Goal: Task Accomplishment & Management: Manage account settings

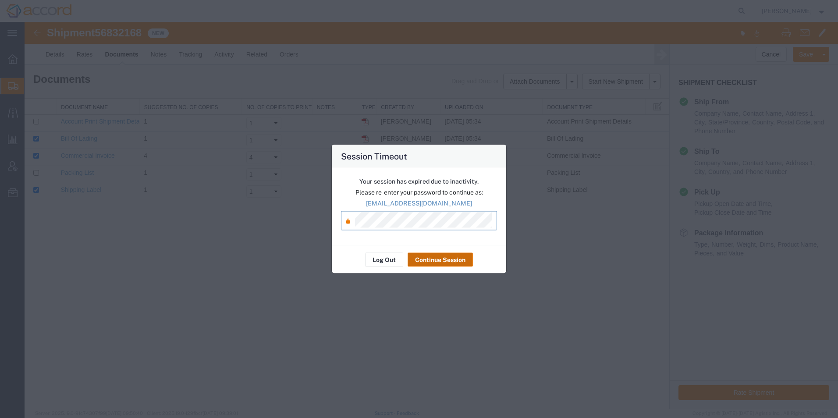
click at [421, 257] on button "Continue Session" at bounding box center [440, 260] width 65 height 14
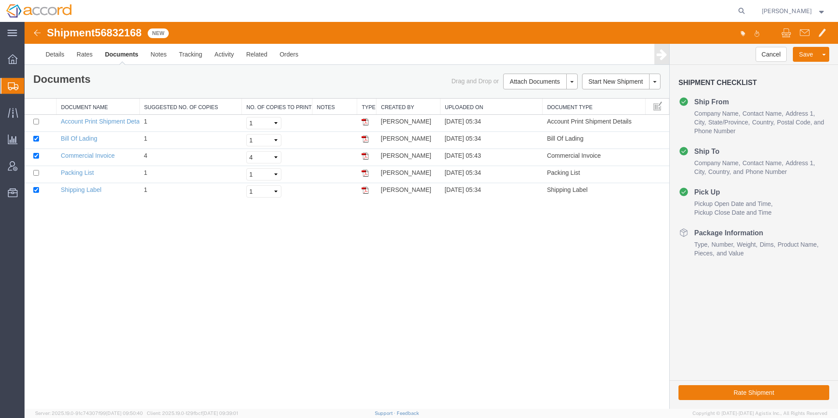
click at [39, 33] on img at bounding box center [37, 33] width 11 height 11
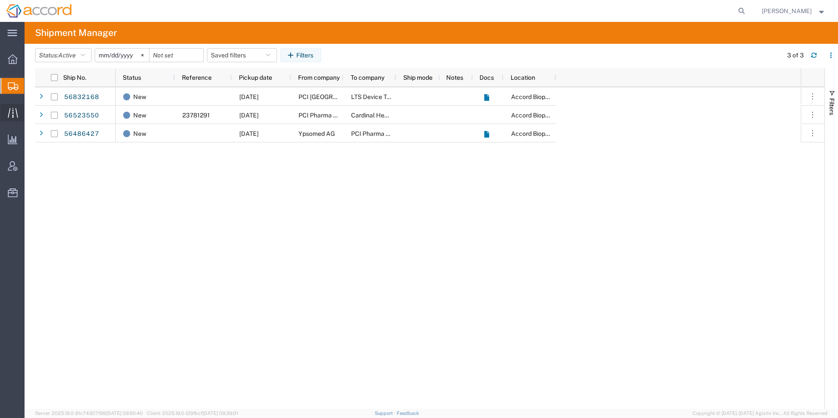
click at [8, 117] on icon at bounding box center [12, 113] width 10 height 10
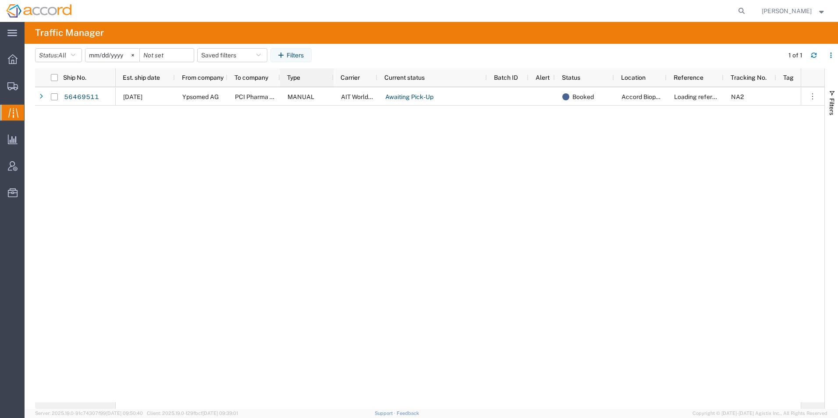
drag, startPoint x: 310, startPoint y: 80, endPoint x: 333, endPoint y: 80, distance: 22.8
click at [333, 80] on div at bounding box center [333, 77] width 4 height 18
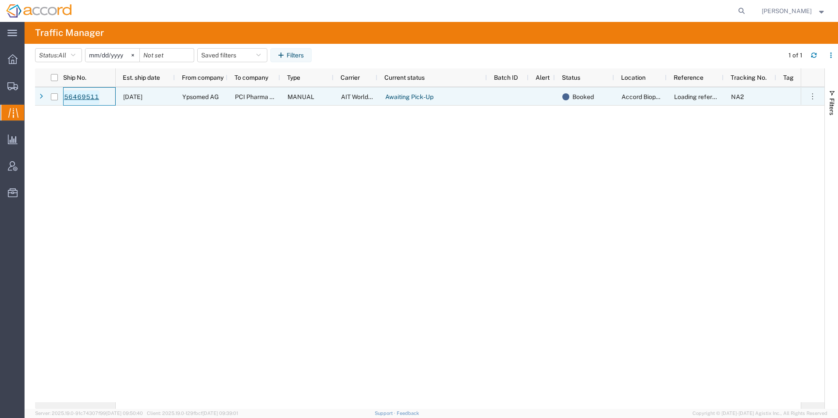
click at [70, 97] on link "56469511" at bounding box center [82, 97] width 36 height 14
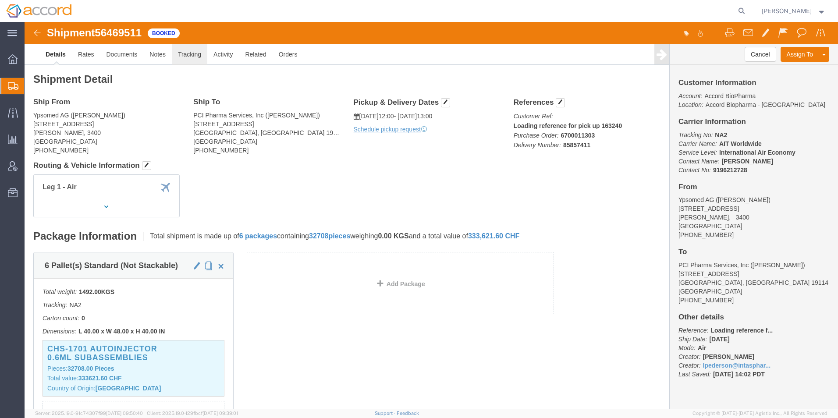
click link "Tracking"
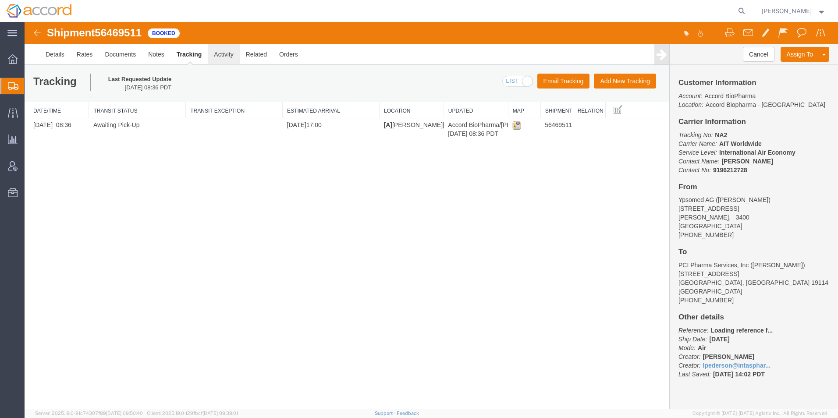
click at [235, 56] on link "Activity" at bounding box center [224, 54] width 32 height 21
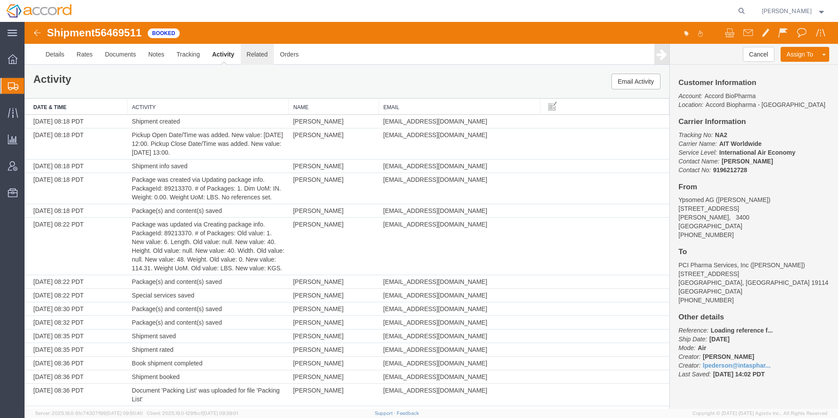
click at [263, 56] on link "Related" at bounding box center [257, 54] width 33 height 21
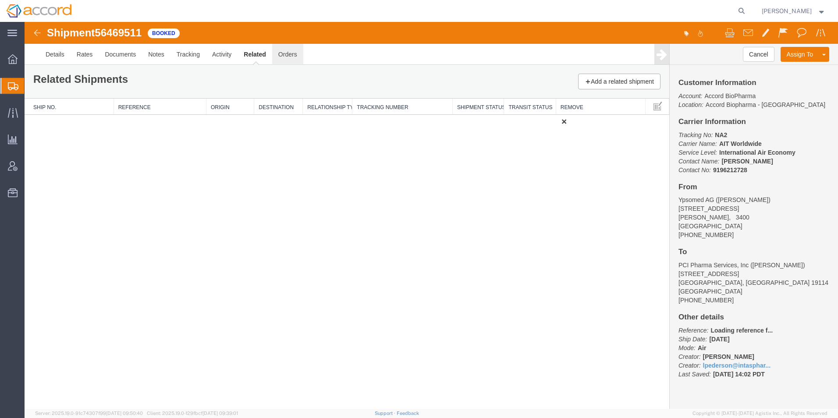
click at [284, 58] on link "Orders" at bounding box center [287, 54] width 31 height 21
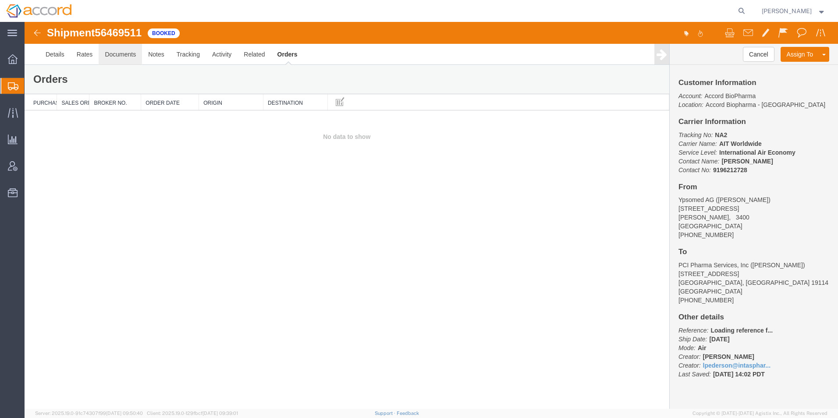
click at [122, 51] on link "Documents" at bounding box center [120, 54] width 43 height 21
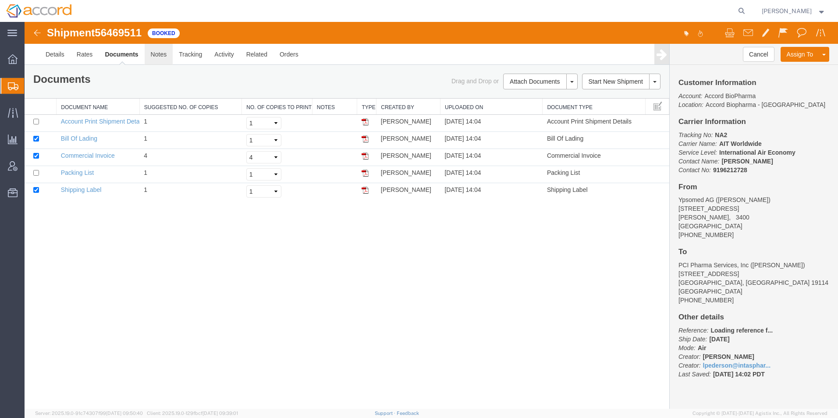
click at [155, 57] on link "Notes" at bounding box center [159, 54] width 28 height 21
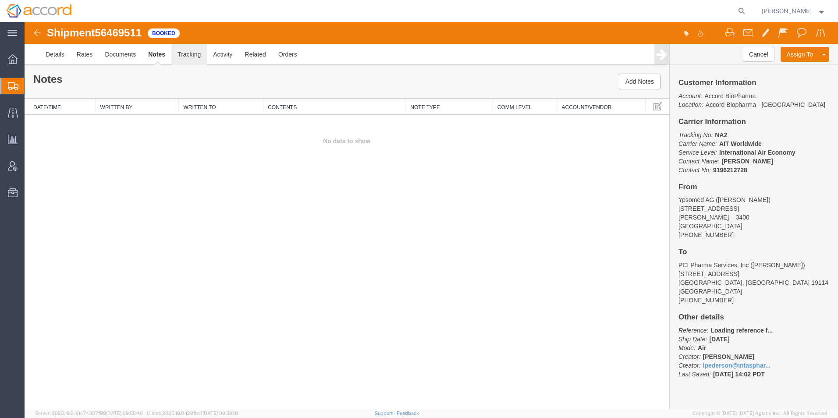
click at [181, 58] on link "Tracking" at bounding box center [188, 54] width 35 height 21
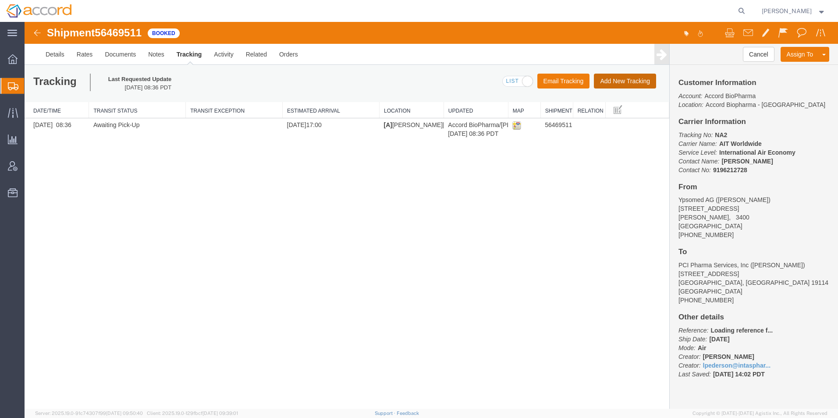
click at [624, 78] on button "Add New Tracking" at bounding box center [625, 81] width 62 height 15
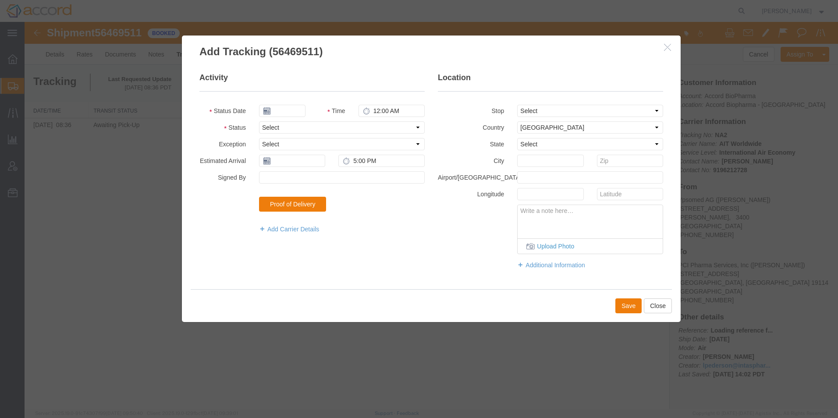
type input "09/16/2025"
type input "2:00 PM"
click at [293, 124] on select "Select Arrival Notice Available Arrival Notice Imported Arrive at Delivery Loca…" at bounding box center [342, 127] width 166 height 12
select select "DELIVRED"
click at [259, 121] on select "Select Arrival Notice Available Arrival Notice Imported Arrive at Delivery Loca…" at bounding box center [342, 127] width 166 height 12
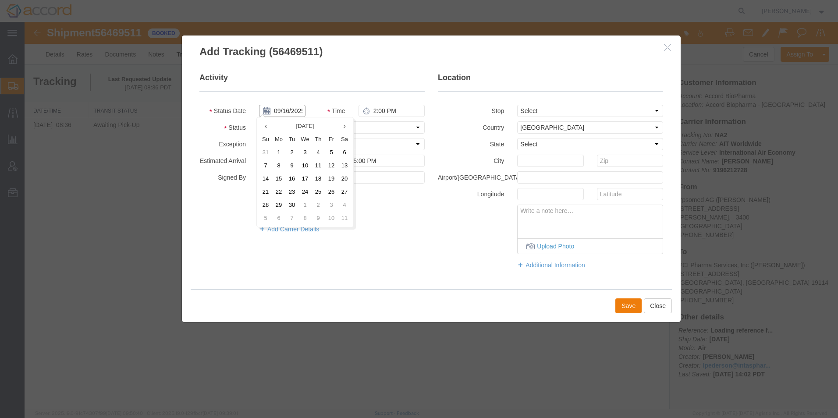
click at [279, 114] on input "09/16/2025" at bounding box center [282, 111] width 46 height 12
drag, startPoint x: 269, startPoint y: 128, endPoint x: 273, endPoint y: 145, distance: 16.7
click at [267, 128] on icon at bounding box center [266, 127] width 2 height 6
click at [319, 206] on td "28" at bounding box center [320, 205] width 13 height 13
type input "08/28/2025"
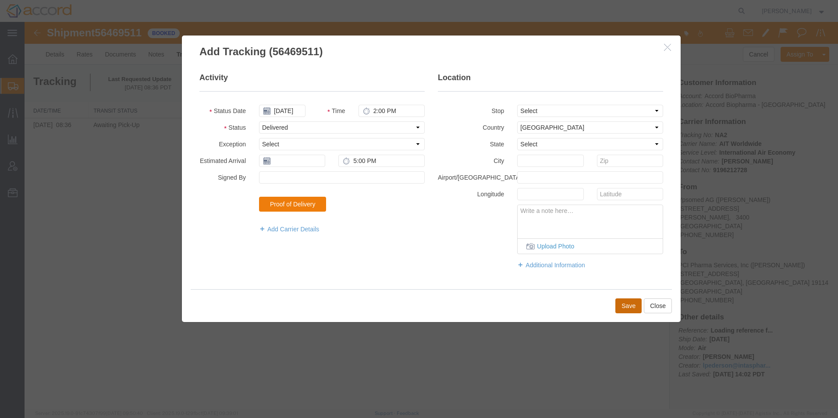
click at [621, 306] on button "Save" at bounding box center [628, 305] width 26 height 15
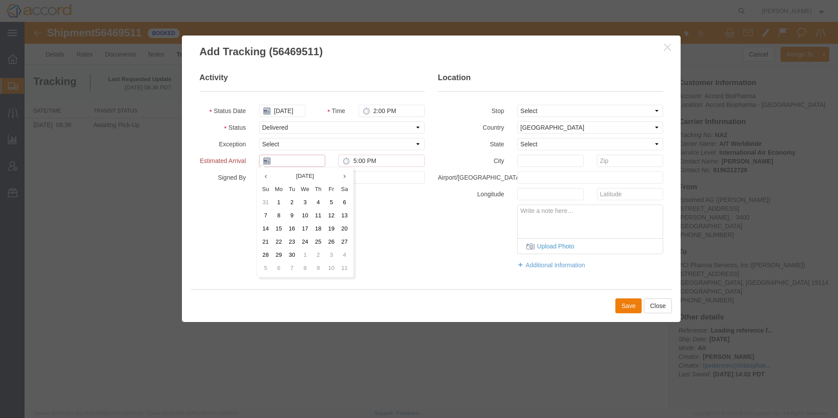
click at [302, 159] on input "text" at bounding box center [292, 161] width 66 height 12
click at [266, 174] on icon at bounding box center [266, 177] width 2 height 6
click at [324, 253] on td "28" at bounding box center [320, 254] width 13 height 13
type input "08/28/2025"
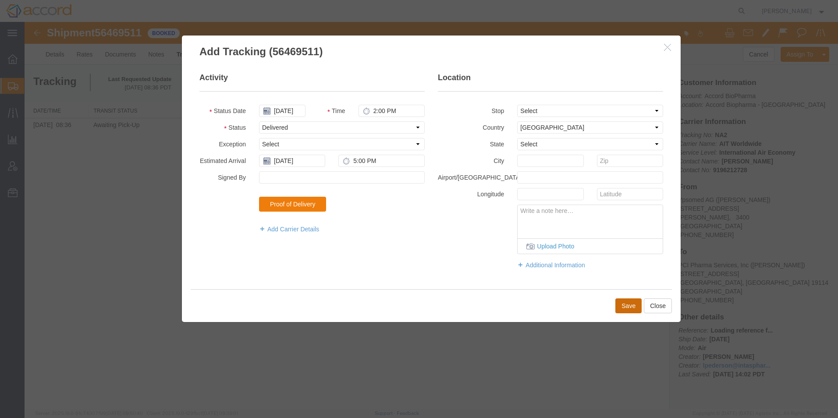
click at [633, 305] on button "Save" at bounding box center [628, 305] width 26 height 15
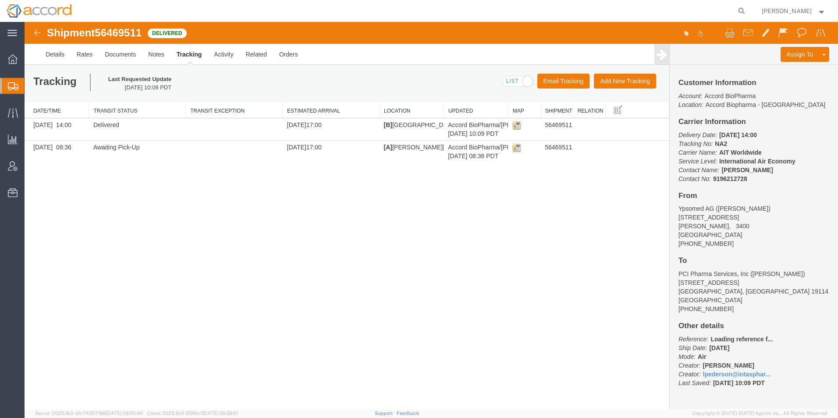
click at [35, 32] on img at bounding box center [37, 33] width 11 height 11
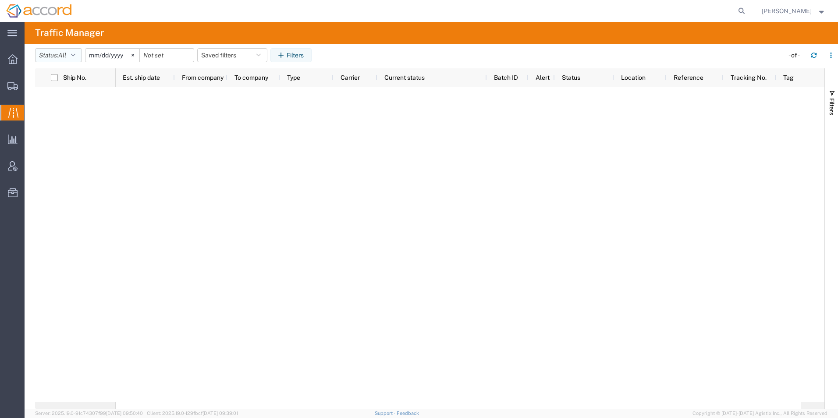
click at [54, 54] on button "Status: All" at bounding box center [58, 55] width 47 height 14
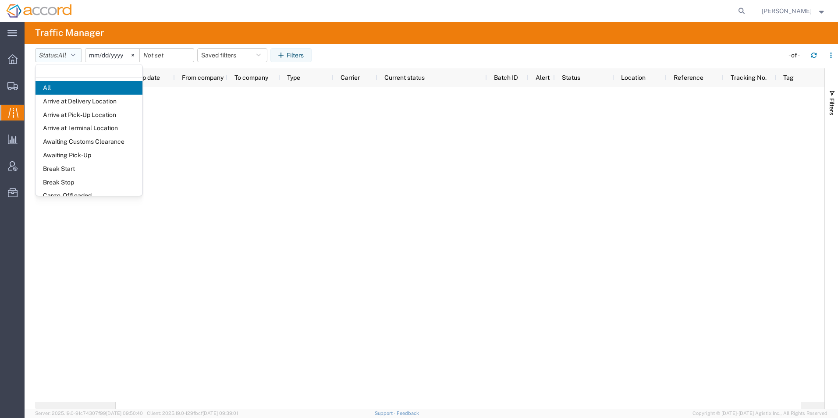
click at [57, 57] on button "Status: All" at bounding box center [58, 55] width 47 height 14
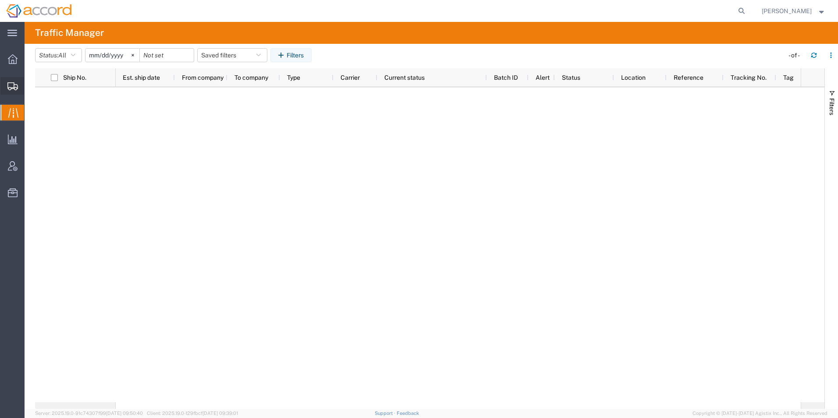
click at [0, 0] on span "Create Shipment" at bounding box center [0, 0] width 0 height 0
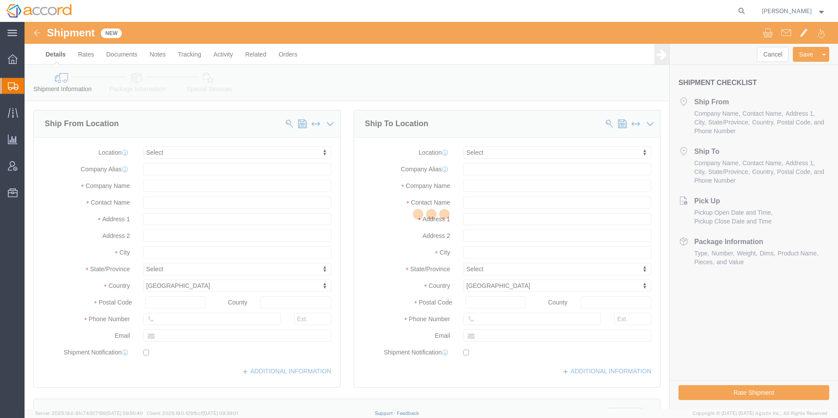
select select
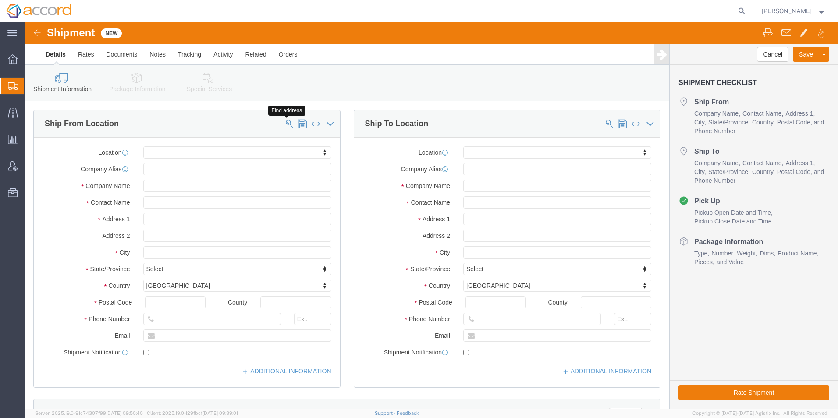
click span
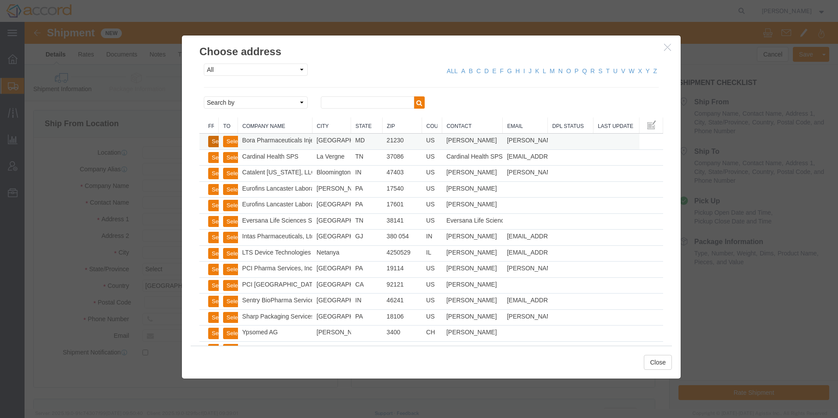
click button "Select"
select select
type input "[STREET_ADDRESS]"
type input "21230"
type input "[PHONE_NUMBER]"
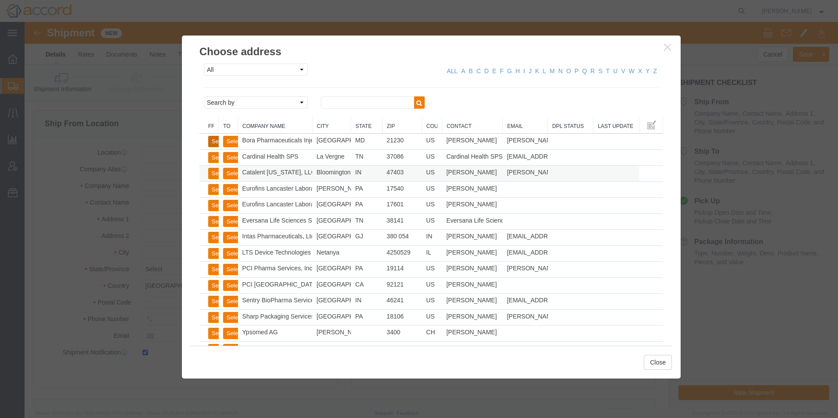
type input "[PERSON_NAME][EMAIL_ADDRESS][DOMAIN_NAME]"
checkbox input "true"
type input "Bora Pharmaceuticals Injectables Inc."
type input "[PERSON_NAME]"
type input "[GEOGRAPHIC_DATA]"
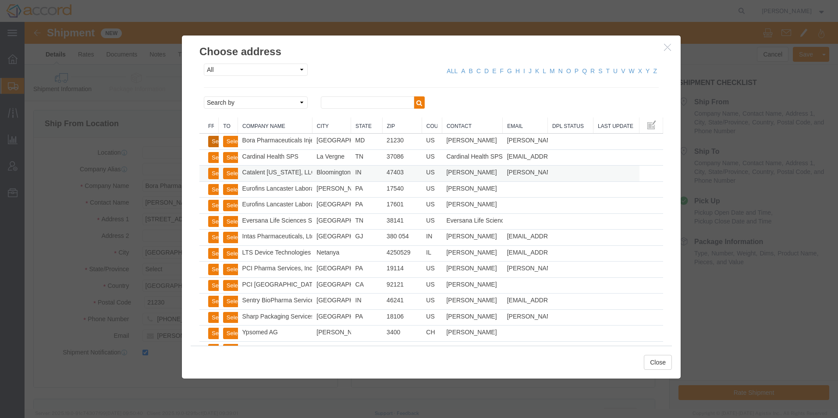
select select "MD"
click button "Select"
select select
type input "[STREET_ADDRESS]"
type input "17540"
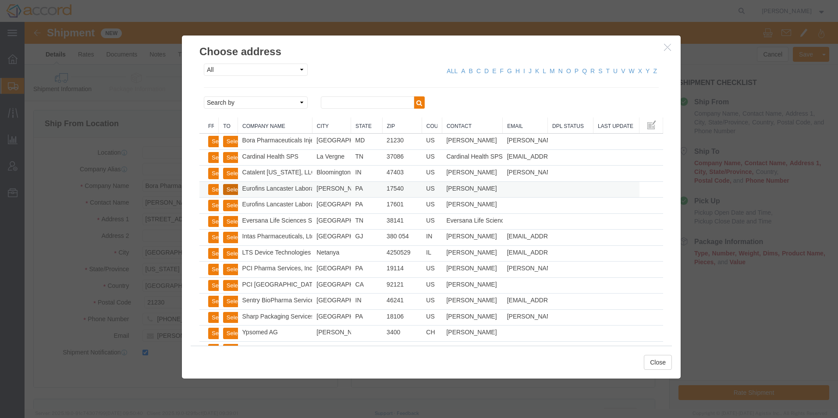
type input "[PHONE_NUMBER]"
type input "Eurofins Lancaster Laboratories, Inc."
type input "[PERSON_NAME]"
select select "PA"
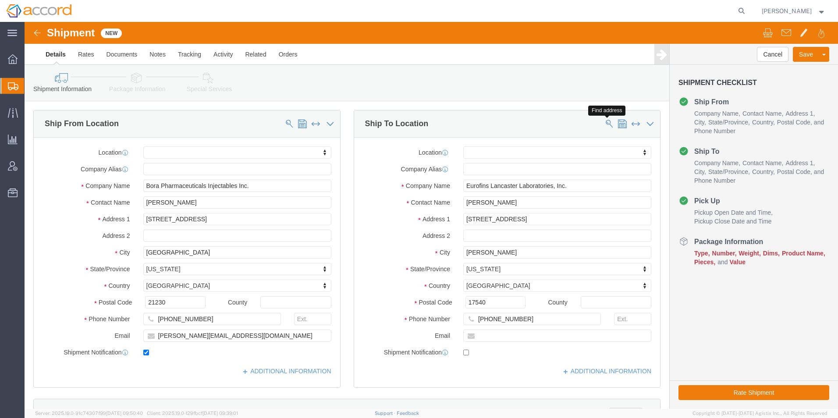
click span
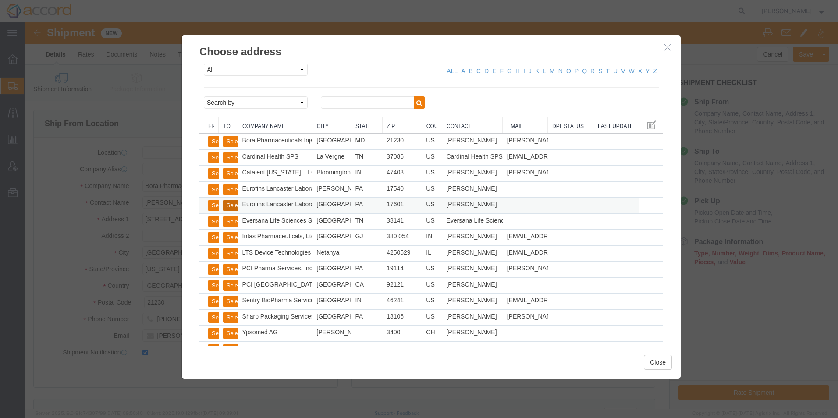
click button "Select"
select select
type input "[STREET_ADDRESS]"
type input "Suite C100"
type input "17601"
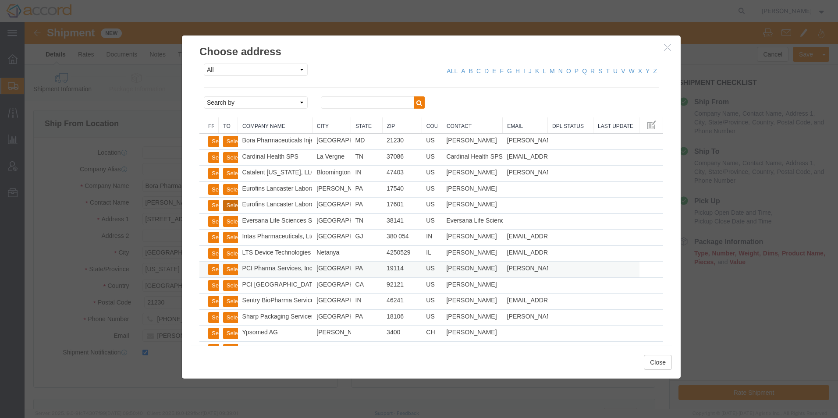
type input "[PHONE_NUMBER]"
type input "Eurofins Lancaster Laboratories, Inc."
type input "[GEOGRAPHIC_DATA]"
select select "PA"
click button "Select"
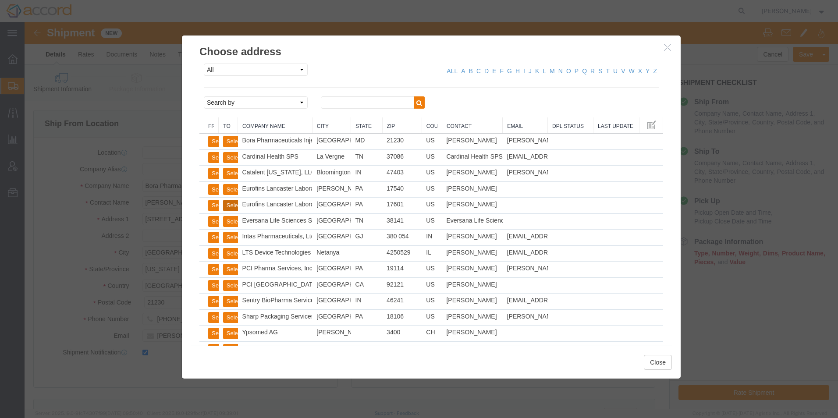
select select
select select "PA"
click button "Close"
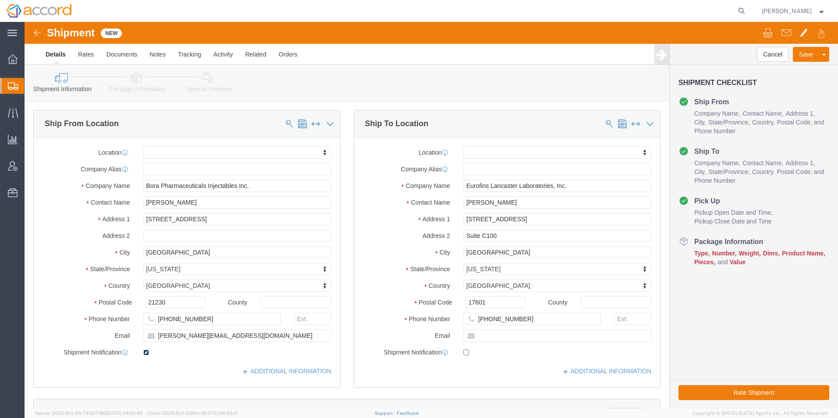
click input "checkbox"
checkbox input "false"
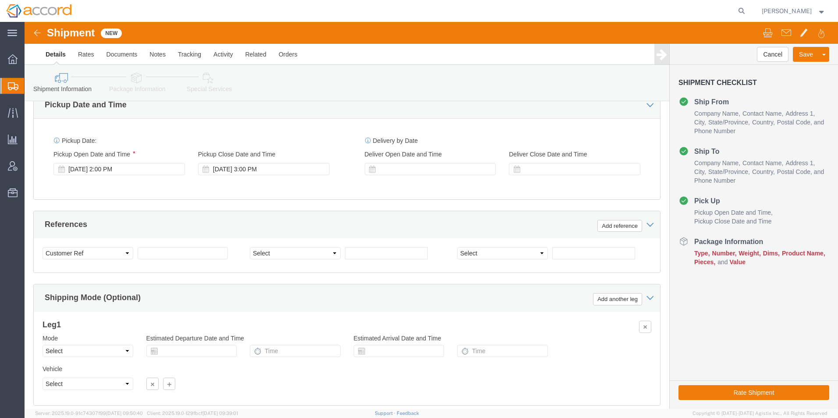
scroll to position [482, 0]
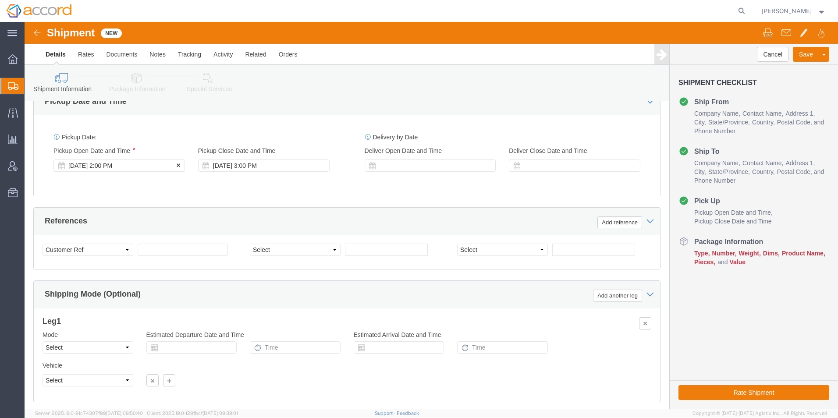
click div "Sep 16 2025 2:00 PM"
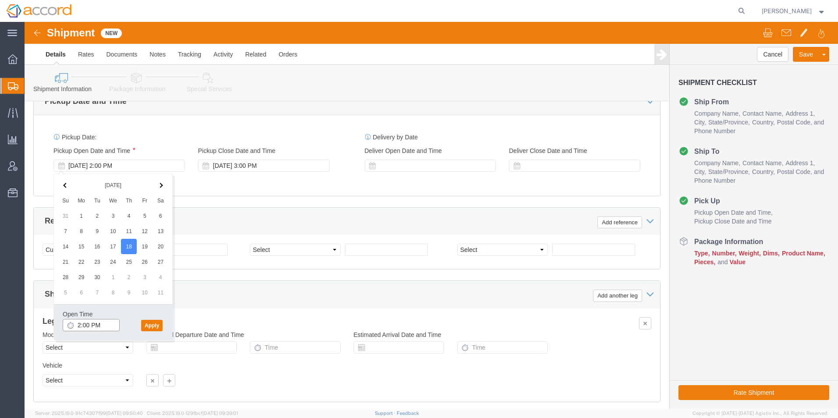
click input "2:00 PM"
type input "9:00 AM"
click button "Apply"
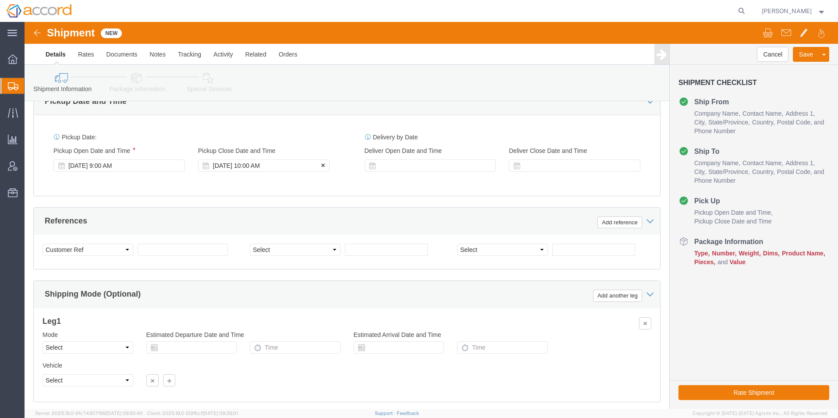
click div "[DATE] 10:00 AM"
type input "11:00 AM"
click button "Apply"
click div
click icon
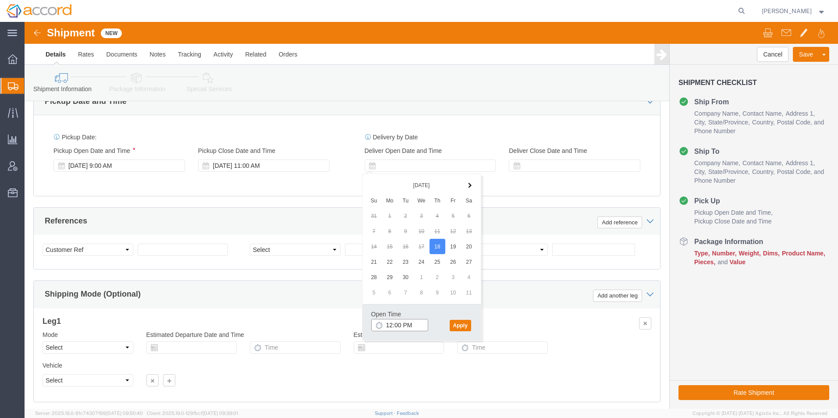
click input "12:00 PM"
type input "1:00 PM"
click button "Apply"
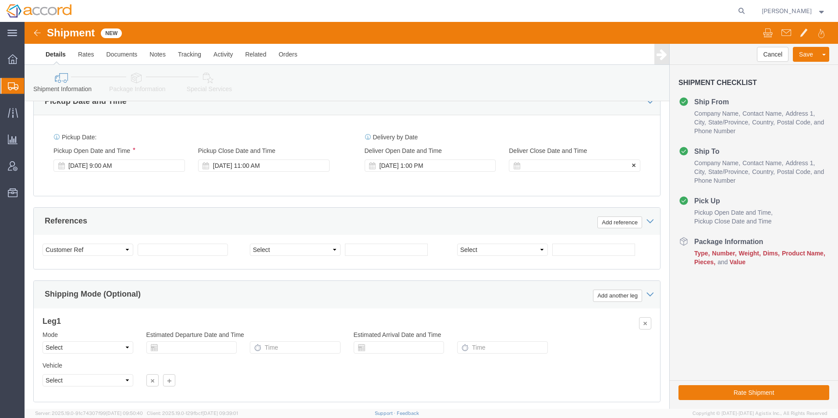
click div
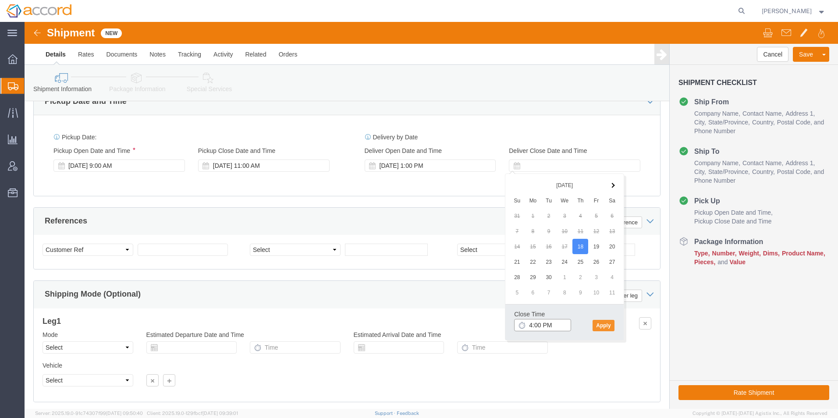
type input "4:00 PM"
click button "Apply"
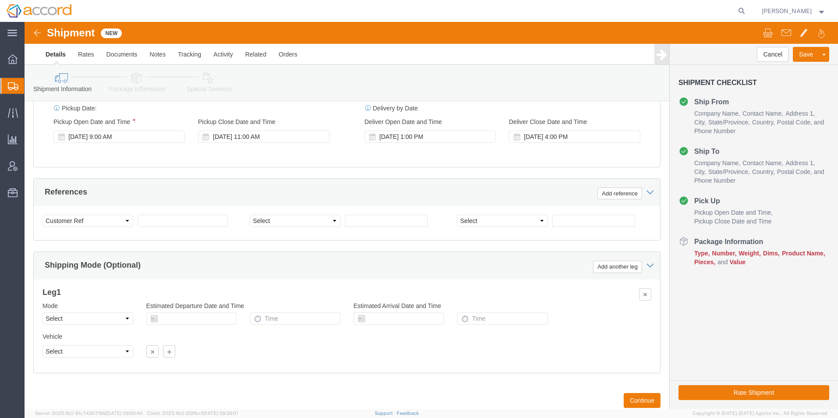
scroll to position [526, 0]
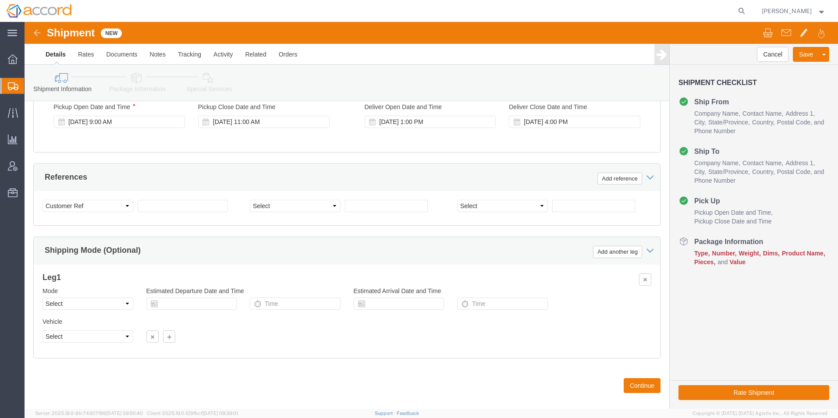
drag, startPoint x: 118, startPoint y: 174, endPoint x: 130, endPoint y: 190, distance: 20.1
click div "Select Account Type Activity ID Airline Appointment Number ASN Batch Request # …"
click input "text"
type input "2378-144 & 2378-145"
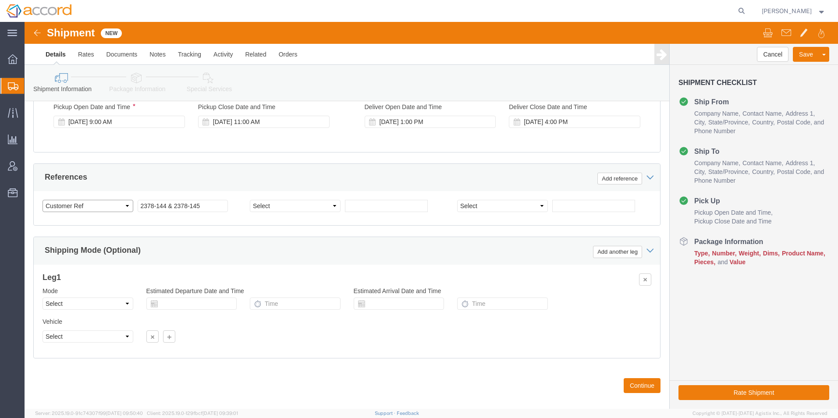
click select "Select Account Type Activity ID Airline Appointment Number ASN Batch Request # …"
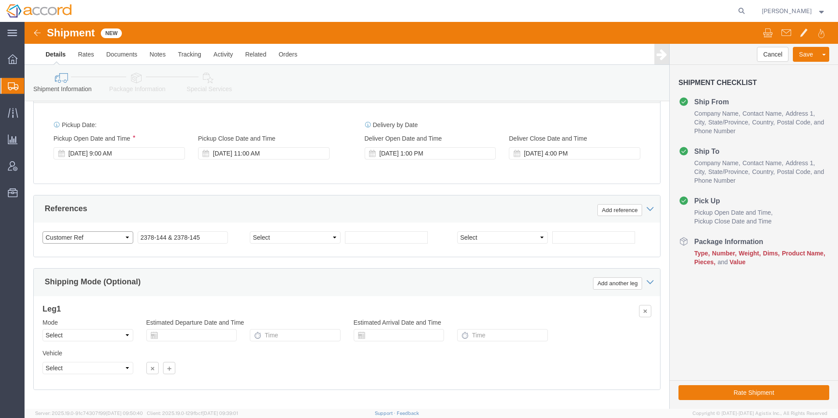
scroll to position [482, 0]
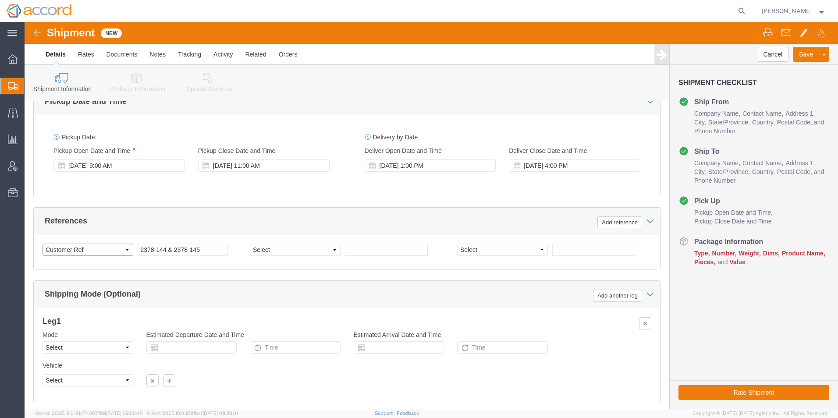
click select "Select Account Type Activity ID Airline Appointment Number ASN Batch Request # …"
select select "LOT"
click select "Select Account Type Activity ID Airline Appointment Number ASN Batch Request # …"
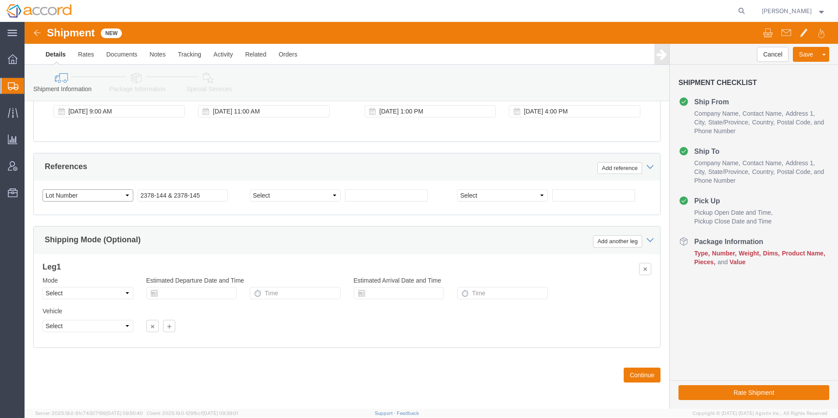
scroll to position [537, 0]
click button "Continue"
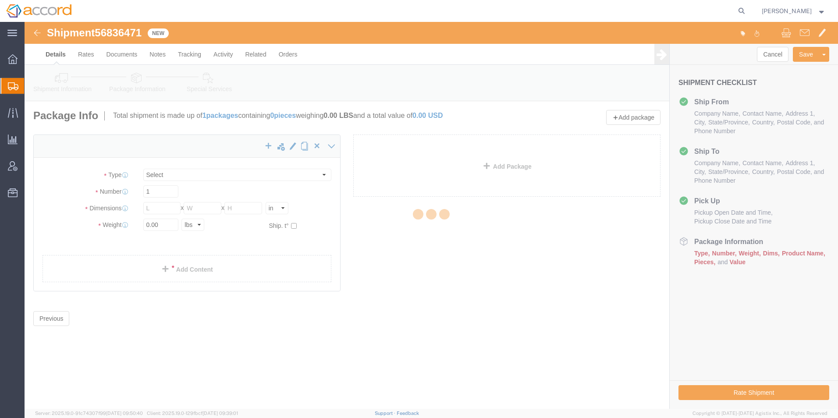
select select "CBOX"
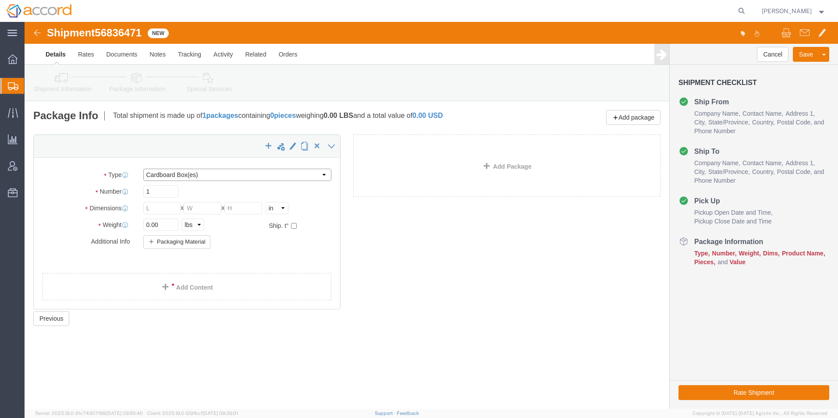
click select "Select Bale(s) Basket(s) Bolt(s) Bottle(s) Buckets Bulk Bundle(s) Can(s) Cardbo…"
click div "x Package Type Select Bale(s) Basket(s) Bolt(s) Bottle(s) Buckets Bulk Bundle(s…"
click link "Add Content"
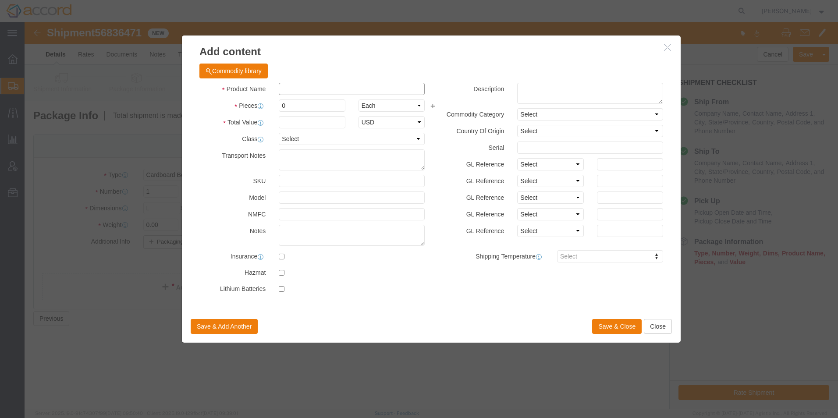
click input "text"
click button "Commodity library"
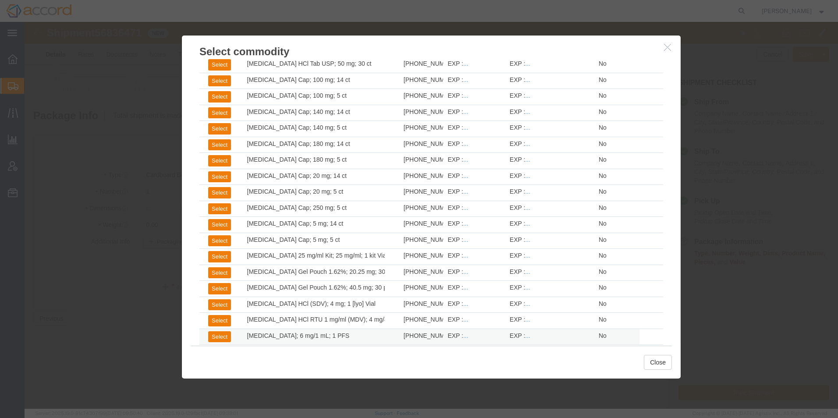
scroll to position [1208, 0]
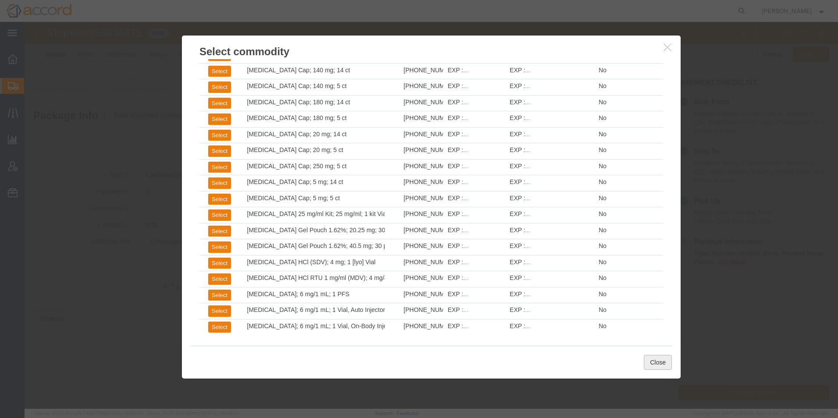
click button "Close"
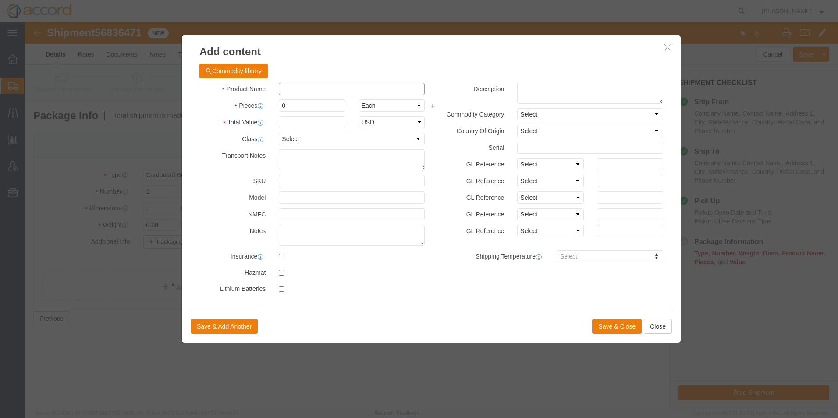
click input "text"
type input "Udenyca OBI DP"
click input "Udenyca OBI DP"
click button "Close"
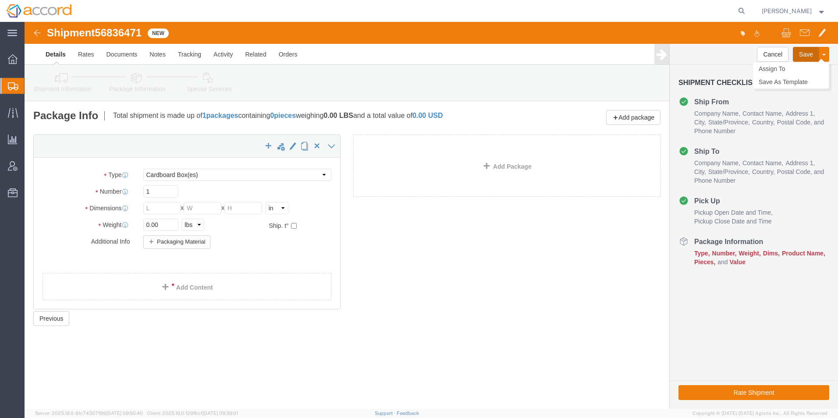
click button "Save"
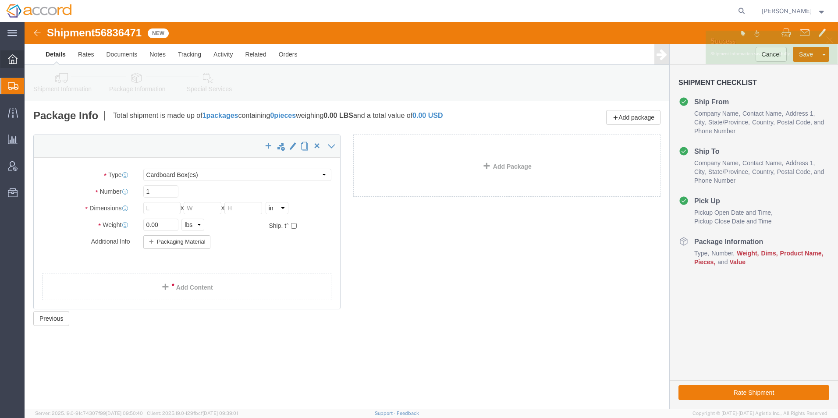
click at [15, 65] on div at bounding box center [12, 59] width 25 height 18
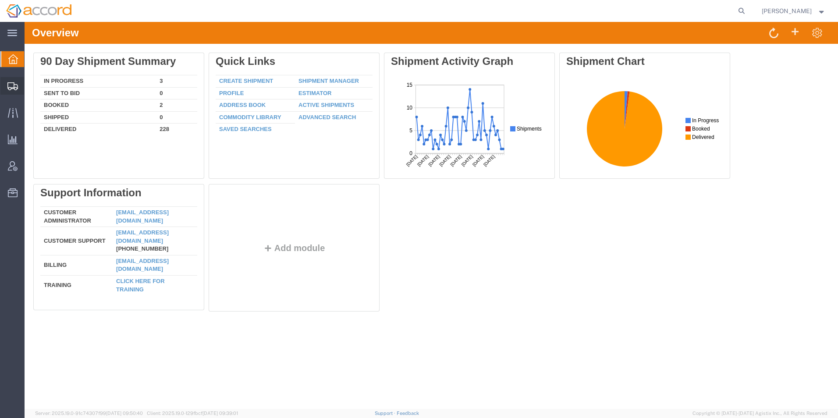
click at [0, 0] on span "Shipment Manager" at bounding box center [0, 0] width 0 height 0
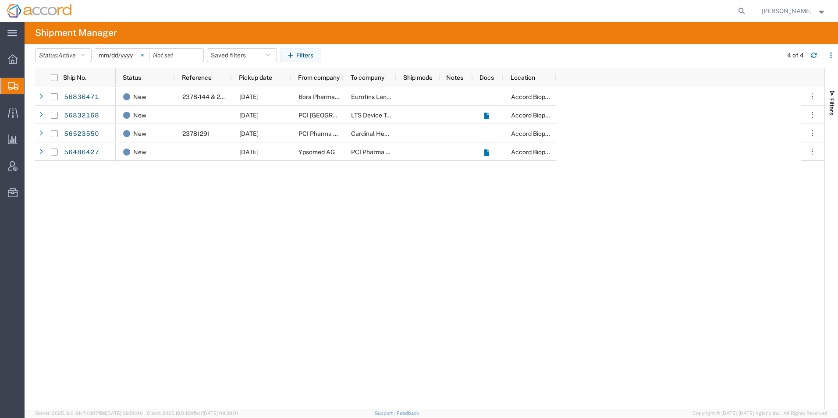
click at [144, 55] on svg-icon at bounding box center [142, 55] width 13 height 13
click at [72, 53] on span "Active" at bounding box center [67, 55] width 18 height 7
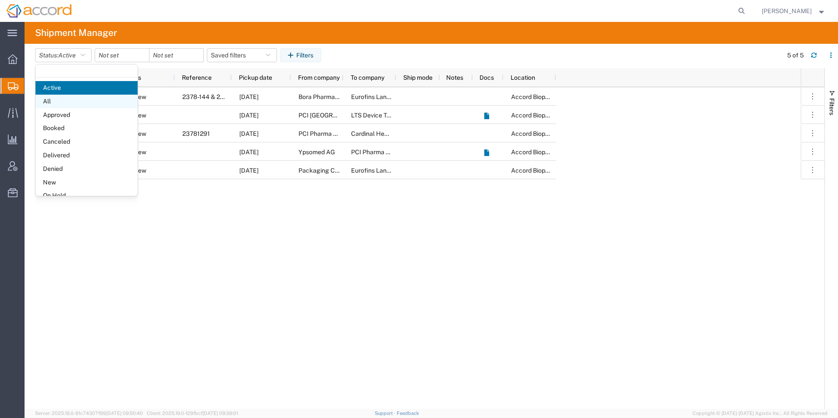
click at [66, 102] on span "All" at bounding box center [86, 102] width 102 height 14
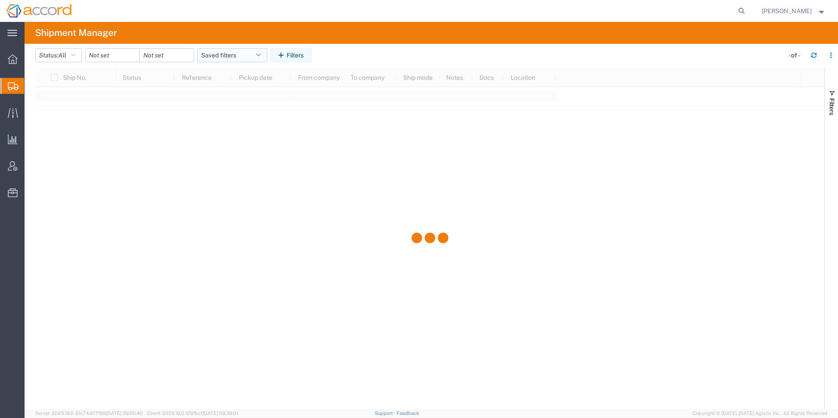
click at [213, 55] on button "Saved filters" at bounding box center [232, 55] width 70 height 14
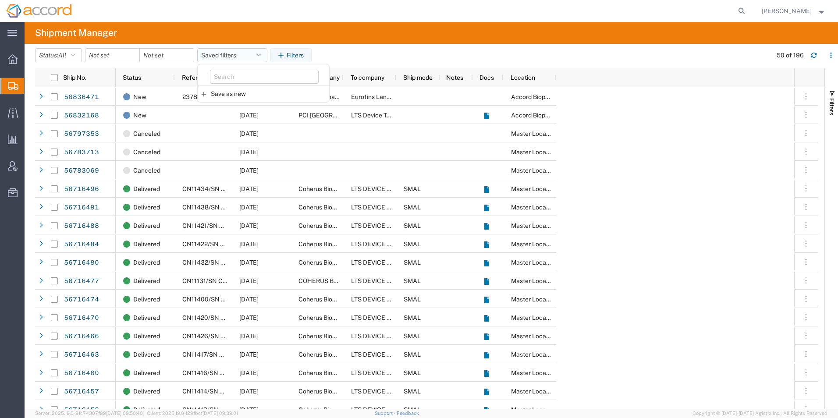
click at [217, 55] on button "Saved filters" at bounding box center [232, 55] width 70 height 14
click at [827, 55] on button "button" at bounding box center [831, 55] width 14 height 14
click at [744, 50] on agx-table-filter-chips "Status: All Active All Approved Booked Canceled Delivered Denied New On Hold Pe…" at bounding box center [401, 58] width 732 height 20
click at [831, 90] on span "button" at bounding box center [831, 93] width 7 height 7
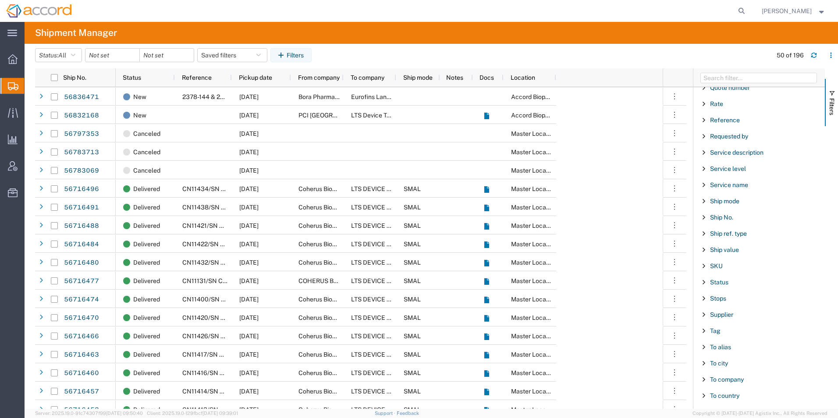
scroll to position [749, 0]
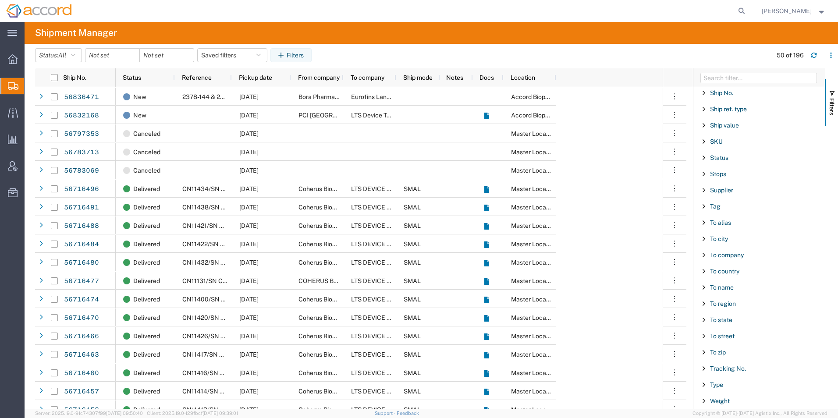
click at [705, 204] on span "Filter List 66 Filters" at bounding box center [703, 206] width 7 height 7
click at [705, 259] on label "Undenyca" at bounding box center [722, 260] width 46 height 17
click at [0, 0] on input "Undenyca" at bounding box center [0, 0] width 0 height 0
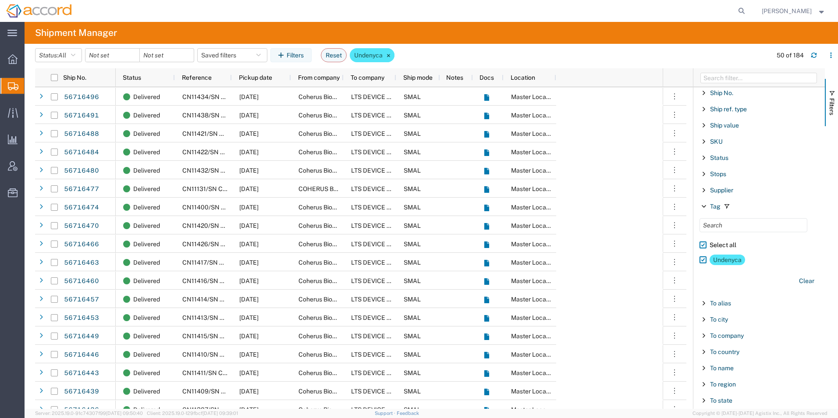
click at [703, 335] on span "Filter List 66 Filters" at bounding box center [703, 335] width 7 height 7
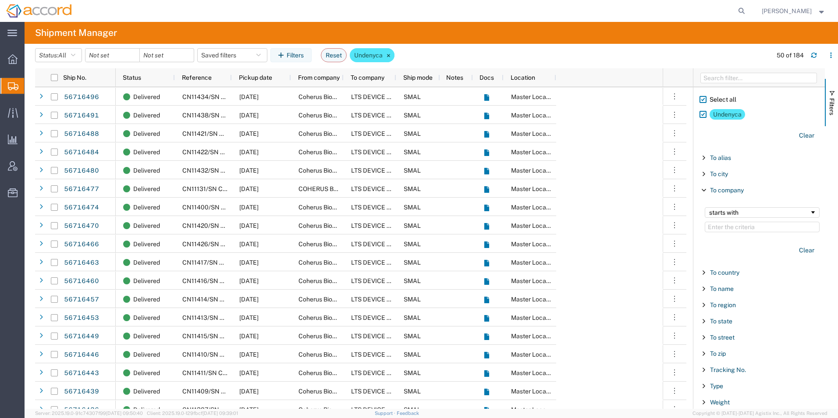
scroll to position [895, 0]
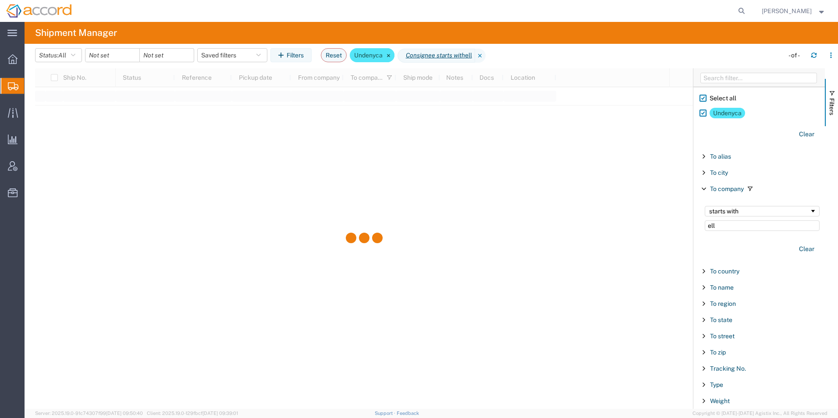
type input "elli"
drag, startPoint x: 741, startPoint y: 228, endPoint x: 633, endPoint y: 226, distance: 108.3
click at [633, 226] on div "Ship No. Status Reference Pickup date From company To company Ship mode Notes D…" at bounding box center [436, 238] width 803 height 341
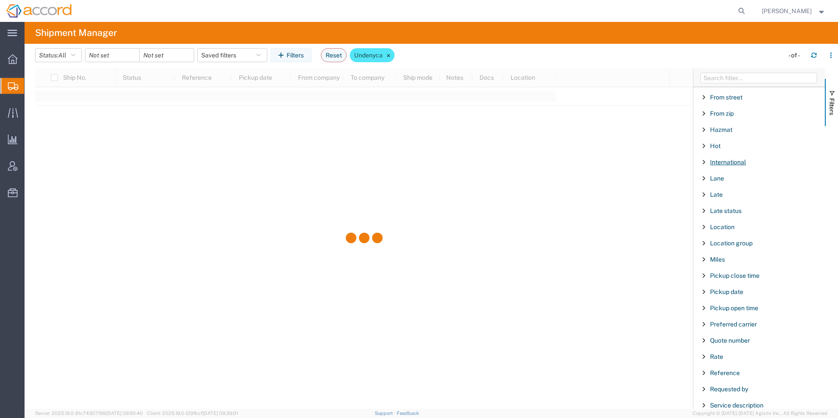
scroll to position [369, 0]
click at [387, 204] on div at bounding box center [364, 238] width 658 height 341
click at [836, 84] on button "Filters" at bounding box center [831, 102] width 13 height 47
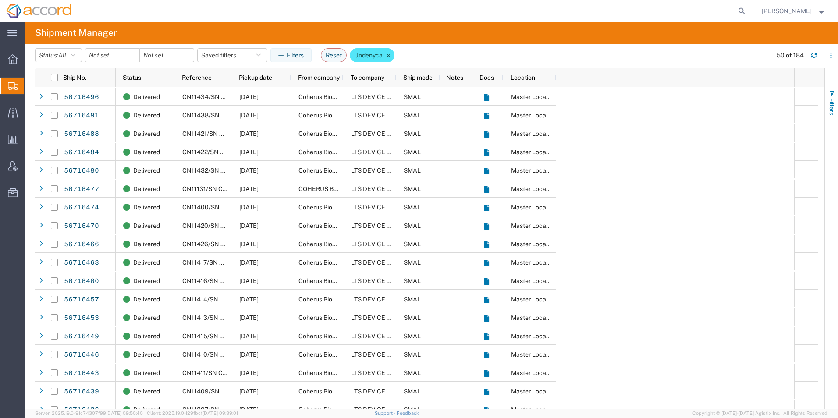
click at [829, 98] on span "Filters" at bounding box center [831, 106] width 7 height 17
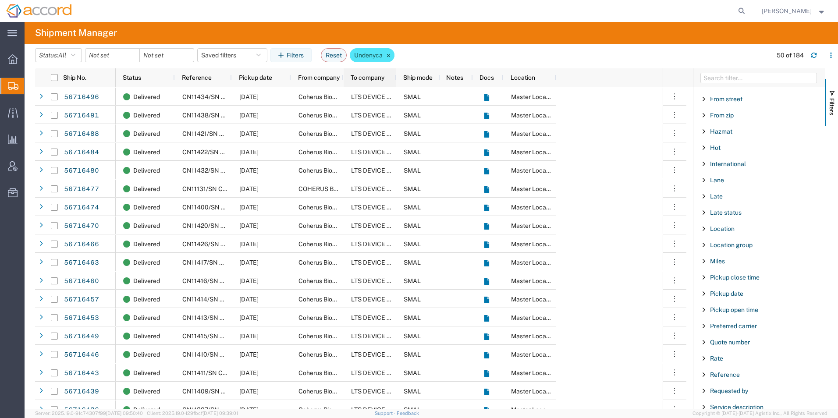
click at [382, 78] on span "To company" at bounding box center [368, 77] width 34 height 7
click at [338, 56] on button "Reset" at bounding box center [334, 55] width 26 height 14
type input "[DATE]"
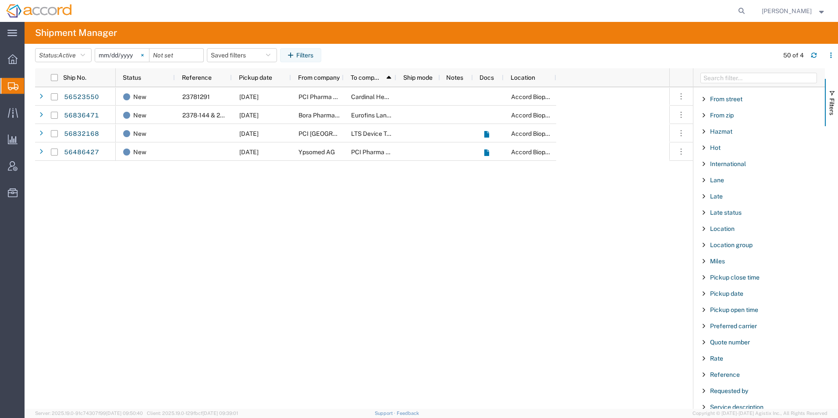
click at [145, 53] on svg-icon at bounding box center [142, 55] width 13 height 13
click at [67, 59] on span "Active" at bounding box center [67, 55] width 18 height 8
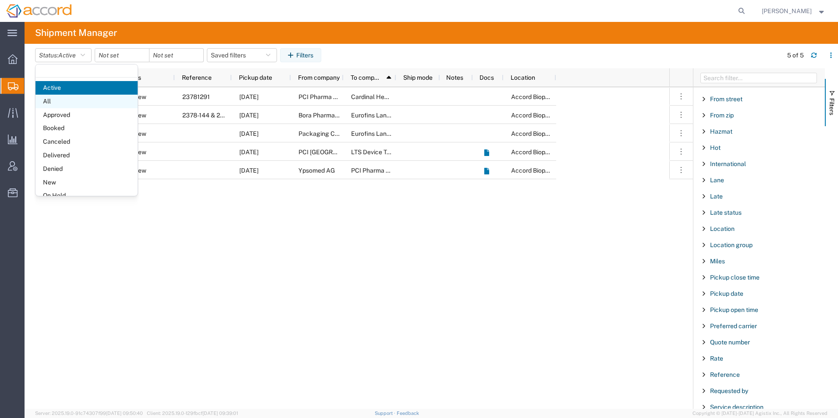
click at [57, 105] on span "All" at bounding box center [86, 102] width 102 height 14
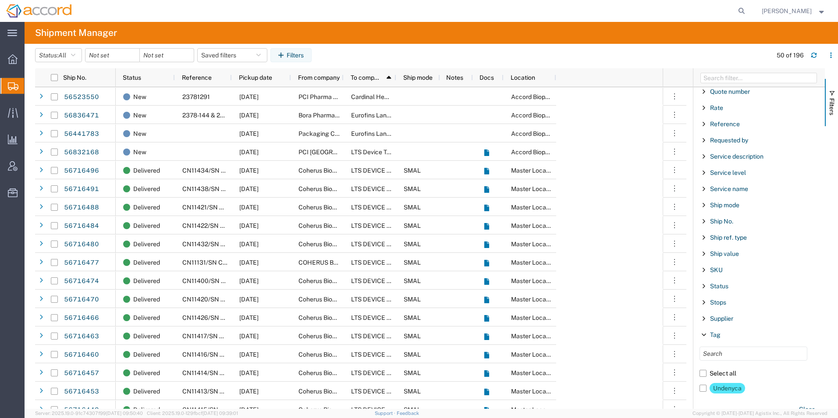
scroll to position [632, 0]
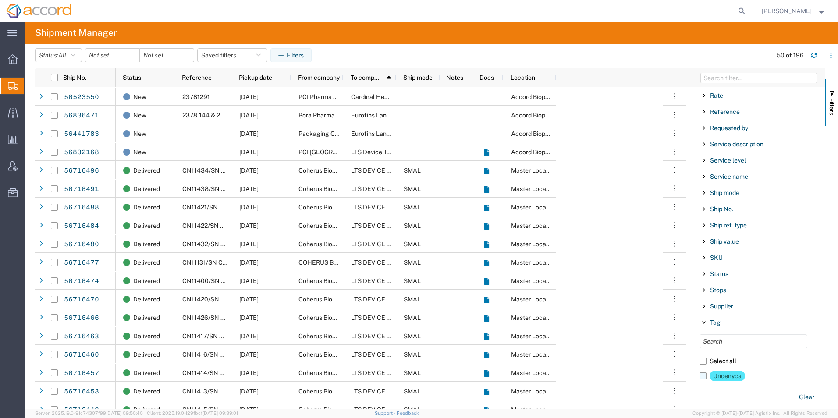
click at [700, 375] on label "Undenyca" at bounding box center [722, 376] width 46 height 17
click at [0, 0] on input "Undenyca" at bounding box center [0, 0] width 0 height 0
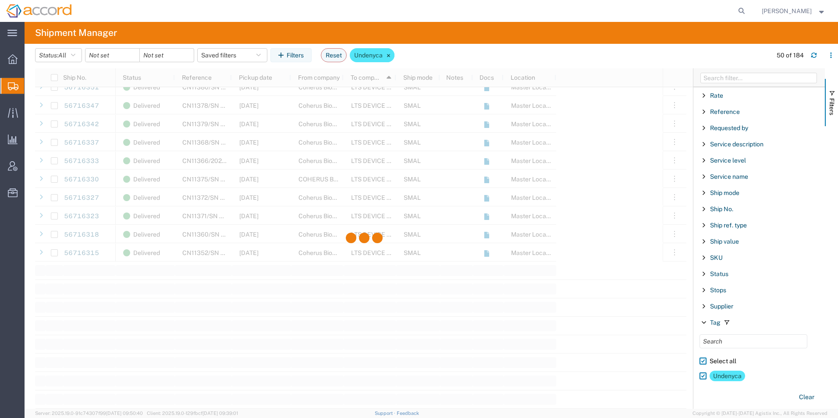
scroll to position [877, 0]
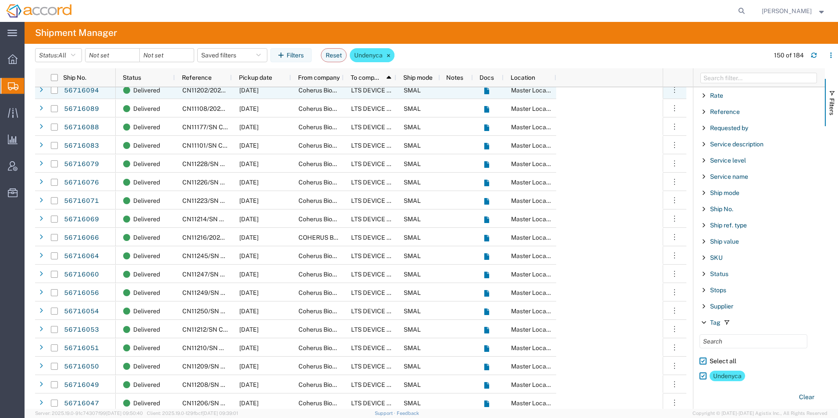
scroll to position [2454, 0]
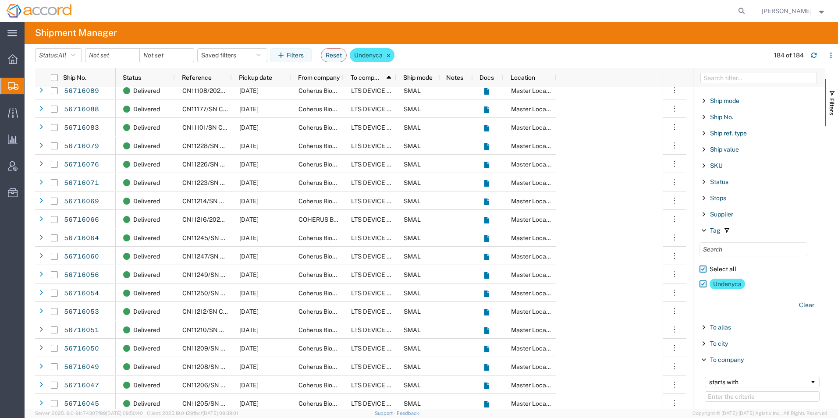
scroll to position [895, 0]
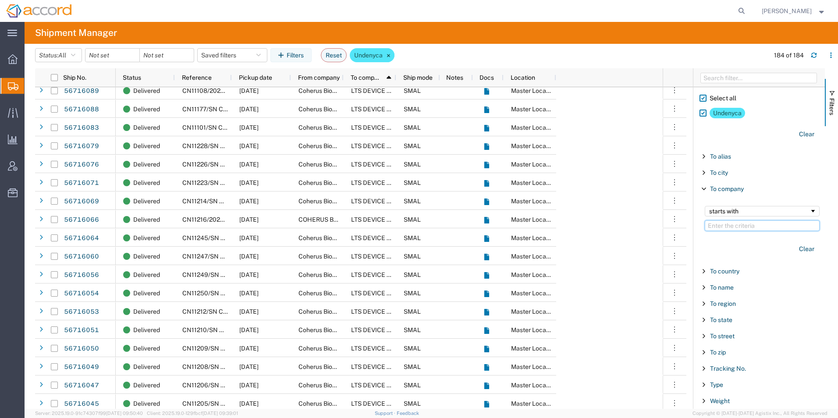
click at [744, 225] on input "Filter Value" at bounding box center [762, 225] width 115 height 11
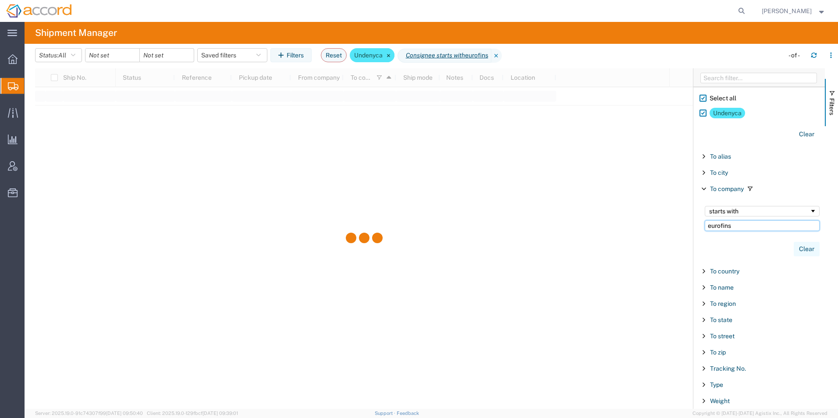
type input "eurofins"
click at [796, 250] on button "Clear" at bounding box center [807, 249] width 26 height 14
click at [379, 77] on div at bounding box center [364, 238] width 658 height 341
click at [727, 213] on div "starts with" at bounding box center [759, 211] width 100 height 7
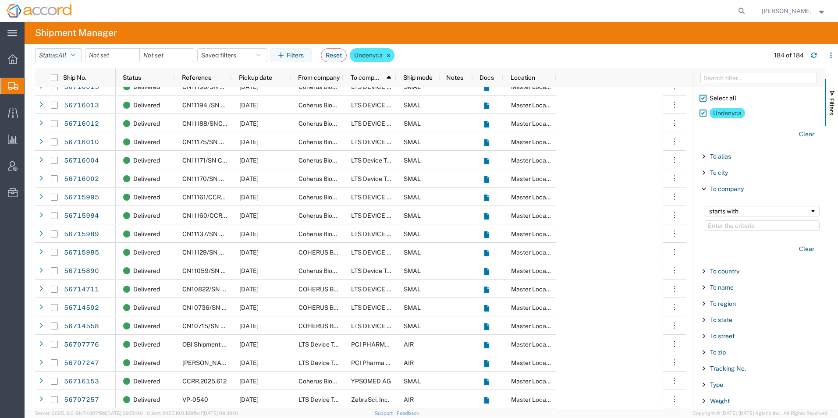
click at [70, 54] on button "Status: All" at bounding box center [58, 55] width 47 height 14
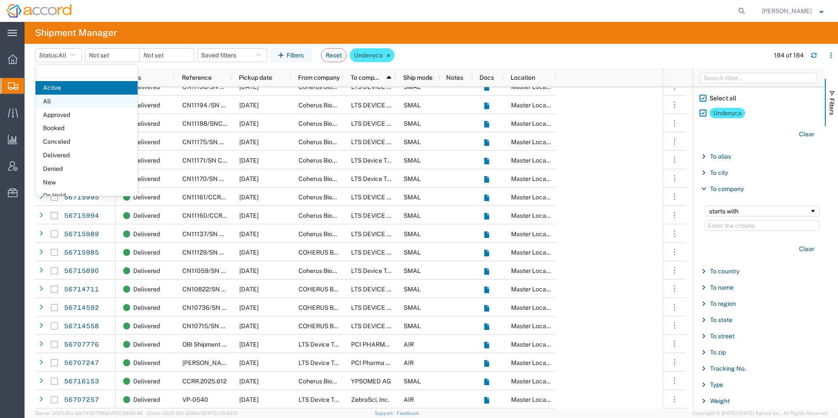
click at [75, 99] on span "All" at bounding box center [86, 102] width 102 height 14
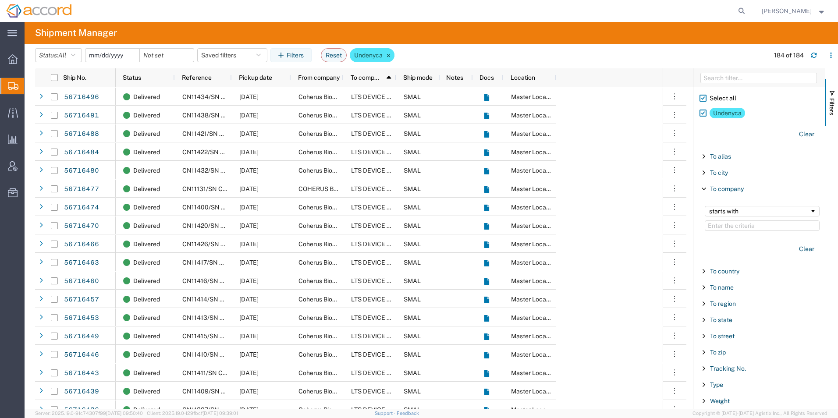
click at [103, 55] on input "date" at bounding box center [112, 55] width 54 height 13
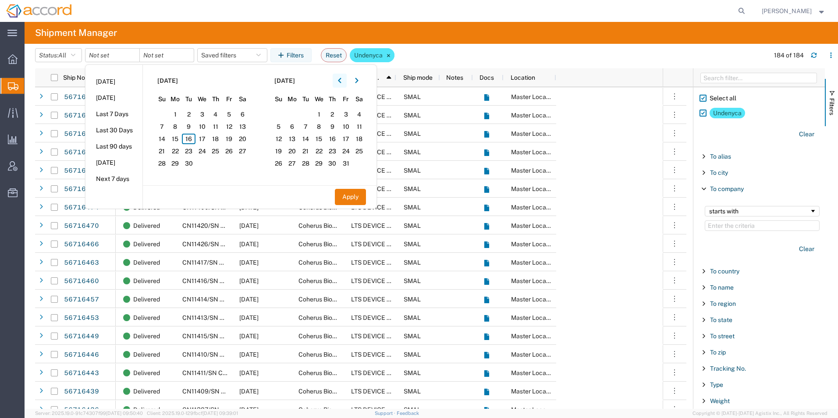
click at [341, 83] on icon "button" at bounding box center [339, 80] width 3 height 5
click at [341, 82] on icon "button" at bounding box center [340, 81] width 4 height 6
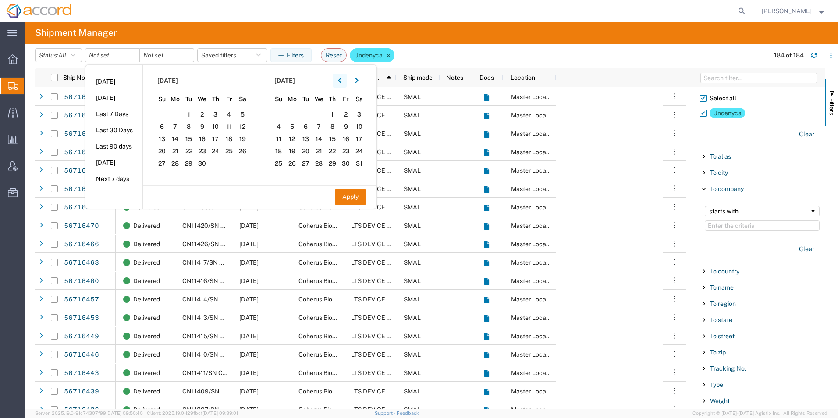
click at [341, 82] on icon "button" at bounding box center [340, 81] width 4 height 6
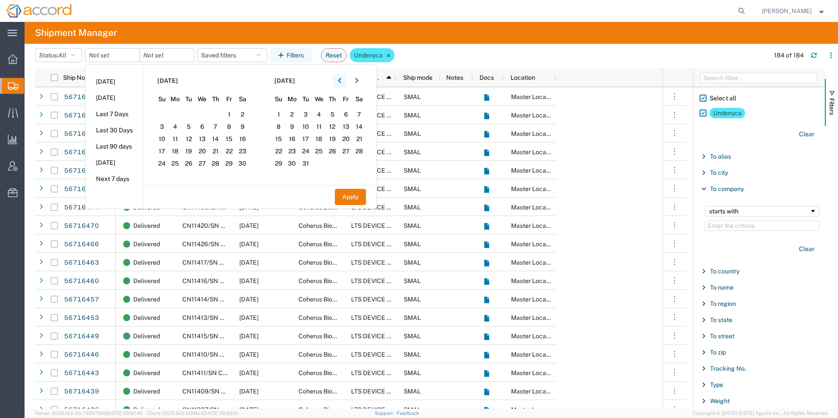
click at [341, 82] on icon "button" at bounding box center [340, 81] width 4 height 6
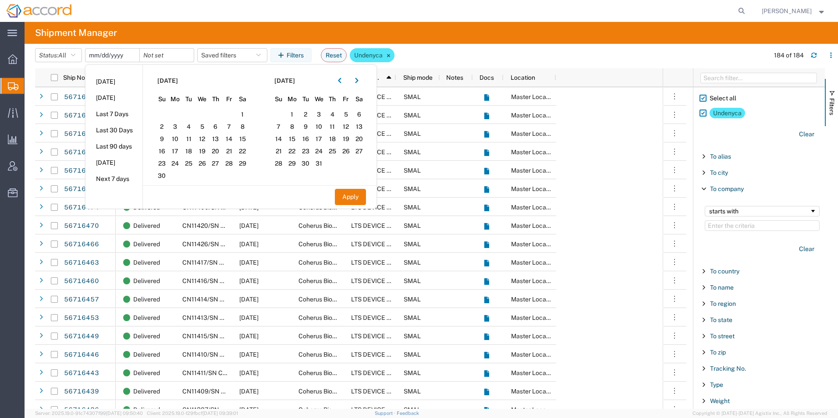
click at [114, 54] on input "date" at bounding box center [112, 55] width 54 height 13
click at [359, 202] on button "Apply" at bounding box center [350, 197] width 31 height 16
type input "2022-11-10"
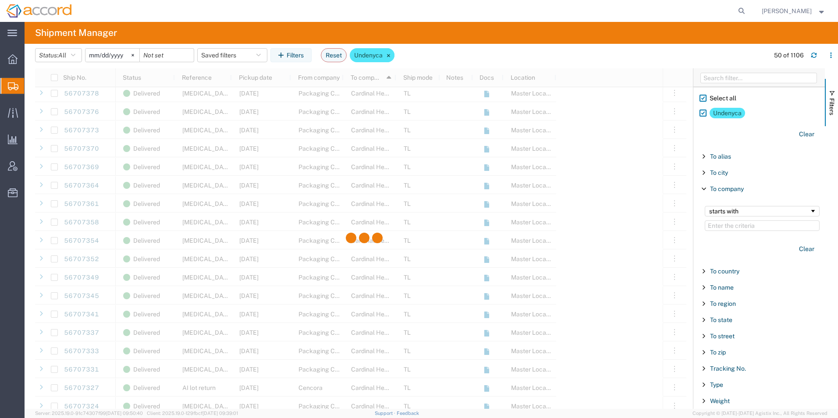
scroll to position [789, 0]
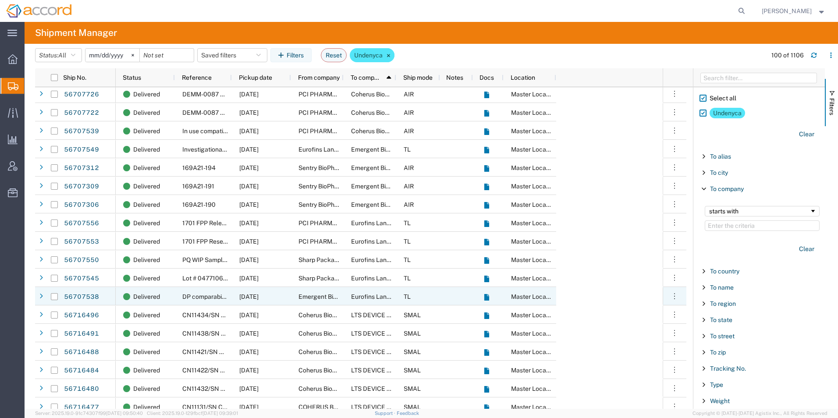
scroll to position [1359, 0]
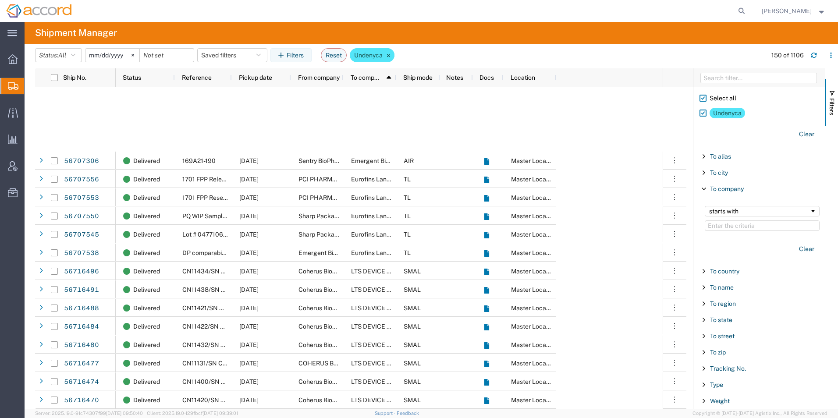
scroll to position [1359, 0]
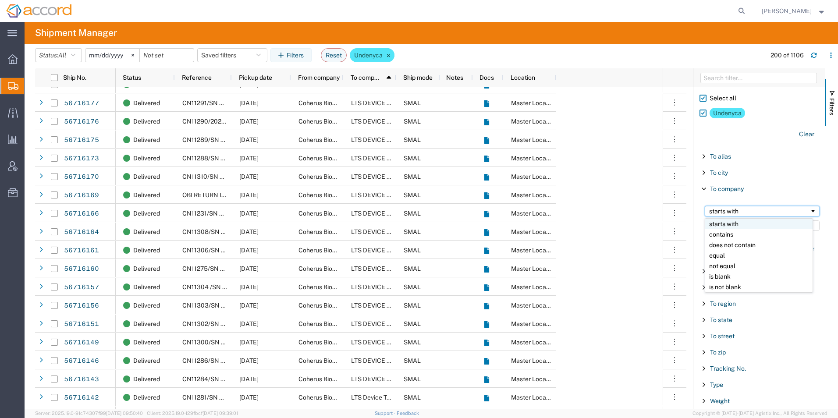
click at [763, 206] on div "starts with" at bounding box center [762, 211] width 115 height 11
click at [728, 222] on input "Filter Value" at bounding box center [762, 225] width 115 height 11
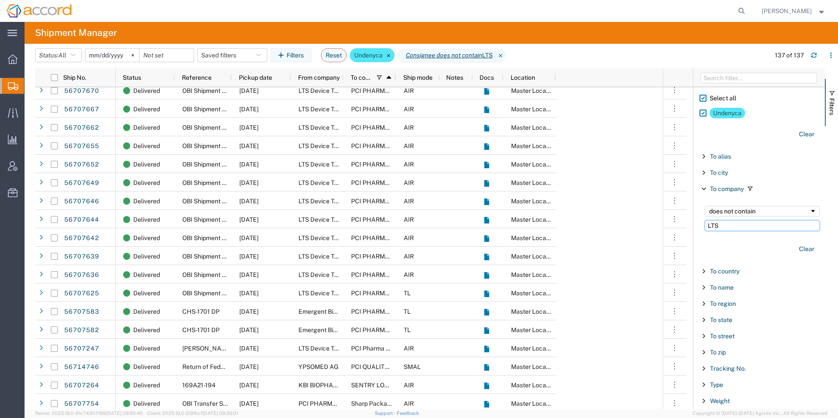
type input "LTS"
click at [15, 118] on div at bounding box center [12, 113] width 25 height 18
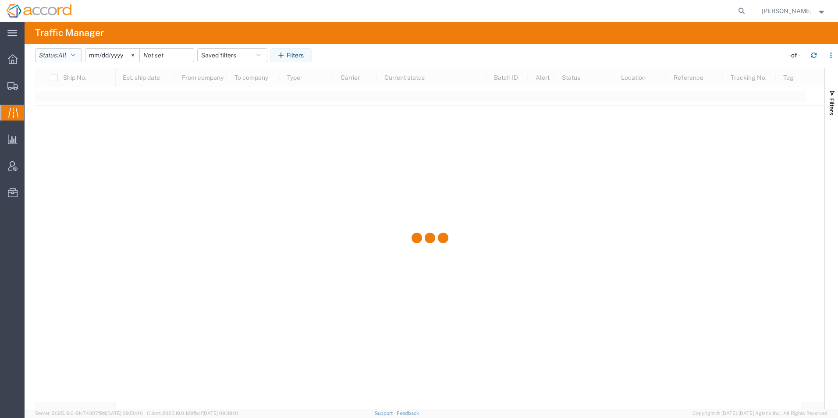
click at [79, 54] on button "Status: All" at bounding box center [58, 55] width 47 height 14
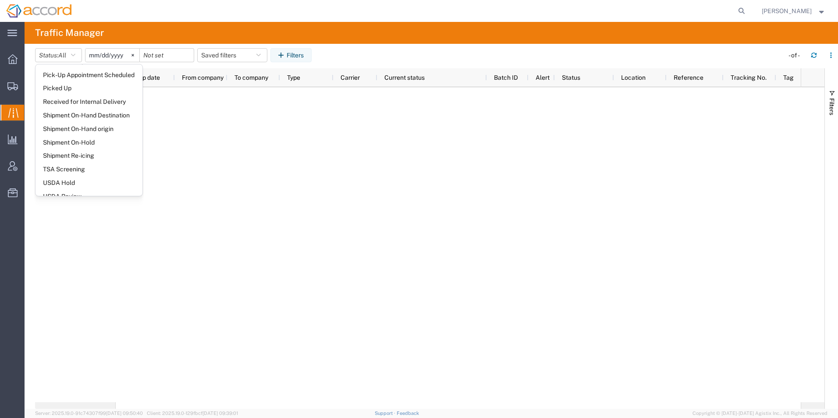
scroll to position [388, 0]
click at [14, 93] on div at bounding box center [12, 86] width 25 height 18
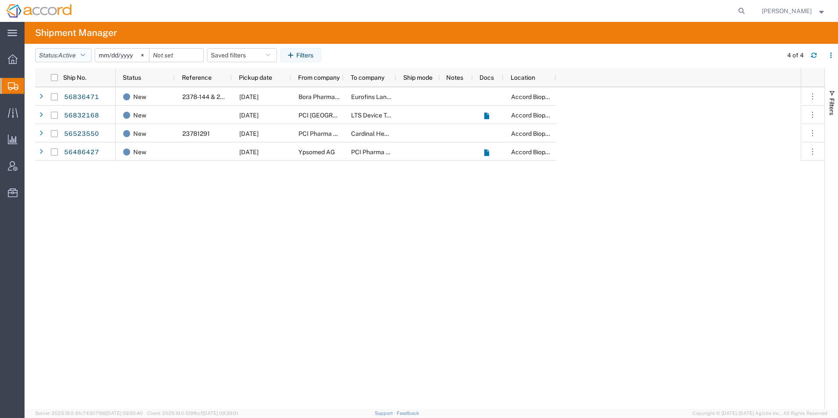
click at [85, 52] on icon "button" at bounding box center [83, 55] width 4 height 6
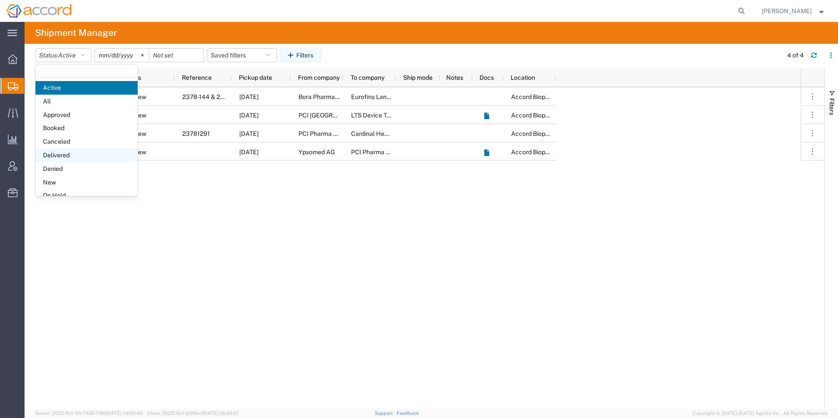
click at [55, 153] on span "Delivered" at bounding box center [86, 156] width 102 height 14
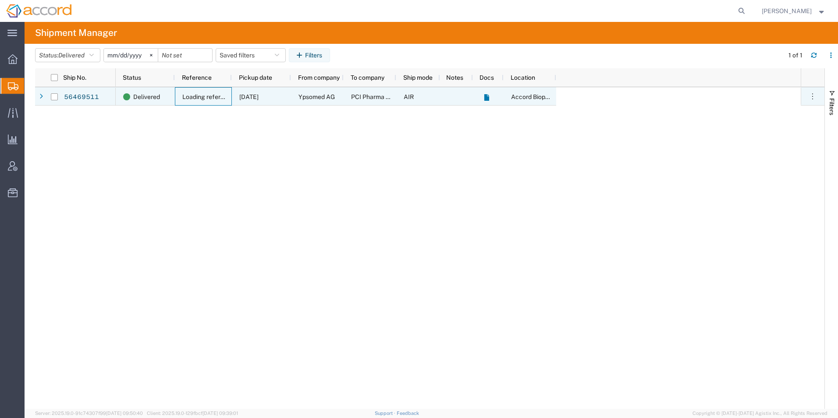
click at [205, 96] on span "Loading reference for pick up 163240" at bounding box center [235, 96] width 106 height 7
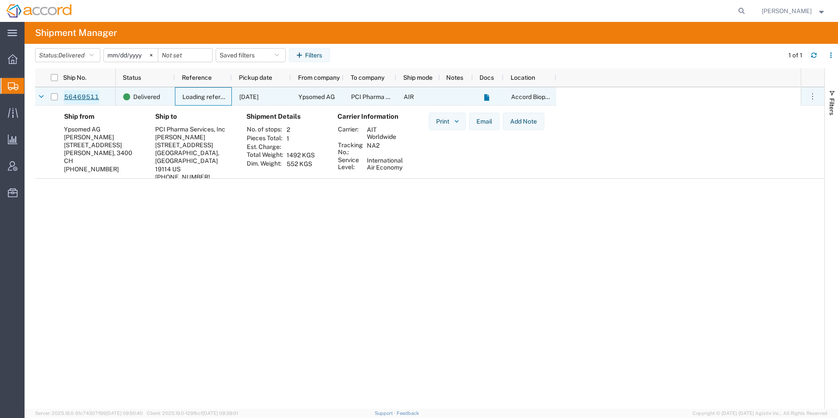
click at [90, 96] on link "56469511" at bounding box center [82, 97] width 36 height 14
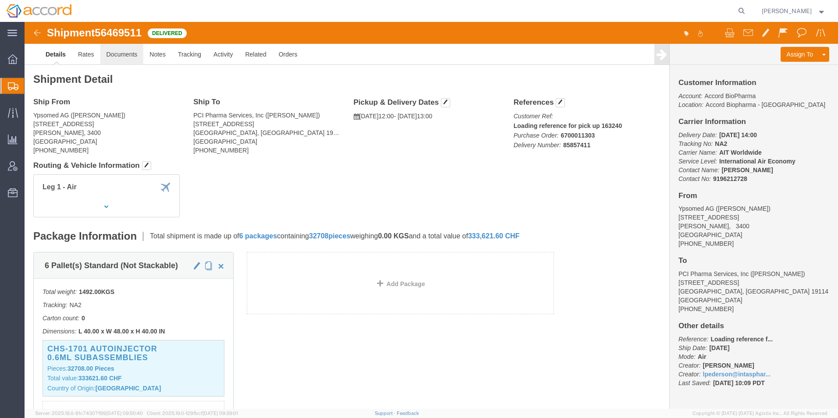
click link "Documents"
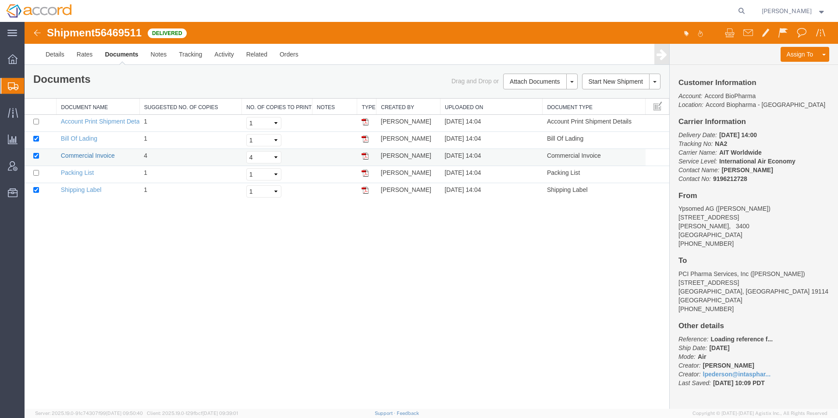
click at [89, 158] on link "Commercial Invoice" at bounding box center [88, 155] width 54 height 7
click at [35, 29] on img at bounding box center [37, 33] width 11 height 11
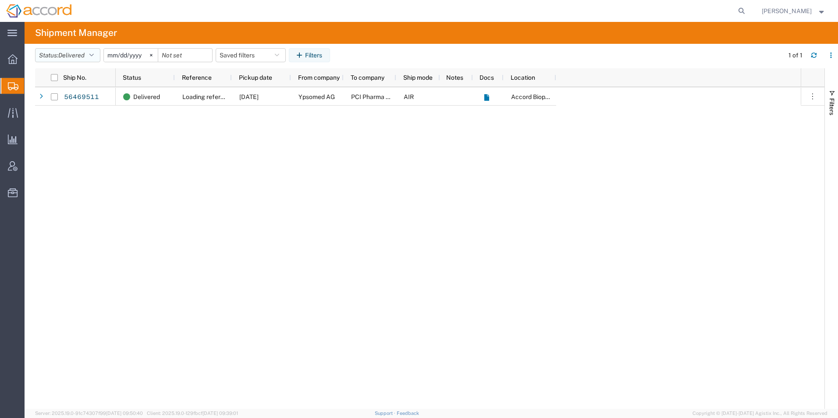
click at [94, 57] on icon "button" at bounding box center [91, 55] width 4 height 6
click at [153, 54] on icon at bounding box center [151, 55] width 3 height 3
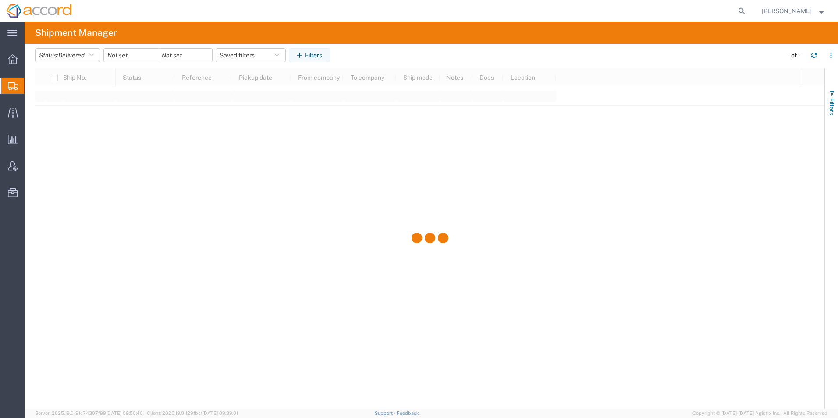
click at [829, 104] on span "Filters" at bounding box center [831, 106] width 7 height 17
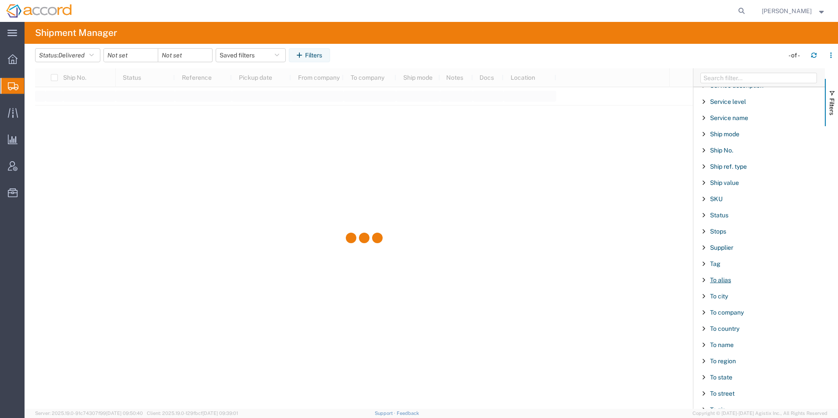
scroll to position [701, 0]
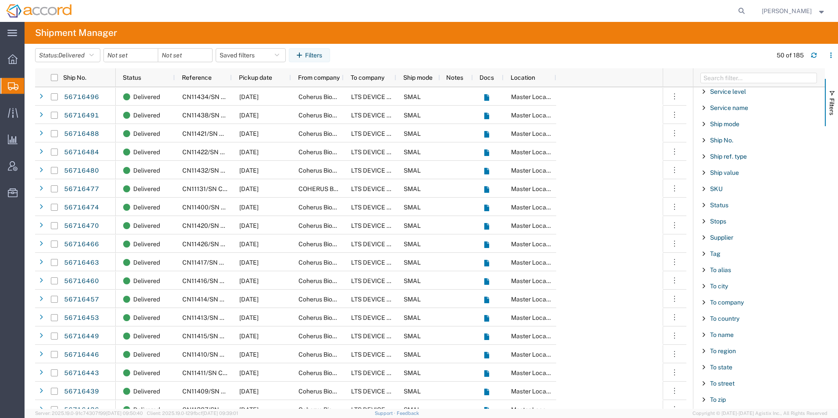
click at [704, 255] on span "Filter List 66 Filters" at bounding box center [703, 253] width 7 height 7
click at [708, 306] on label "Undenyca" at bounding box center [722, 307] width 46 height 17
click at [0, 0] on input "Undenyca" at bounding box center [0, 0] width 0 height 0
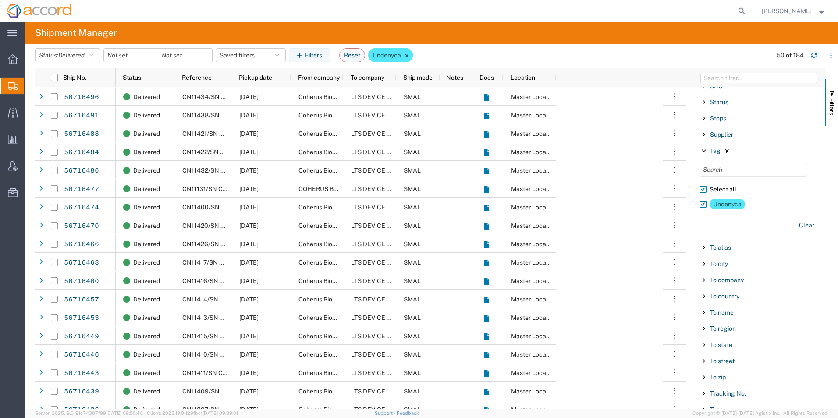
scroll to position [829, 0]
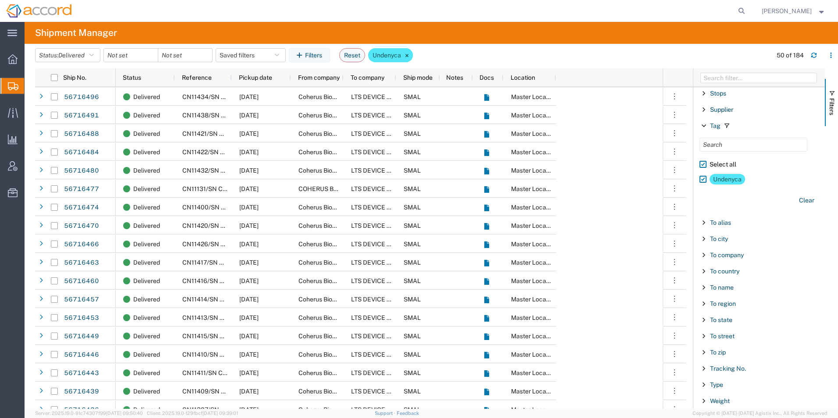
click at [702, 256] on span "Filter List 66 Filters" at bounding box center [703, 255] width 7 height 7
click at [729, 278] on div "starts with" at bounding box center [759, 277] width 100 height 7
click at [721, 294] on input "Filter Value" at bounding box center [762, 292] width 115 height 11
type input "LTS"
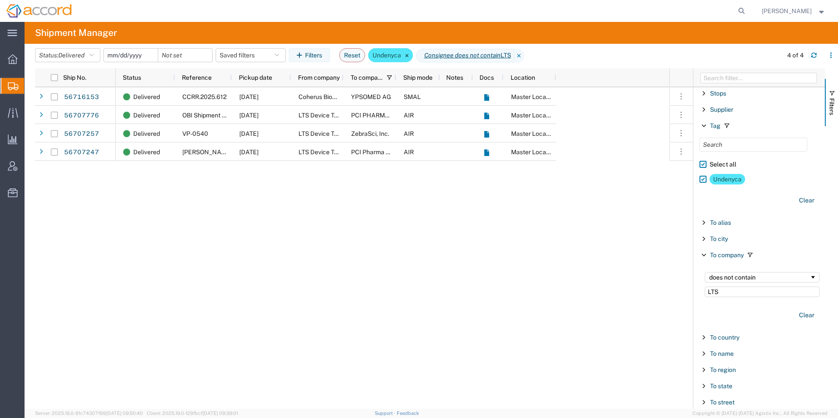
click at [145, 52] on input "date" at bounding box center [131, 55] width 54 height 13
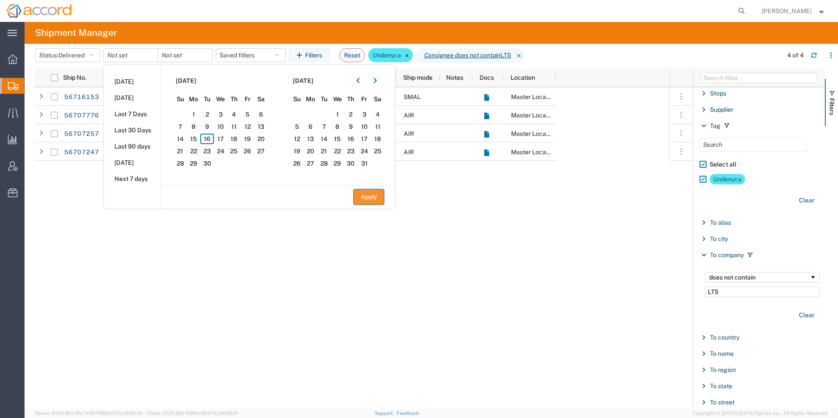
click at [365, 196] on button "Apply" at bounding box center [368, 197] width 31 height 16
type input "2021-12-31"
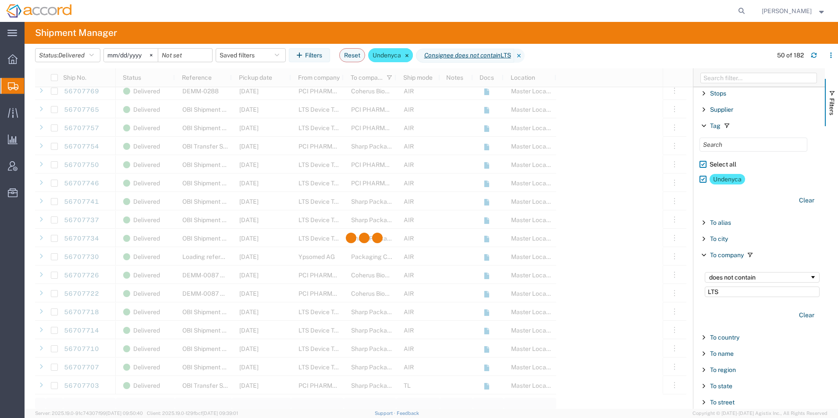
scroll to position [637, 0]
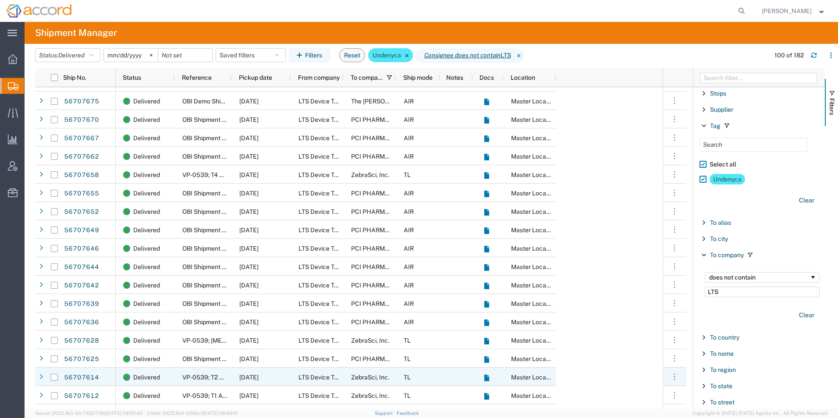
scroll to position [1183, 0]
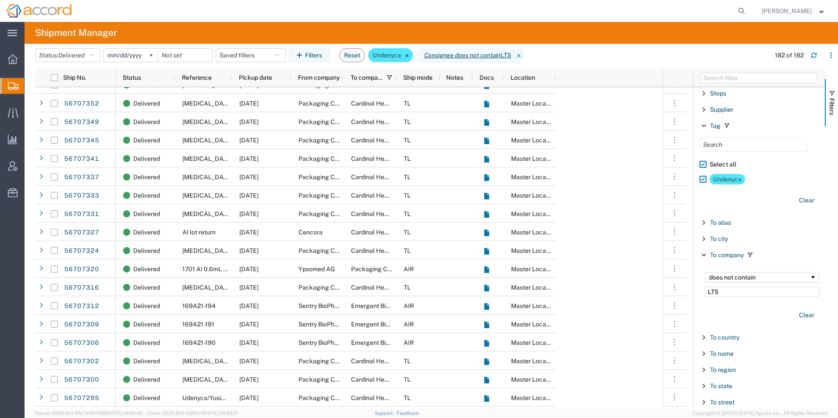
click at [0, 0] on span "Create Shipment" at bounding box center [0, 0] width 0 height 0
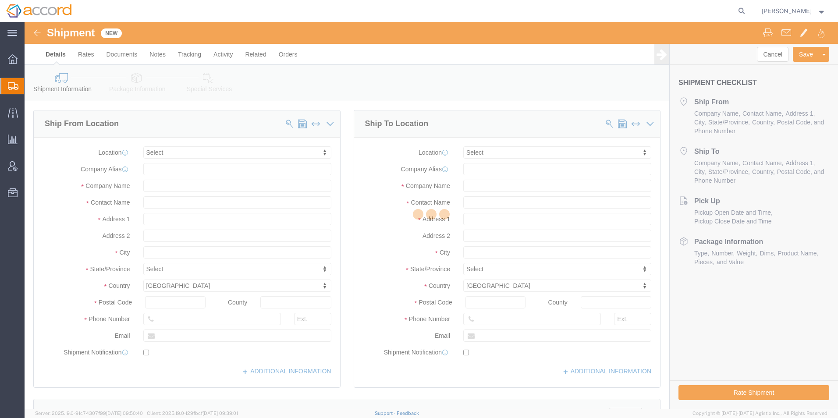
select select
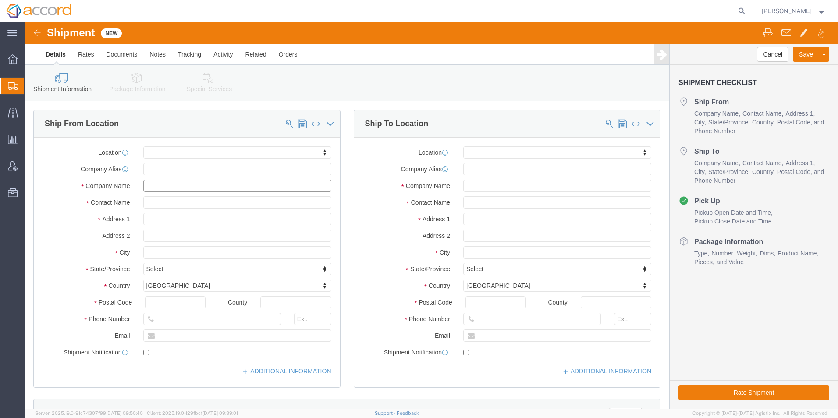
click input "text"
click span
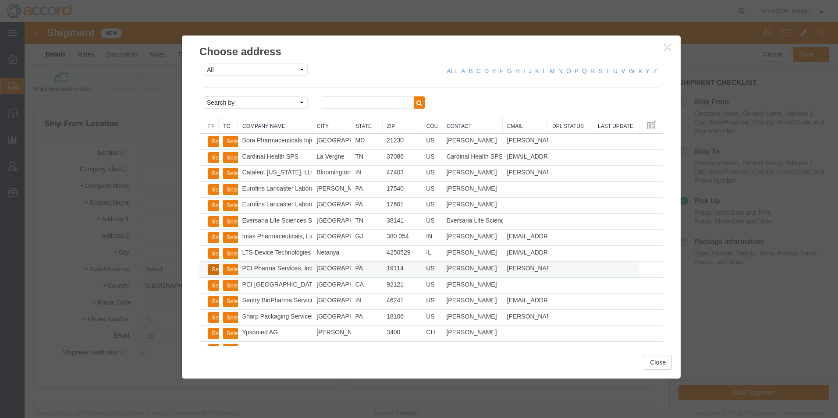
click button "Select"
select select
type input "[STREET_ADDRESS]"
type input "19114"
type input "[PHONE_NUMBER]"
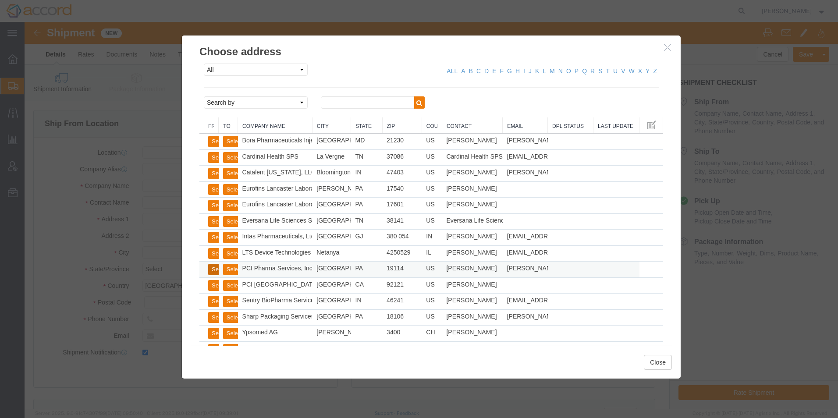
type input "[PERSON_NAME][EMAIL_ADDRESS][PERSON_NAME][DOMAIN_NAME]"
checkbox input "true"
type input "PCI Pharma Services, Inc"
type input "[PERSON_NAME]"
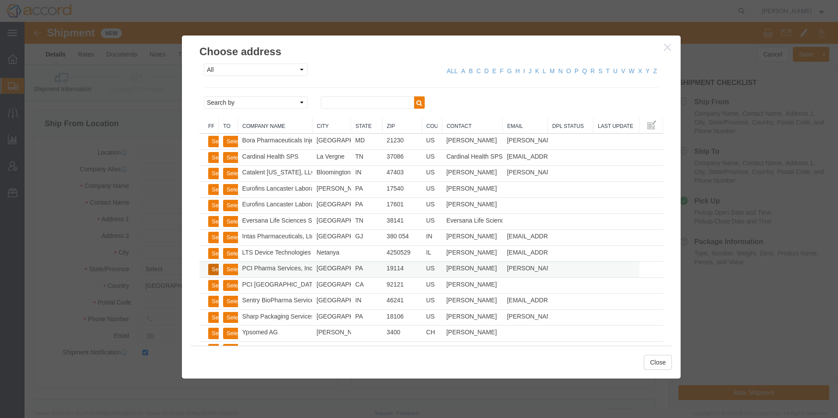
type input "[GEOGRAPHIC_DATA]"
select select "PA"
click button "Select"
select select
type input "[STREET_ADDRESS][PERSON_NAME]"
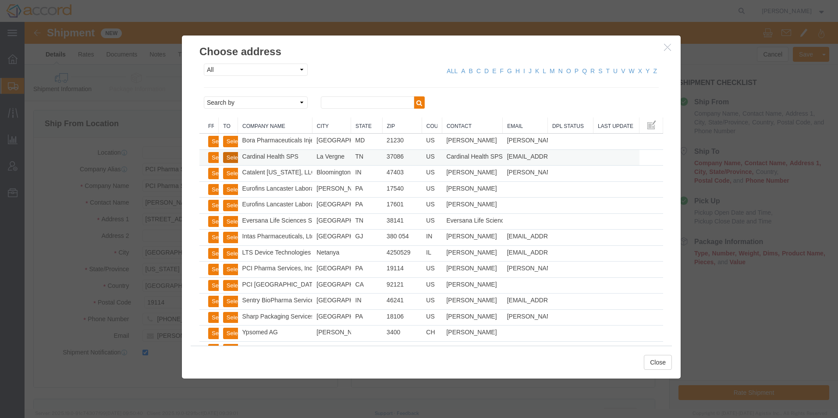
type input "Suite 100"
type input "37086"
type input "[PHONE_NUMBER]"
type input "[EMAIL_ADDRESS][DOMAIN_NAME]"
checkbox input "true"
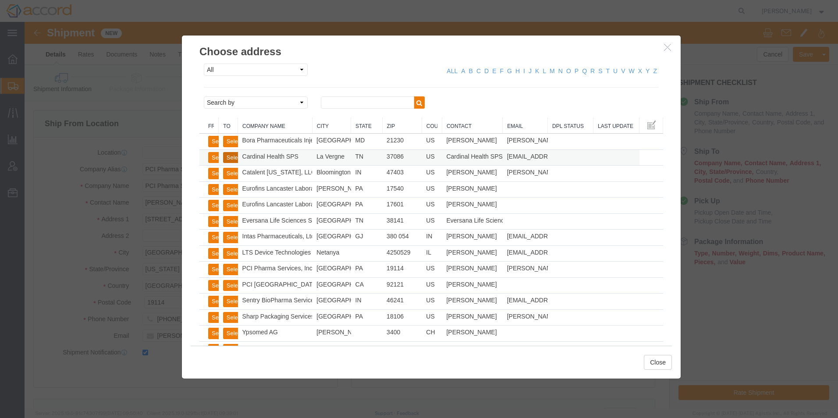
type input "Cardinal Health SPS"
type input "La Vergne"
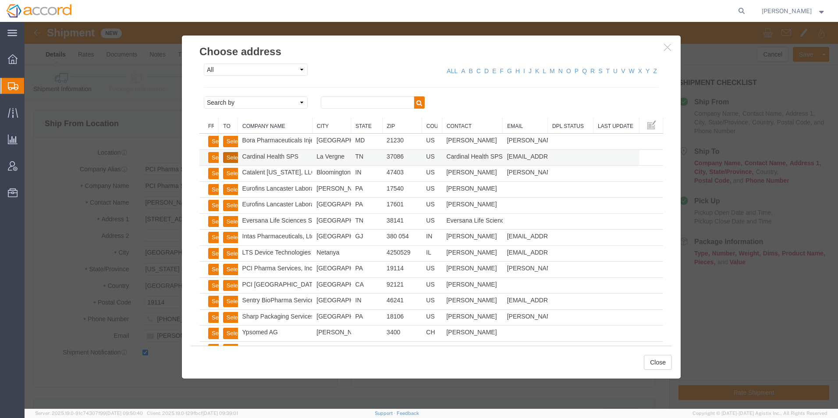
select select "TN"
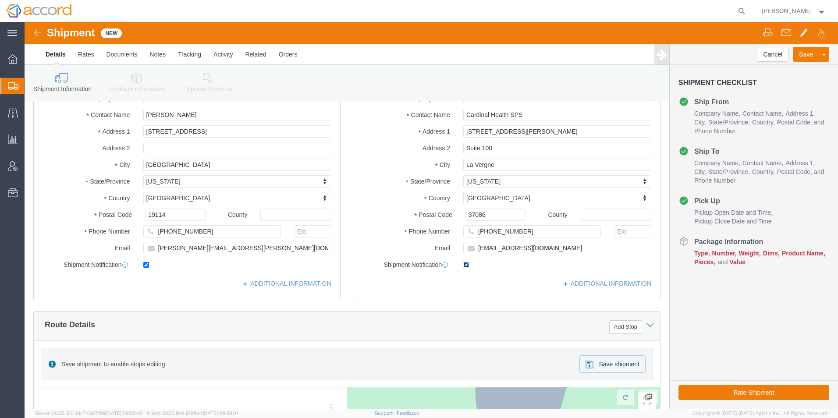
click input "checkbox"
checkbox input "false"
click input "checkbox"
checkbox input "false"
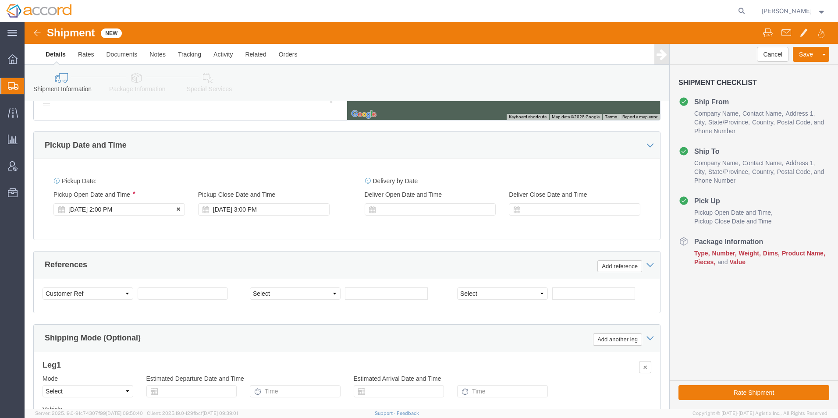
click div "Sep 16 2025 2:00 PM"
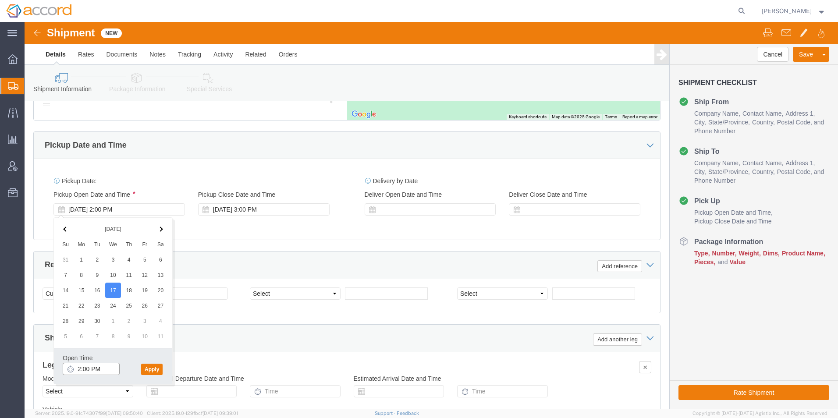
click input "2:00 PM"
type input "1:00 PM"
click button "Apply"
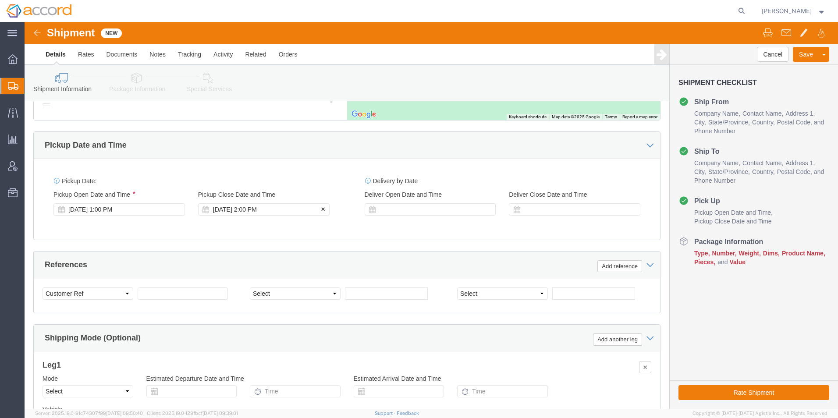
click div "[DATE] 2:00 PM"
click div
click div "Sep 18 2025 3:00 PM"
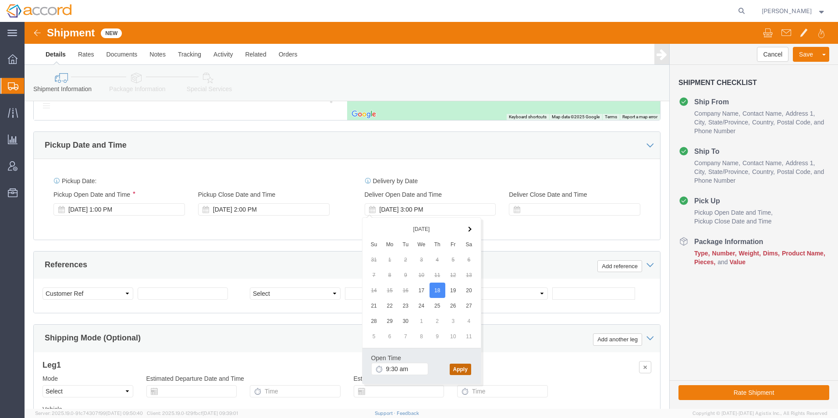
type input "9:30 AM"
click button "Apply"
click select "Select Account Type Activity ID Airline Appointment Number ASN Batch Request # …"
select select "LOT"
click select "Select Account Type Activity ID Airline Appointment Number ASN Batch Request # …"
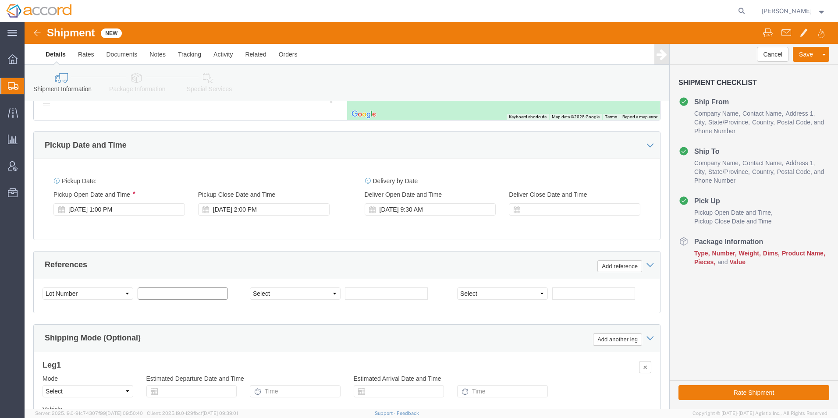
click input "text"
type input "23781231 & 23781251"
click select "Select Account Type Activity ID Airline Appointment Number ASN Batch Request # …"
select select "APPOINTMNTNUM"
click select "Select Account Type Activity ID Airline Appointment Number ASN Batch Request # …"
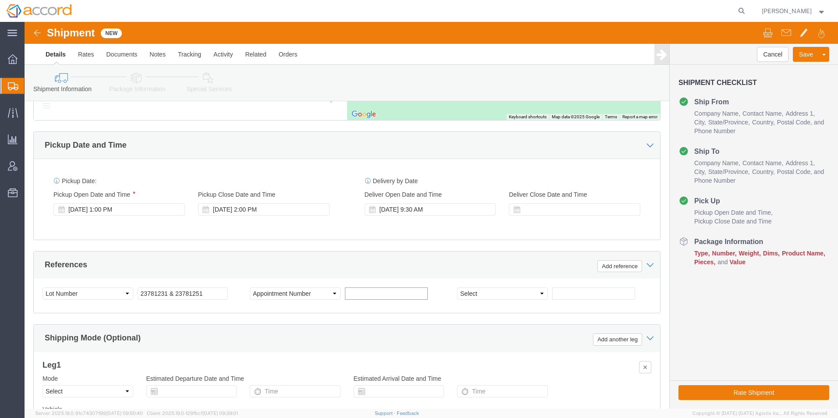
click input "text"
paste input "32657603"
drag, startPoint x: 358, startPoint y: 273, endPoint x: 308, endPoint y: 273, distance: 50.4
click div "Select Account Type Activity ID Airline Appointment Number ASN Batch Request # …"
click input "32657603"
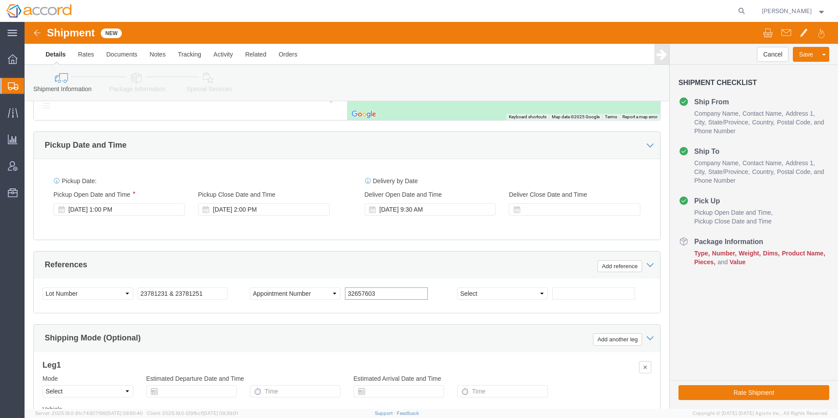
drag, startPoint x: 373, startPoint y: 274, endPoint x: 243, endPoint y: 270, distance: 129.8
click div "Select Account Type Activity ID Airline Appointment Number ASN Batch Request # …"
paste input "PCIS-7322"
type input "PCIS-7322"
click select "Select Account Type Activity ID Airline Appointment Number ASN Batch Request # …"
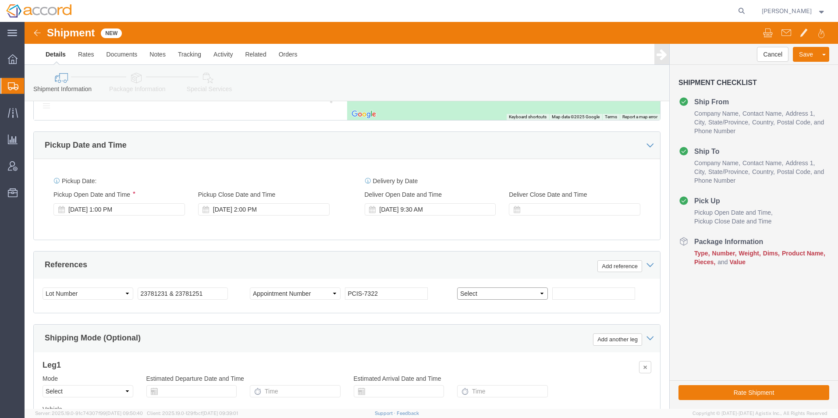
select select "APPOINTMNTNUM"
click select "Select Account Type Activity ID Airline Appointment Number ASN Batch Request # …"
click input "text"
paste input "32657603"
type input "32657603"
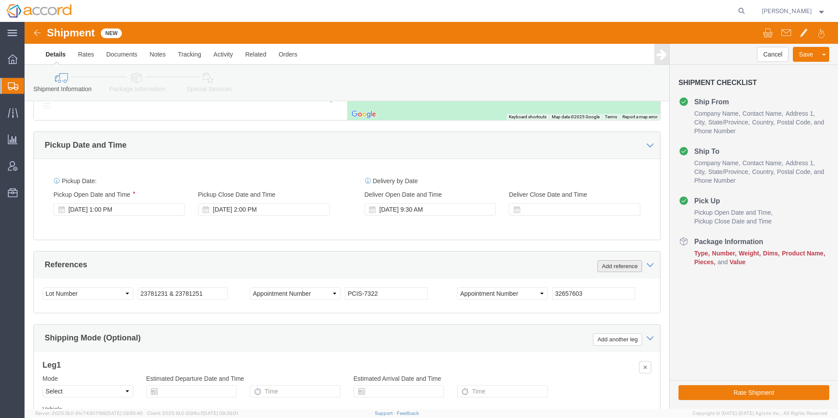
click button "Add reference"
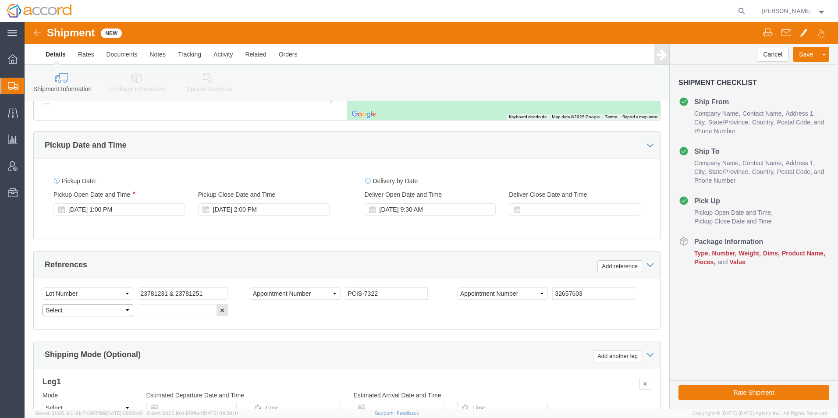
click select "Select Account Type Activity ID Airline Appointment Number ASN Batch Request # …"
select select "PRONUMBER"
click select "Select Account Type Activity ID Airline Appointment Number ASN Batch Request # …"
click input "text"
paste input "372517"
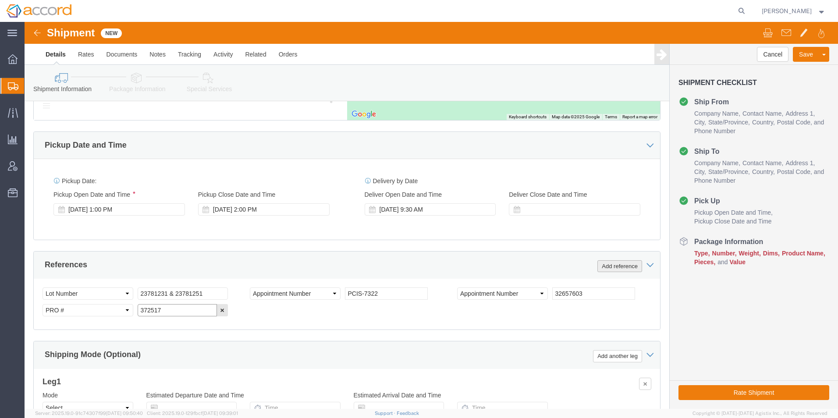
type input "372517"
click button "Add reference"
click div "Select Account Type Activity ID Airline Appointment Number ASN Batch Request # …"
click select "Select Account Type Activity ID Airline Appointment Number ASN Batch Request # …"
click div "Select Account Type Activity ID Airline Appointment Number ASN Batch Request # …"
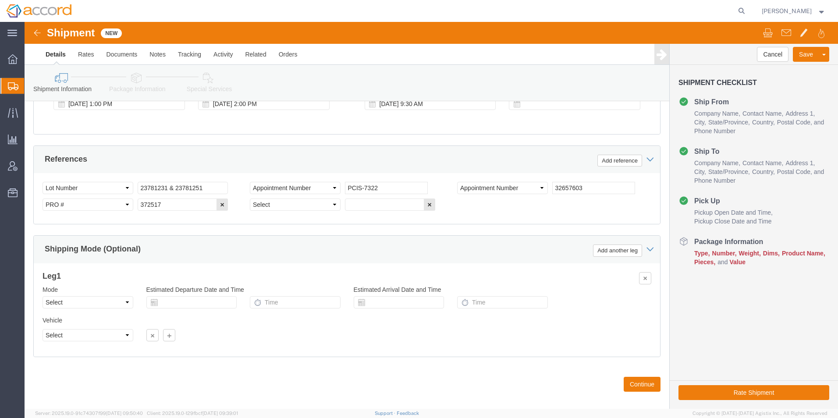
scroll to position [554, 0]
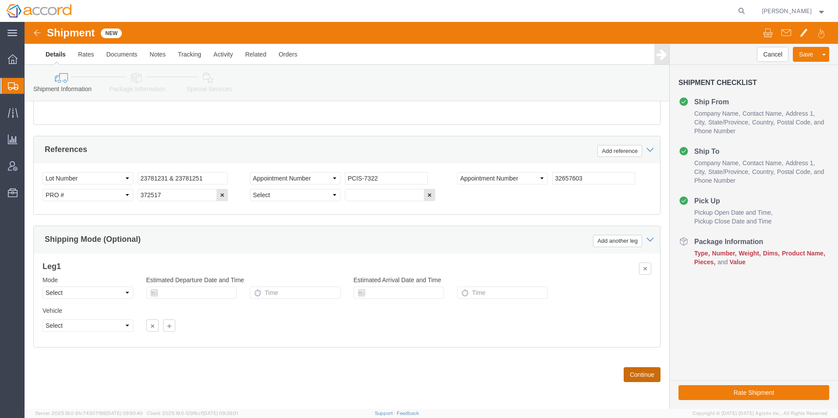
click button "Continue"
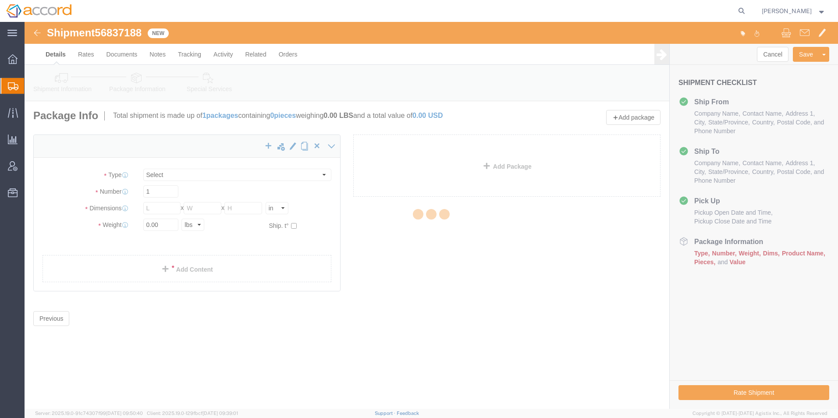
select select "CBOX"
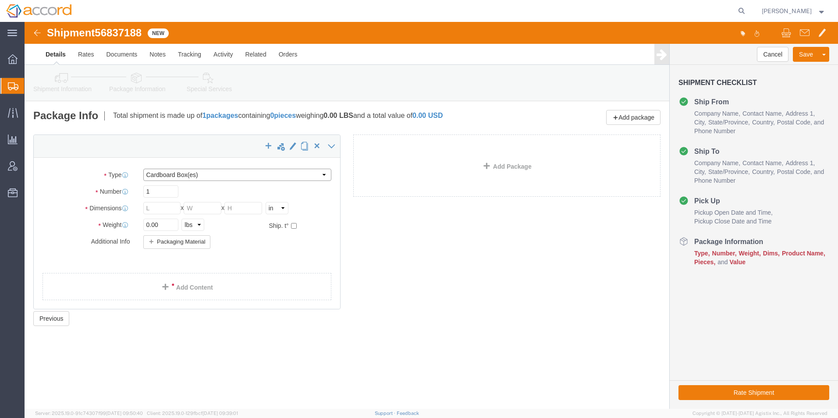
click select "Select Bale(s) Basket(s) Bolt(s) Bottle(s) Buckets Bulk Bundle(s) Can(s) Cardbo…"
select select "PSNS"
click select "Select Bale(s) Basket(s) Bolt(s) Bottle(s) Buckets Bulk Bundle(s) Can(s) Cardbo…"
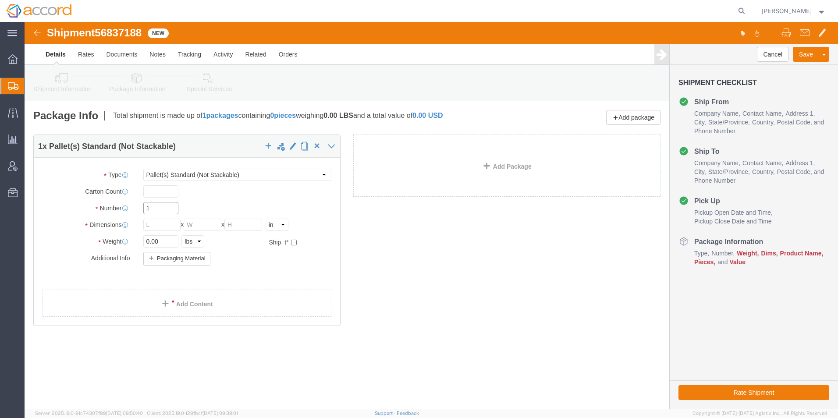
click input "1"
type input "7"
click input "text"
type input "40"
type input "1"
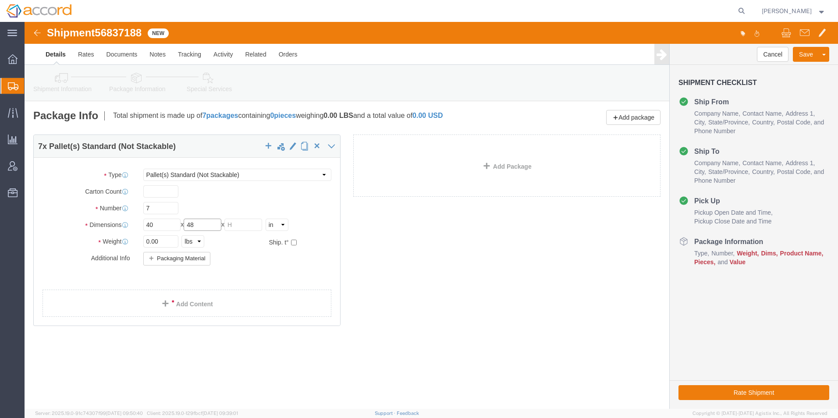
type input "48"
type input "40"
drag, startPoint x: 146, startPoint y: 224, endPoint x: 43, endPoint y: 210, distance: 104.4
click div "Package Type Select Bale(s) Basket(s) Bolt(s) Bottle(s) Buckets Bulk Bundle(s) …"
type input "250"
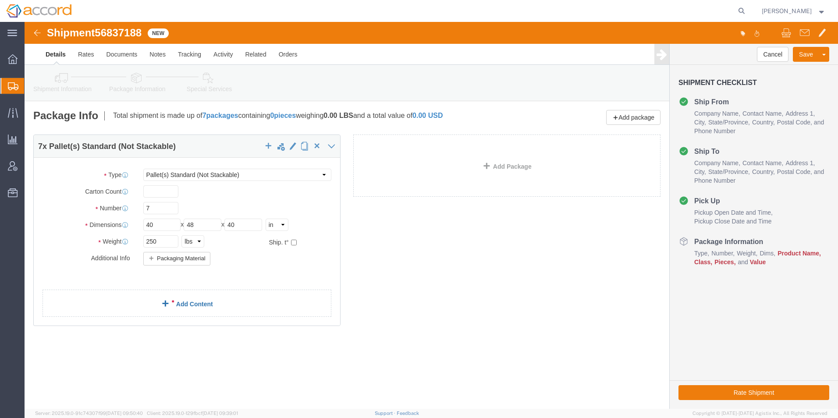
click div "7 x Pallet(s) Standard (Not Stackable) Package Type Select Bale(s) Basket(s) Bo…"
click link "Add Content"
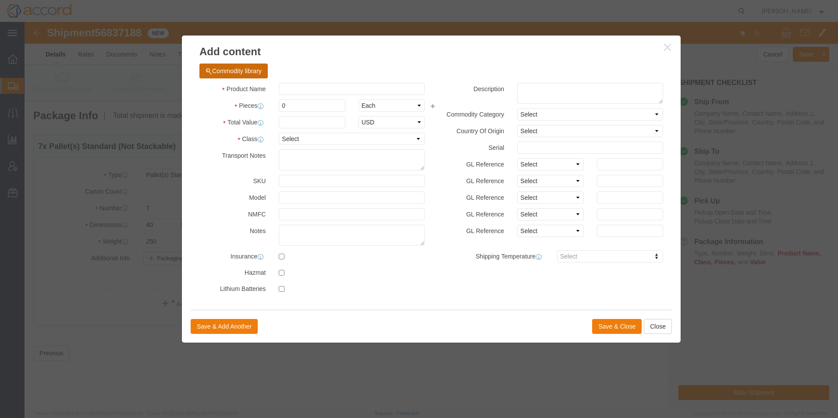
click button "Commodity library"
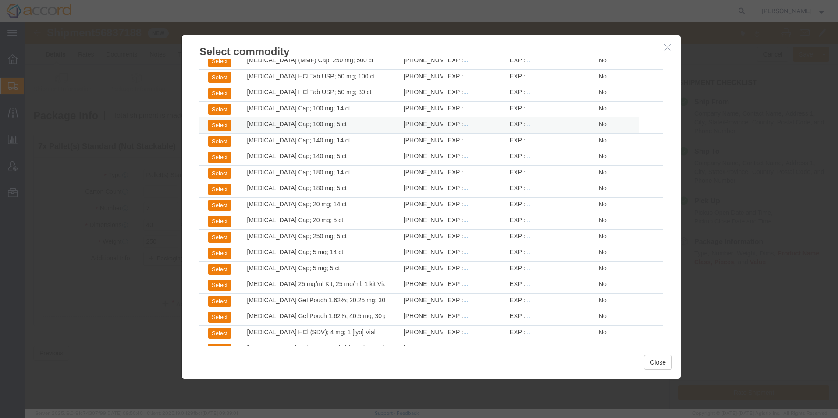
scroll to position [1208, 0]
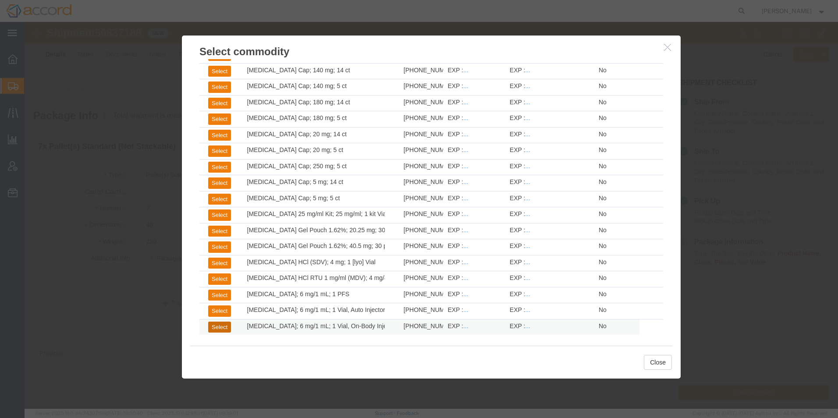
click button "Select"
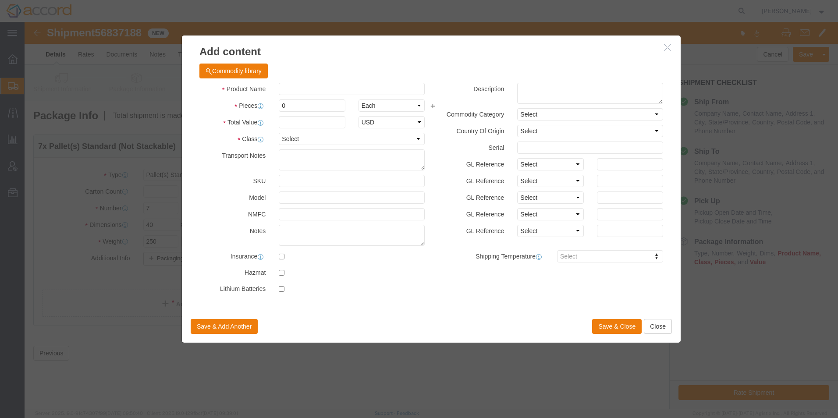
select select "PHARMA"
select select "JP"
type input "[MEDICAL_DATA]; 6 mg/1 mL; 1 Vial, On-Body Injector"
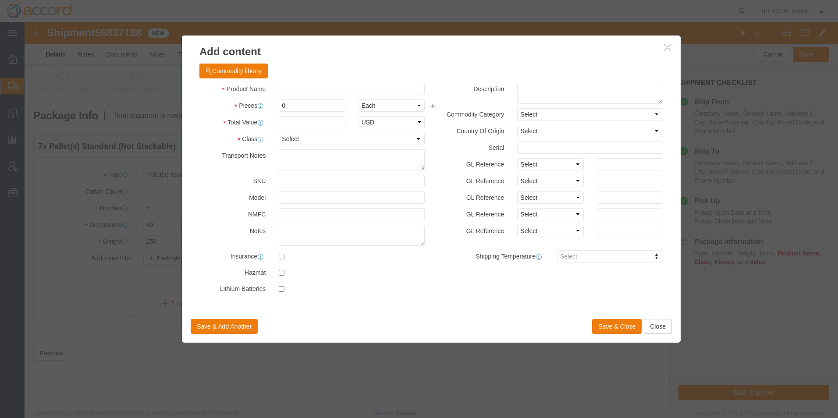
type input "[PHONE_NUMBER]"
type textarea "[MEDICAL_DATA]; 6 mg/1 mL; 1 Vial, On-Body Injector"
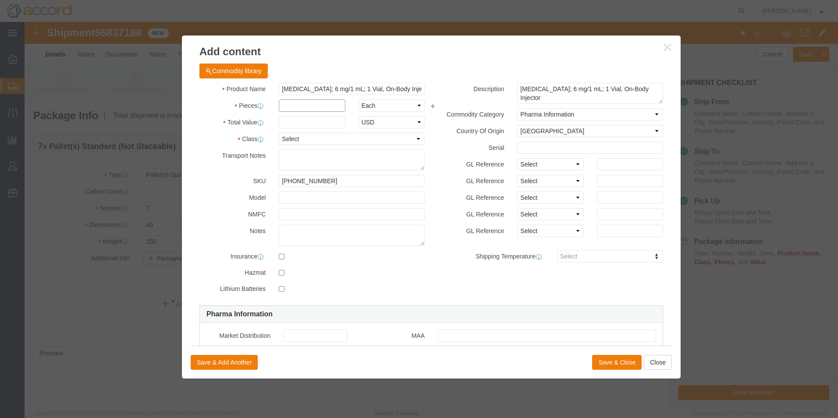
click input "text"
type input "7133"
click input "text"
click label "SKU"
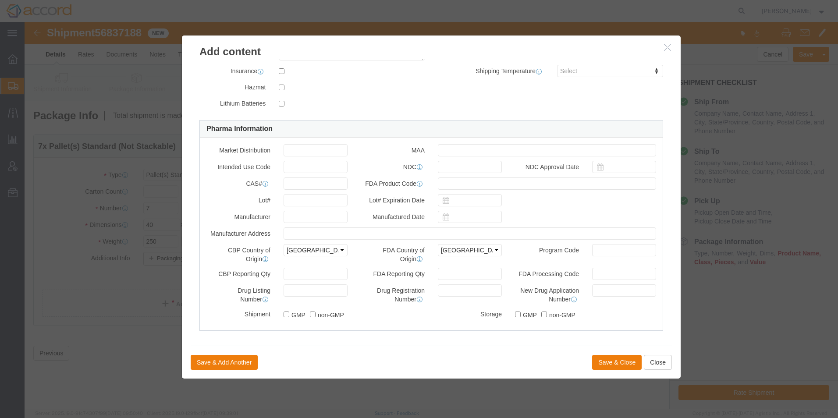
scroll to position [190, 0]
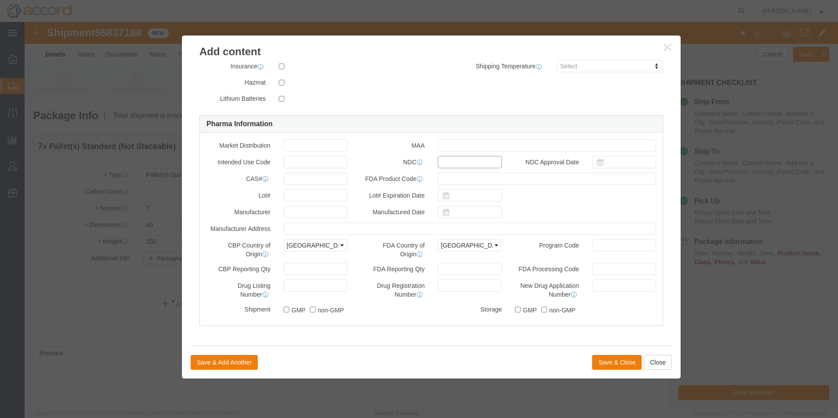
click input "text"
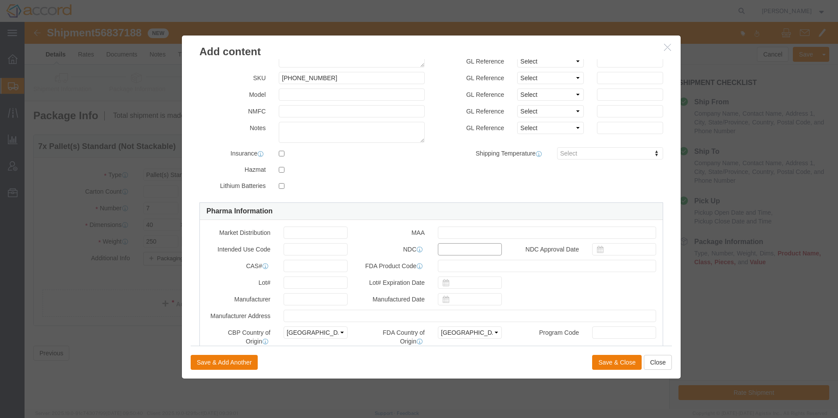
scroll to position [88, 0]
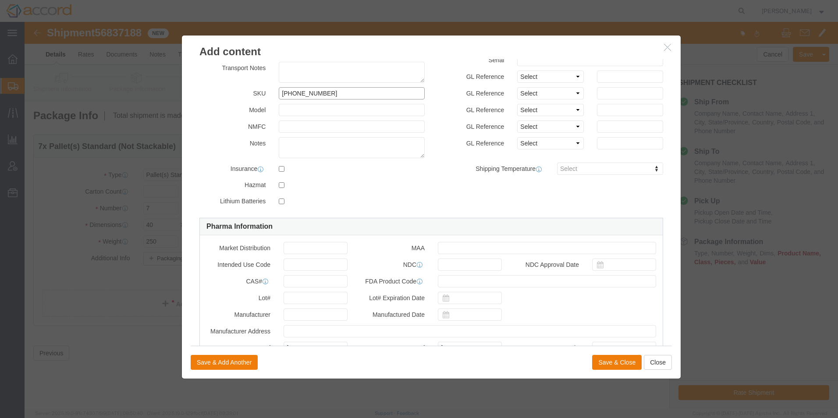
drag, startPoint x: 302, startPoint y: 75, endPoint x: 201, endPoint y: 65, distance: 101.7
click div "SKU 69448-027-63"
click input "text"
paste input "[PHONE_NUMBER]"
type input "[PHONE_NUMBER]"
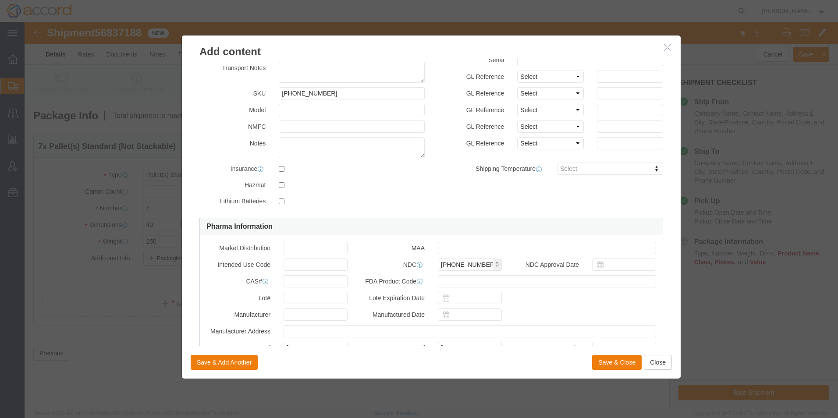
click div "MAA"
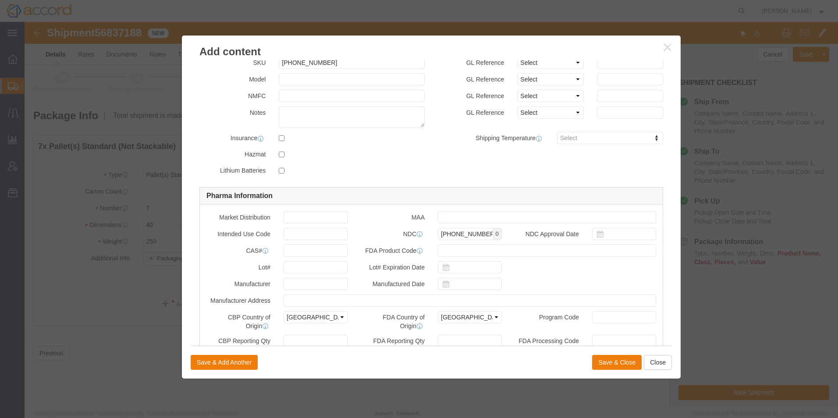
scroll to position [131, 0]
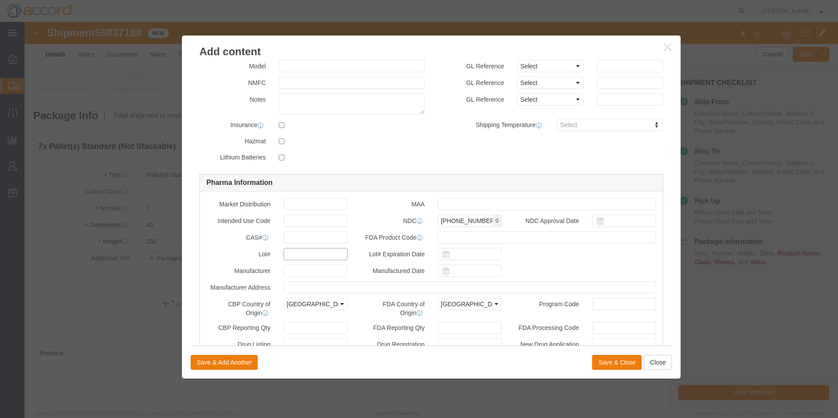
click input "text"
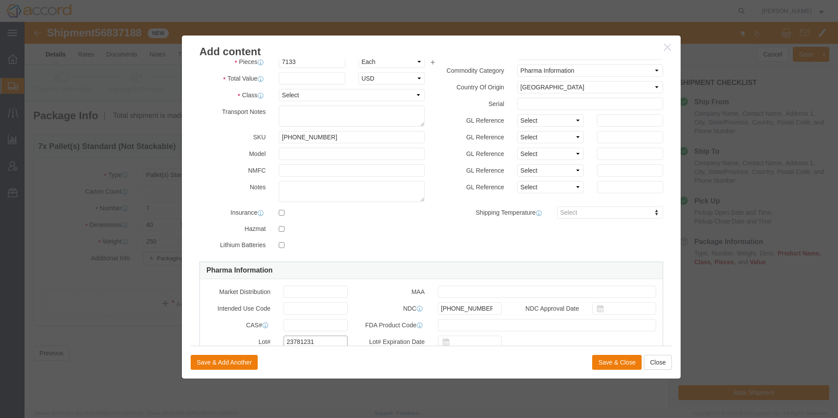
scroll to position [0, 0]
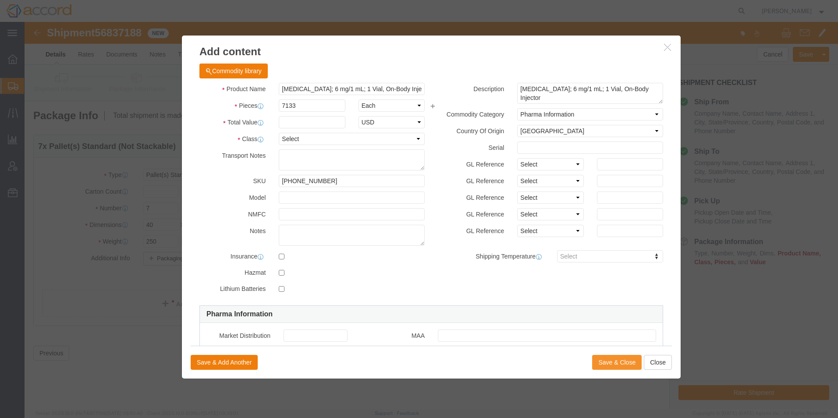
type input "23781231"
click button "Save & Close"
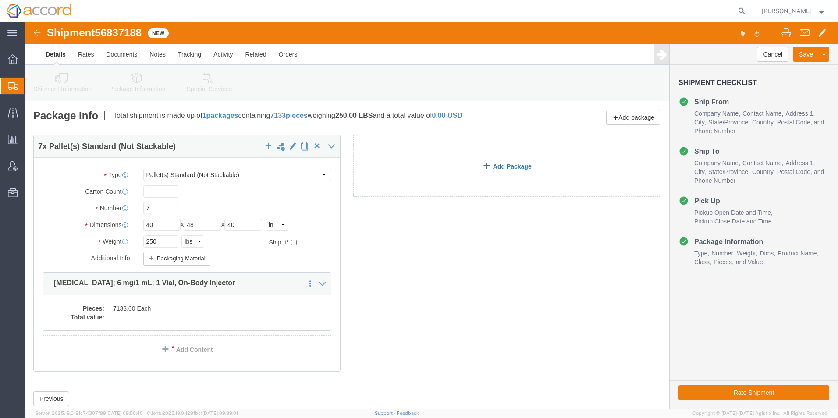
click link "Add Package"
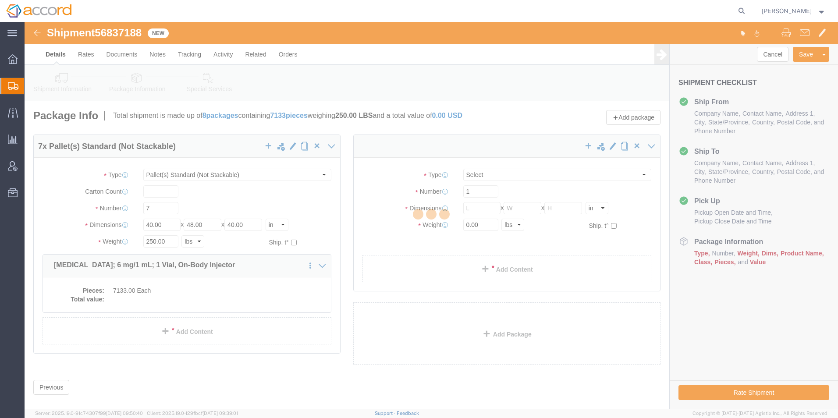
select select "PSNS"
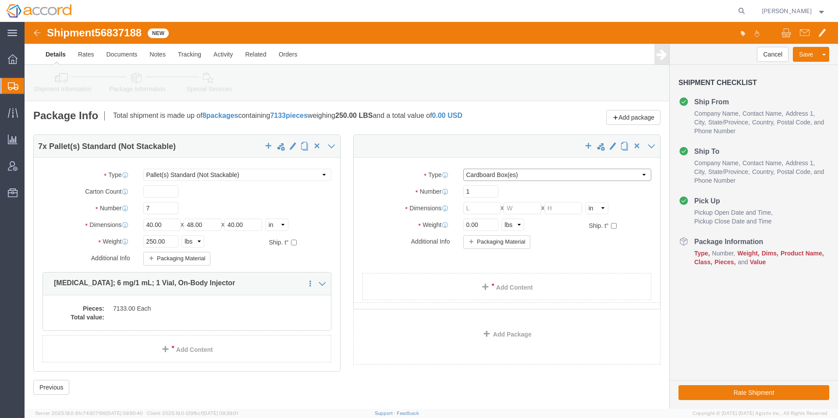
click select "Select Bale(s) Basket(s) Bolt(s) Bottle(s) Buckets Bulk Bundle(s) Can(s) Cardbo…"
select select "PSNS"
click select "Select Bale(s) Basket(s) Bolt(s) Bottle(s) Buckets Bulk Bundle(s) Can(s) Cardbo…"
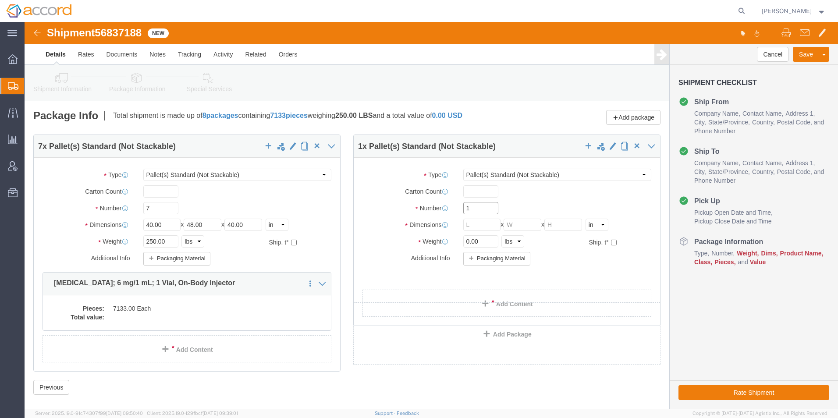
drag, startPoint x: 447, startPoint y: 185, endPoint x: 373, endPoint y: 184, distance: 74.1
click div "Number 1"
type input "9"
click input "text"
type input "40"
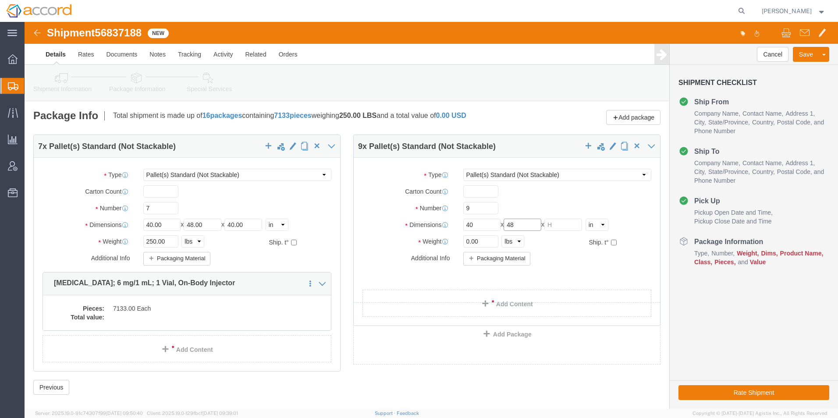
type input "48"
type input "40"
type input "250"
click link "Add Package"
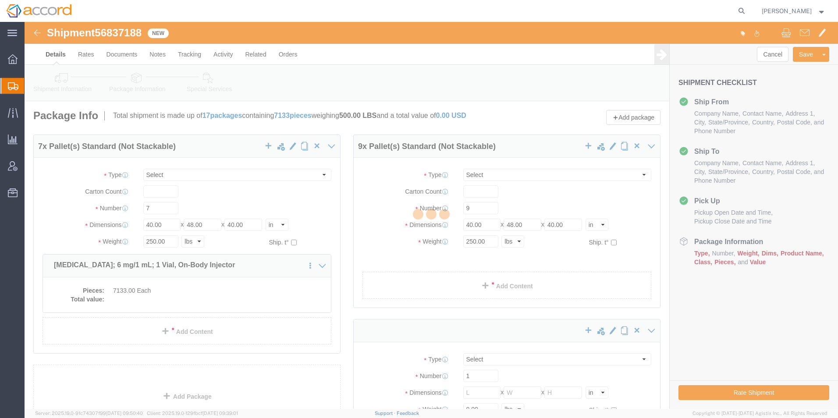
select select "PSNS"
select select "CBOX"
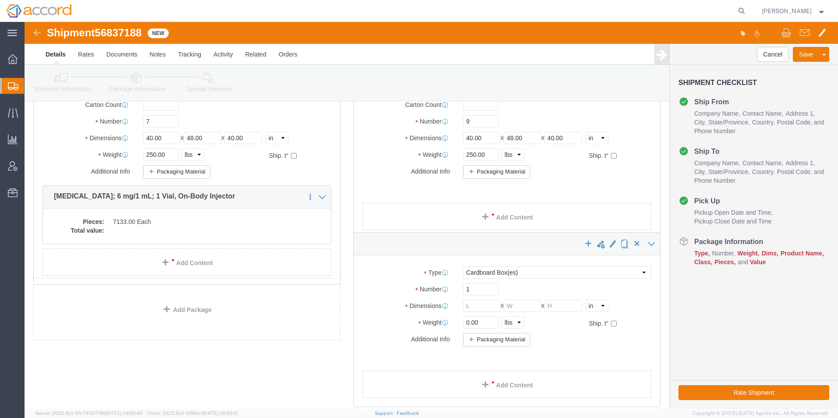
scroll to position [88, 0]
click span "button"
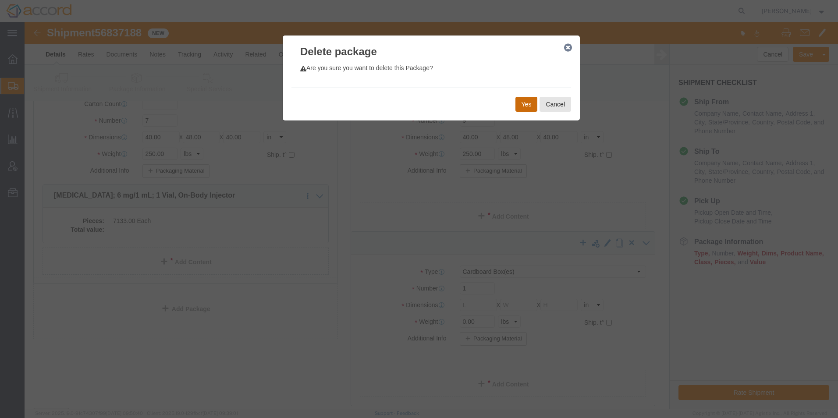
click button "Yes"
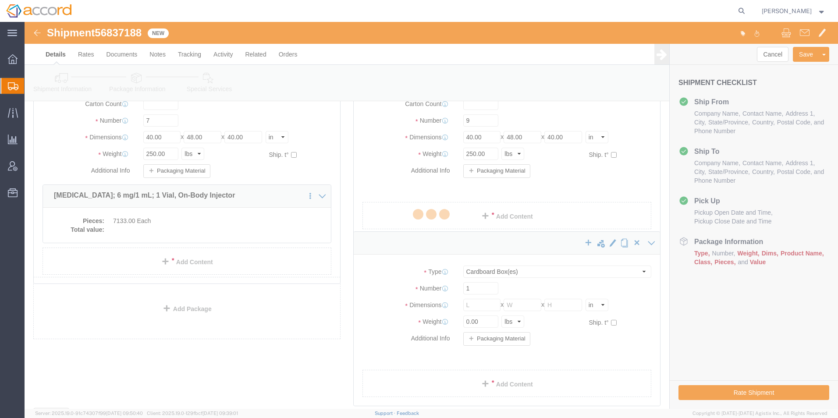
scroll to position [0, 0]
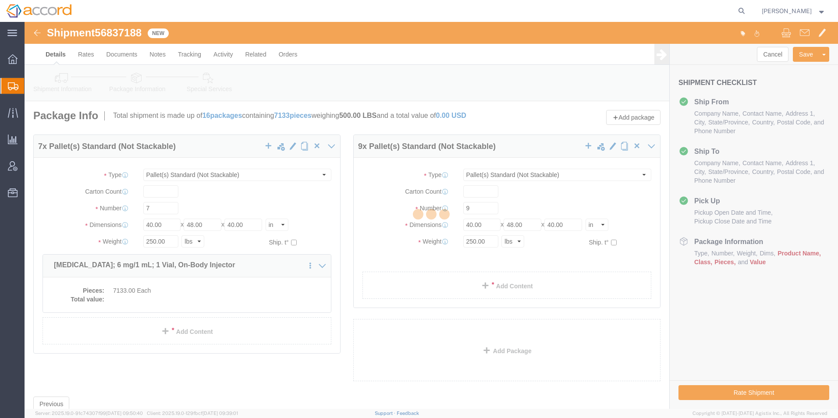
select select "PSNS"
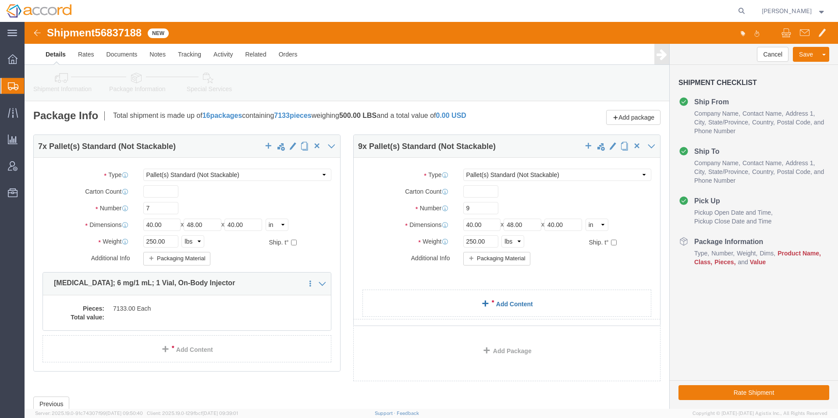
click link "Add Content"
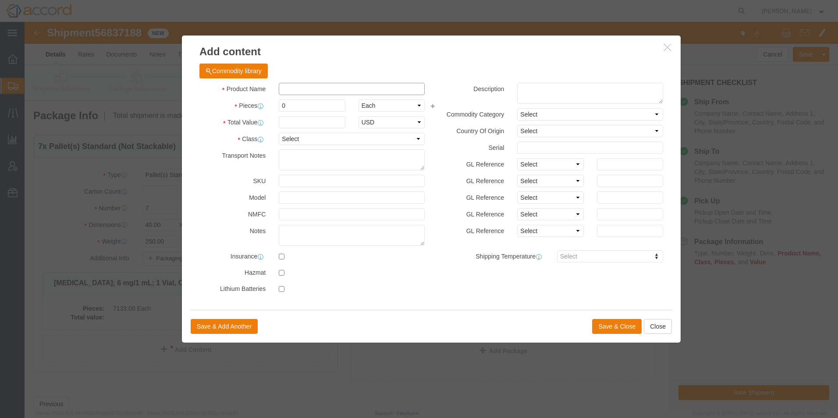
click input "text"
click button "Commodity library"
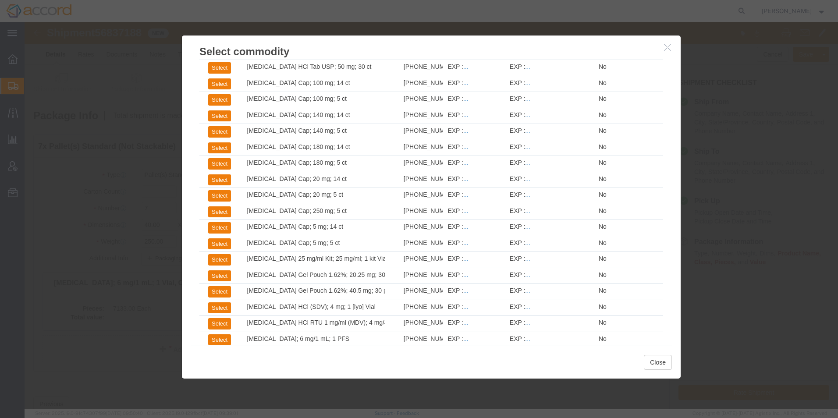
scroll to position [1208, 0]
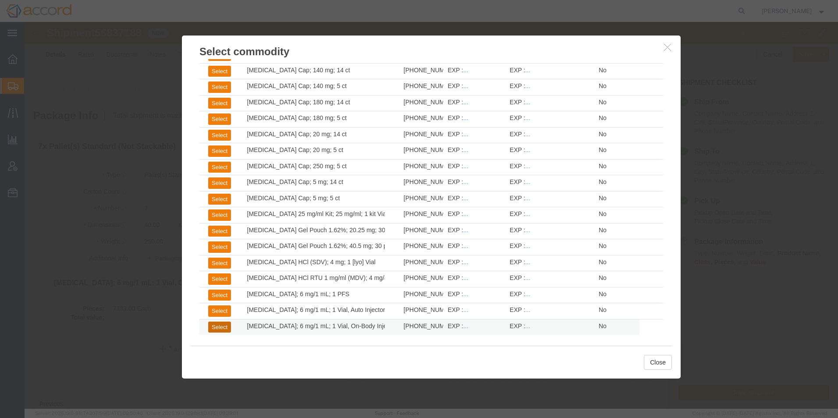
click button "Select"
select select "PHARMA"
select select "JP"
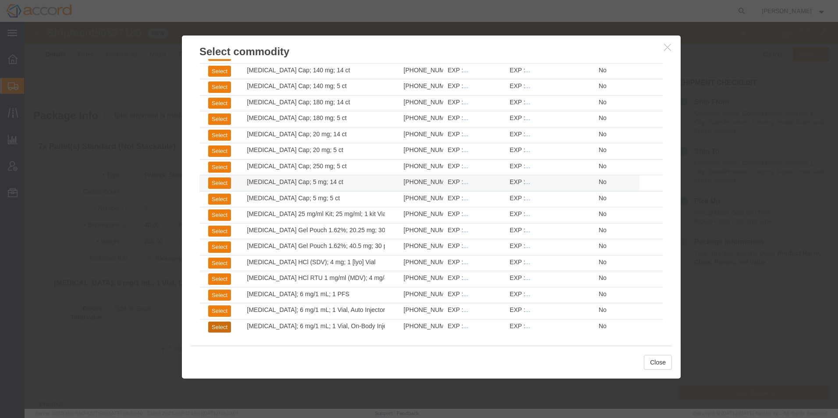
type input "[MEDICAL_DATA]; 6 mg/1 mL; 1 Vial, On-Body Injector"
type input "[PHONE_NUMBER]"
type textarea "[MEDICAL_DATA]; 6 mg/1 mL; 1 Vial, On-Body Injector"
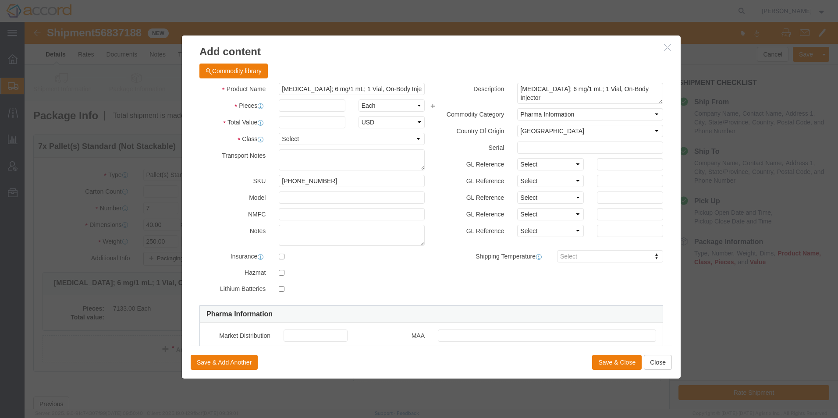
click div "Product Name Udenyca; 6 mg/1 mL; 1 Vial, On-Body Injector Pieces Select Bag Bar…"
click input "text"
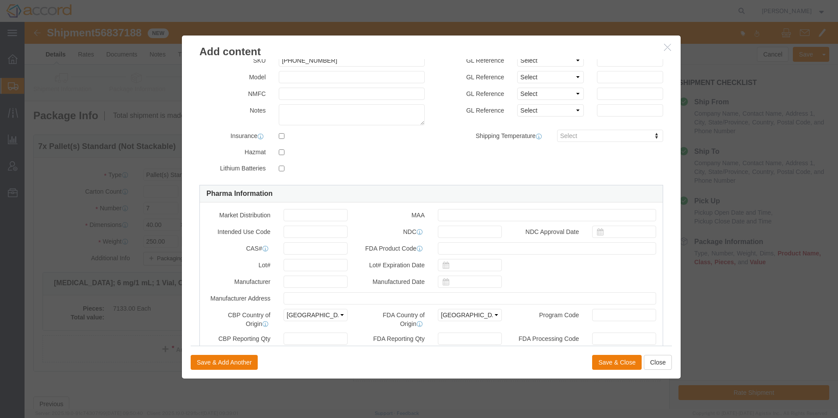
scroll to position [175, 0]
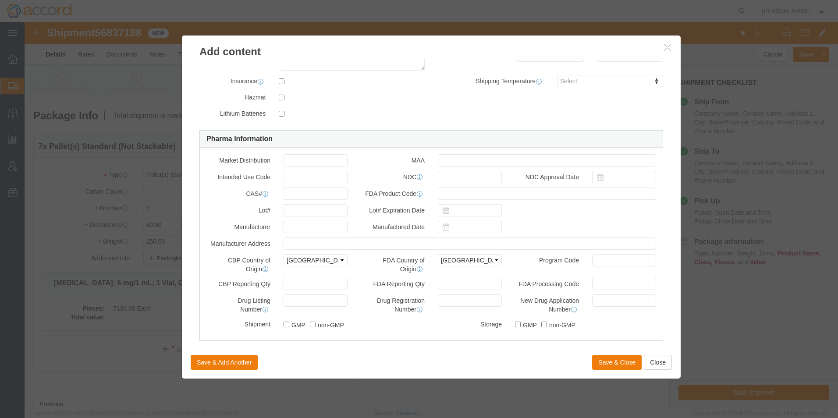
type input "8471"
click input "text"
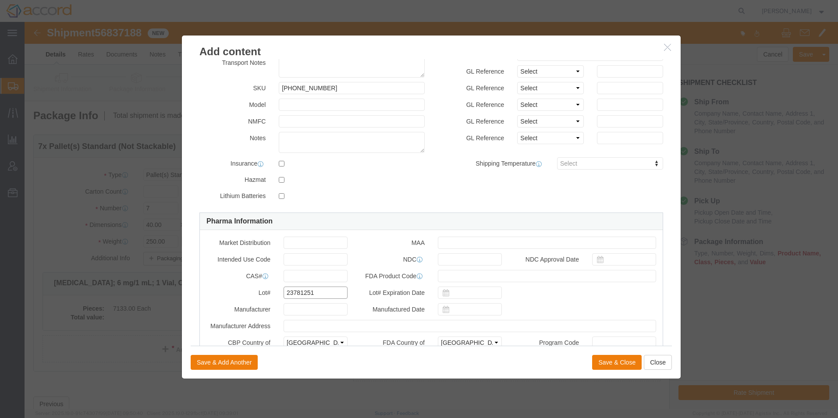
scroll to position [0, 0]
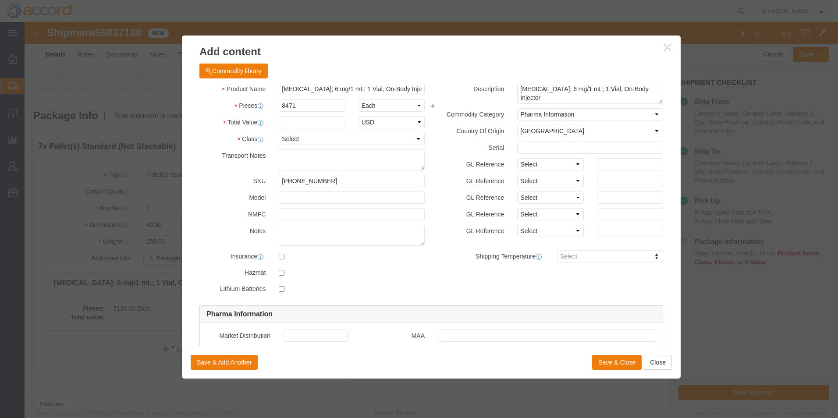
type input "23781251"
drag, startPoint x: 298, startPoint y: 159, endPoint x: 235, endPoint y: 156, distance: 63.2
click div "SKU 69448-027-63"
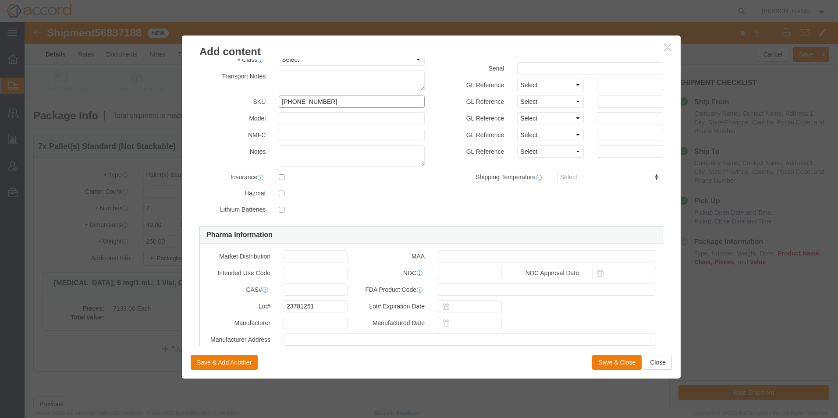
scroll to position [175, 0]
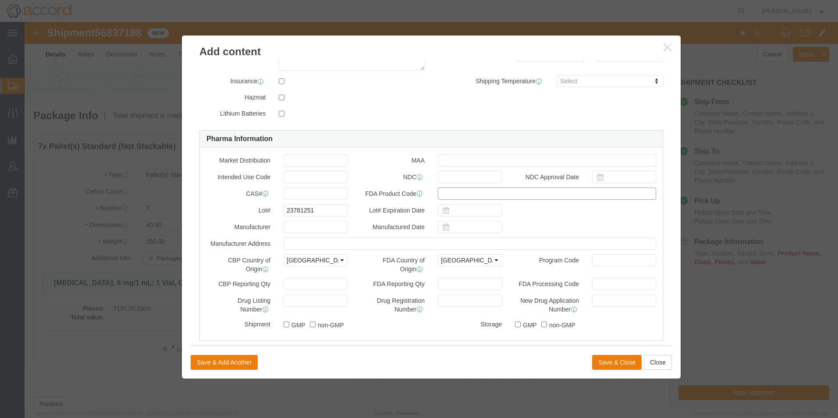
drag, startPoint x: 433, startPoint y: 175, endPoint x: 432, endPoint y: 169, distance: 6.2
click input "text"
paste input "[PHONE_NUMBER]"
type input "[PHONE_NUMBER]"
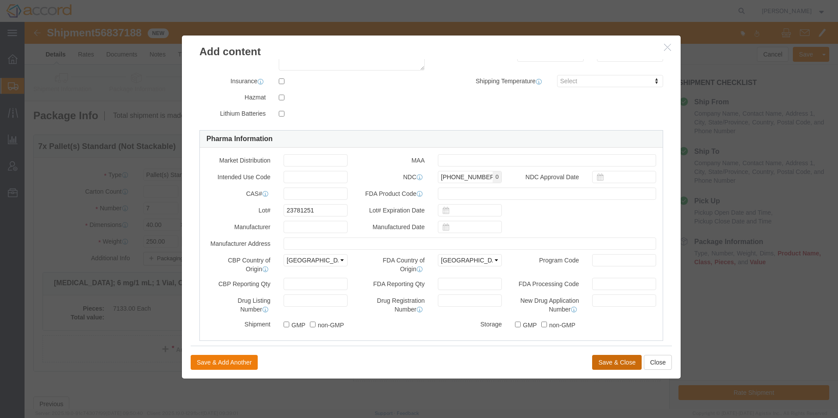
click button "Save & Close"
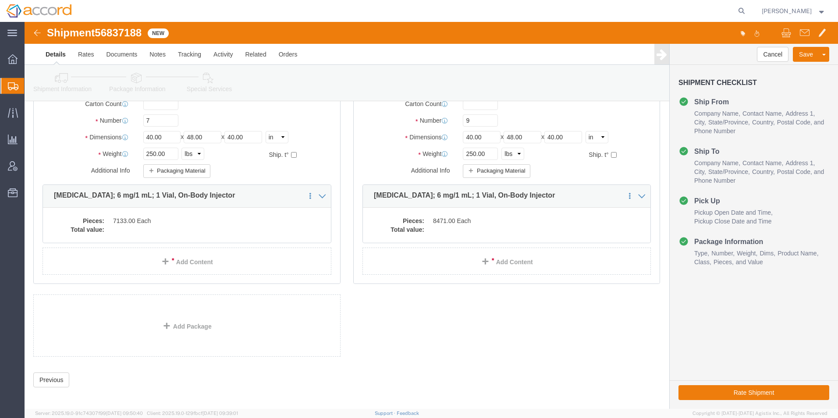
scroll to position [93, 0]
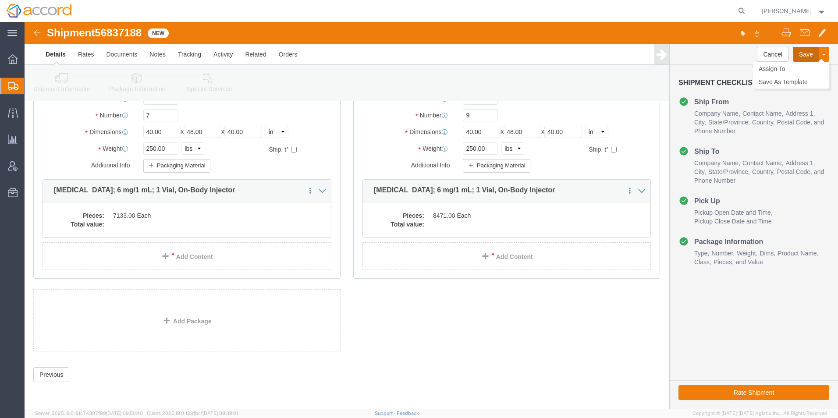
click button "Save"
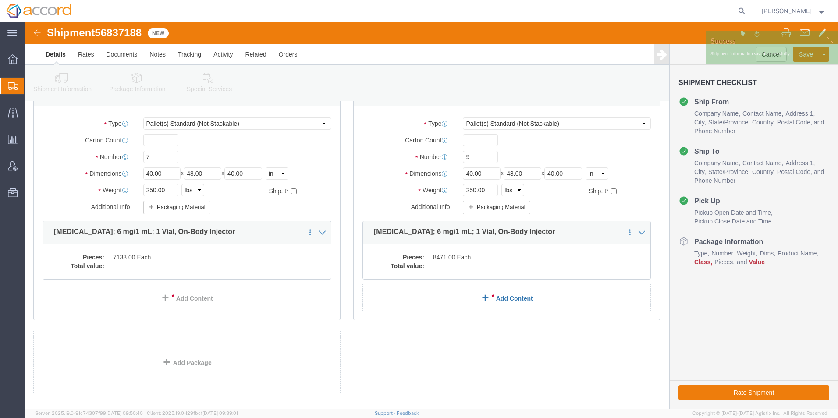
scroll to position [0, 0]
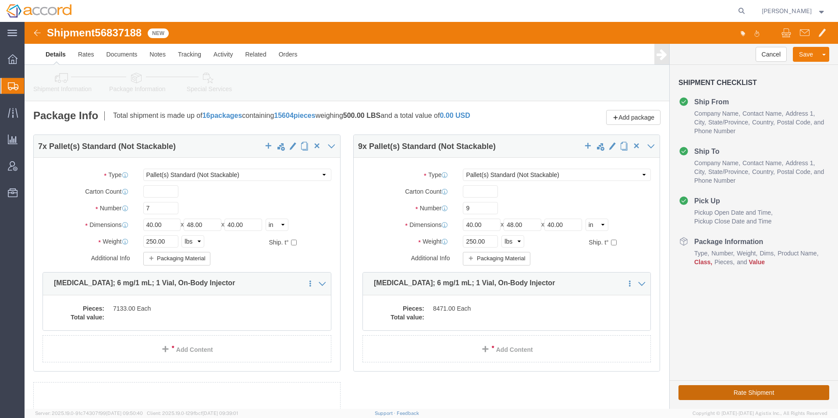
click button "Rate Shipment"
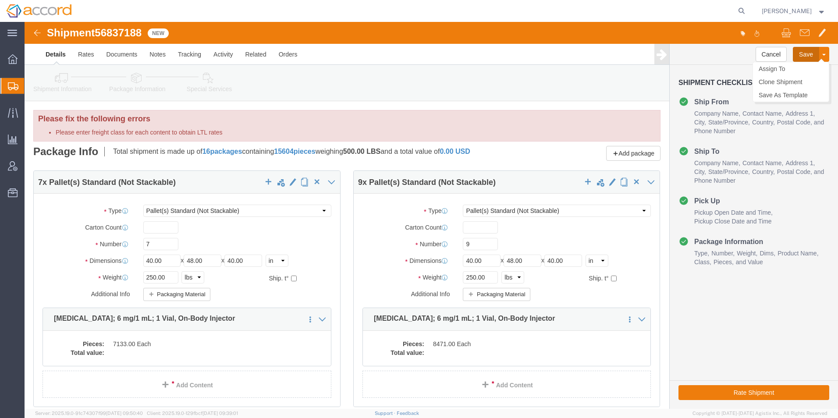
click button "Save"
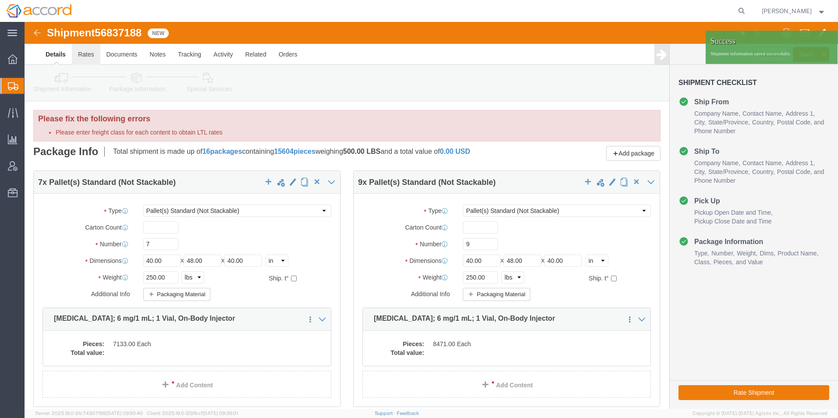
click link "Rates"
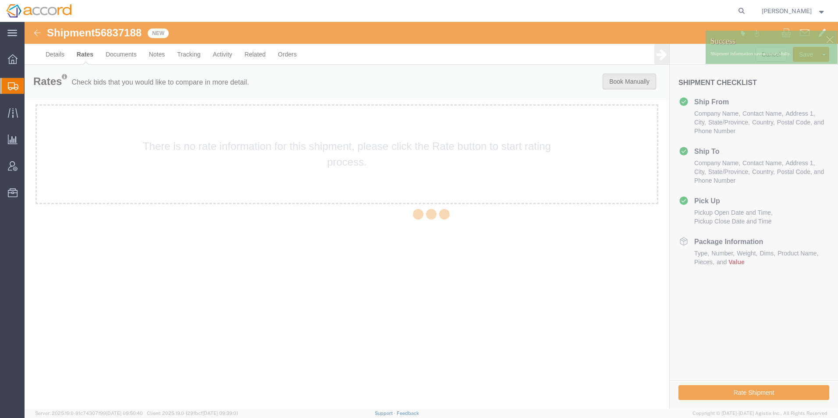
click at [634, 81] on button "Book Manually" at bounding box center [629, 82] width 53 height 16
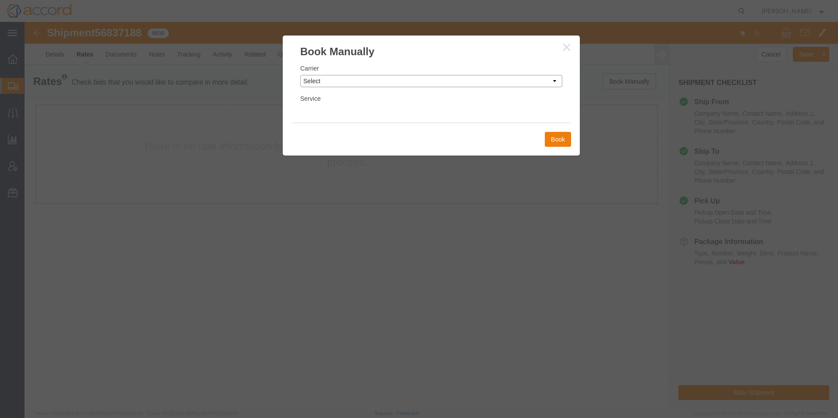
click at [420, 79] on select "Select Add New Carrier (and default service) AIT Worldwide Cardinal/Boyle Exped…" at bounding box center [431, 81] width 262 height 12
select select "23693"
click at [300, 75] on select "Select Add New Carrier (and default service) AIT Worldwide Cardinal/Boyle Exped…" at bounding box center [431, 81] width 262 height 12
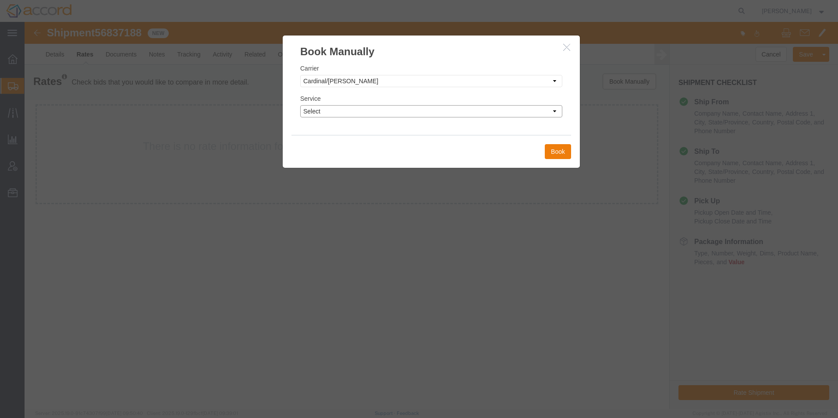
click at [387, 113] on select "Select Truckload" at bounding box center [431, 111] width 262 height 12
select select "43563"
click at [300, 105] on select "Select Truckload" at bounding box center [431, 111] width 262 height 12
click at [565, 153] on button "Book" at bounding box center [558, 151] width 26 height 15
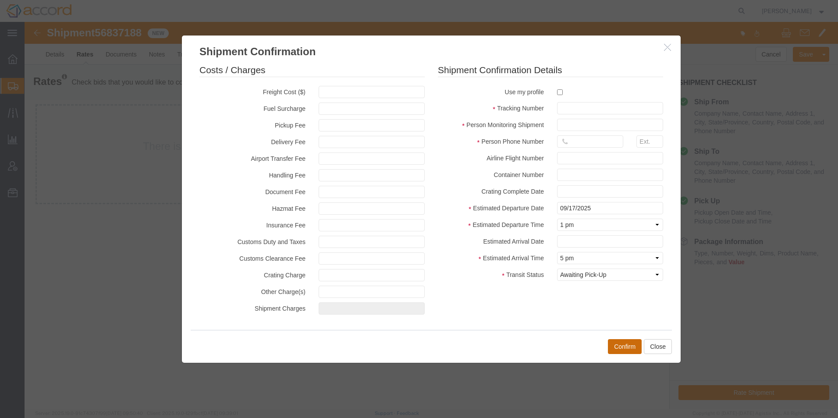
click at [621, 346] on button "Confirm" at bounding box center [625, 346] width 34 height 15
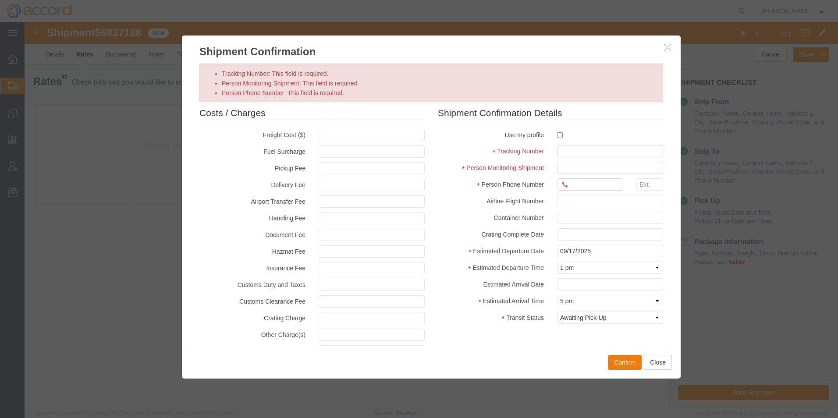
drag, startPoint x: 568, startPoint y: 161, endPoint x: 569, endPoint y: 152, distance: 9.7
click at [569, 157] on fieldset "Shipment Confirmation Details Use my profile Tracking Number Person Monitoring …" at bounding box center [550, 217] width 225 height 222
click at [569, 152] on input "Tracking Number: This field is required." at bounding box center [610, 151] width 106 height 12
drag, startPoint x: 562, startPoint y: 154, endPoint x: 561, endPoint y: 158, distance: 4.5
click at [562, 154] on input "Tracking Number: This field is required." at bounding box center [610, 151] width 106 height 12
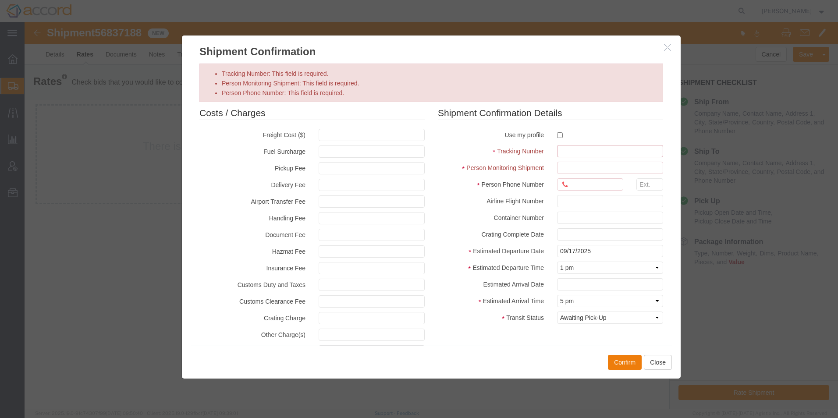
paste input "372517"
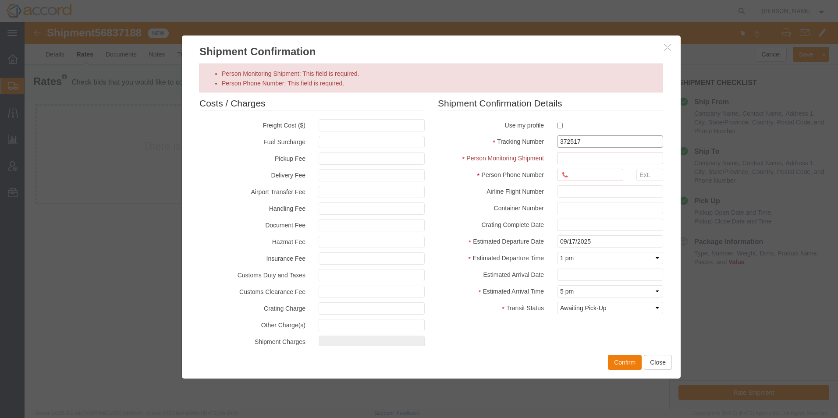
type input "372517"
click at [562, 164] on input "Person Monitoring Shipment: This field is required." at bounding box center [610, 158] width 106 height 12
type input "[PERSON_NAME]"
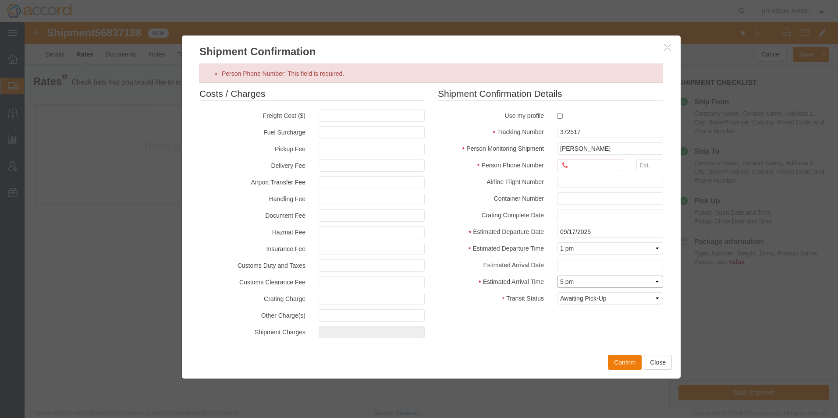
click at [579, 277] on select "Select Midnight 1 am 2 am 3 am 4 am 5 am 6 am 7 am 8 am 9 am 10 am 11 am 12 Noo…" at bounding box center [610, 282] width 106 height 12
click at [581, 282] on select "Select Midnight 1 am 2 am 3 am 4 am 5 am 6 am 7 am 8 am 9 am 10 am 11 am 12 Noo…" at bounding box center [610, 282] width 106 height 12
select select "1000"
click at [557, 276] on select "Select Midnight 1 am 2 am 3 am 4 am 5 am 6 am 7 am 8 am 9 am 10 am 11 am 12 Noo…" at bounding box center [610, 282] width 106 height 12
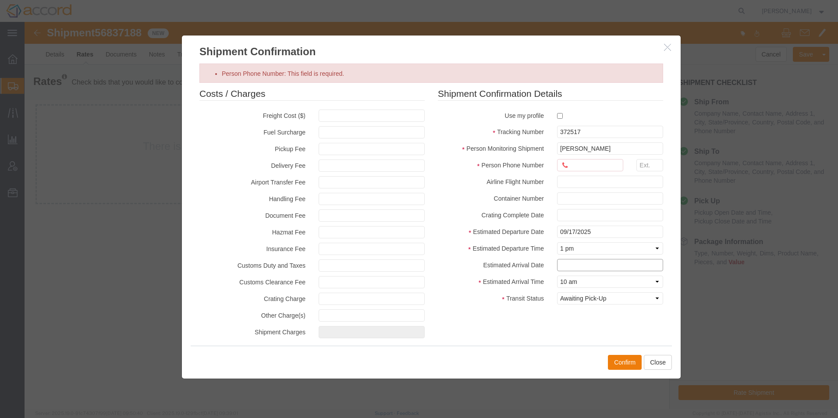
click at [576, 262] on input "text" at bounding box center [610, 265] width 106 height 12
click at [618, 207] on td "18" at bounding box center [612, 208] width 13 height 13
type input "[DATE]"
click at [604, 302] on select "Select Arrival Notice Available Arrival Notice Imported Arrive at Delivery Loca…" at bounding box center [610, 298] width 106 height 12
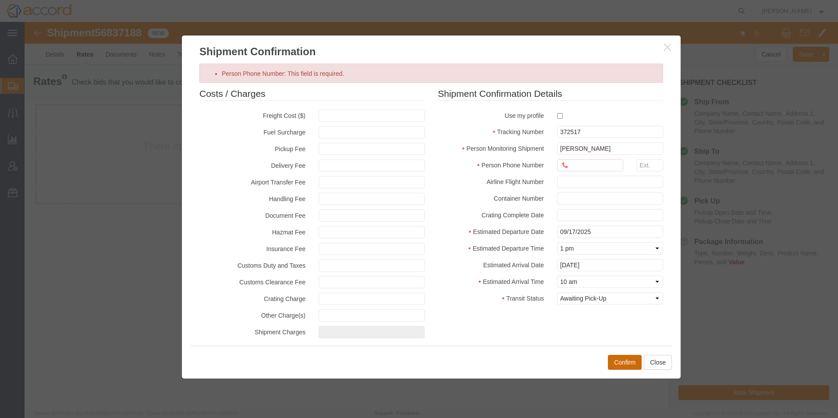
click at [618, 364] on button "Confirm" at bounding box center [625, 362] width 34 height 15
click at [621, 366] on button "Confirm" at bounding box center [625, 362] width 34 height 15
click at [581, 162] on input "Person Phone Number: This field is required." at bounding box center [590, 165] width 66 height 12
type input "9196212728"
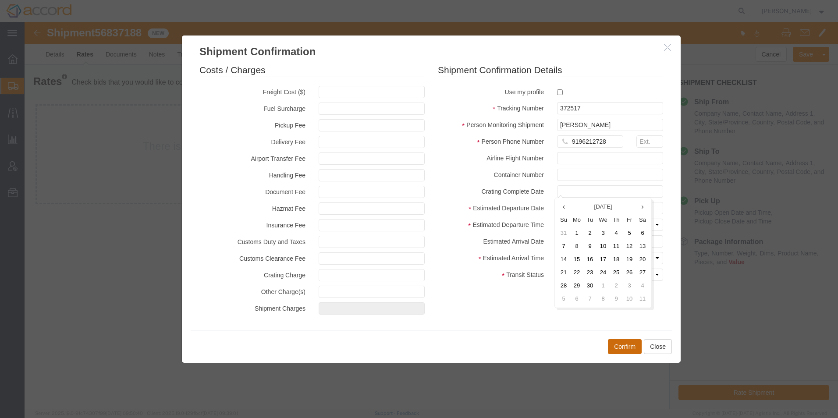
click at [620, 347] on button "Confirm" at bounding box center [625, 346] width 34 height 15
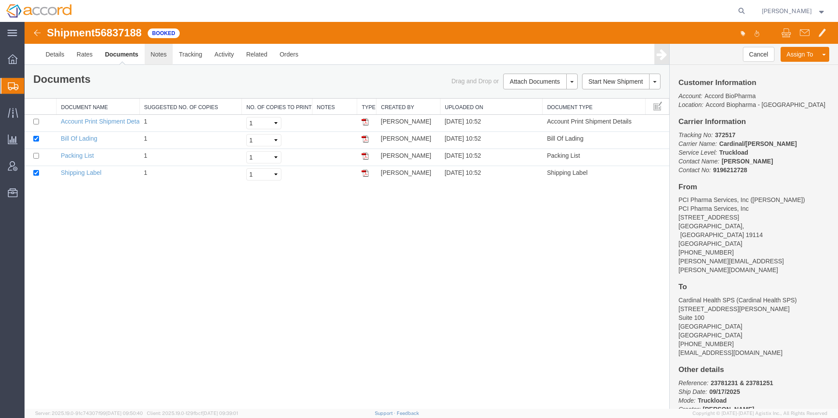
click at [155, 54] on link "Notes" at bounding box center [159, 54] width 28 height 21
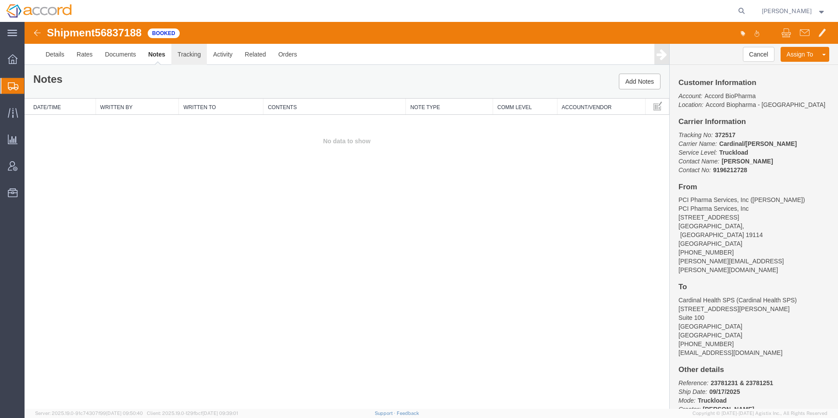
click at [190, 56] on link "Tracking" at bounding box center [188, 54] width 35 height 21
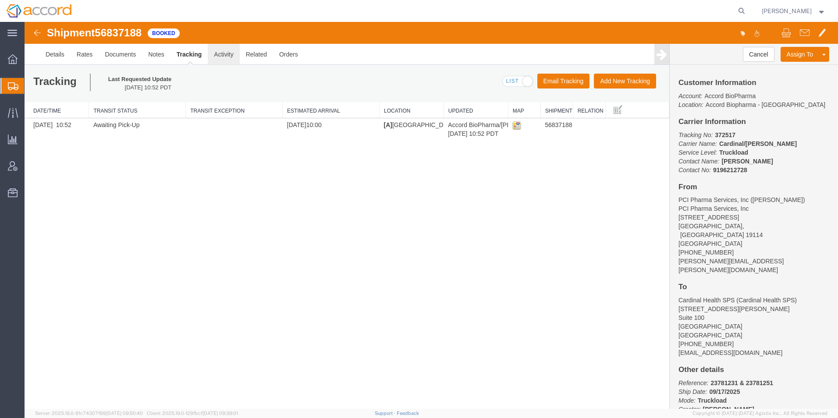
click at [222, 56] on link "Activity" at bounding box center [224, 54] width 32 height 21
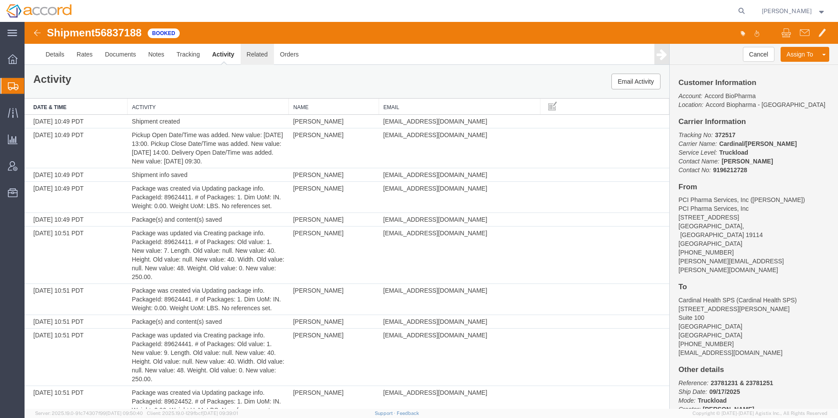
click at [256, 53] on link "Related" at bounding box center [257, 54] width 33 height 21
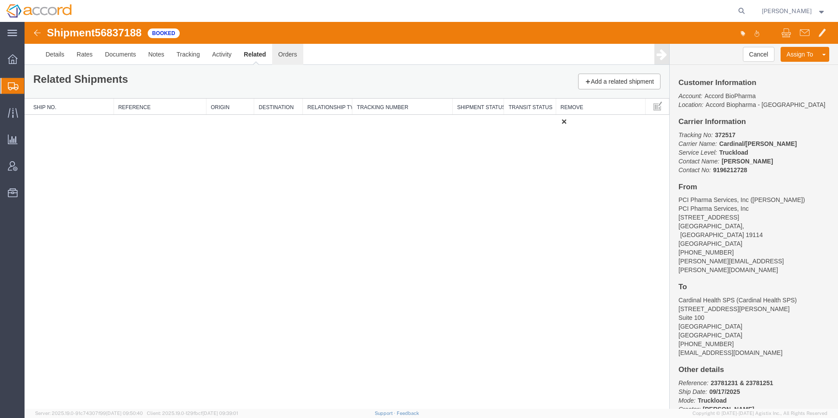
click at [283, 53] on link "Orders" at bounding box center [287, 54] width 31 height 21
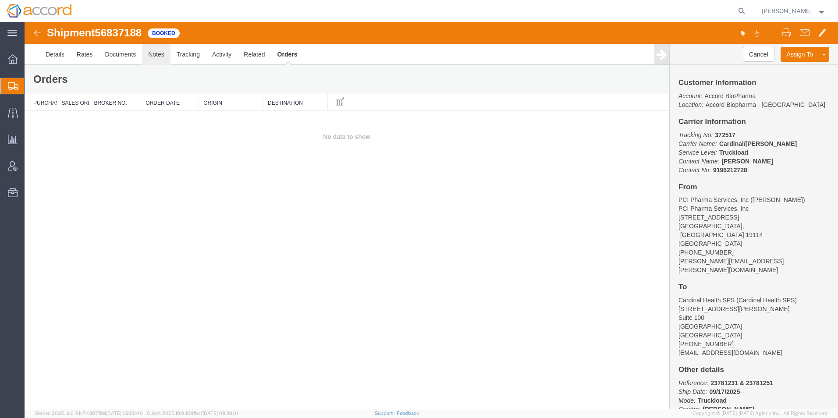
drag, startPoint x: 173, startPoint y: 77, endPoint x: 149, endPoint y: 55, distance: 32.6
click at [149, 55] on link "Notes" at bounding box center [156, 54] width 28 height 21
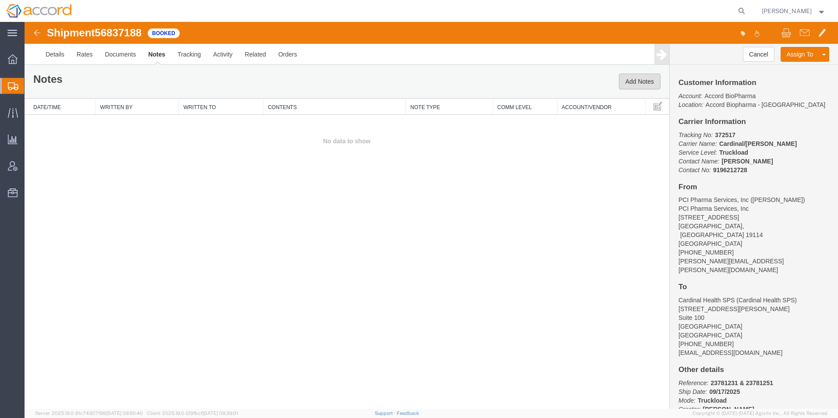
click at [650, 81] on button "Add Notes" at bounding box center [640, 82] width 42 height 16
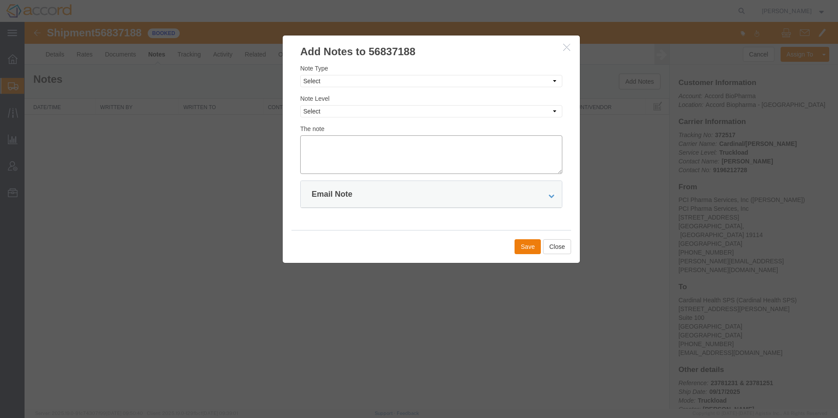
click at [330, 151] on textarea at bounding box center [431, 154] width 262 height 39
click at [339, 83] on select "Select Approval Bid Notes Carrier Change Notes Claim Notes Content Hazmat Notes…" at bounding box center [431, 81] width 262 height 12
click at [592, 182] on div at bounding box center [431, 215] width 813 height 387
click at [557, 243] on button "Close" at bounding box center [557, 246] width 28 height 15
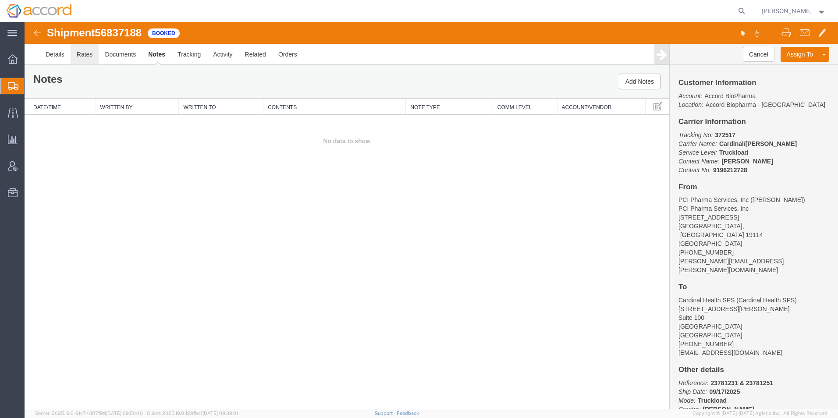
click at [84, 50] on link "Rates" at bounding box center [85, 54] width 28 height 21
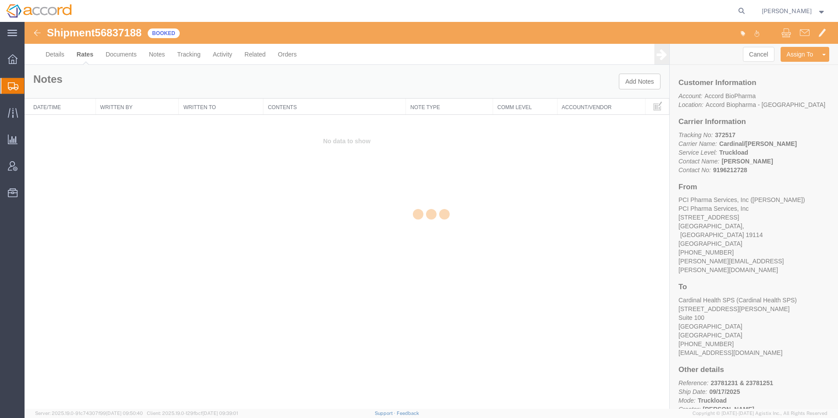
click at [57, 53] on div at bounding box center [431, 215] width 813 height 387
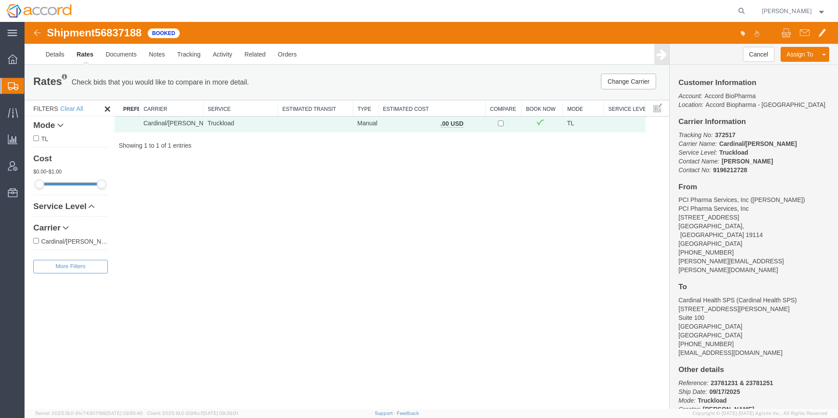
click at [43, 36] on div "Shipment 56837188 1 of 1 Booked" at bounding box center [228, 35] width 406 height 17
click at [34, 31] on img at bounding box center [37, 33] width 11 height 11
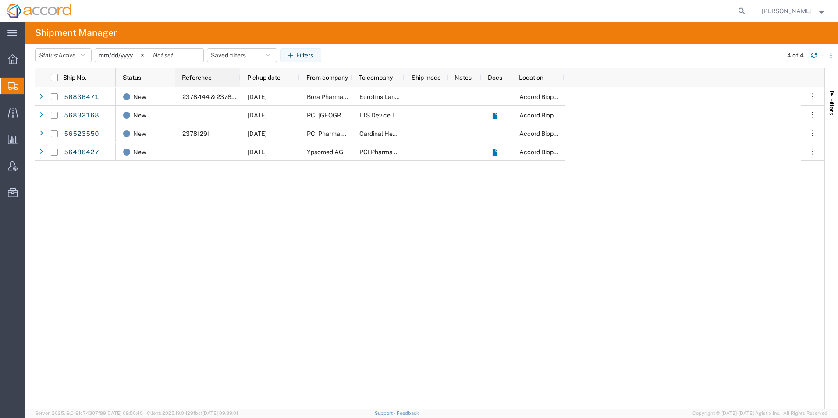
drag, startPoint x: 231, startPoint y: 75, endPoint x: 240, endPoint y: 76, distance: 8.8
click at [240, 76] on div at bounding box center [240, 77] width 4 height 18
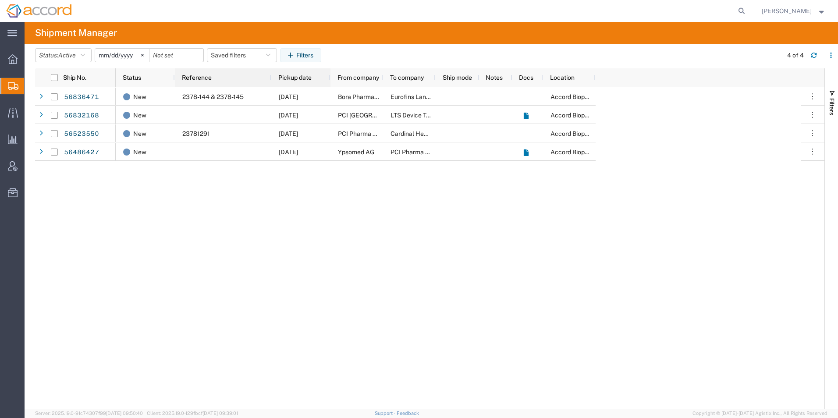
drag, startPoint x: 240, startPoint y: 76, endPoint x: 277, endPoint y: 75, distance: 37.3
click at [273, 75] on div at bounding box center [271, 77] width 4 height 18
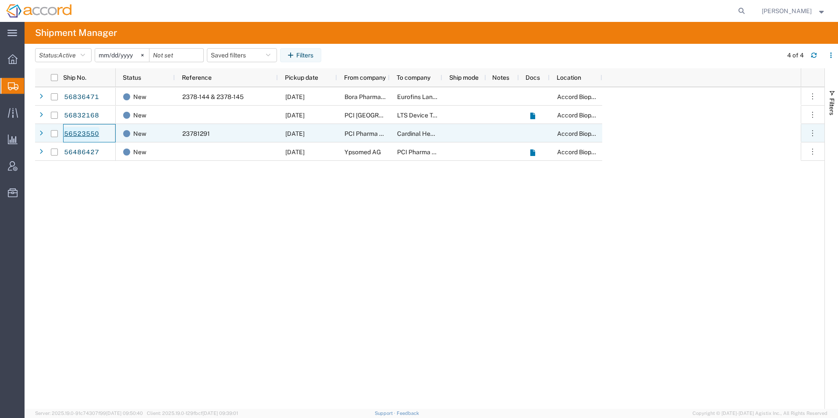
click at [76, 133] on link "56523550" at bounding box center [82, 134] width 36 height 14
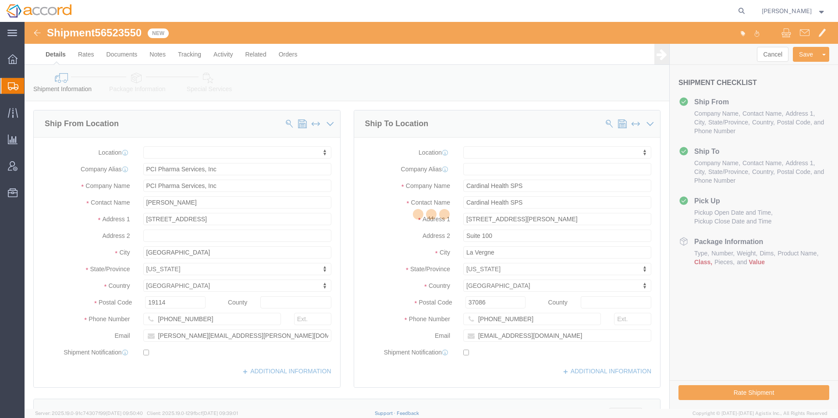
select select
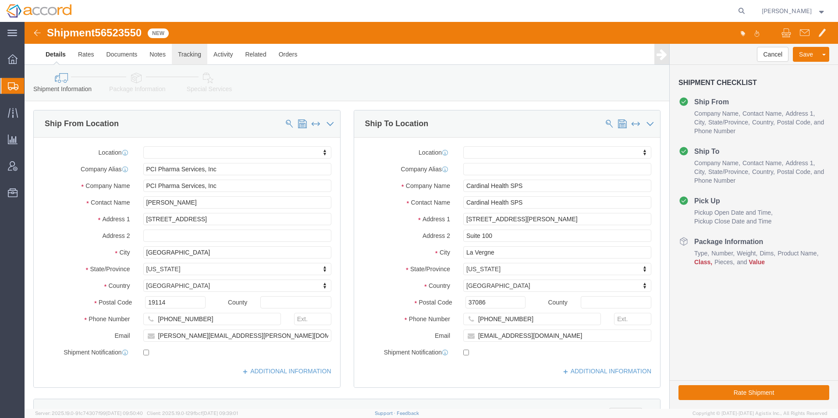
click link "Tracking"
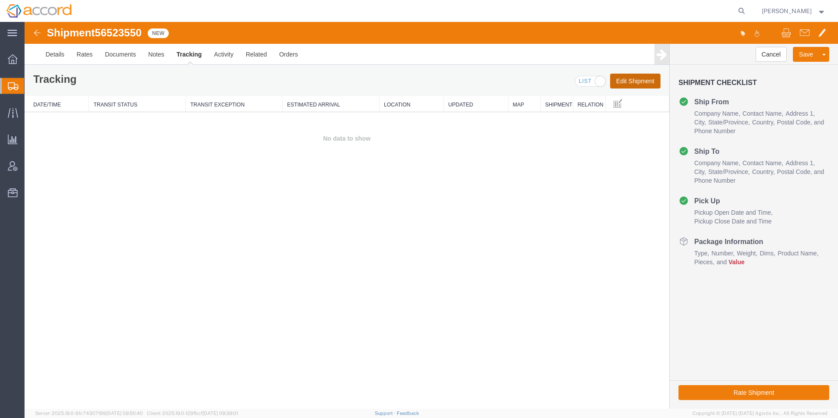
click at [619, 78] on button "Edit Shipment" at bounding box center [635, 81] width 50 height 15
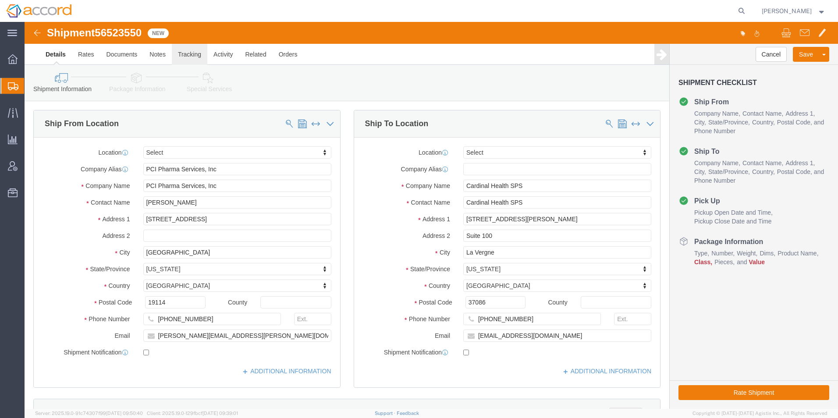
click link "Tracking"
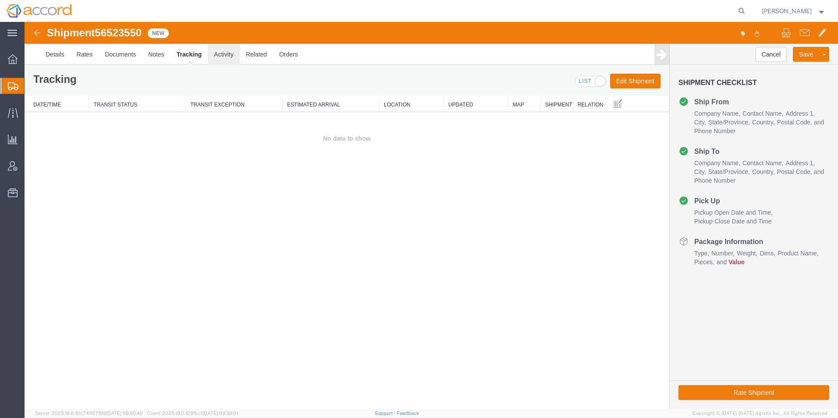
click at [217, 55] on link "Activity" at bounding box center [224, 54] width 32 height 21
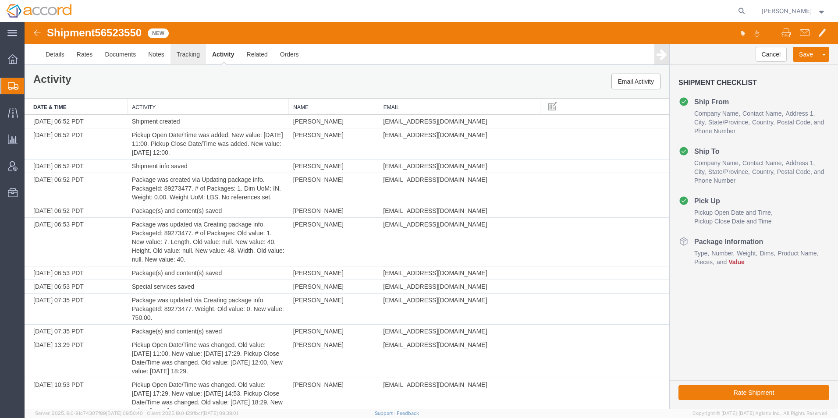
click at [178, 56] on link "Tracking" at bounding box center [187, 54] width 35 height 21
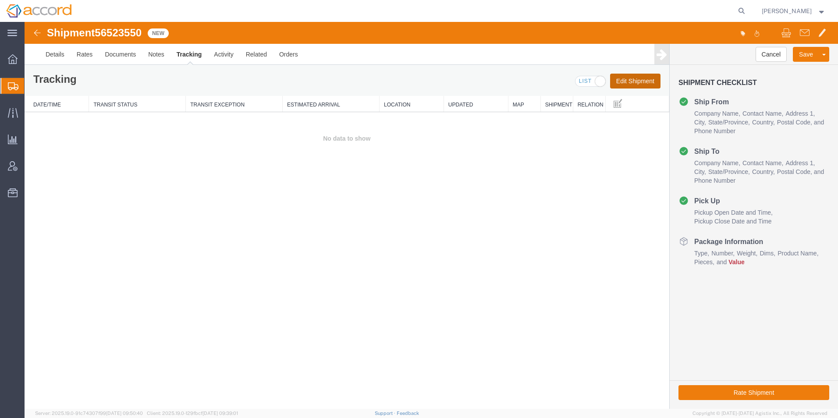
click at [635, 85] on button "Edit Shipment" at bounding box center [635, 81] width 50 height 15
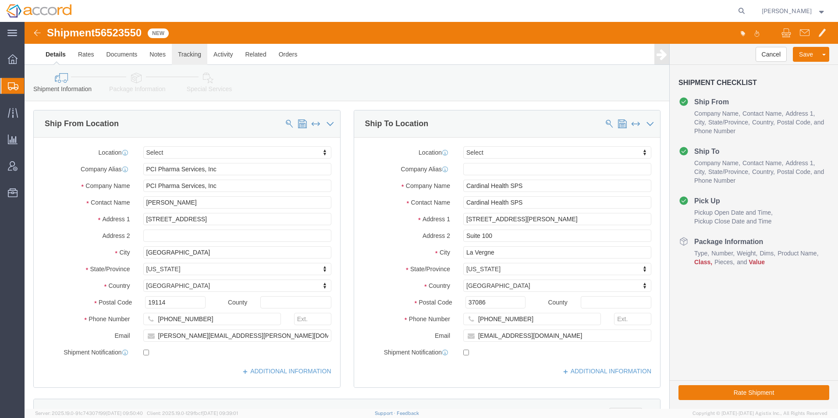
click link "Tracking"
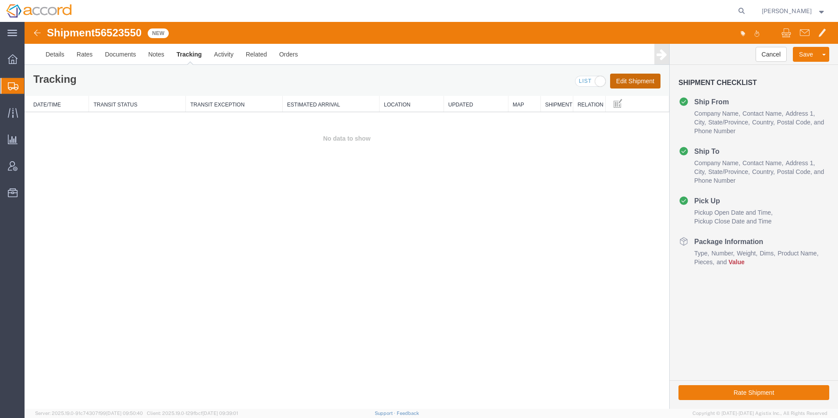
click at [618, 85] on button "Edit Shipment" at bounding box center [635, 81] width 50 height 15
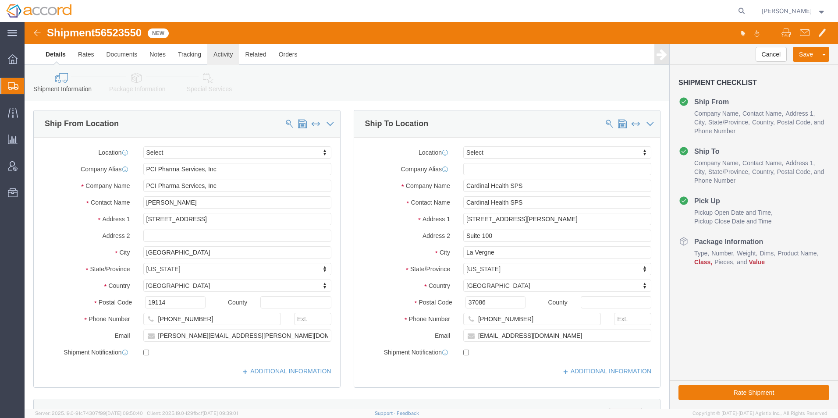
click link "Activity"
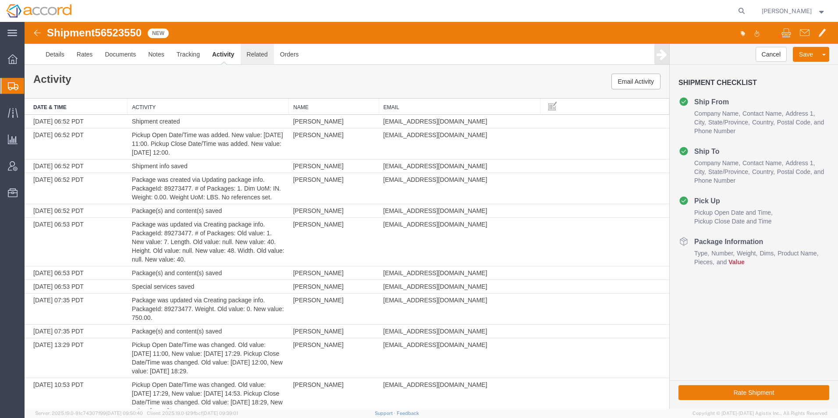
click at [269, 59] on link "Related" at bounding box center [257, 54] width 33 height 21
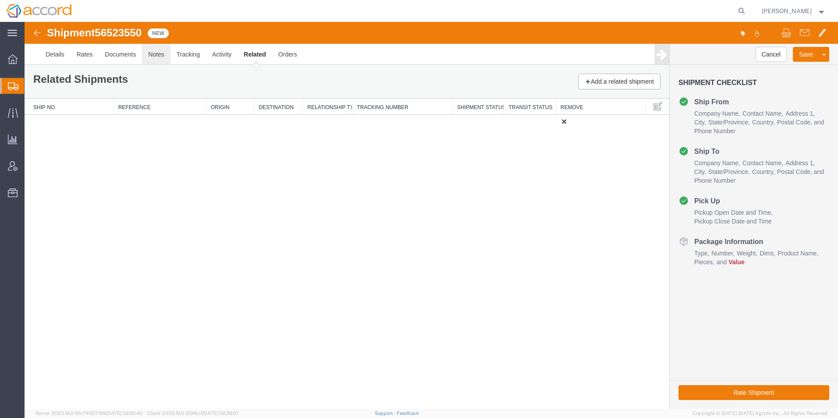
click at [168, 53] on link "Notes" at bounding box center [156, 54] width 28 height 21
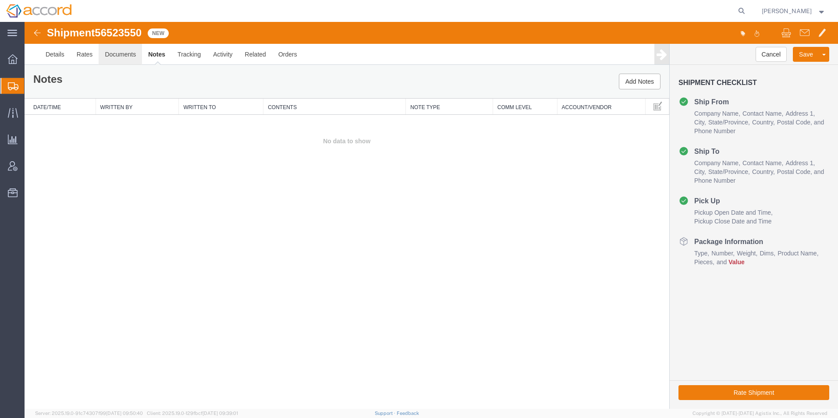
click at [123, 58] on link "Documents" at bounding box center [120, 54] width 43 height 21
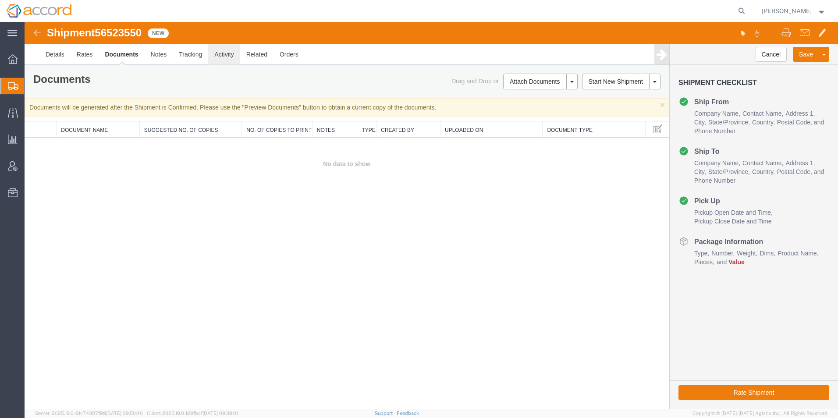
click at [219, 58] on link "Activity" at bounding box center [224, 54] width 32 height 21
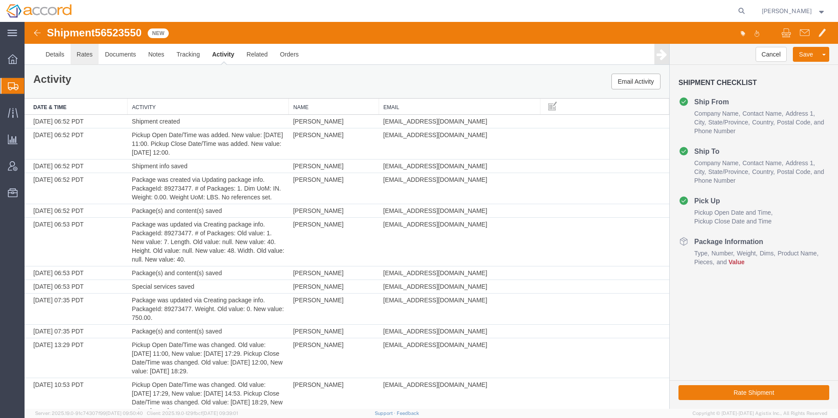
click at [98, 59] on link "Rates" at bounding box center [85, 54] width 28 height 21
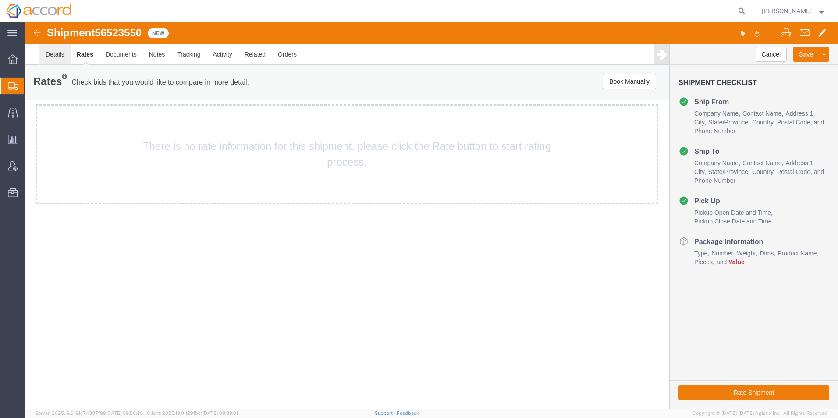
click at [57, 62] on link "Details" at bounding box center [54, 54] width 31 height 21
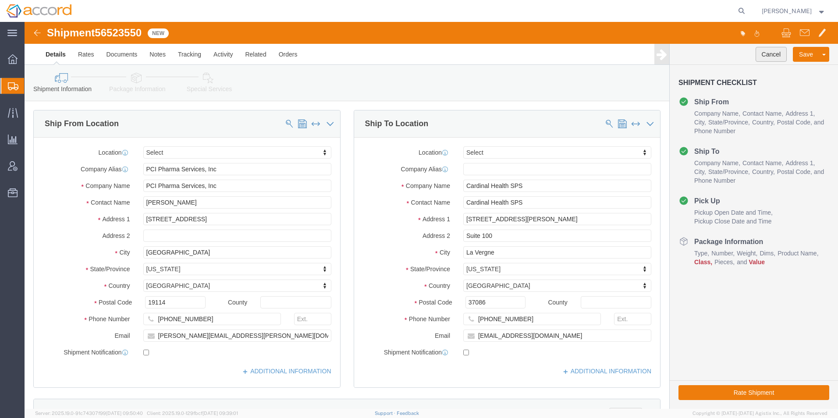
click button "Cancel"
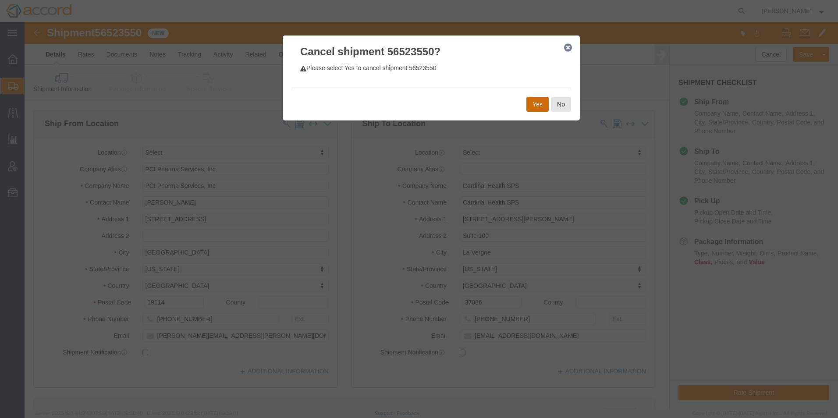
click button "Yes"
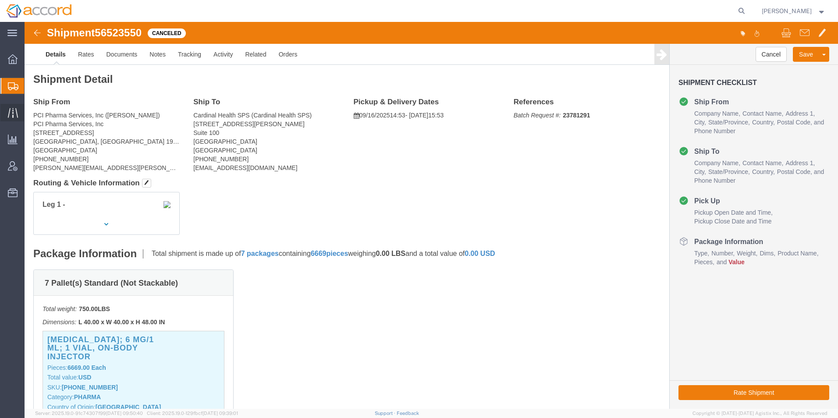
click at [12, 116] on icon at bounding box center [13, 113] width 10 height 10
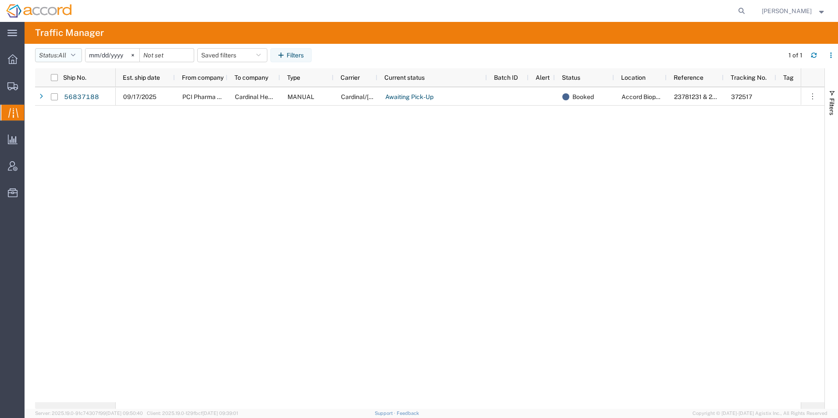
click at [76, 61] on button "Status: All" at bounding box center [58, 55] width 47 height 14
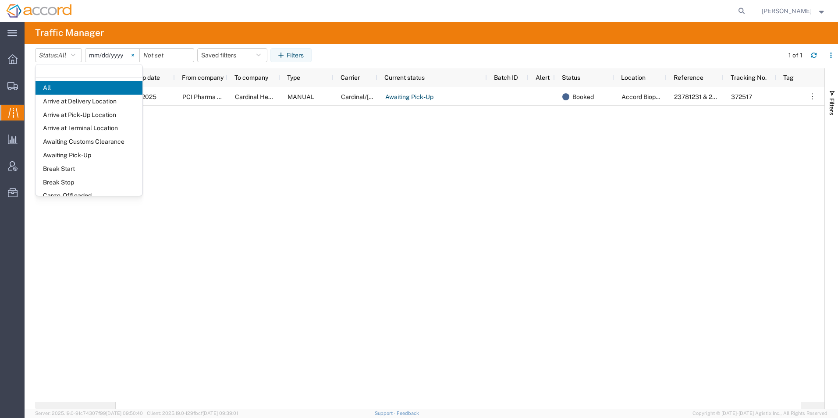
click at [134, 54] on icon at bounding box center [132, 55] width 3 height 3
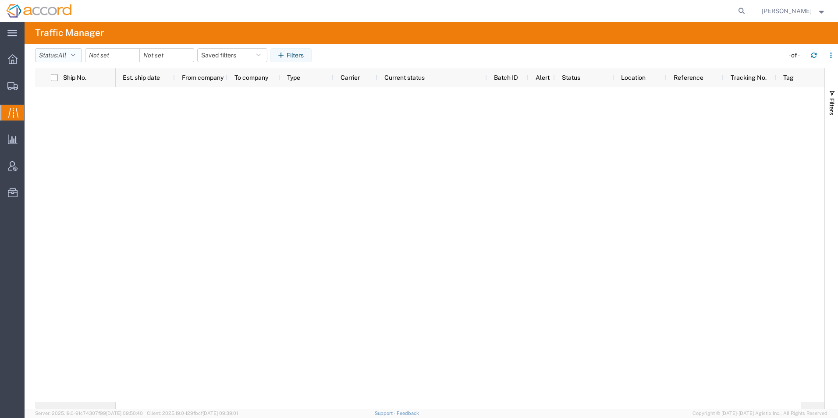
click at [75, 58] on icon "button" at bounding box center [73, 55] width 4 height 6
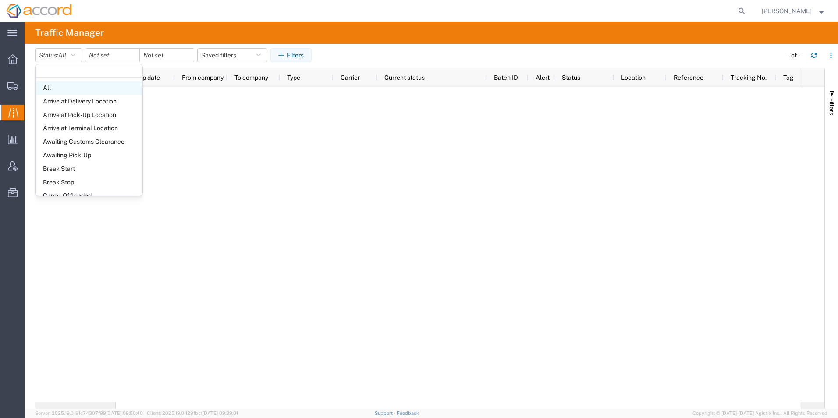
click at [61, 86] on span "All" at bounding box center [88, 88] width 107 height 14
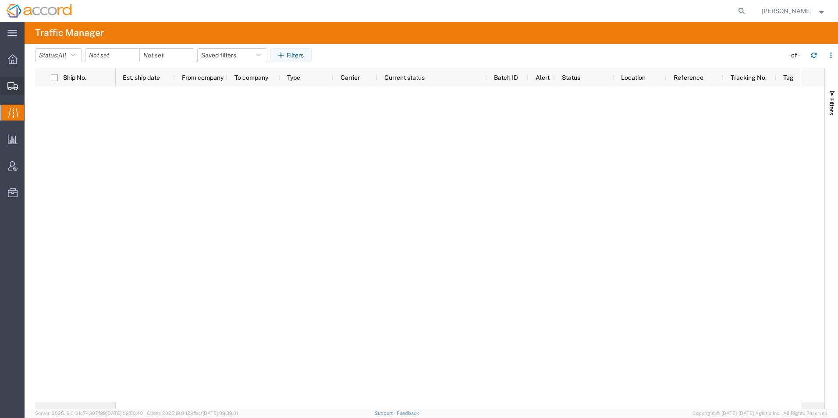
click at [13, 91] on div at bounding box center [12, 86] width 25 height 18
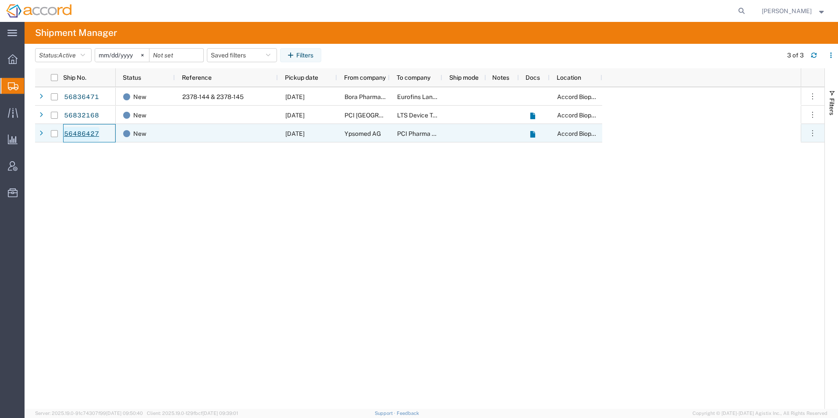
click at [89, 138] on link "56486427" at bounding box center [82, 134] width 36 height 14
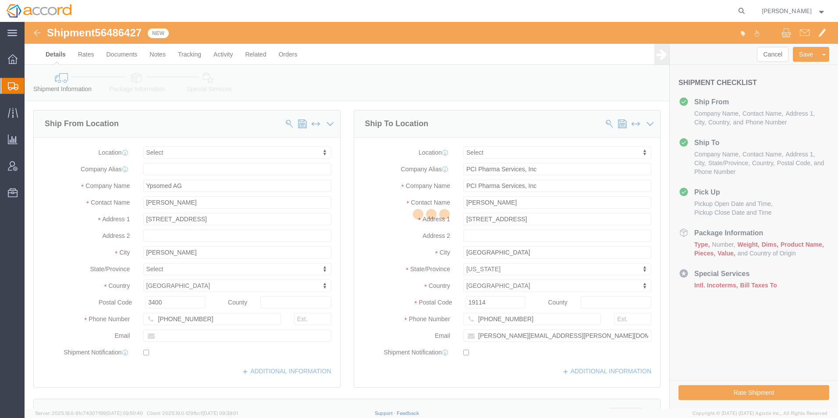
select select
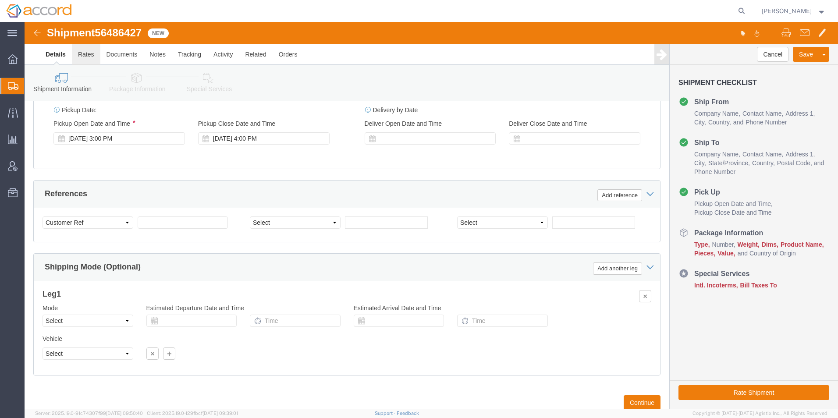
scroll to position [461, 0]
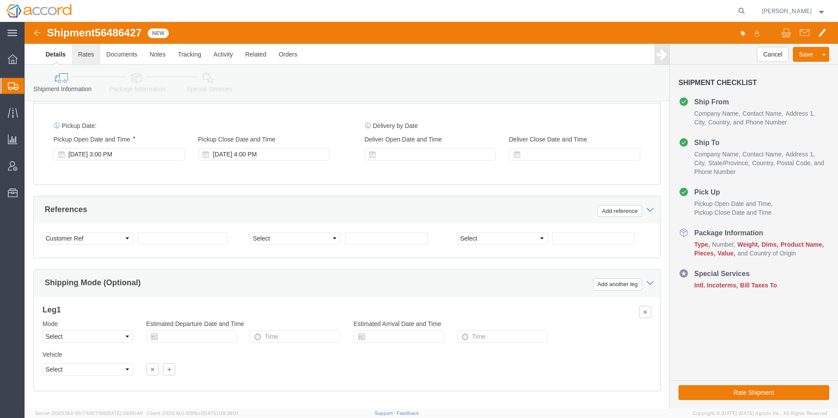
click link "Rates"
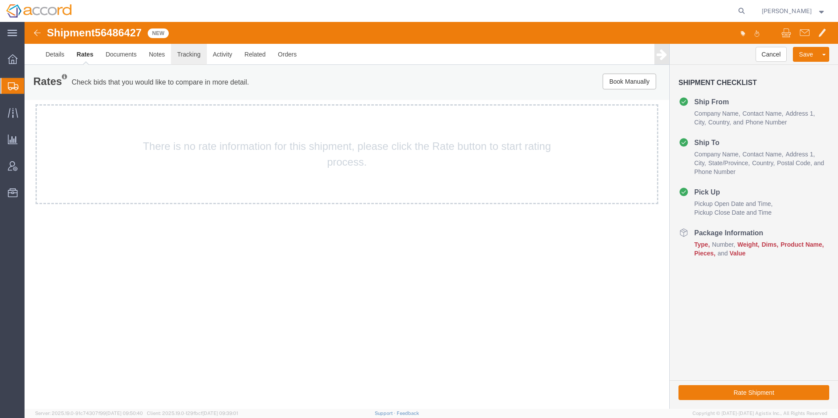
click at [196, 55] on link "Tracking" at bounding box center [188, 54] width 35 height 21
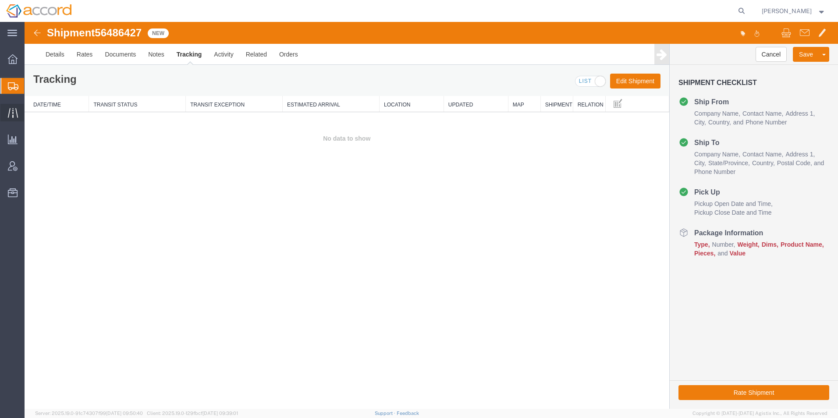
click at [8, 108] on icon at bounding box center [13, 113] width 10 height 10
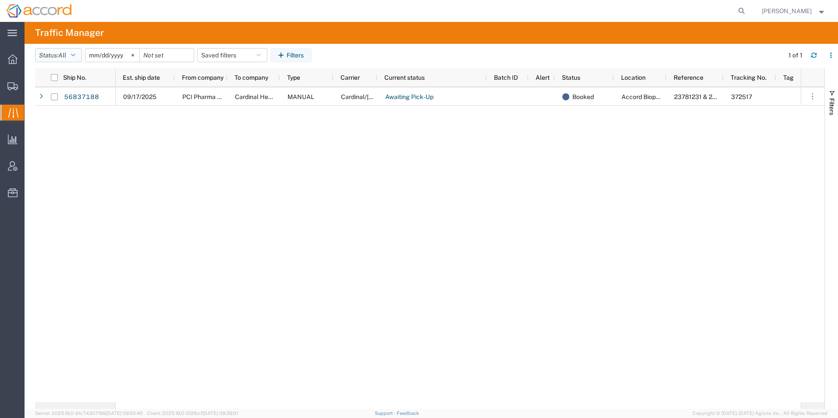
click at [66, 55] on span "All" at bounding box center [62, 55] width 8 height 7
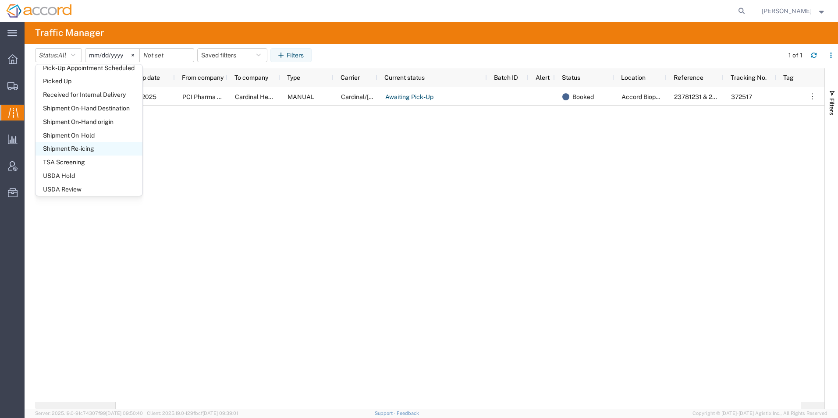
scroll to position [388, 0]
click at [13, 91] on div at bounding box center [12, 86] width 25 height 18
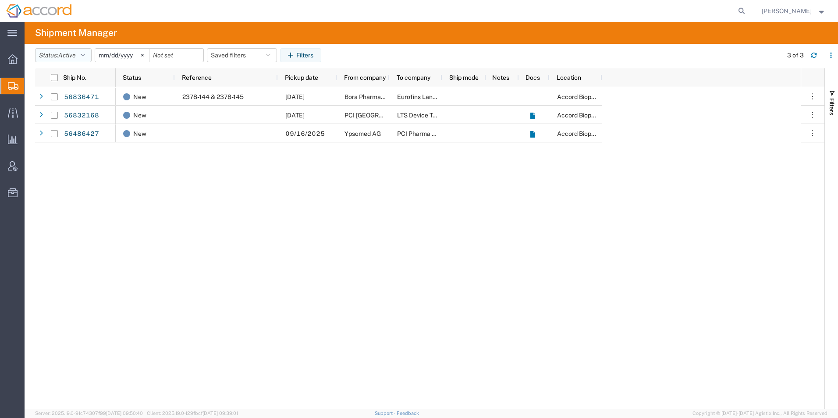
click at [85, 56] on icon "button" at bounding box center [83, 55] width 4 height 6
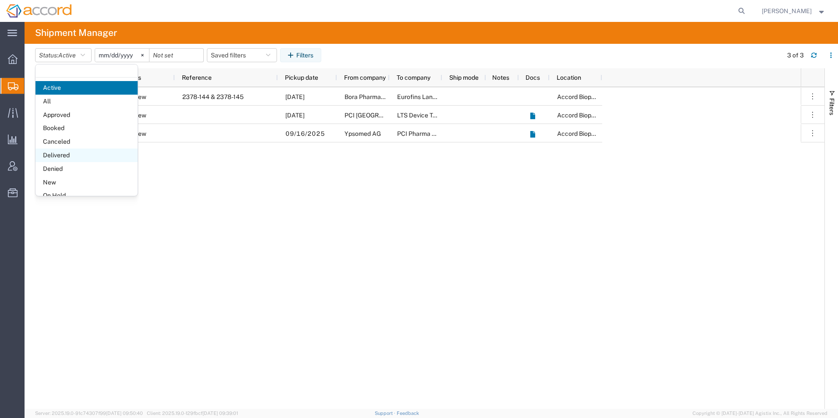
click at [70, 153] on span "Delivered" at bounding box center [86, 156] width 102 height 14
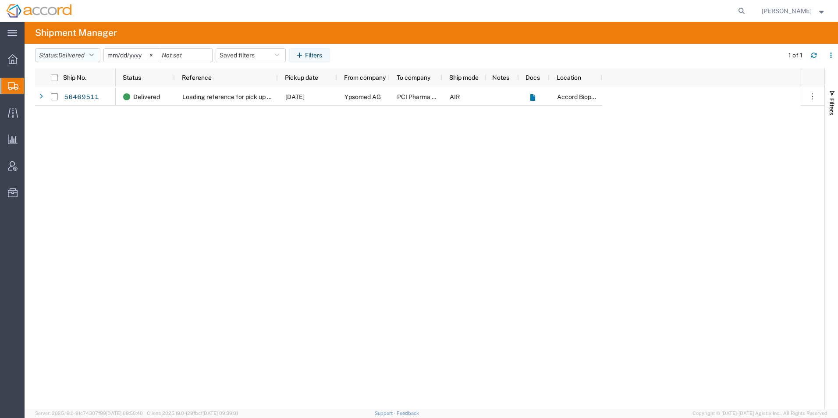
click at [89, 55] on button "Status: Delivered" at bounding box center [67, 55] width 65 height 14
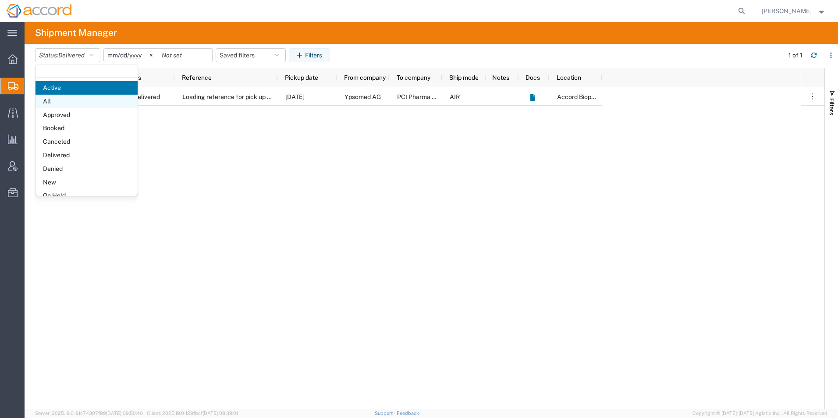
click at [65, 100] on span "All" at bounding box center [86, 102] width 102 height 14
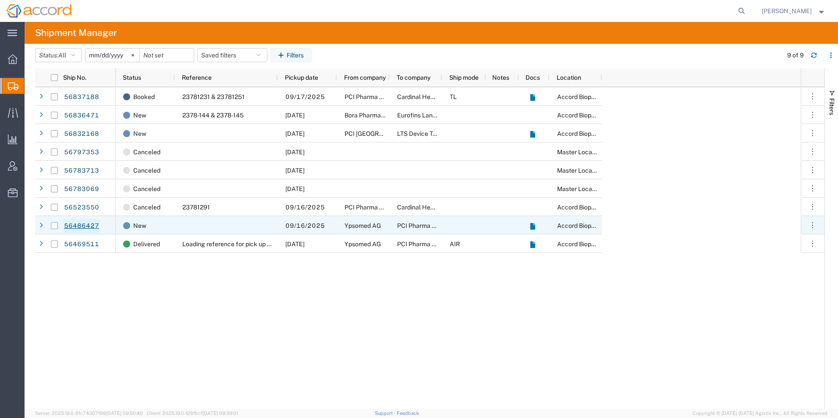
click at [74, 231] on link "56486427" at bounding box center [82, 226] width 36 height 14
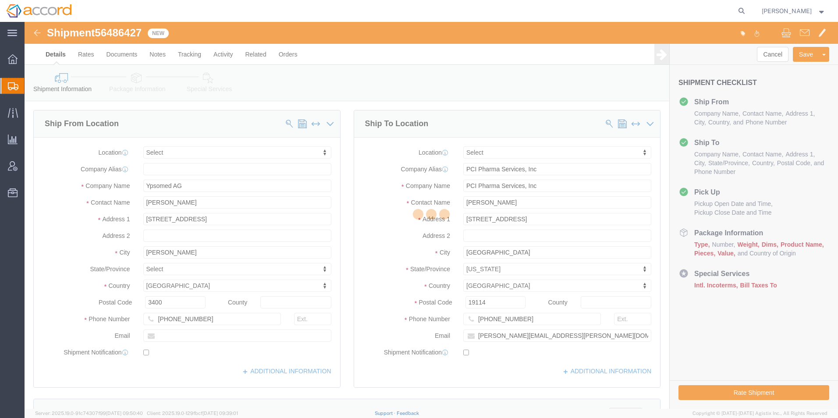
select select
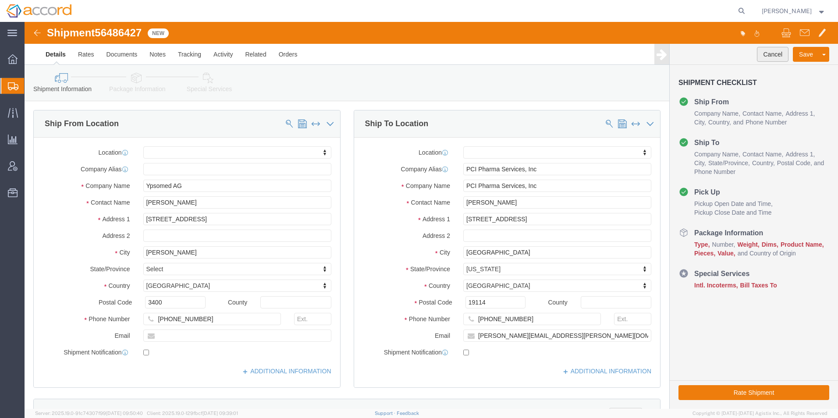
click button "Cancel"
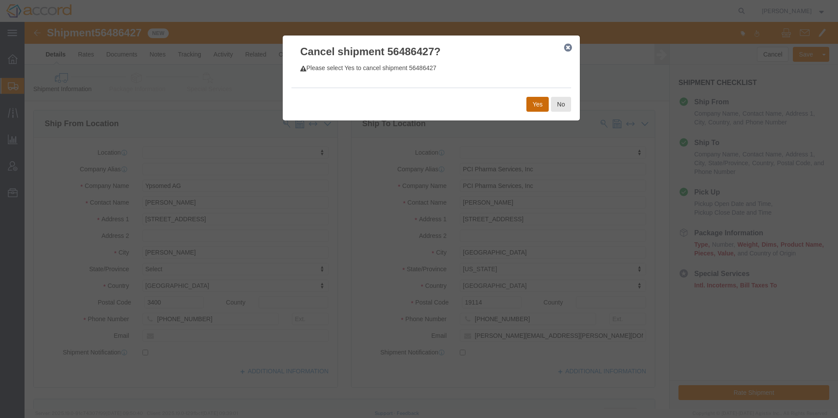
click button "Yes"
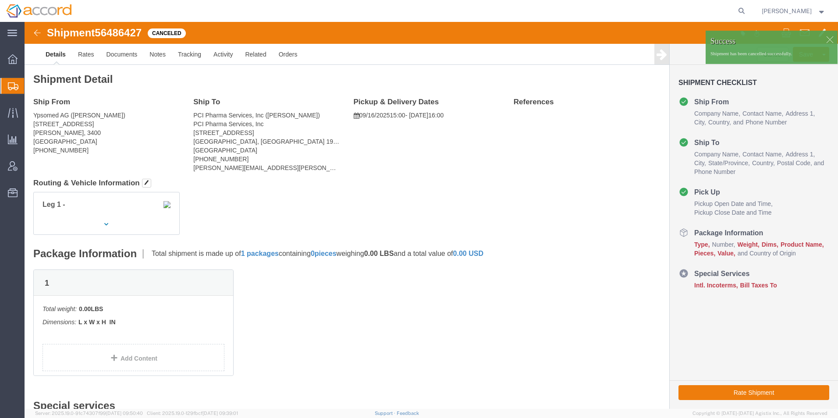
click at [10, 85] on icon at bounding box center [13, 86] width 11 height 8
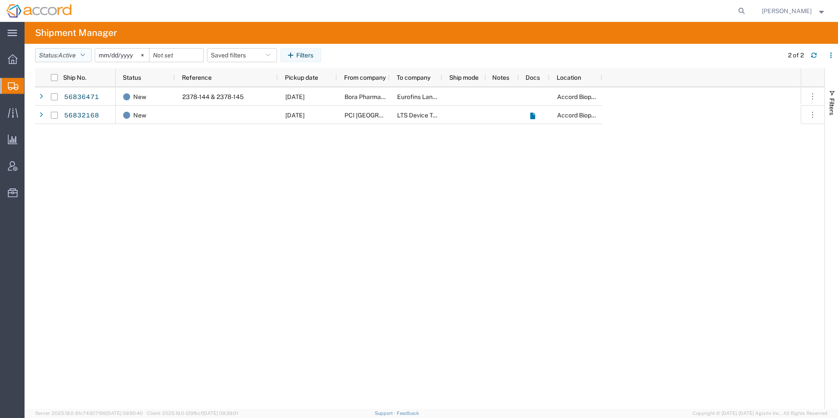
click at [80, 53] on button "Status: Active" at bounding box center [63, 55] width 57 height 14
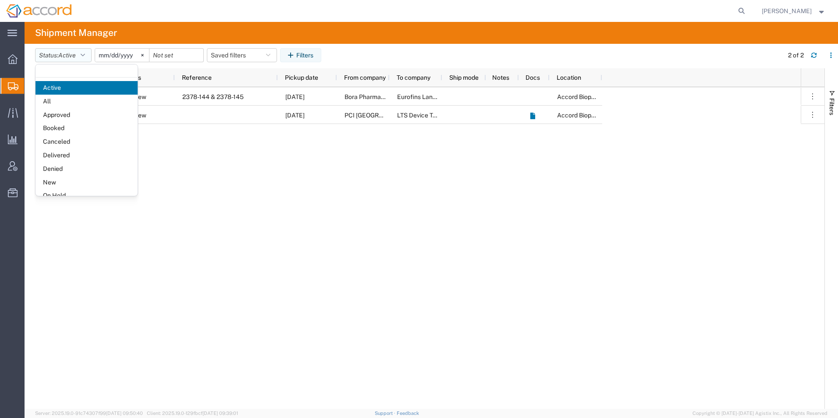
click at [80, 53] on button "Status: Active" at bounding box center [63, 55] width 57 height 14
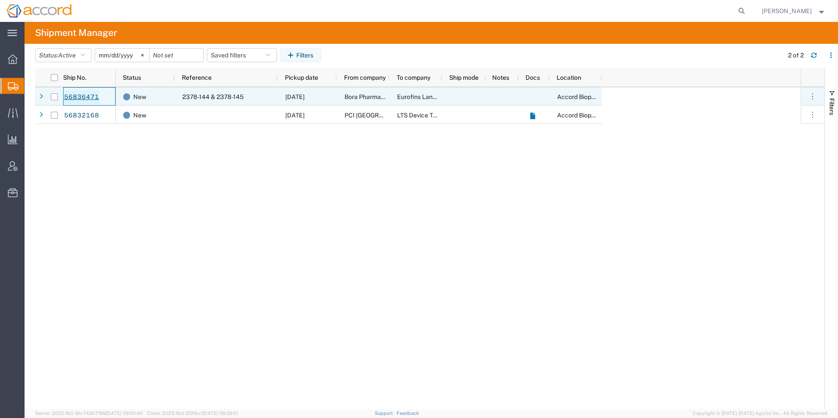
click at [66, 98] on link "56836471" at bounding box center [82, 97] width 36 height 14
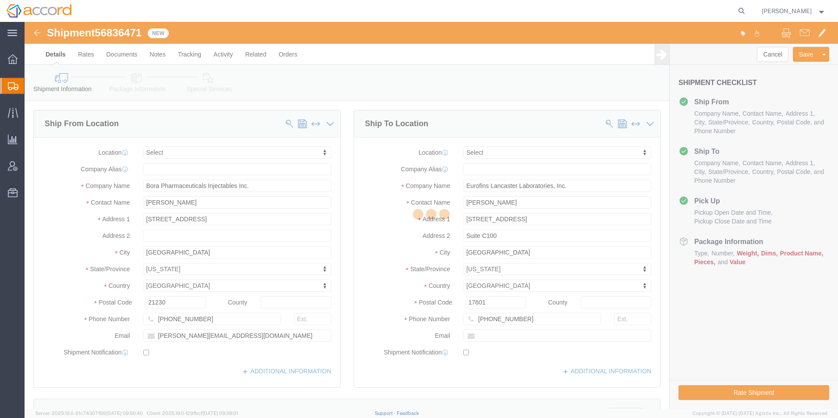
select select
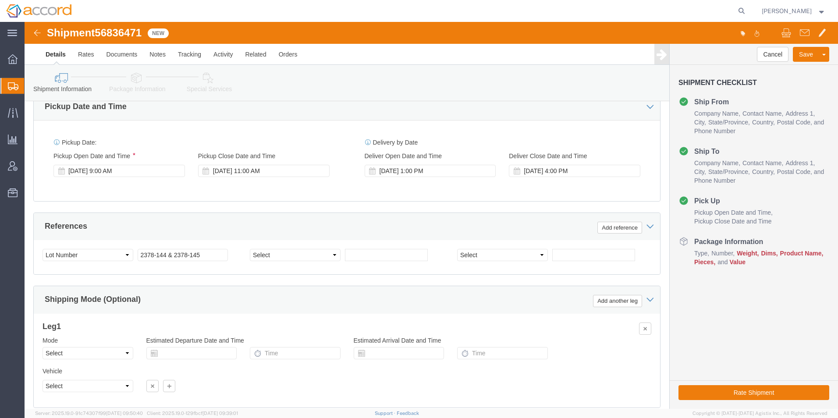
scroll to position [505, 0]
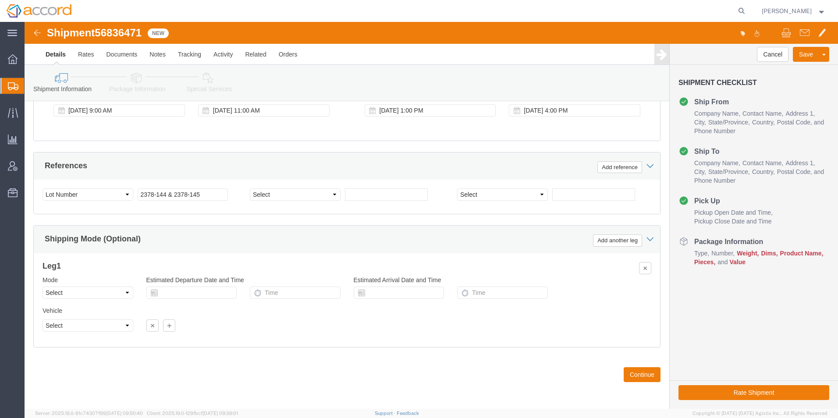
click at [0, 0] on span "Create Shipment" at bounding box center [0, 0] width 0 height 0
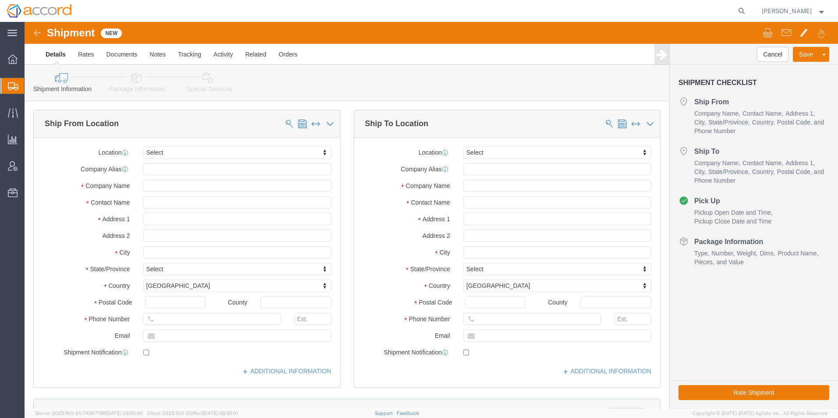
click div "Location Select Select My Profile Location Accord Biopharma - Raleigh Accord He…"
click input "text"
click span
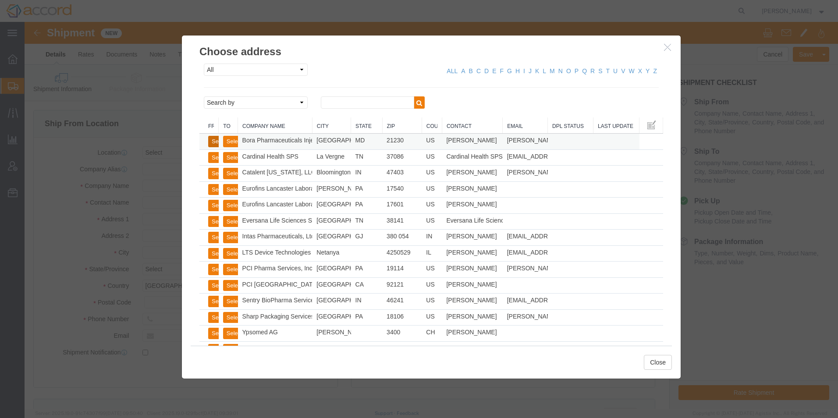
click button "Select"
type input "[STREET_ADDRESS]"
type input "21230"
type input "[PHONE_NUMBER]"
type input "[PERSON_NAME][EMAIL_ADDRESS][DOMAIN_NAME]"
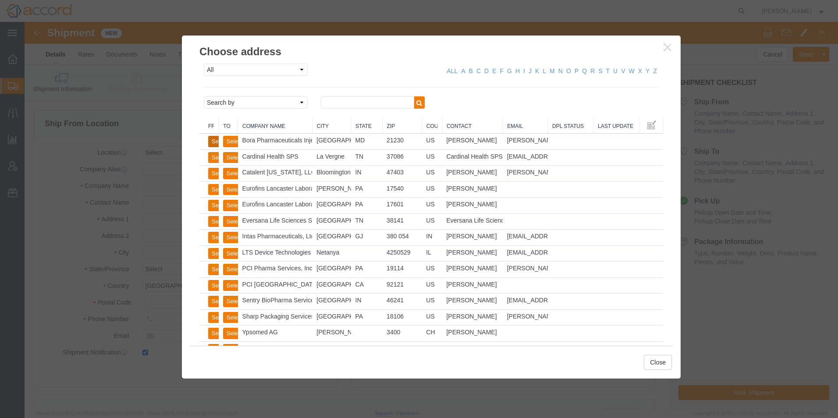
checkbox input "true"
type input "Bora Pharmaceuticals Injectables Inc."
type input "[PERSON_NAME]"
type input "[GEOGRAPHIC_DATA]"
select select "MD"
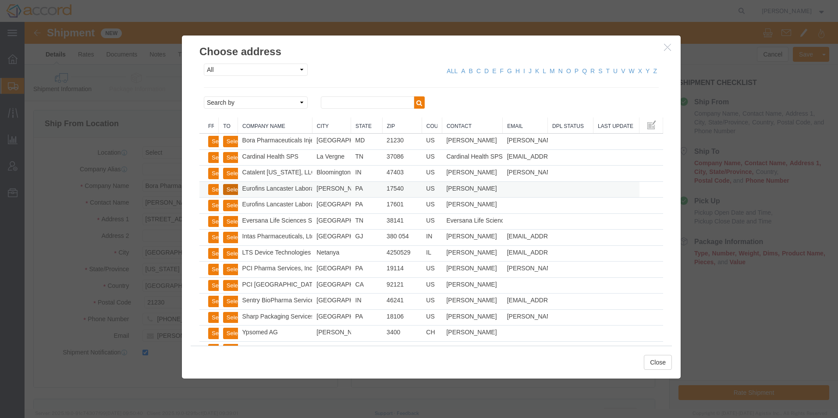
click button "Select"
type input "[STREET_ADDRESS]"
type input "17540"
type input "[PHONE_NUMBER]"
type input "Eurofins Lancaster Laboratories, Inc."
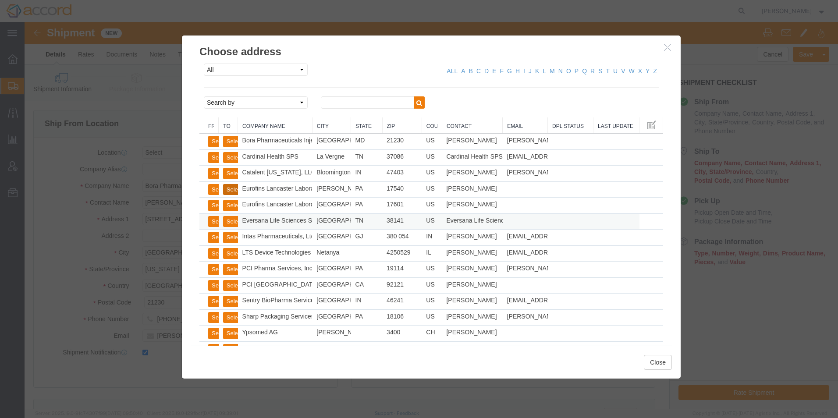
type input "[PERSON_NAME]"
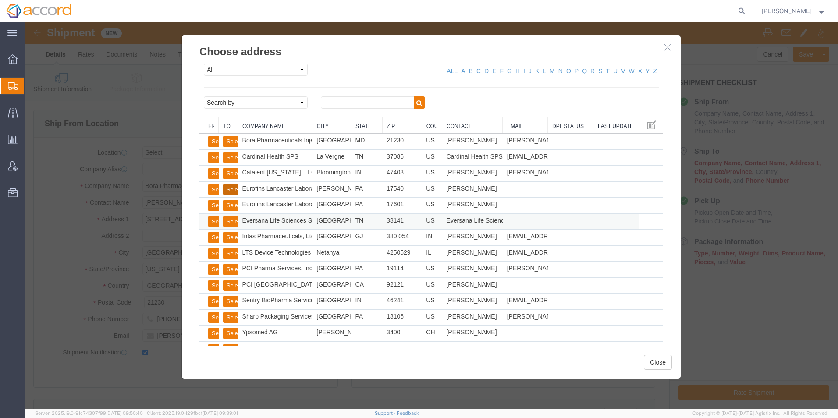
select select "PA"
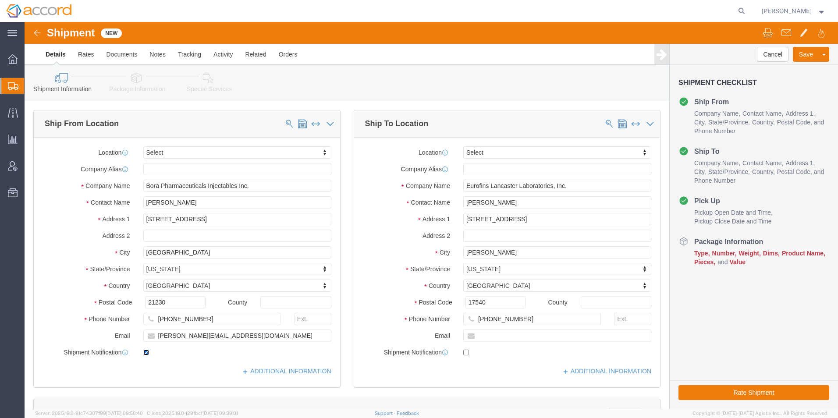
click input "checkbox"
checkbox input "false"
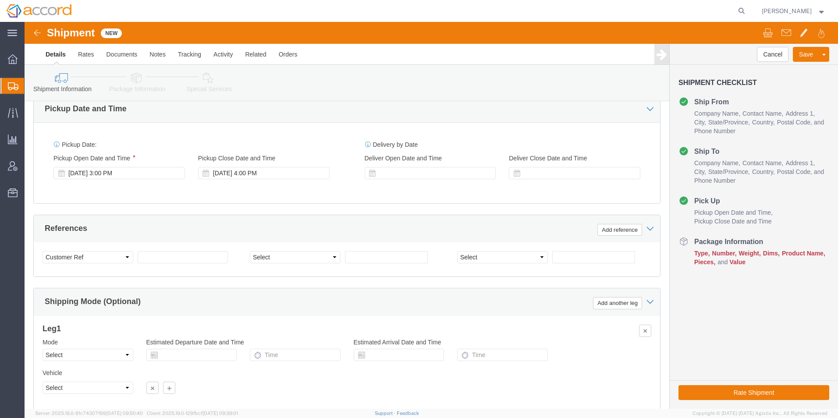
scroll to position [482, 0]
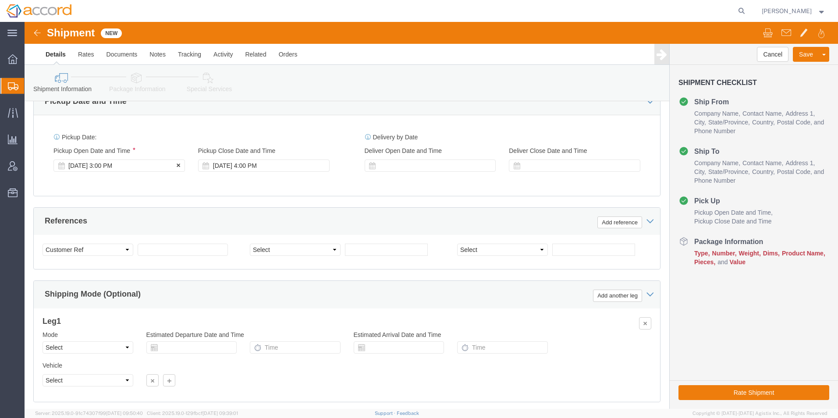
click div "Sep 16 2025 3:00 PM"
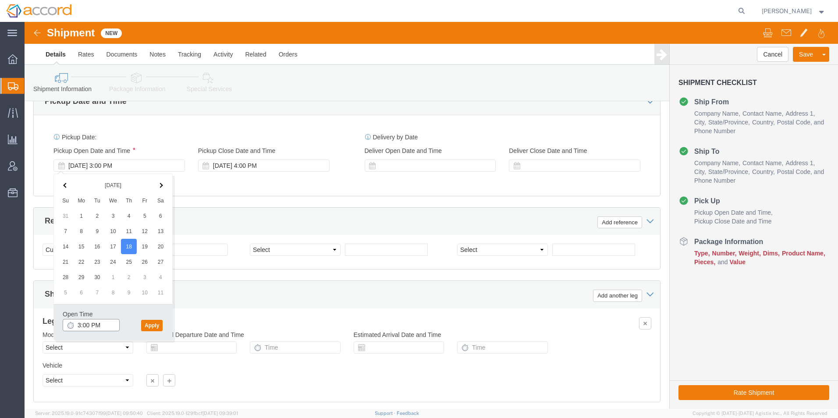
click input "3:00 PM"
type input "9:00 AM"
click button "Apply"
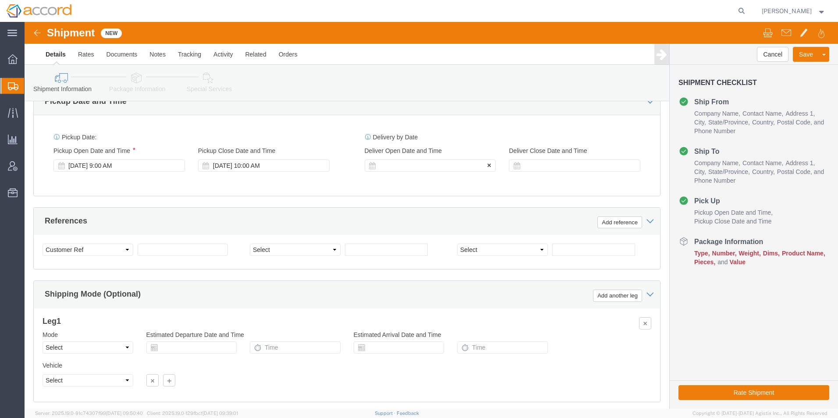
click div
click input "11:00 AM"
type input "1:00 PM"
click button "Apply"
click div
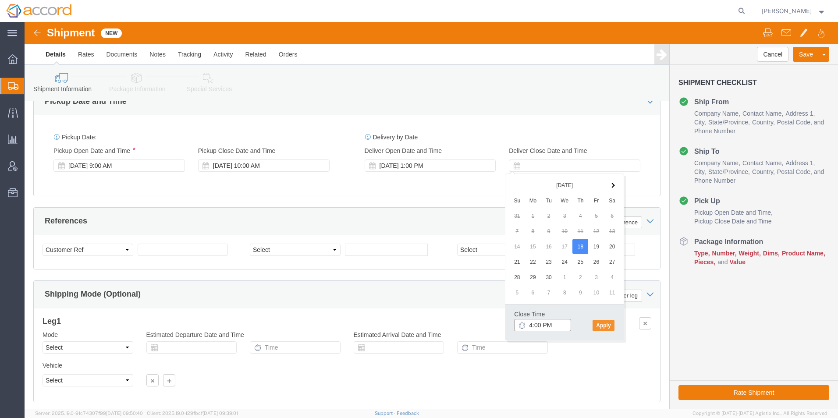
type input "4:00 PM"
click button "Apply"
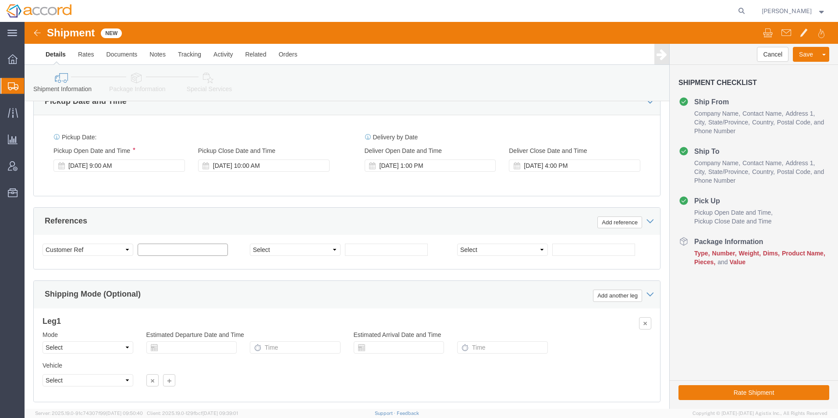
click input "text"
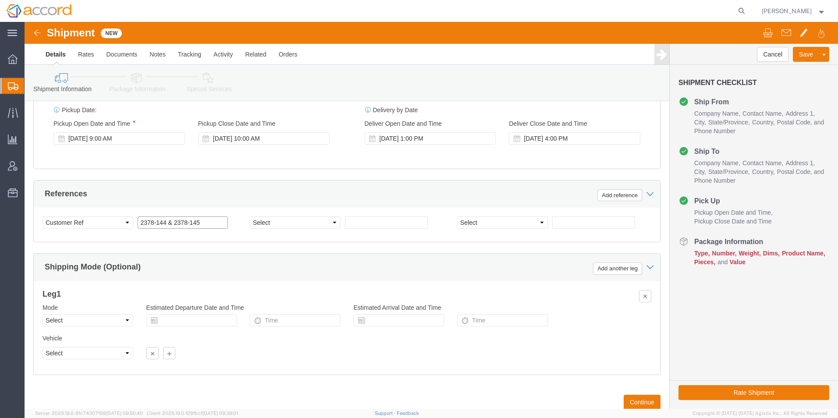
scroll to position [537, 0]
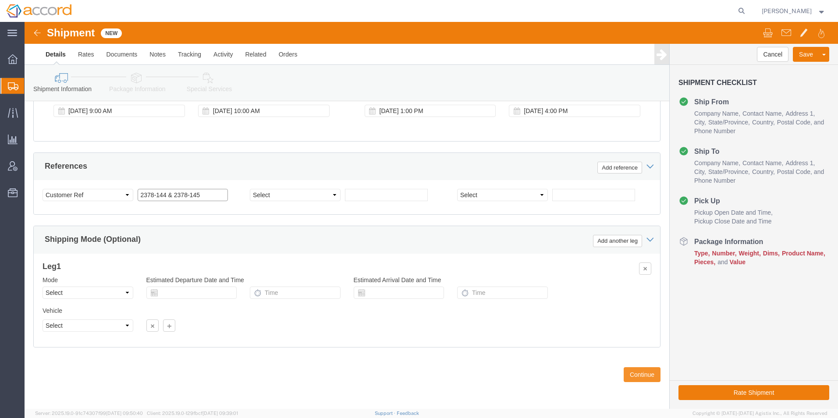
type input "2378-144 & 2378-145"
click button "Continue"
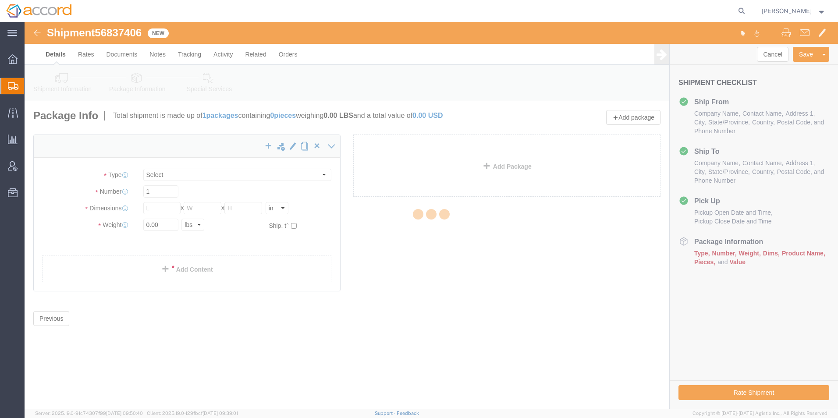
select select "CBOX"
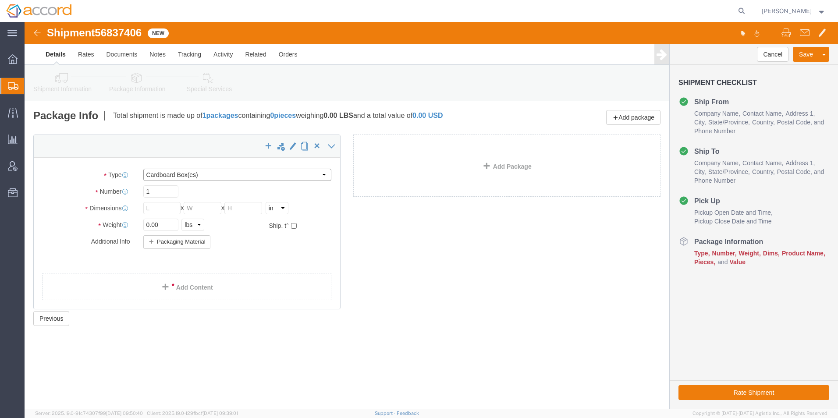
click select "Select Bale(s) Basket(s) Bolt(s) Bottle(s) Buckets Bulk Bundle(s) Can(s) Cardbo…"
click button "Save"
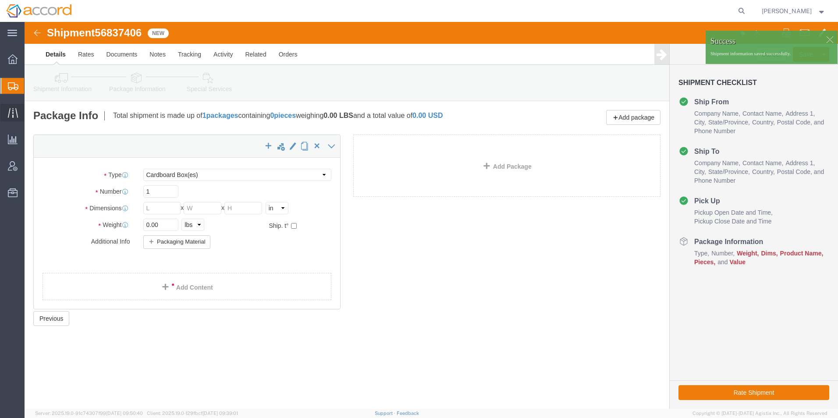
click at [8, 107] on div at bounding box center [12, 113] width 25 height 18
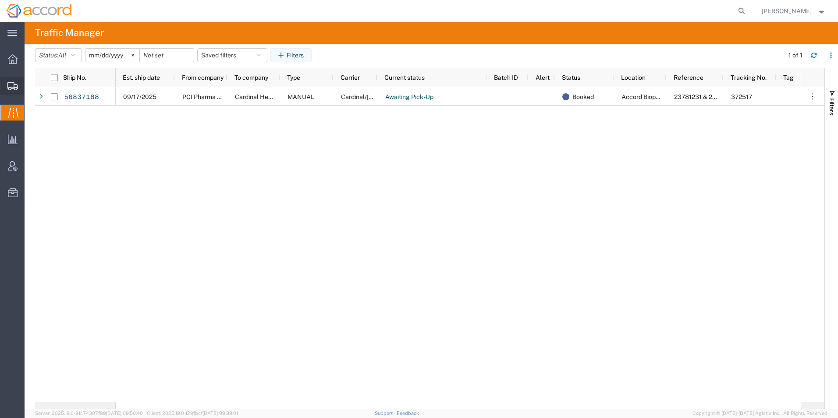
click at [10, 91] on div at bounding box center [12, 86] width 25 height 18
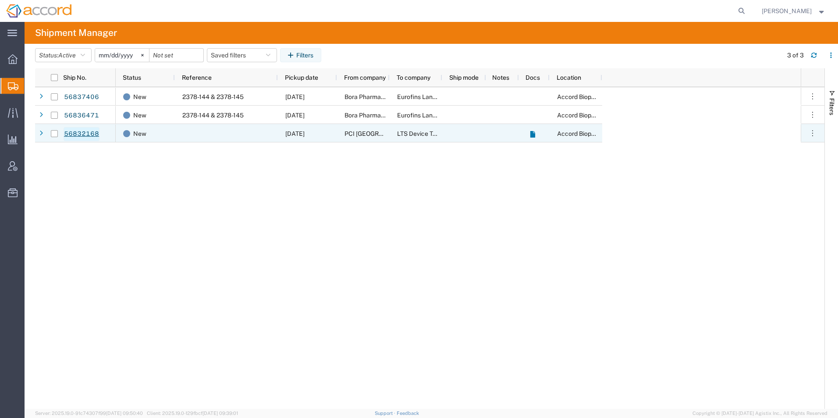
click at [70, 131] on link "56832168" at bounding box center [82, 134] width 36 height 14
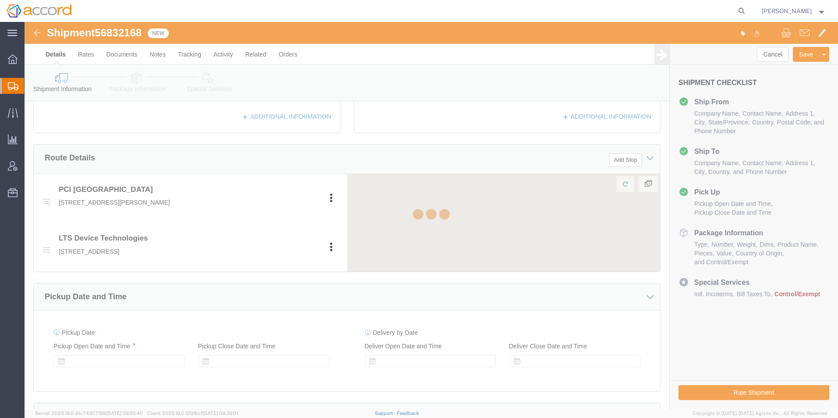
select select
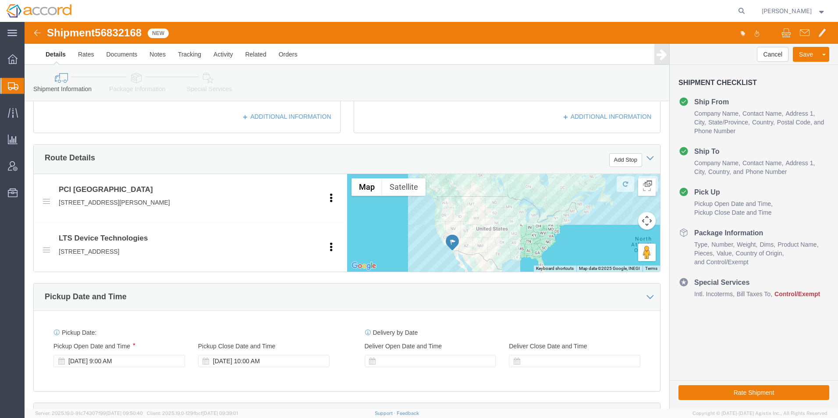
scroll to position [430, 0]
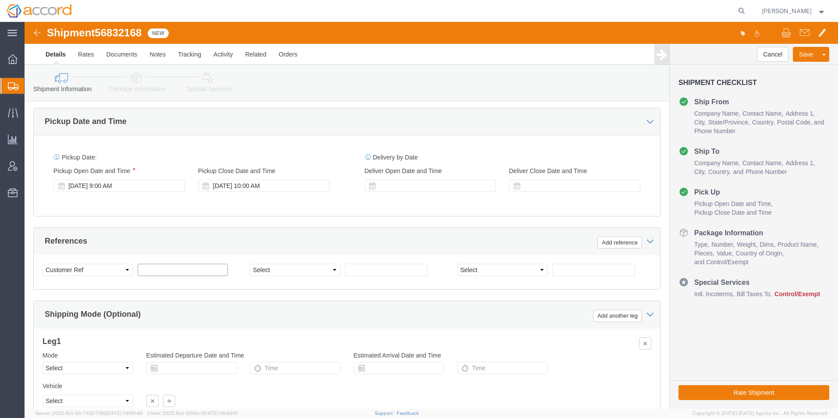
click input "text"
type input "Kits - End of SLL"
click button "Save"
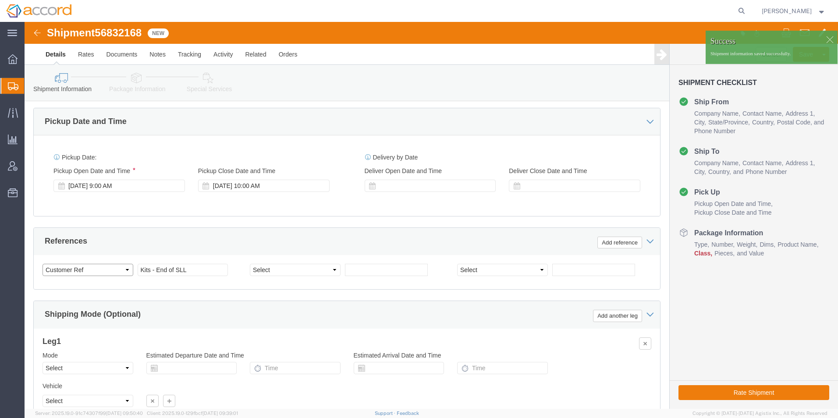
click select "Select Account Type Activity ID Airline Appointment Number ASN Batch Request # …"
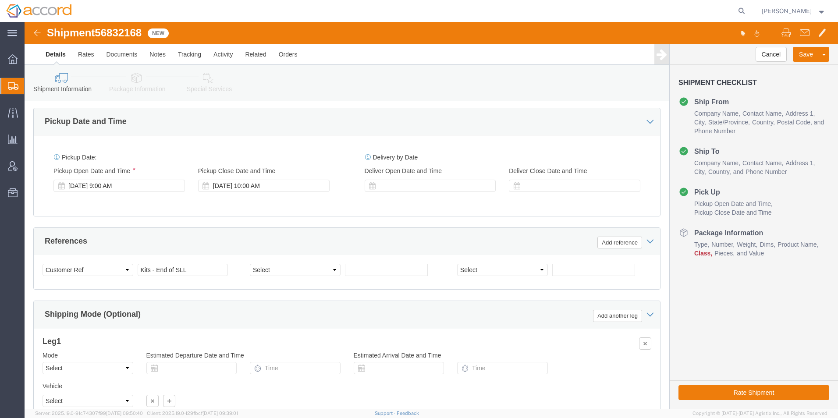
click div "Pickup Date and Time"
click at [13, 86] on icon at bounding box center [13, 86] width 11 height 8
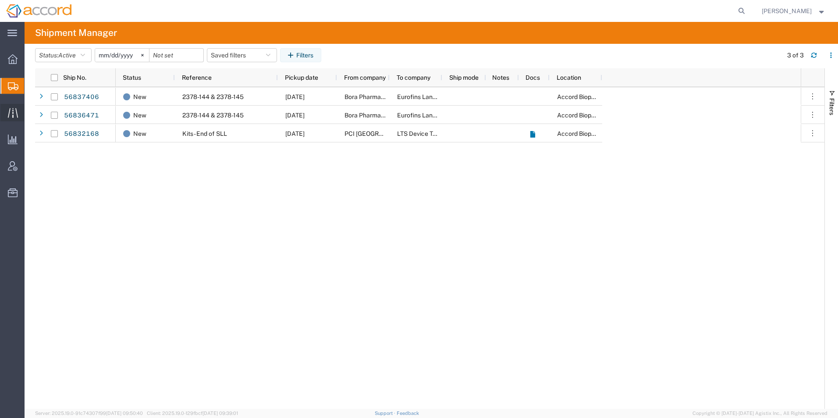
click at [8, 116] on icon at bounding box center [13, 113] width 10 height 10
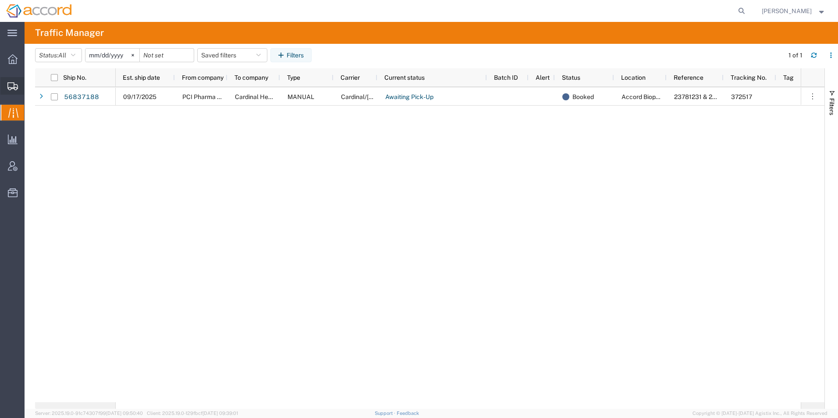
click at [11, 90] on div at bounding box center [12, 86] width 25 height 18
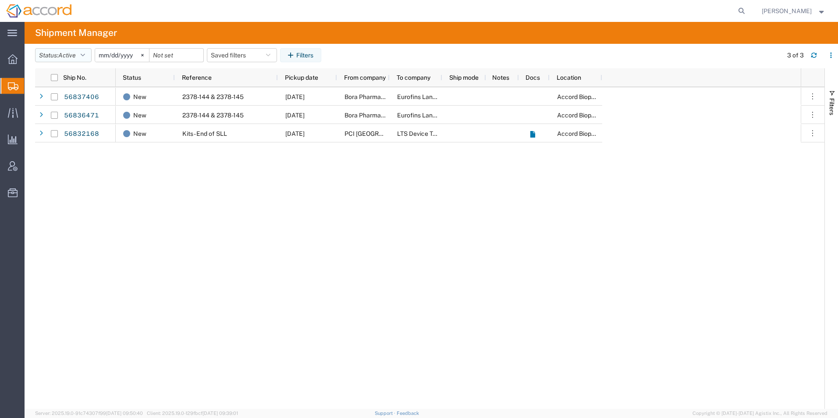
click at [75, 57] on span "Active" at bounding box center [67, 55] width 18 height 7
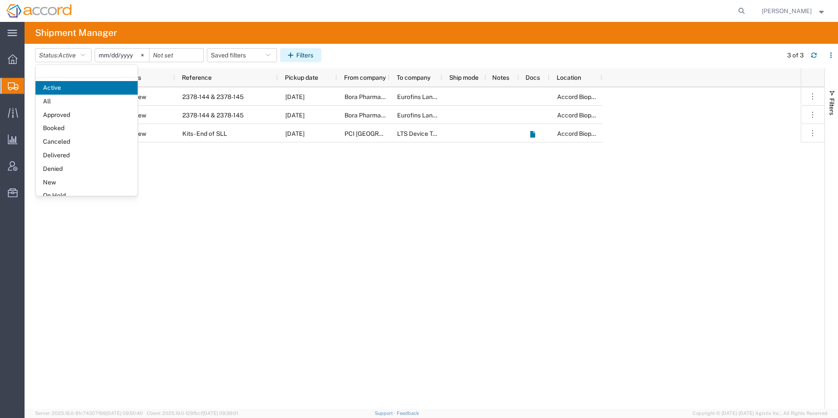
click at [307, 53] on button "Filters" at bounding box center [300, 55] width 41 height 14
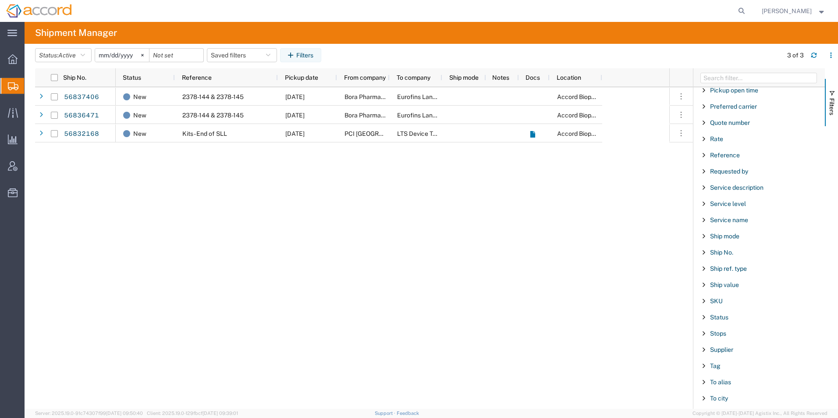
scroll to position [745, 0]
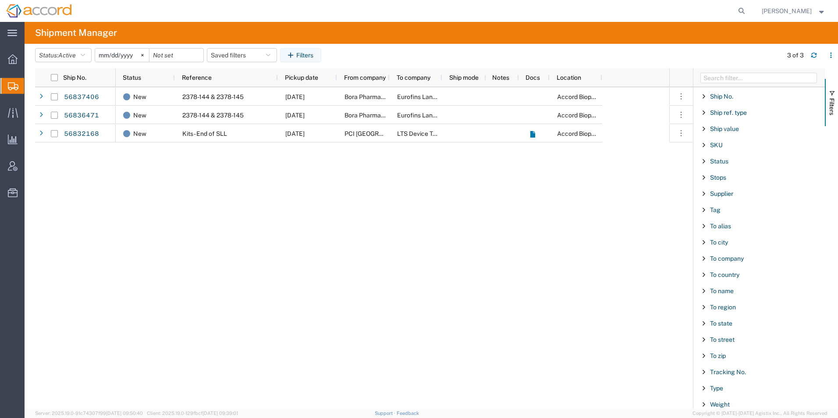
click at [705, 162] on span "Filter List 66 Filters" at bounding box center [703, 161] width 7 height 7
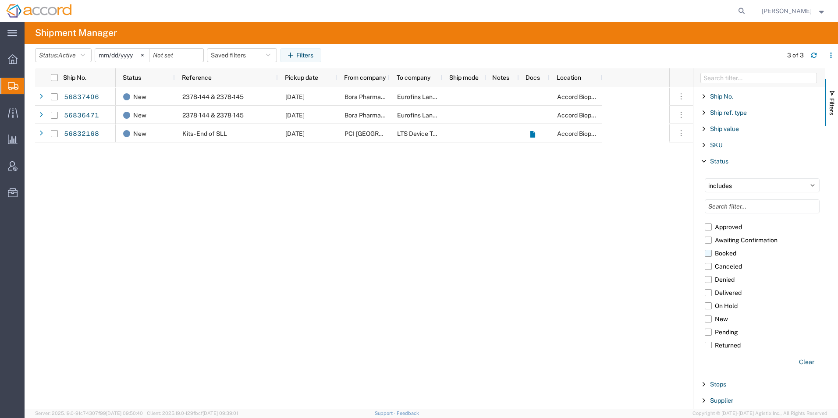
click at [722, 256] on label "Booked" at bounding box center [762, 253] width 115 height 13
click at [0, 0] on input "Booked" at bounding box center [0, 0] width 0 height 0
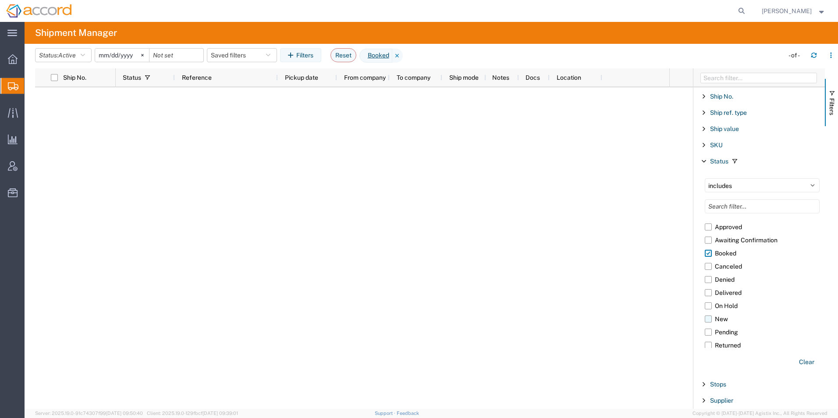
click at [726, 317] on label "New" at bounding box center [762, 318] width 115 height 13
click at [0, 0] on input "New" at bounding box center [0, 0] width 0 height 0
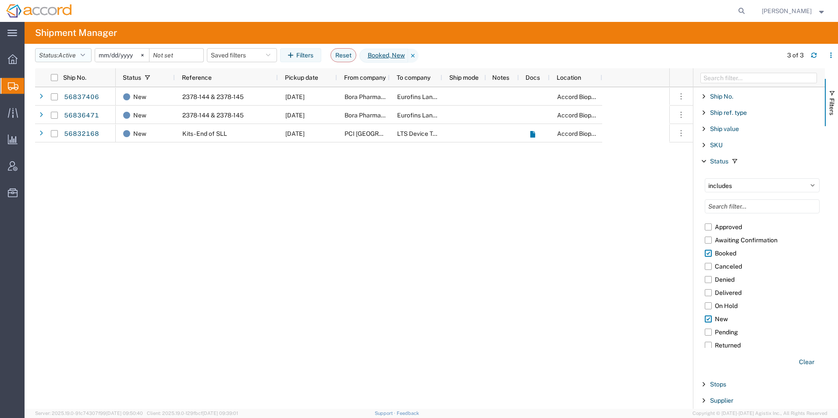
click at [79, 54] on button "Status: Active" at bounding box center [63, 55] width 57 height 14
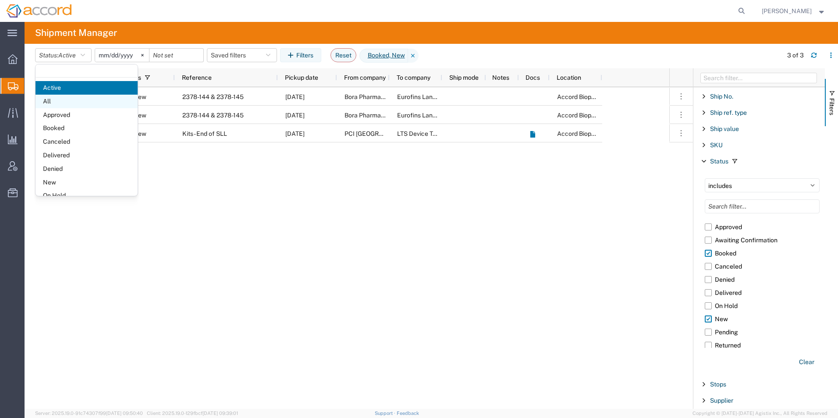
click at [65, 101] on span "All" at bounding box center [86, 102] width 102 height 14
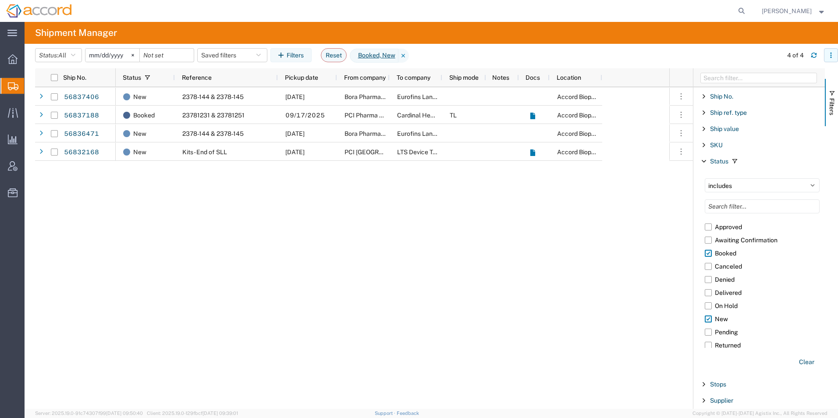
click at [829, 57] on icon "button" at bounding box center [831, 55] width 6 height 6
click at [312, 53] on button "Filters" at bounding box center [290, 55] width 41 height 14
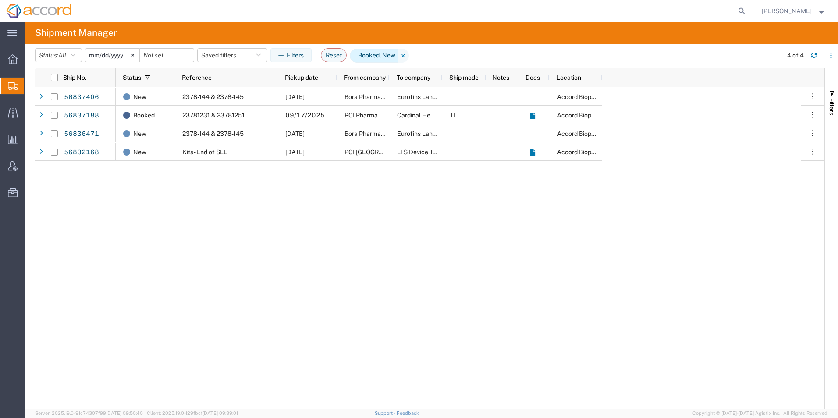
click at [383, 56] on span "Booked, New" at bounding box center [374, 56] width 49 height 14
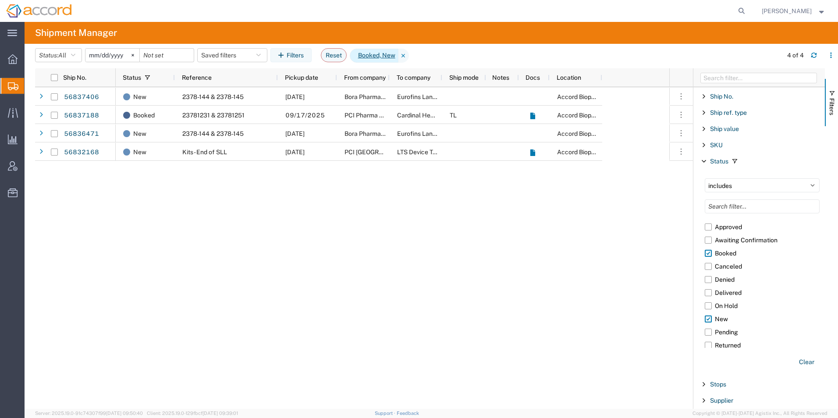
scroll to position [771, 0]
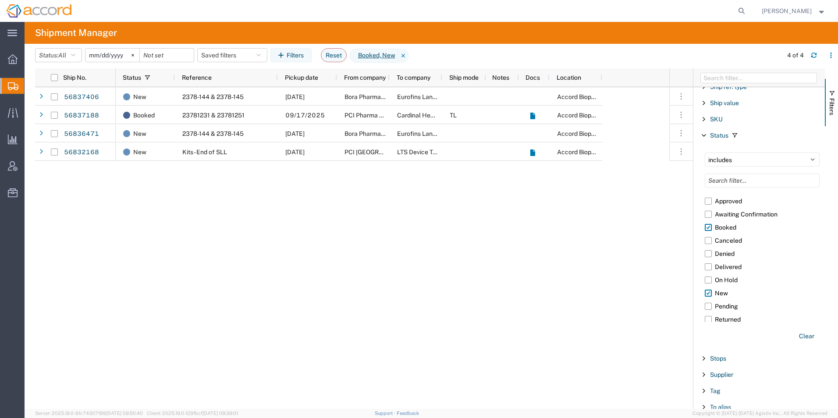
click at [177, 259] on div "New 2378-144 & 2378-145 09/18/2025 Bora Pharmaceuticals Injectables Inc. Eurofi…" at bounding box center [393, 248] width 554 height 322
click at [30, 114] on span "Traffic" at bounding box center [27, 113] width 6 height 18
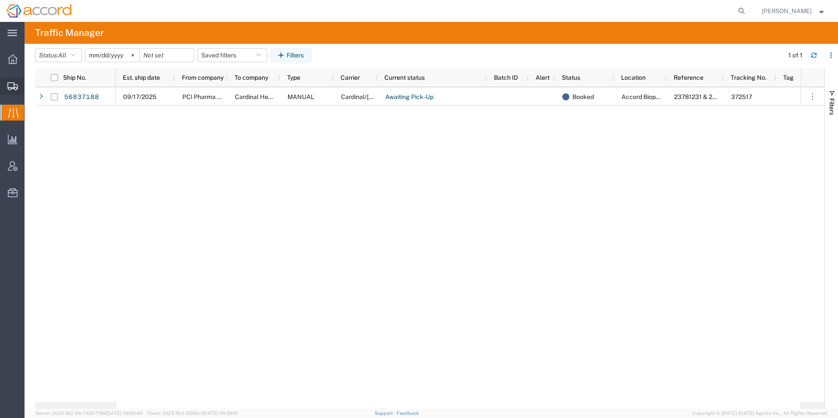
click at [21, 89] on div at bounding box center [12, 86] width 25 height 18
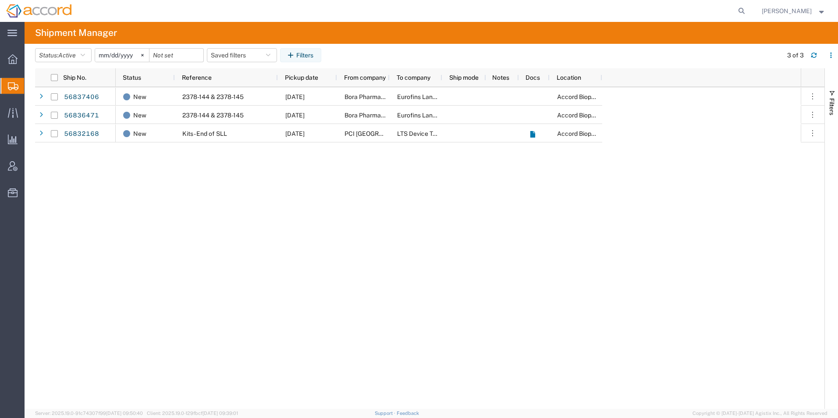
click at [0, 0] on span "Shipment Manager" at bounding box center [0, 0] width 0 height 0
click at [67, 60] on button "Status: Active" at bounding box center [63, 55] width 57 height 14
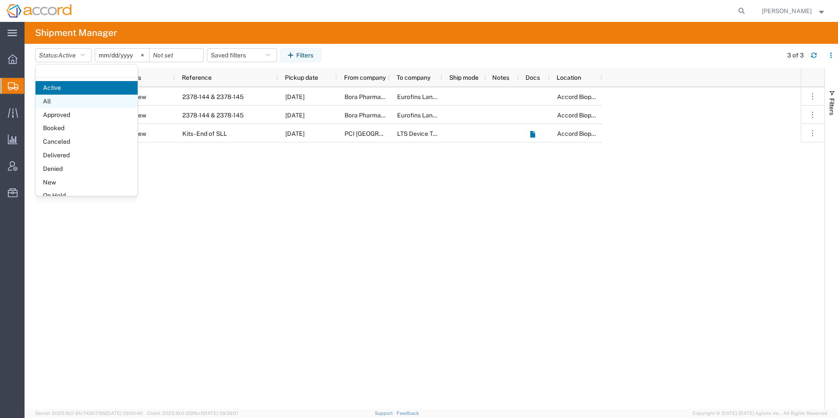
click at [74, 101] on span "All" at bounding box center [86, 102] width 102 height 14
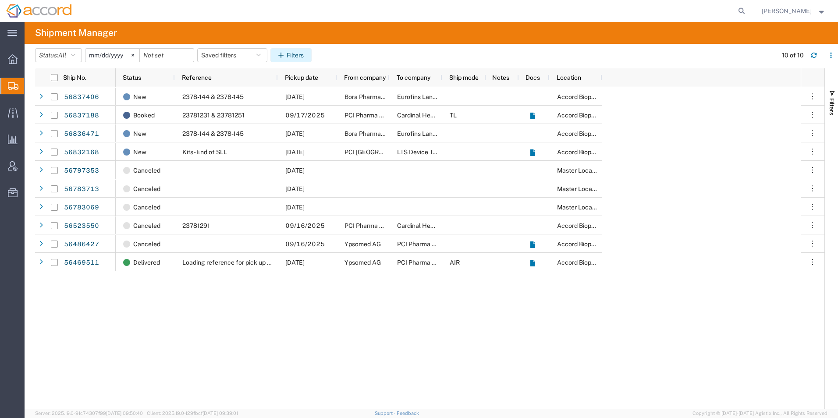
click at [291, 52] on button "Filters" at bounding box center [290, 55] width 41 height 14
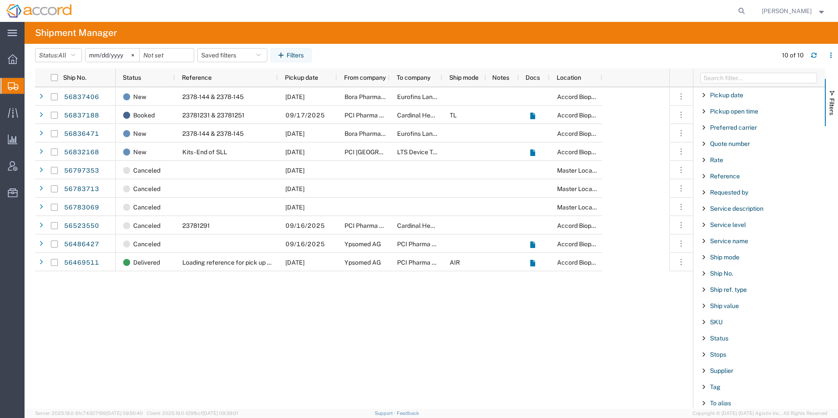
scroll to position [749, 0]
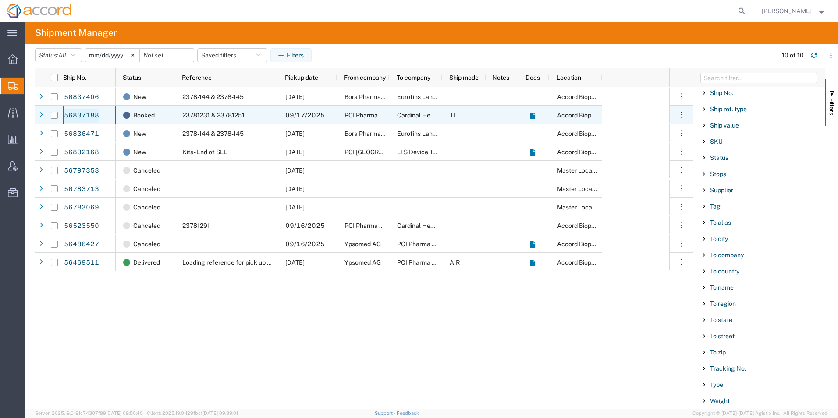
click at [74, 118] on link "56837188" at bounding box center [82, 116] width 36 height 14
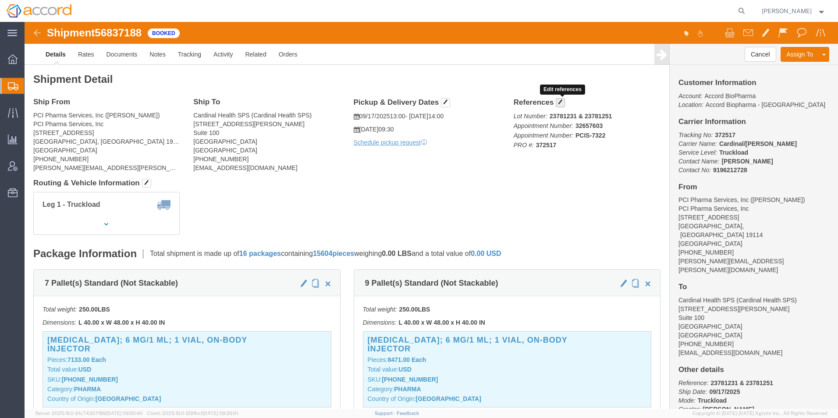
click span "button"
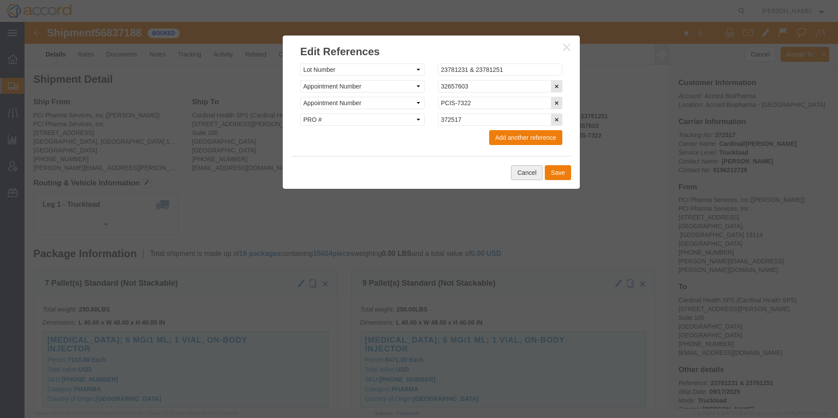
click button "Cancel"
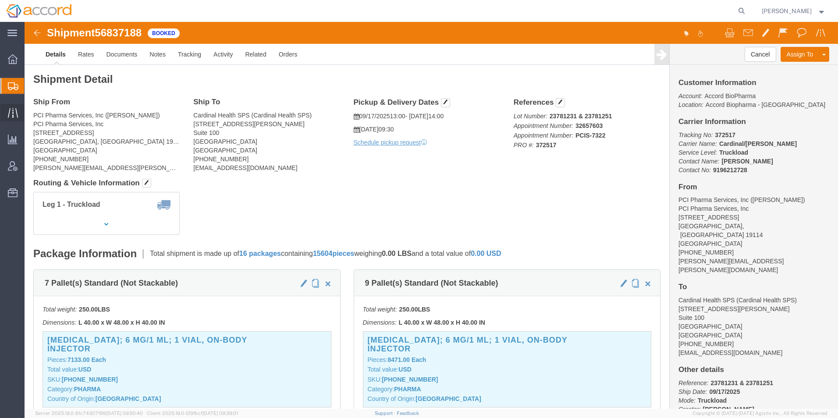
click at [13, 109] on icon at bounding box center [12, 113] width 10 height 10
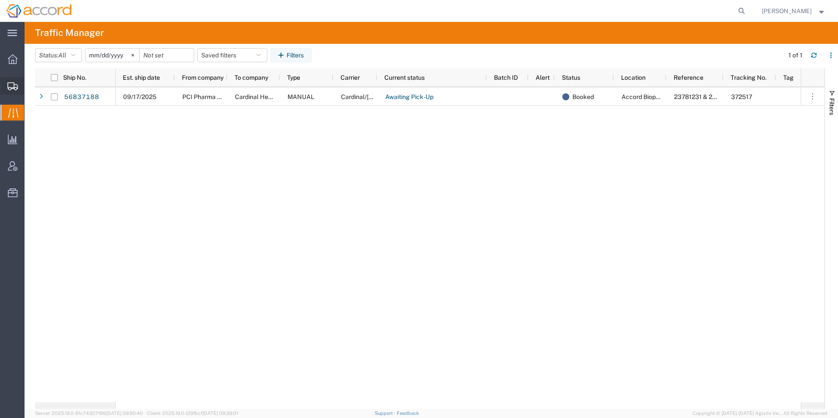
click at [15, 93] on div at bounding box center [12, 86] width 25 height 18
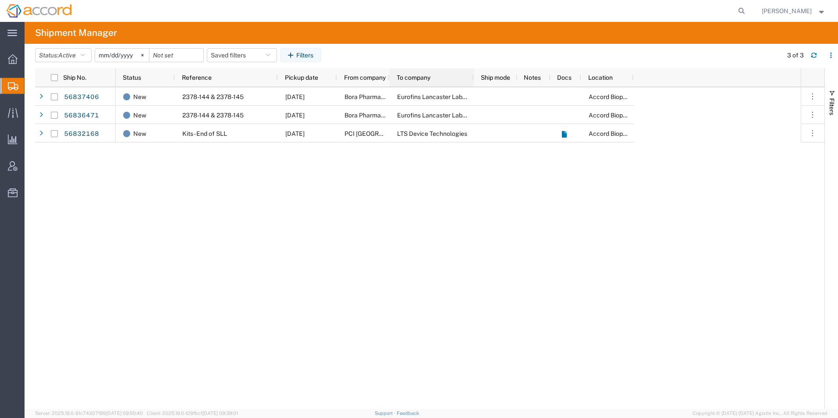
drag, startPoint x: 440, startPoint y: 77, endPoint x: 472, endPoint y: 82, distance: 31.9
click at [472, 82] on div at bounding box center [474, 77] width 4 height 18
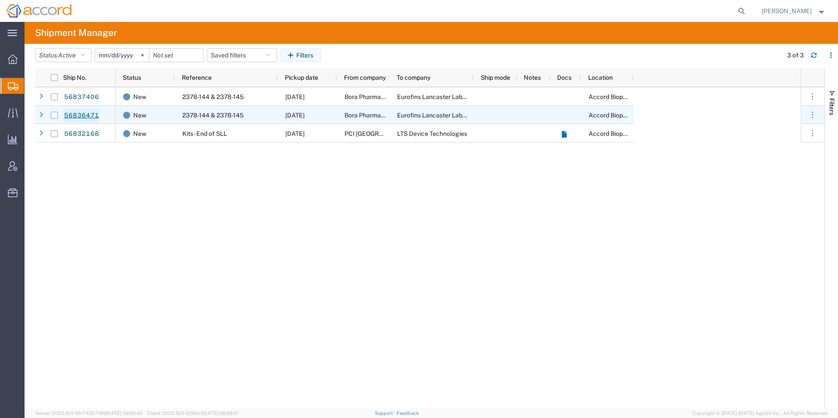
click at [85, 118] on link "56836471" at bounding box center [82, 116] width 36 height 14
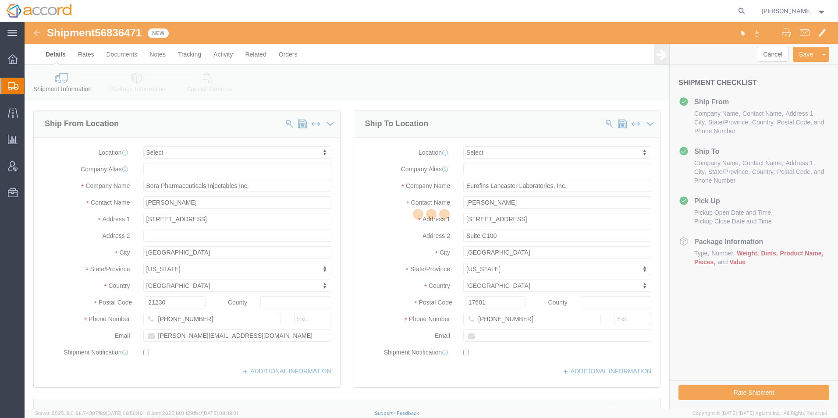
select select
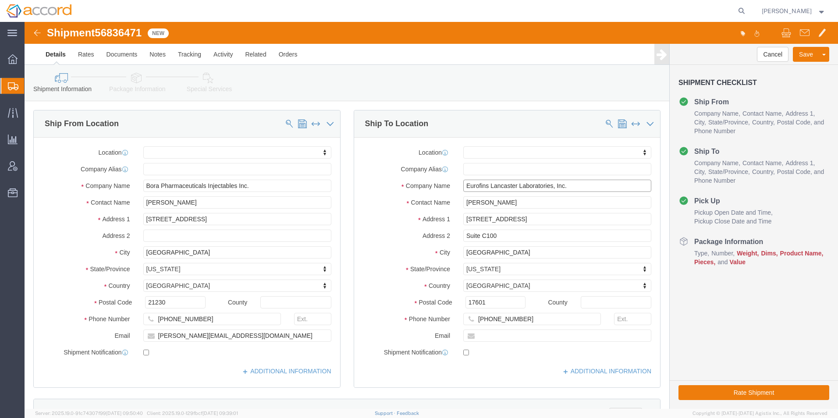
click input "Eurofins Lancaster Laboratories, Inc."
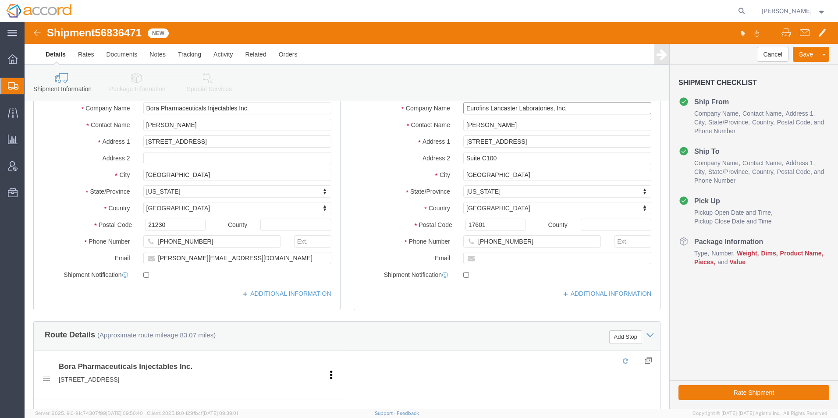
scroll to position [219, 0]
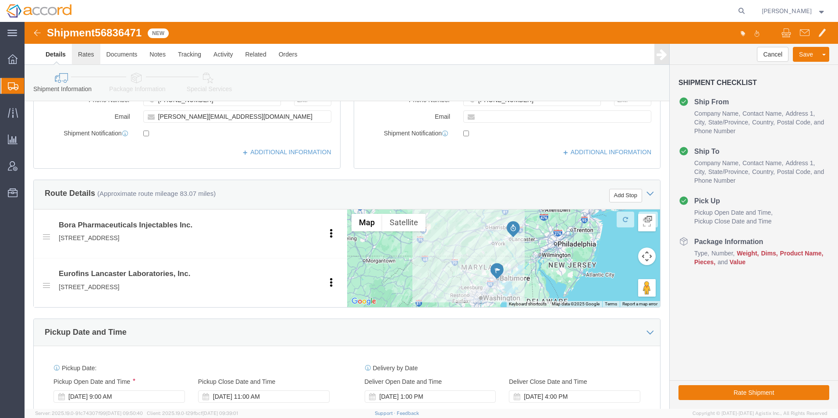
click link "Rates"
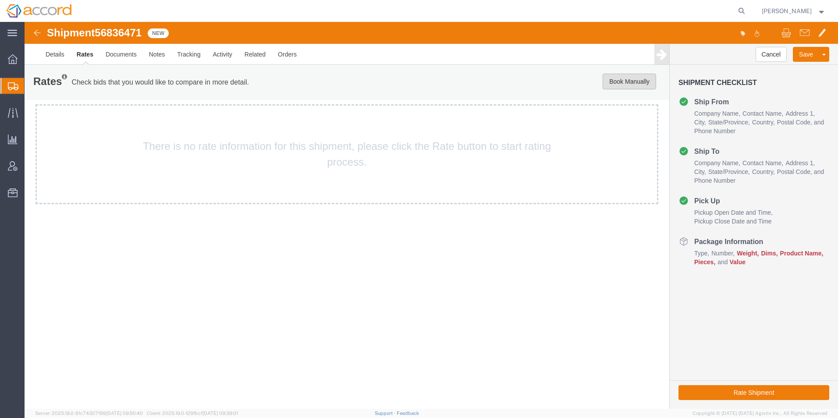
click at [621, 84] on button "Book Manually" at bounding box center [629, 82] width 53 height 16
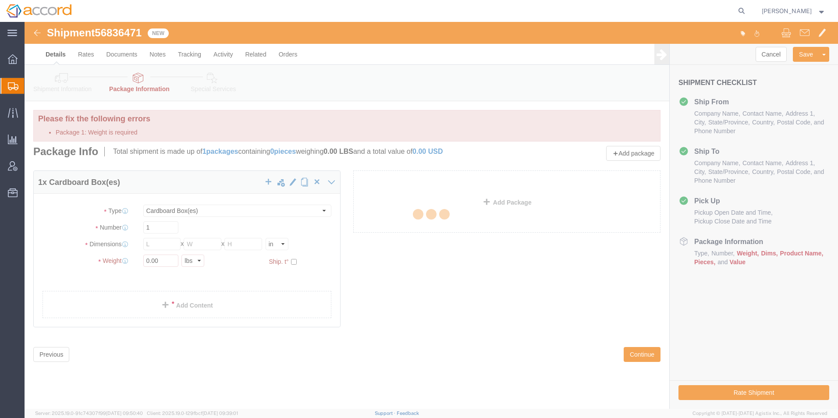
select select "CBOX"
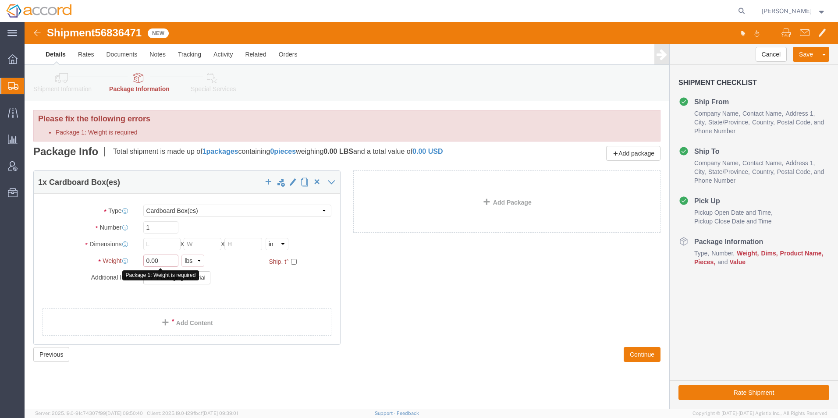
click input "0.00"
drag, startPoint x: 144, startPoint y: 239, endPoint x: 89, endPoint y: 233, distance: 55.6
click div "Weight 0.00 Package 1: Weight is required Select kgs lbs Ship. t°"
type input "20"
click button "Continue"
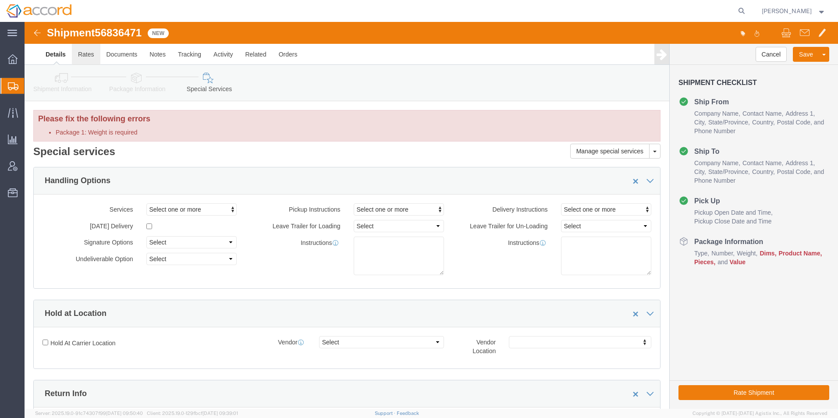
click link "Rates"
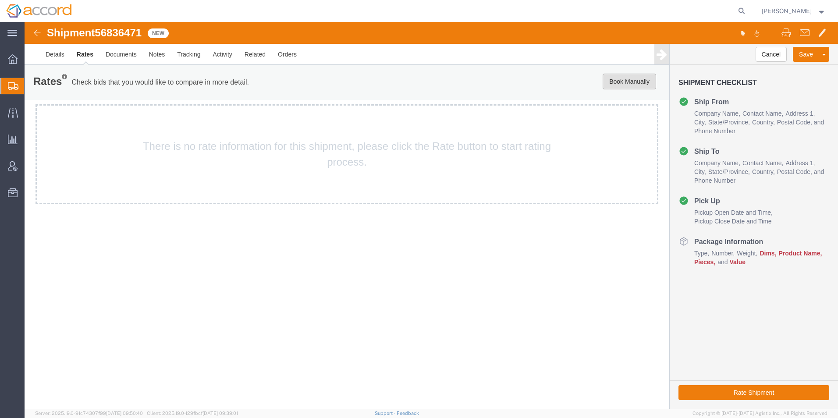
click at [622, 81] on button "Book Manually" at bounding box center [629, 82] width 53 height 16
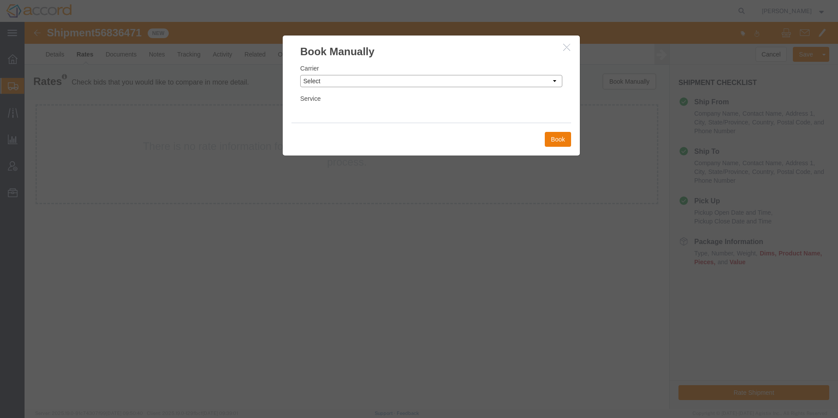
click at [364, 79] on select "Select Add New Carrier (and default service) AIT Worldwide Cardinal/Boyle Exped…" at bounding box center [431, 81] width 262 height 12
select select "ADD_NEW_CARRIER"
click at [300, 75] on select "Select Add New Carrier (and default service) AIT Worldwide Cardinal/Boyle Exped…" at bounding box center [431, 81] width 262 height 12
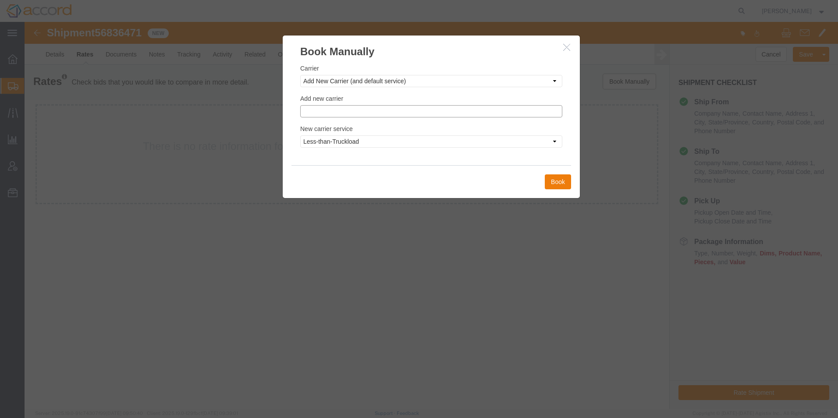
click at [348, 109] on input "text" at bounding box center [431, 111] width 262 height 12
click at [333, 85] on select "Select Add New Carrier (and default service) AIT Worldwide Cardinal/Boyle Exped…" at bounding box center [431, 81] width 262 height 12
click at [300, 75] on select "Select Add New Carrier (and default service) AIT Worldwide Cardinal/Boyle Exped…" at bounding box center [431, 81] width 262 height 12
click at [344, 110] on input "text" at bounding box center [431, 111] width 262 height 12
click at [323, 128] on p "[PERSON_NAME]" at bounding box center [431, 124] width 251 height 7
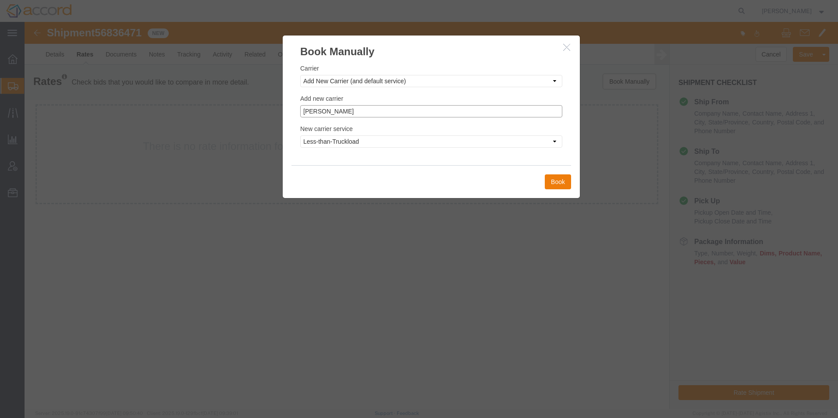
type input "[PERSON_NAME]"
click at [323, 144] on select "Less-than-Truckload Truckload Ocean Standard Rail Air" at bounding box center [431, 141] width 262 height 12
click at [300, 135] on select "Less-than-Truckload Truckload Ocean Standard Rail Air" at bounding box center [431, 141] width 262 height 12
click at [553, 183] on button "Book" at bounding box center [558, 181] width 26 height 15
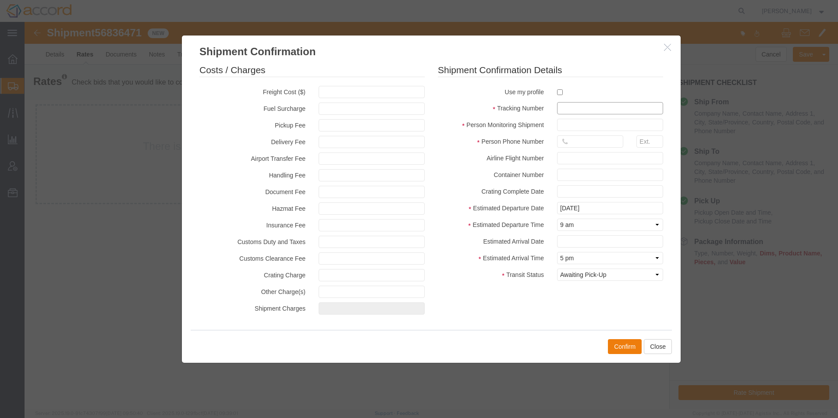
drag, startPoint x: 571, startPoint y: 102, endPoint x: 575, endPoint y: 106, distance: 5.0
click at [575, 105] on input "text" at bounding box center [610, 108] width 106 height 12
click at [659, 349] on button "Close" at bounding box center [658, 346] width 28 height 15
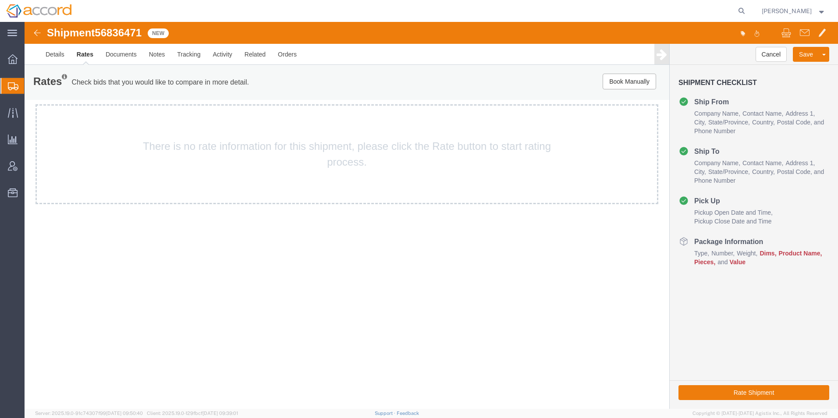
click at [0, 0] on span "Create Shipment" at bounding box center [0, 0] width 0 height 0
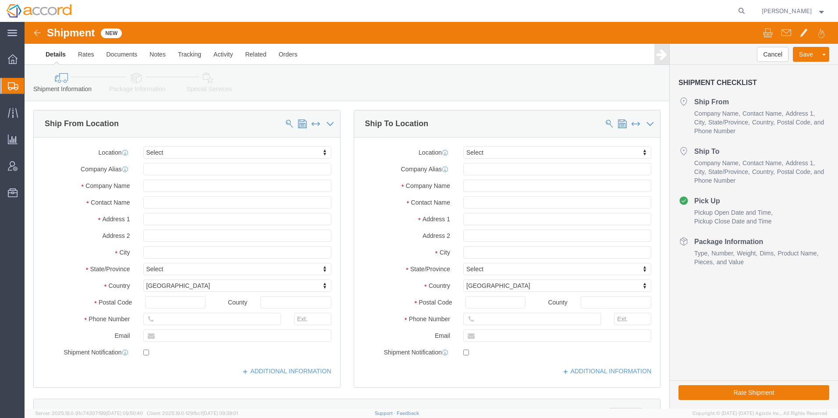
click at [0, 0] on span "Shipment Manager" at bounding box center [0, 0] width 0 height 0
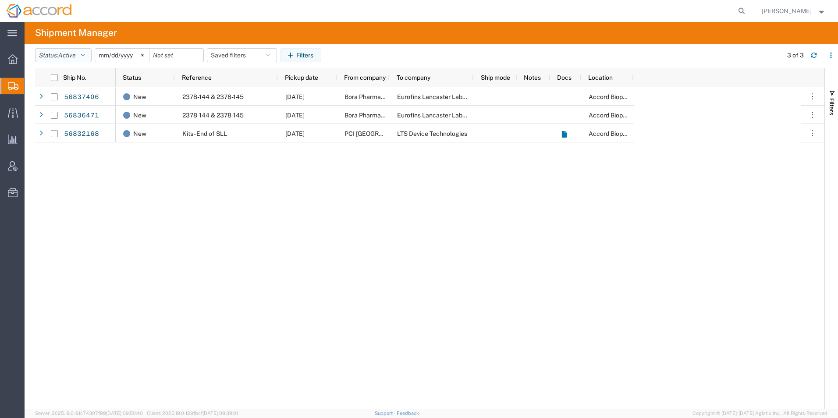
click at [59, 58] on button "Status: Active" at bounding box center [63, 55] width 57 height 14
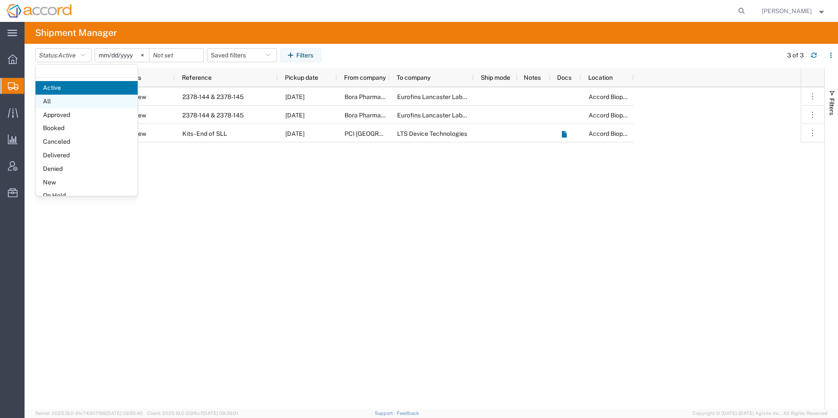
click at [70, 99] on span "All" at bounding box center [86, 102] width 102 height 14
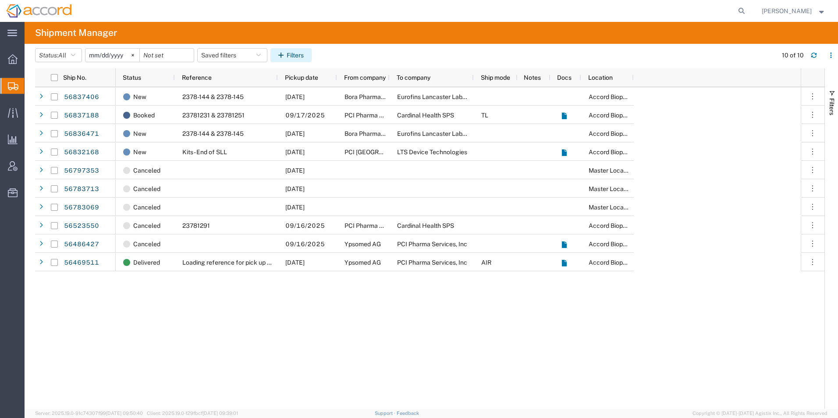
click at [302, 55] on button "Filters" at bounding box center [290, 55] width 41 height 14
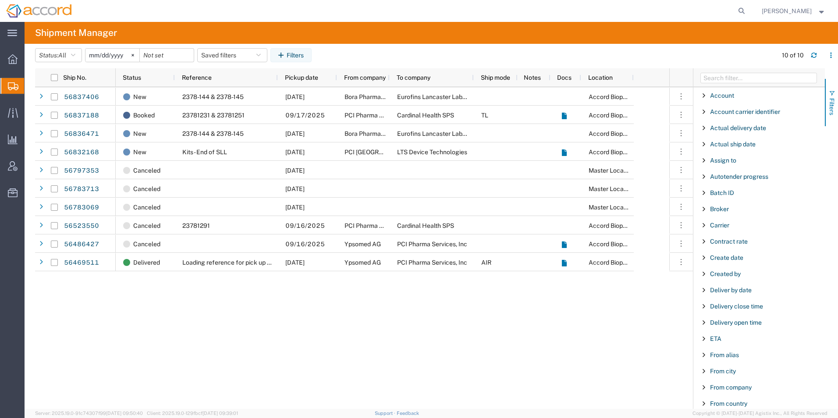
click at [832, 90] on span "button" at bounding box center [831, 93] width 7 height 7
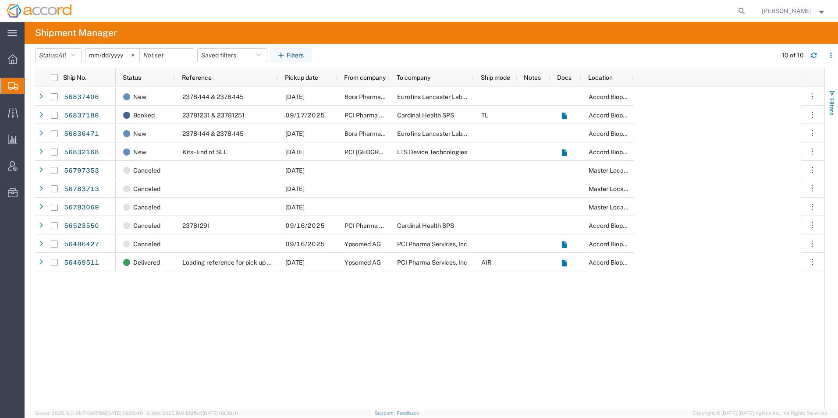
click at [831, 90] on span "button" at bounding box center [831, 93] width 7 height 7
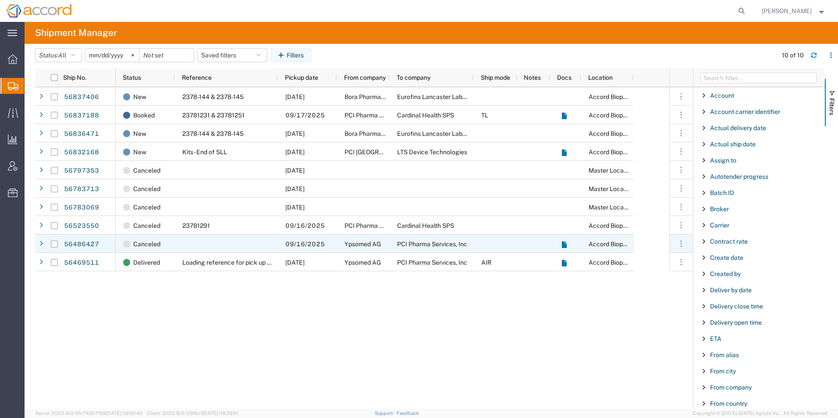
click at [674, 242] on agx-ag-table-action-cell "Mark as Hot Flag as Late Cancel shipment Clone shipment View docs View tracking…" at bounding box center [680, 243] width 23 height 17
click at [679, 242] on icon "button" at bounding box center [681, 243] width 9 height 9
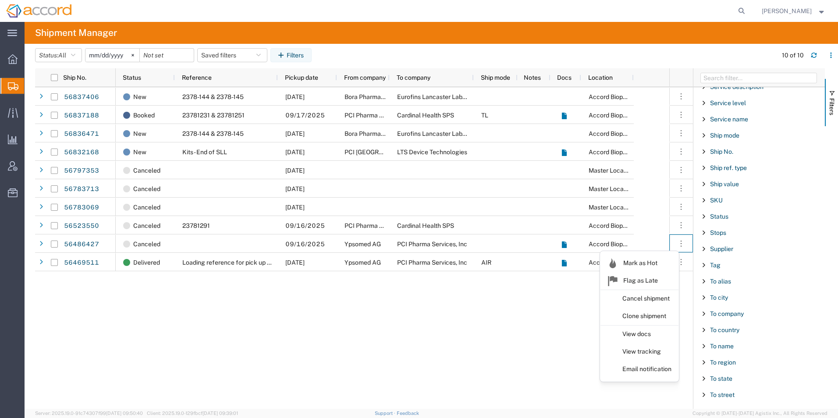
scroll to position [749, 0]
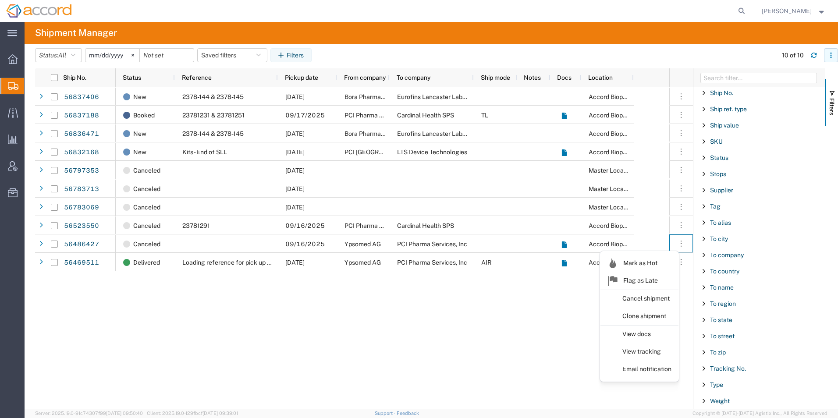
click at [833, 54] on icon "button" at bounding box center [831, 55] width 6 height 6
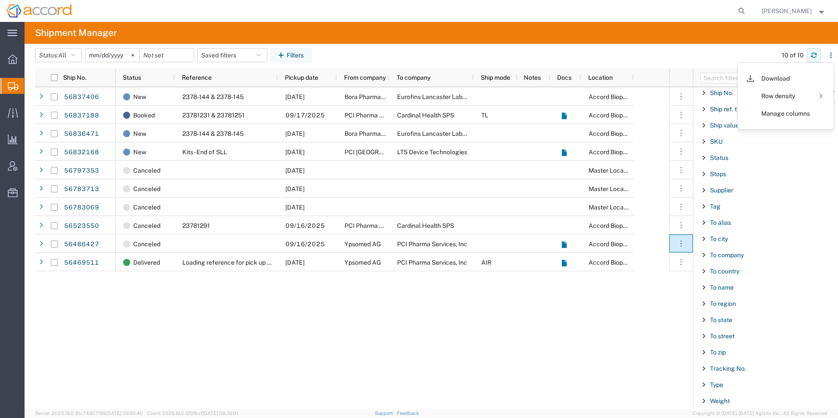
click at [811, 50] on button "button" at bounding box center [814, 55] width 14 height 14
click at [832, 93] on span "button" at bounding box center [831, 93] width 7 height 7
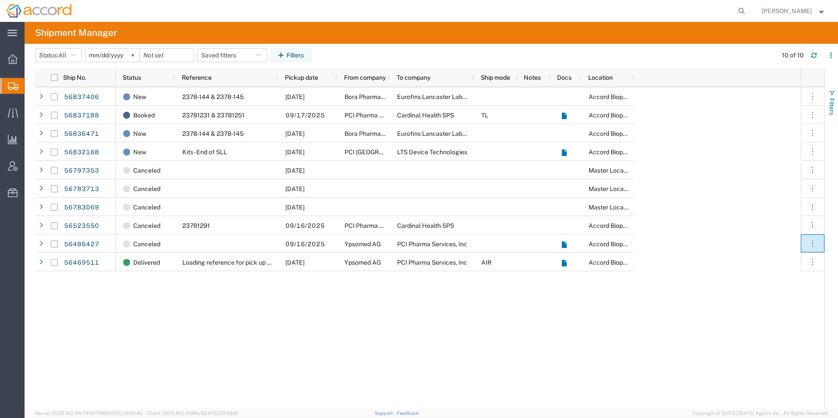
click at [837, 92] on button "Filters" at bounding box center [831, 102] width 13 height 47
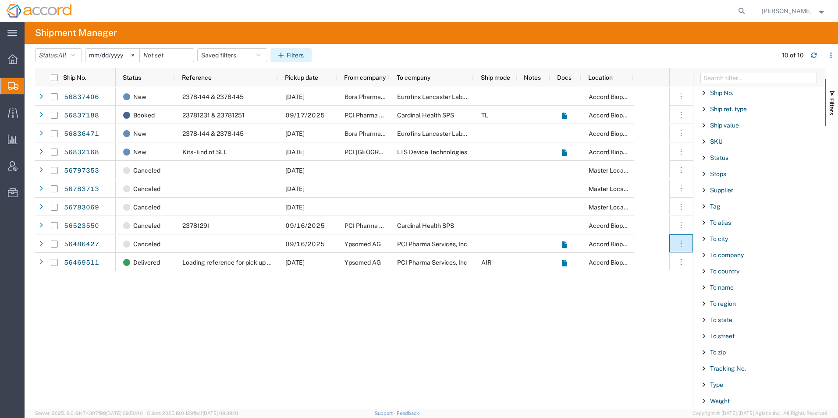
click at [282, 54] on icon "button" at bounding box center [282, 55] width 8 height 6
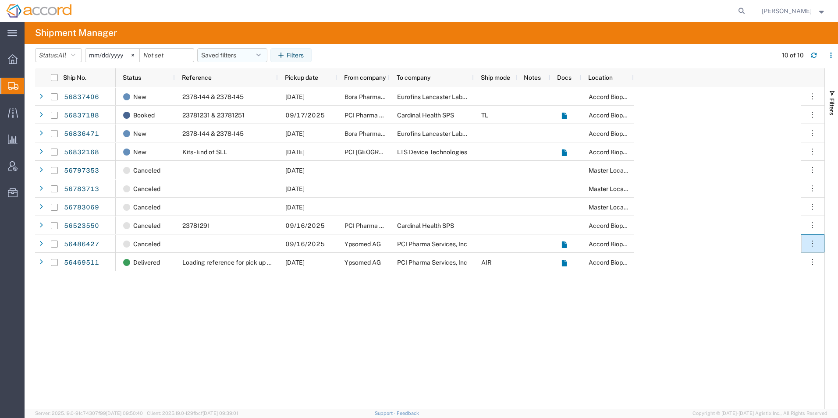
click at [236, 62] on button "Saved filters" at bounding box center [232, 55] width 70 height 14
click at [233, 92] on span "Save as new" at bounding box center [228, 93] width 35 height 9
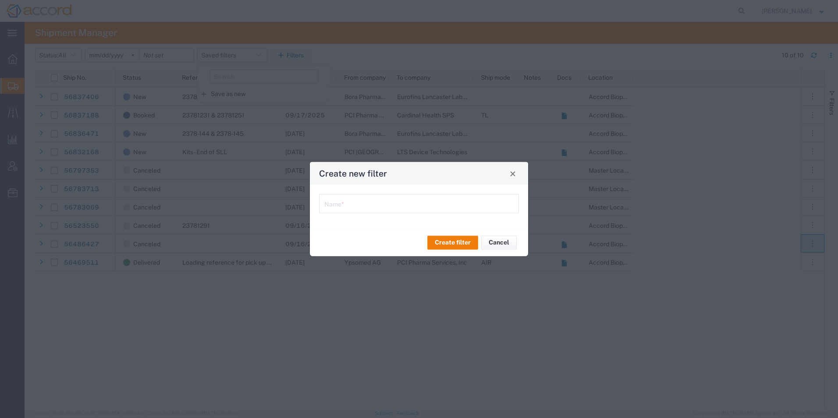
click at [341, 206] on input "text" at bounding box center [418, 202] width 189 height 15
click at [511, 175] on button "Close" at bounding box center [513, 173] width 12 height 12
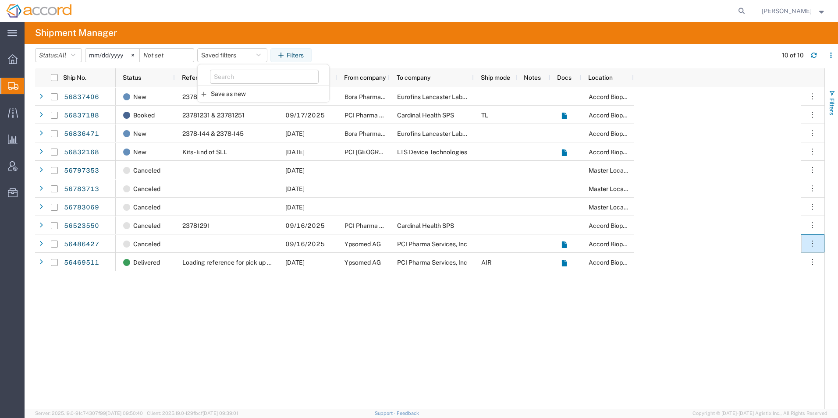
click at [832, 91] on span "button" at bounding box center [831, 93] width 7 height 7
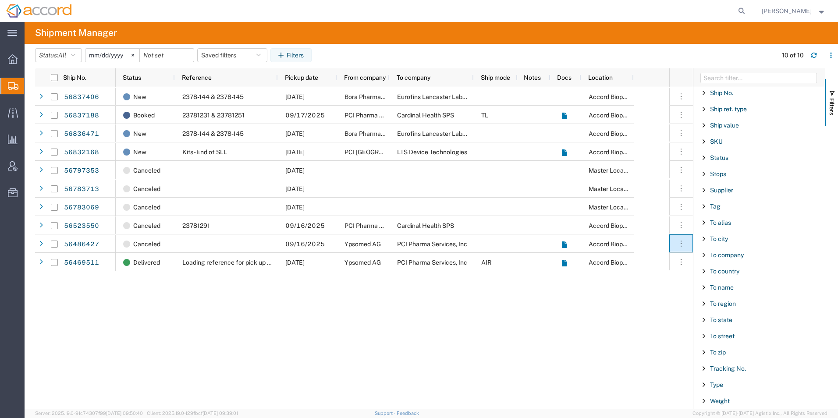
click at [704, 157] on span "Filter List 66 Filters" at bounding box center [703, 157] width 7 height 7
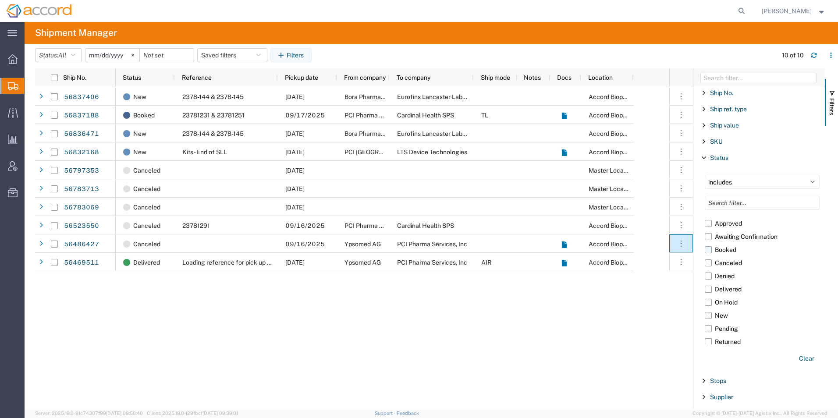
click at [709, 250] on label "Booked" at bounding box center [762, 249] width 115 height 13
click at [0, 0] on input "Booked" at bounding box center [0, 0] width 0 height 0
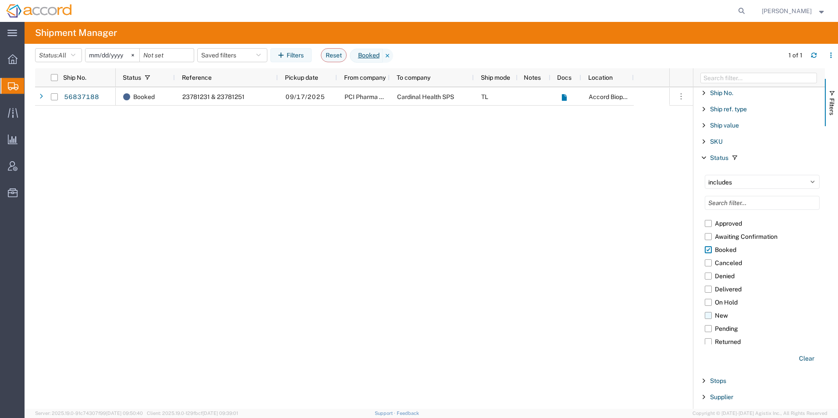
click at [710, 317] on label "New" at bounding box center [762, 315] width 115 height 13
click at [0, 0] on input "New" at bounding box center [0, 0] width 0 height 0
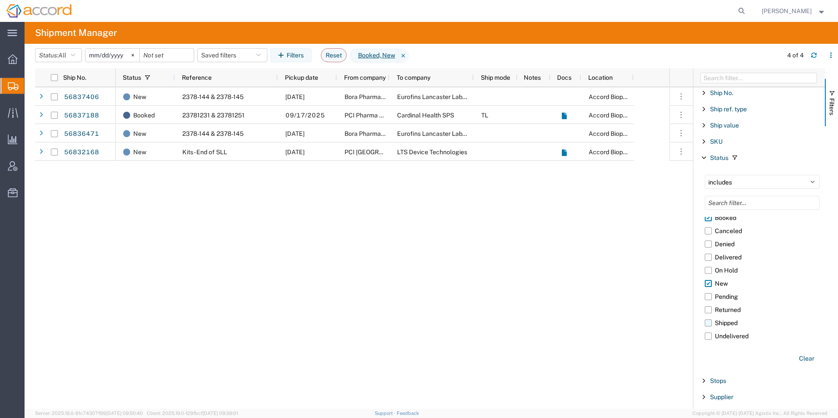
scroll to position [43, 0]
click at [112, 53] on input "[DATE]" at bounding box center [112, 55] width 54 height 13
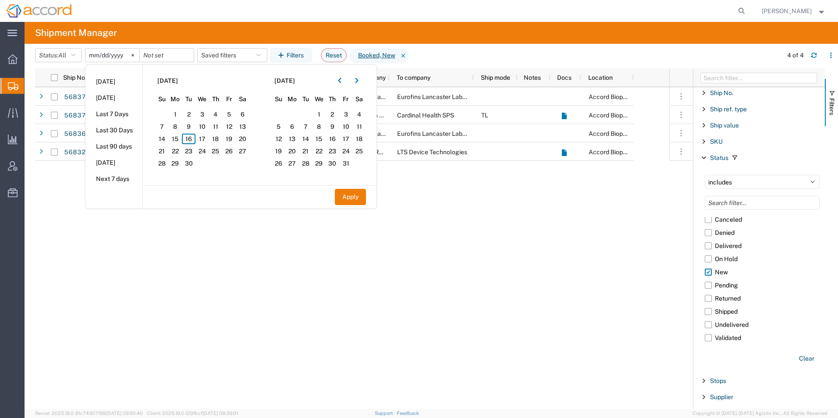
click at [104, 55] on input "[DATE]" at bounding box center [112, 55] width 54 height 13
click at [96, 56] on input "[DATE]" at bounding box center [112, 55] width 54 height 13
type input "[DATE]"
click at [353, 201] on button "Apply" at bounding box center [350, 197] width 31 height 16
type input "2025-07-31"
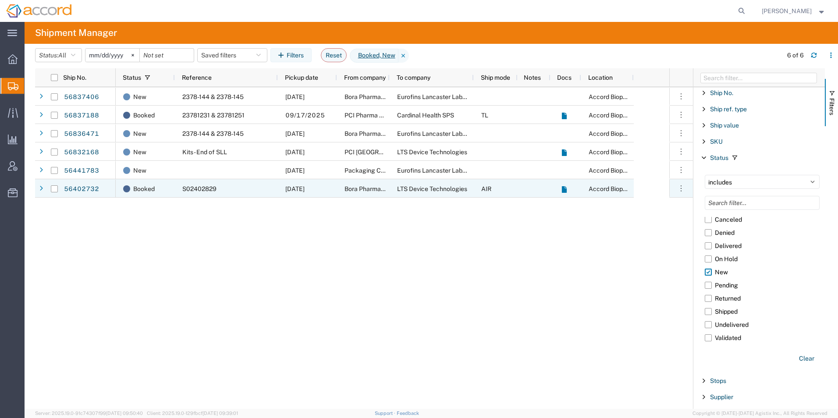
click at [99, 187] on div "56402732" at bounding box center [89, 188] width 53 height 18
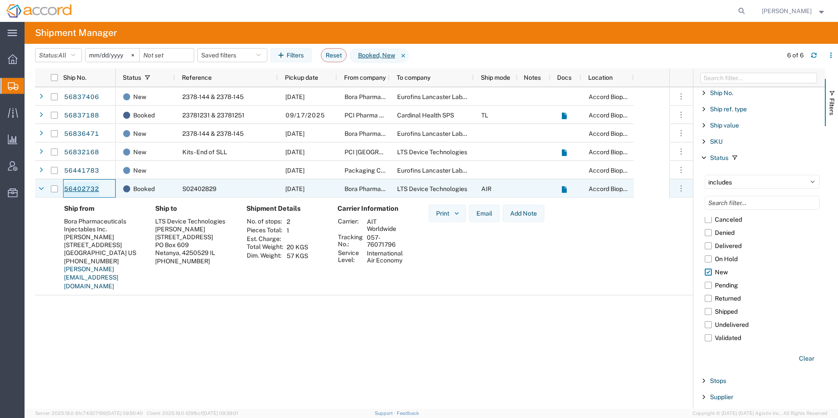
click at [93, 186] on link "56402732" at bounding box center [82, 189] width 36 height 14
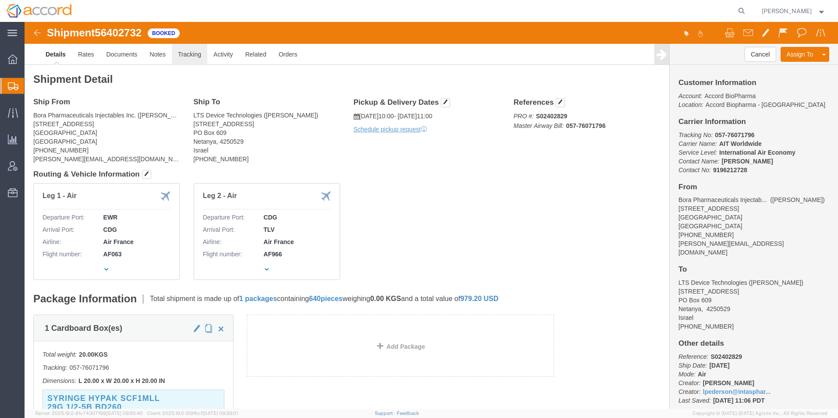
click link "Tracking"
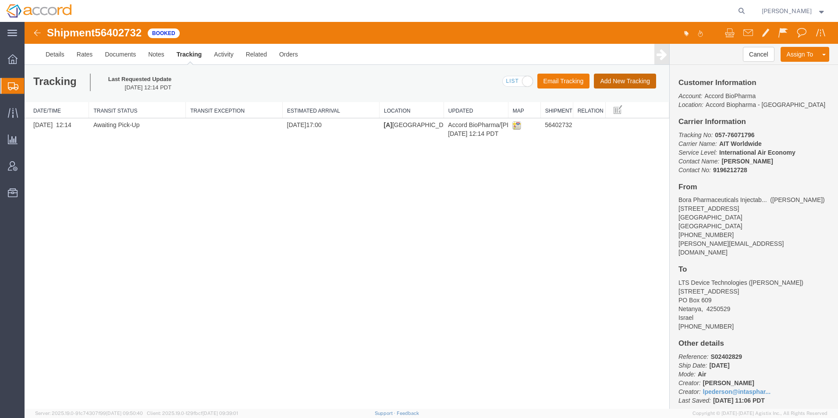
click at [632, 77] on button "Add New Tracking" at bounding box center [625, 81] width 62 height 15
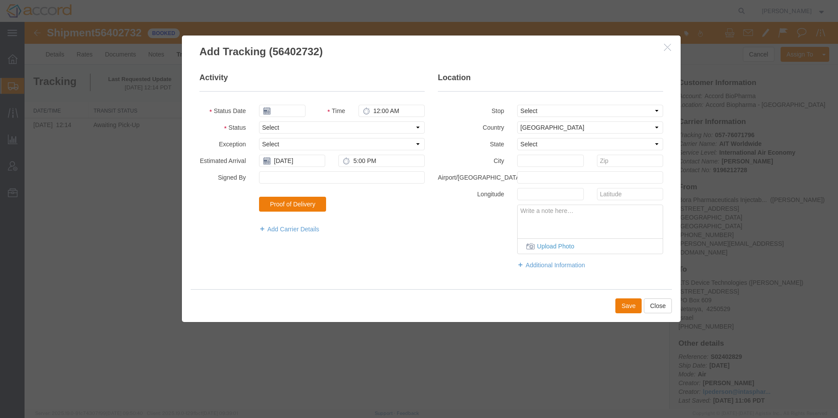
type input "09/16/2025"
type input "3:00 PM"
click at [287, 126] on select "Select Arrival Notice Available Arrival Notice Imported Arrive at Delivery Loca…" at bounding box center [342, 127] width 166 height 12
select select "DELIVRED"
click at [259, 121] on select "Select Arrival Notice Available Arrival Notice Imported Arrive at Delivery Loca…" at bounding box center [342, 127] width 166 height 12
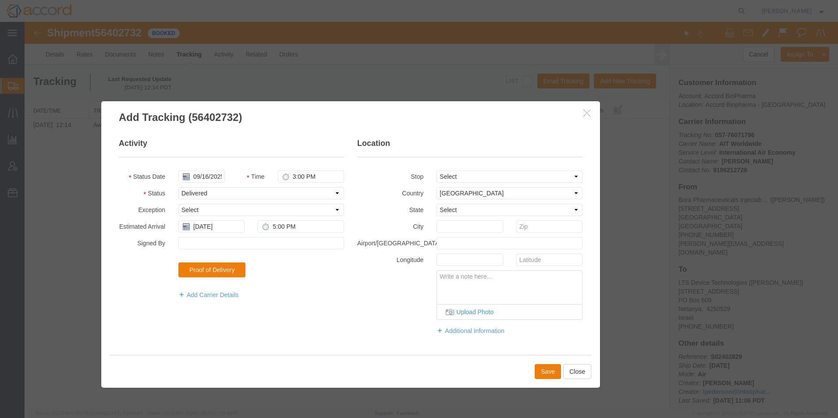
drag, startPoint x: 261, startPoint y: 50, endPoint x: 181, endPoint y: 116, distance: 104.0
click at [181, 116] on h3 "Add Tracking (56402732)" at bounding box center [350, 113] width 499 height 24
click at [209, 171] on input "09/16/2025" at bounding box center [201, 176] width 46 height 12
click at [184, 193] on th at bounding box center [184, 191] width 13 height 13
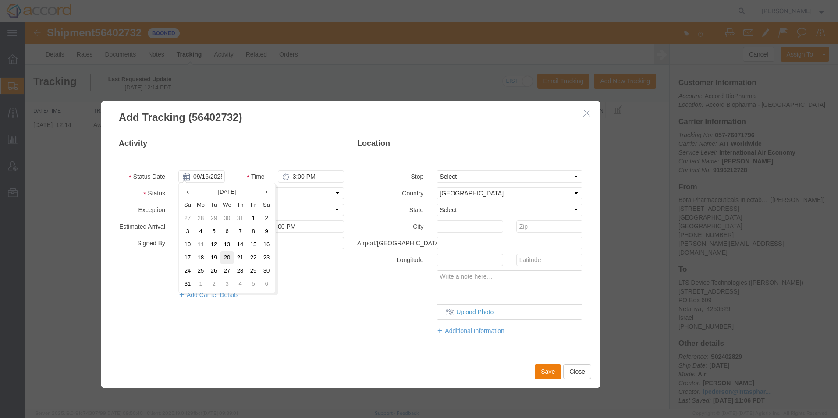
click at [227, 259] on td "20" at bounding box center [226, 257] width 13 height 13
type input "08/20/2025"
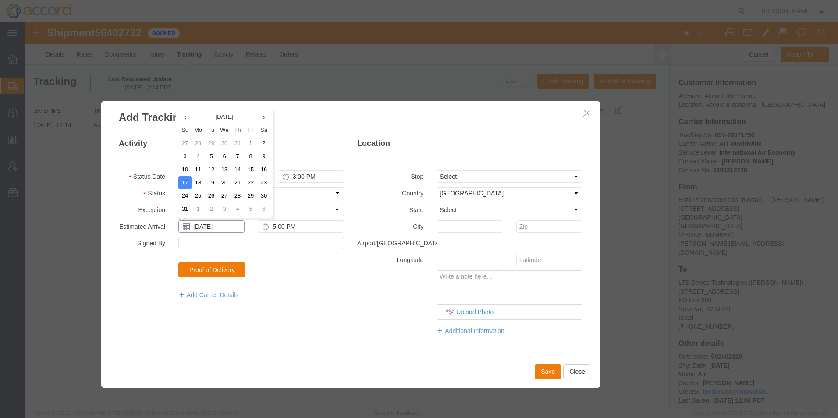
click at [198, 226] on input "08/17/2025" at bounding box center [211, 226] width 66 height 12
click at [303, 305] on fieldset "Activity Status Date 08/20/2025 Time 3:00 PM Status Select Arrival Notice Avail…" at bounding box center [231, 223] width 225 height 170
click at [551, 373] on button "Save" at bounding box center [548, 371] width 26 height 15
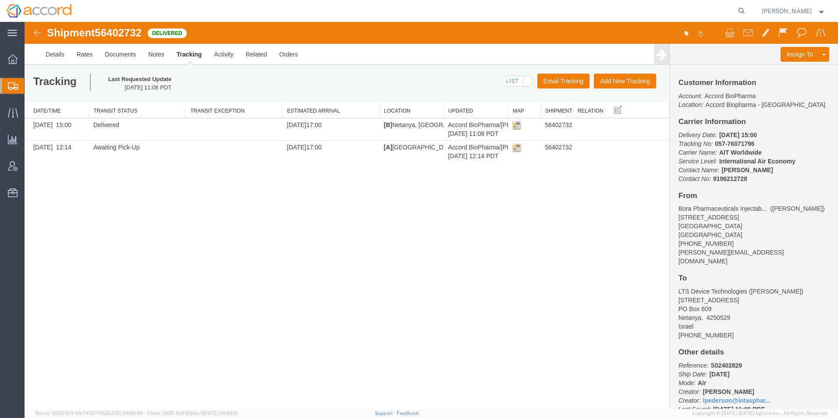
click at [0, 0] on span "Shipment Manager" at bounding box center [0, 0] width 0 height 0
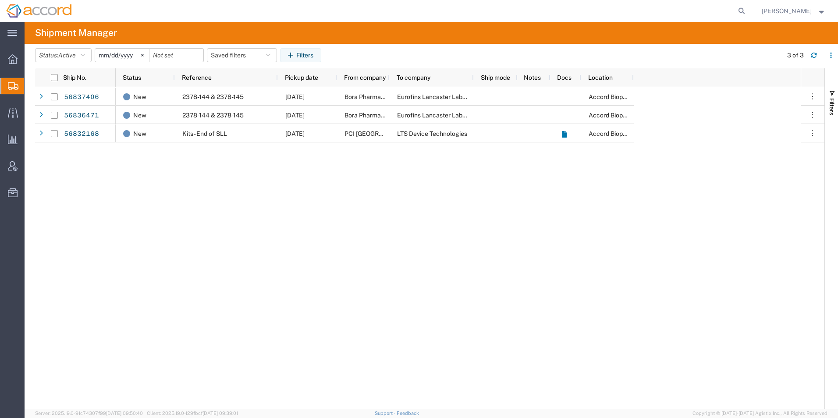
click at [100, 55] on input "[DATE]" at bounding box center [122, 55] width 54 height 13
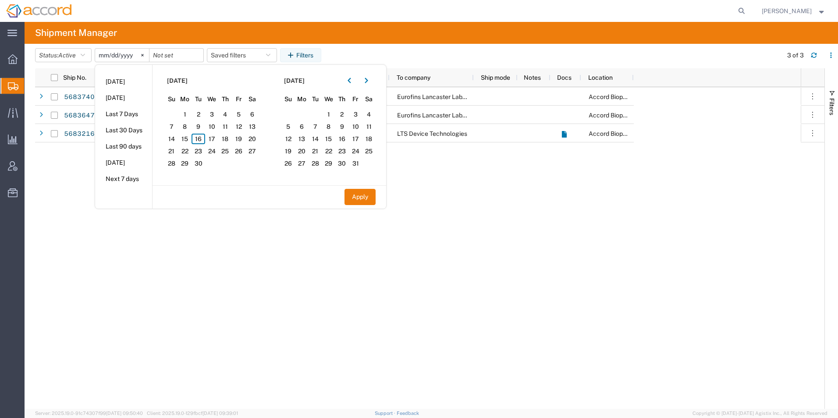
click at [114, 55] on input "[DATE]" at bounding box center [122, 55] width 54 height 13
type input "2025-07-16"
type input "2025-07-01"
click at [80, 54] on button "Status: Active" at bounding box center [63, 55] width 57 height 14
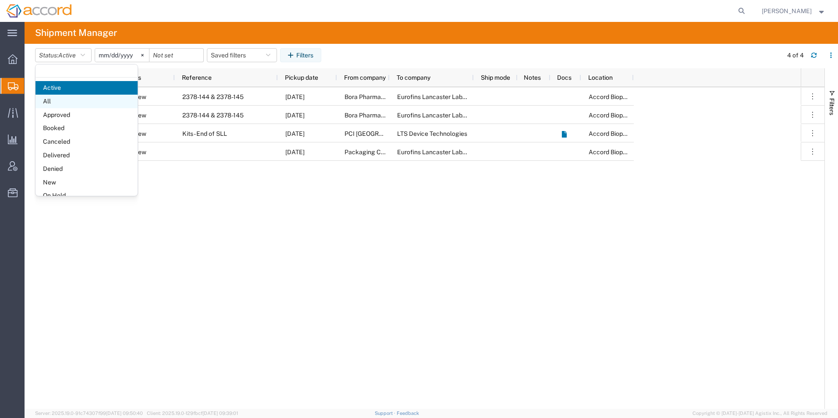
click at [69, 97] on span "All" at bounding box center [86, 102] width 102 height 14
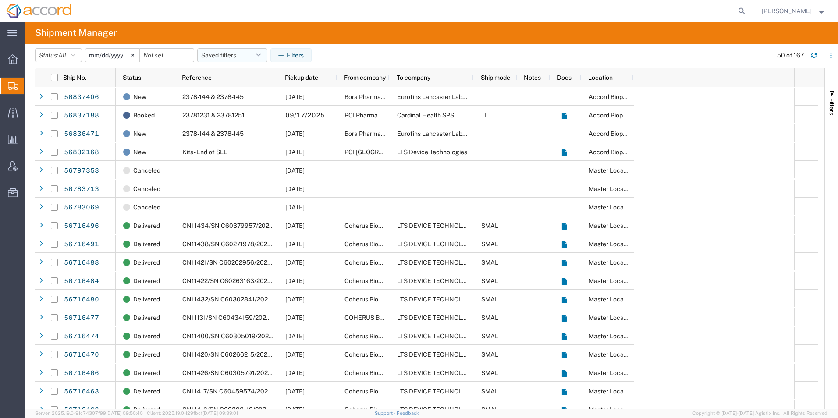
click at [248, 53] on button "Saved filters" at bounding box center [232, 55] width 70 height 14
click at [247, 53] on button "Saved filters" at bounding box center [232, 55] width 70 height 14
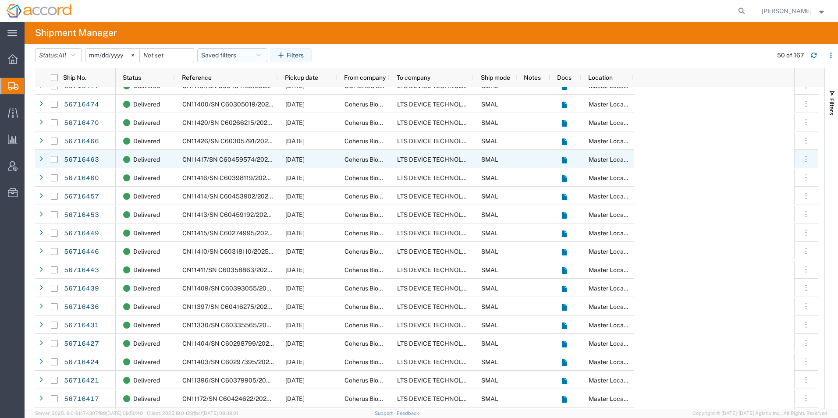
scroll to position [438, 0]
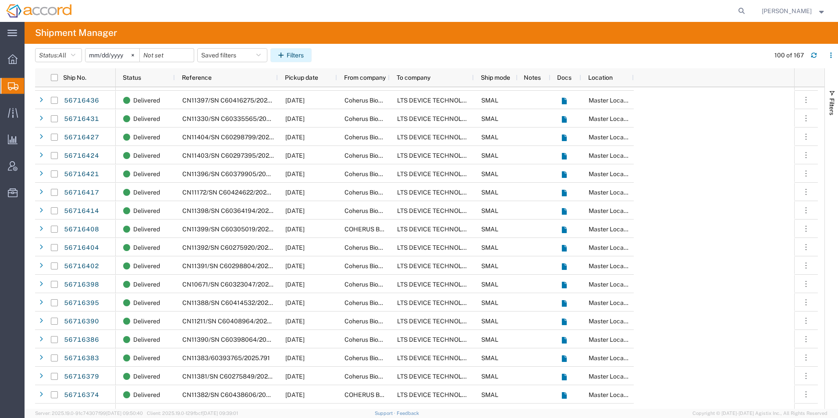
click at [282, 55] on icon "button" at bounding box center [282, 55] width 8 height 6
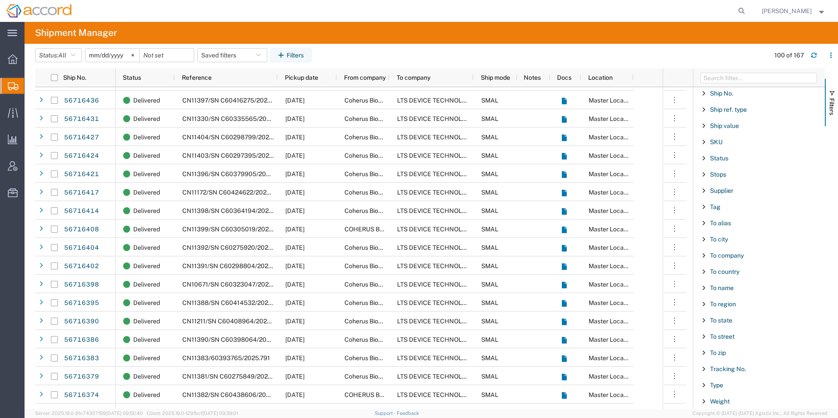
scroll to position [749, 0]
click at [713, 157] on span "Status" at bounding box center [719, 157] width 18 height 7
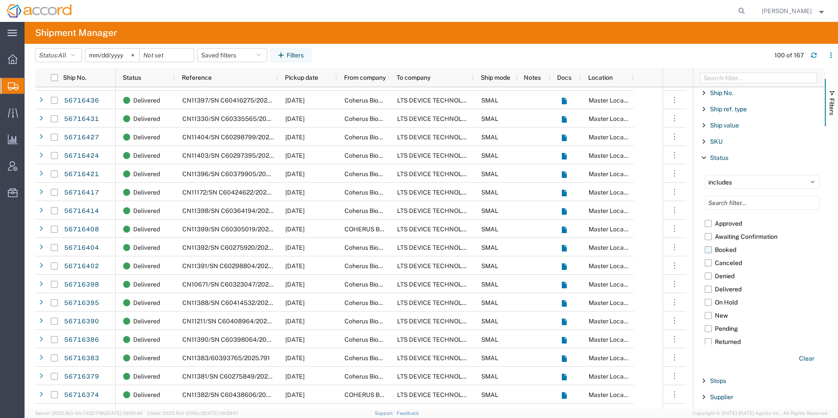
click at [718, 247] on label "Booked" at bounding box center [762, 249] width 115 height 13
click at [0, 0] on input "Booked" at bounding box center [0, 0] width 0 height 0
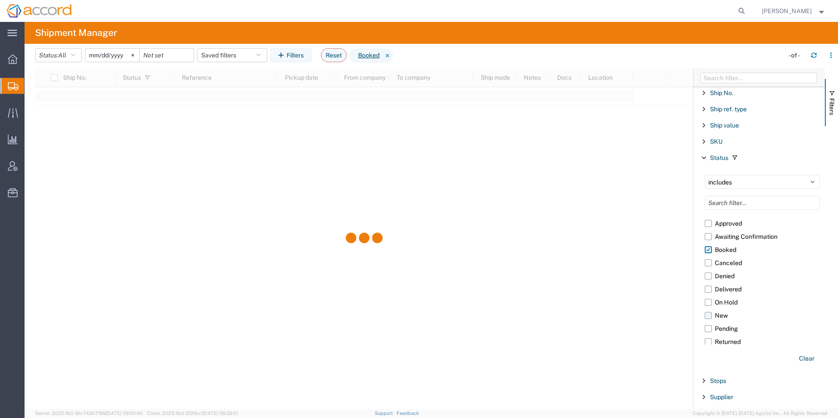
click at [723, 316] on label "New" at bounding box center [762, 315] width 115 height 13
click at [0, 0] on input "New" at bounding box center [0, 0] width 0 height 0
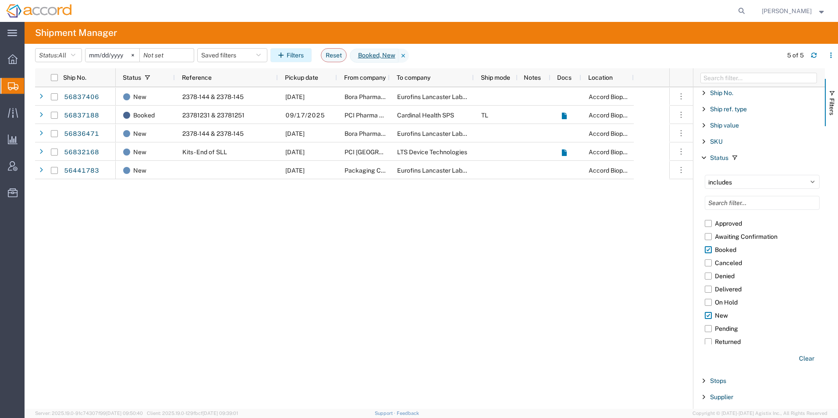
click at [293, 53] on button "Filters" at bounding box center [290, 55] width 41 height 14
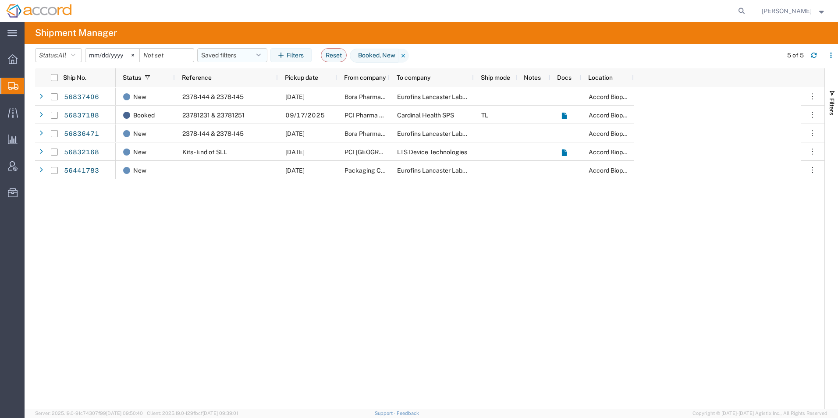
click at [252, 57] on button "Saved filters" at bounding box center [232, 55] width 70 height 14
click at [244, 90] on span "Save as new" at bounding box center [228, 93] width 35 height 9
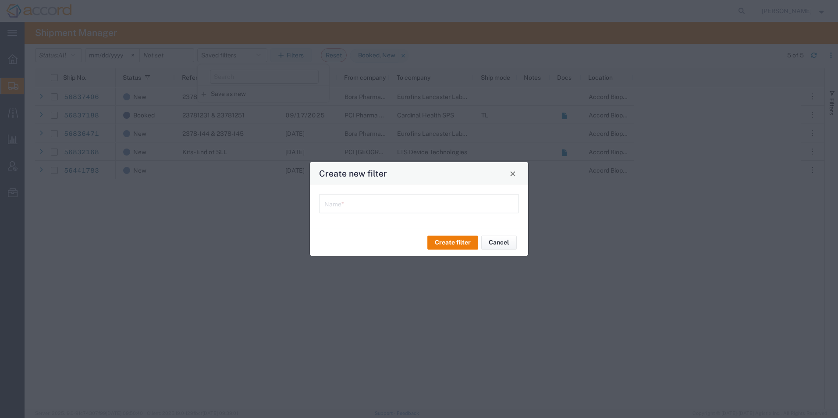
click at [378, 202] on input "text" at bounding box center [418, 202] width 189 height 15
type input "Open Shipments"
click at [441, 242] on button "Create filter" at bounding box center [452, 242] width 51 height 14
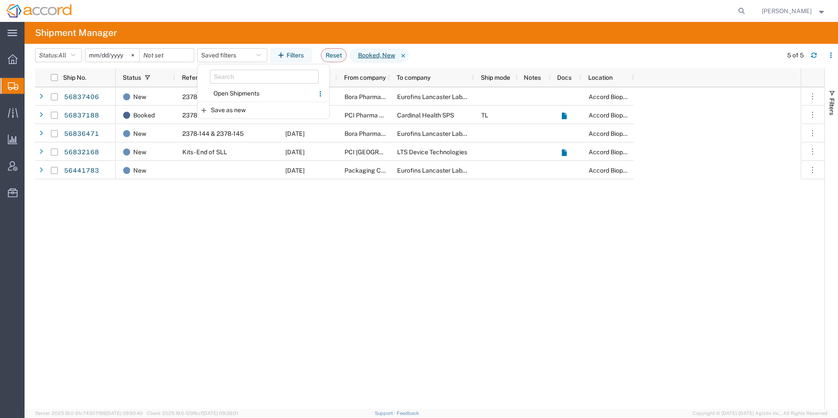
click at [178, 214] on div "New 2378-144 & 2378-145 09/18/2025 Bora Pharmaceuticals Injectables Inc. Eurofi…" at bounding box center [458, 248] width 685 height 322
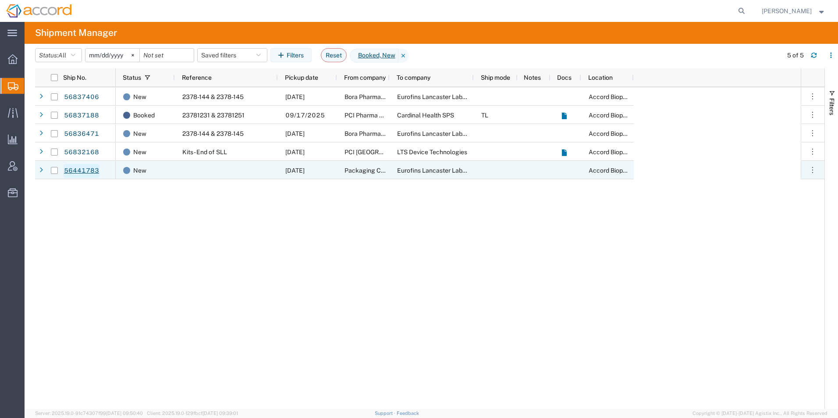
click at [74, 171] on link "56441783" at bounding box center [82, 171] width 36 height 14
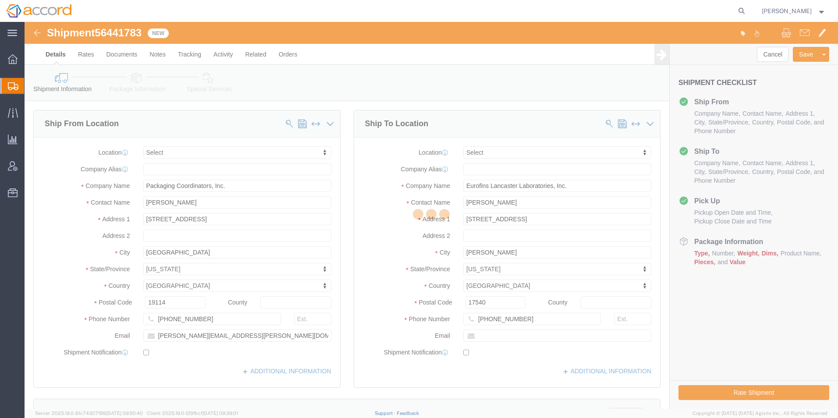
select select
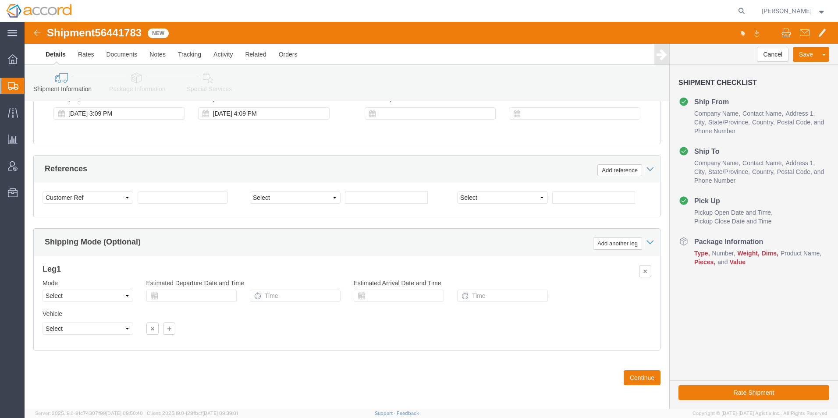
scroll to position [505, 0]
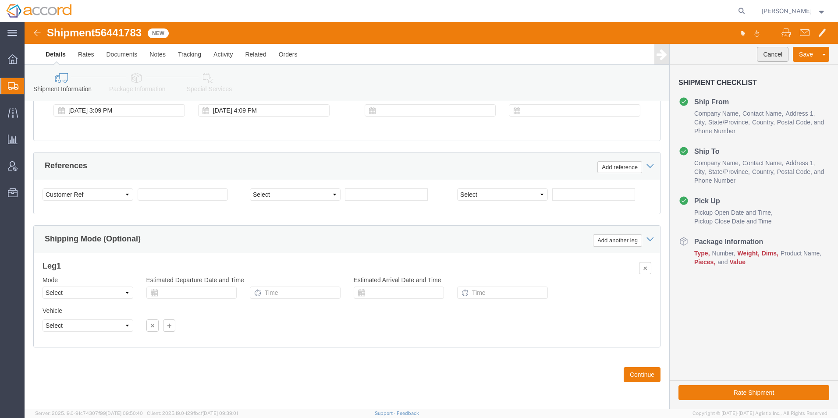
click button "Cancel"
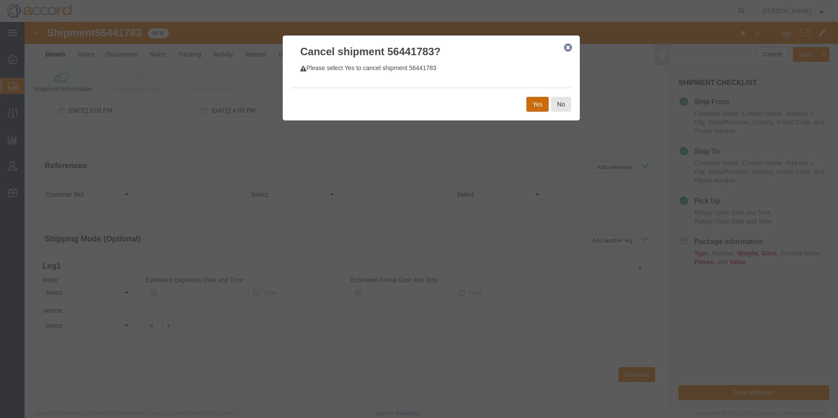
click button "Yes"
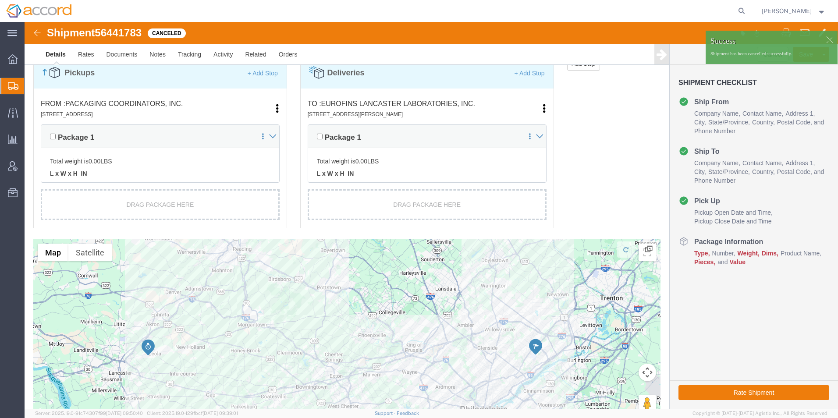
click at [0, 0] on span "Shipment Manager" at bounding box center [0, 0] width 0 height 0
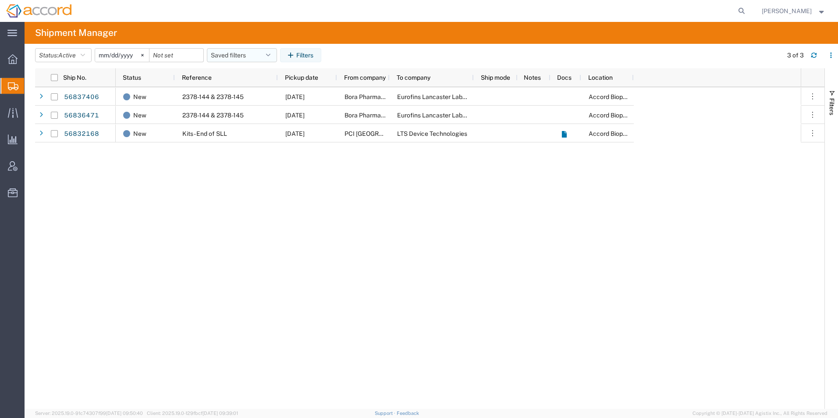
click at [244, 51] on button "Saved filters" at bounding box center [242, 55] width 70 height 14
click at [251, 99] on span "Open Shipments" at bounding box center [265, 93] width 115 height 16
type input "[DATE]"
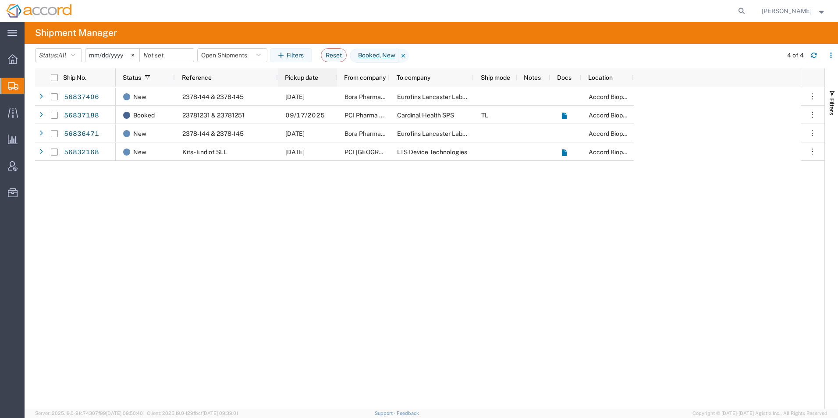
click at [295, 78] on span "Pickup date" at bounding box center [301, 77] width 33 height 7
click at [9, 114] on icon at bounding box center [13, 113] width 10 height 10
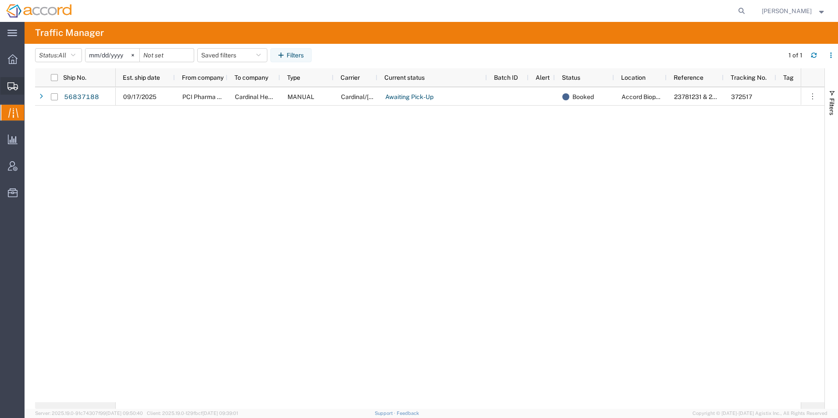
click at [21, 85] on div at bounding box center [12, 86] width 25 height 18
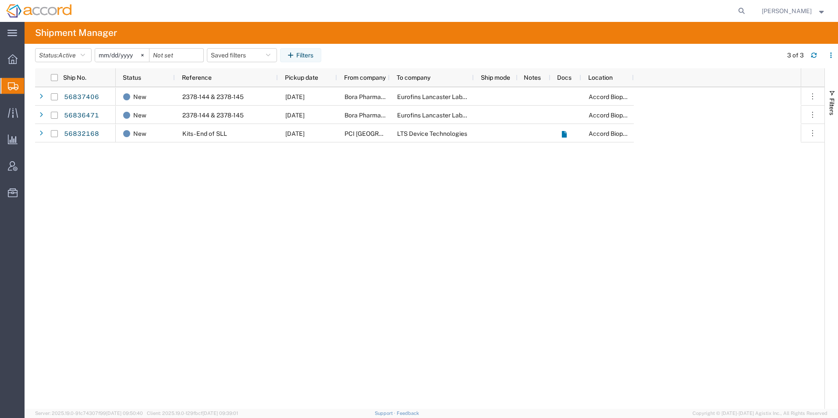
click at [0, 0] on span "Shipment Manager" at bounding box center [0, 0] width 0 height 0
click at [240, 55] on button "Saved filters" at bounding box center [242, 55] width 70 height 14
click at [241, 93] on span "Open Shipments" at bounding box center [265, 93] width 115 height 16
type input "[DATE]"
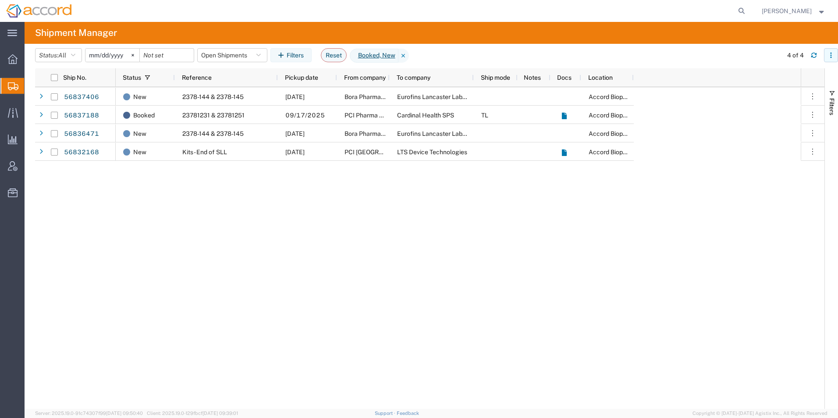
click at [830, 53] on icon "button" at bounding box center [831, 55] width 6 height 6
click at [795, 113] on agx-table-column-manager-action "Manage columns" at bounding box center [785, 114] width 49 height 18
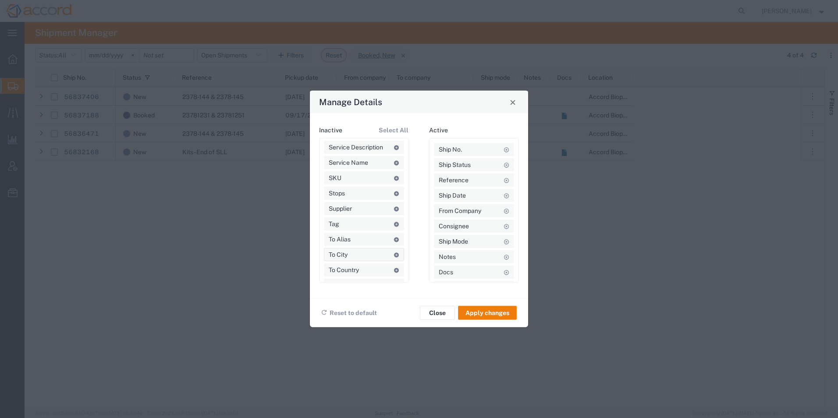
scroll to position [614, 0]
click at [366, 181] on agx-draggable-card "Tag" at bounding box center [364, 180] width 80 height 13
click at [362, 230] on span "Tracking No" at bounding box center [346, 229] width 35 height 13
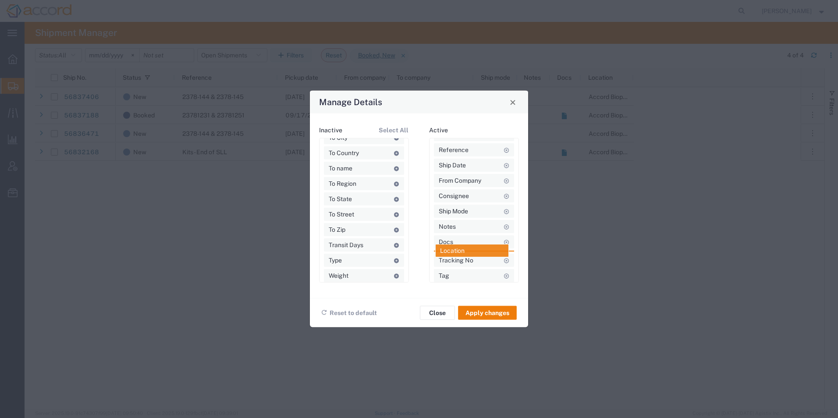
drag, startPoint x: 450, startPoint y: 259, endPoint x: 451, endPoint y: 249, distance: 10.2
click at [478, 314] on button "Apply changes" at bounding box center [487, 313] width 59 height 14
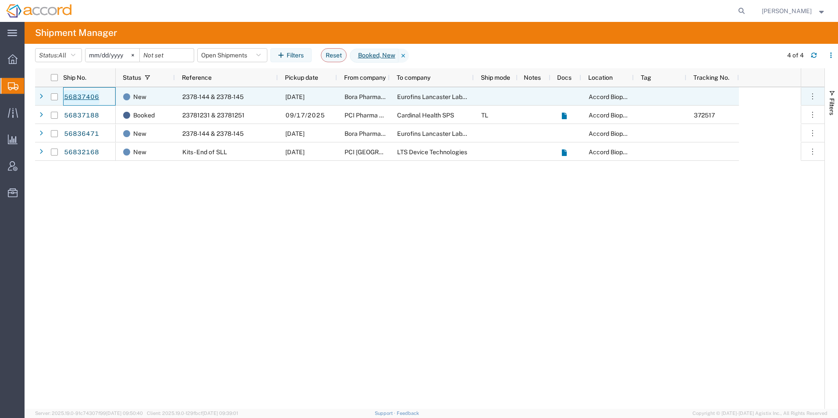
click at [92, 96] on link "56837406" at bounding box center [82, 97] width 36 height 14
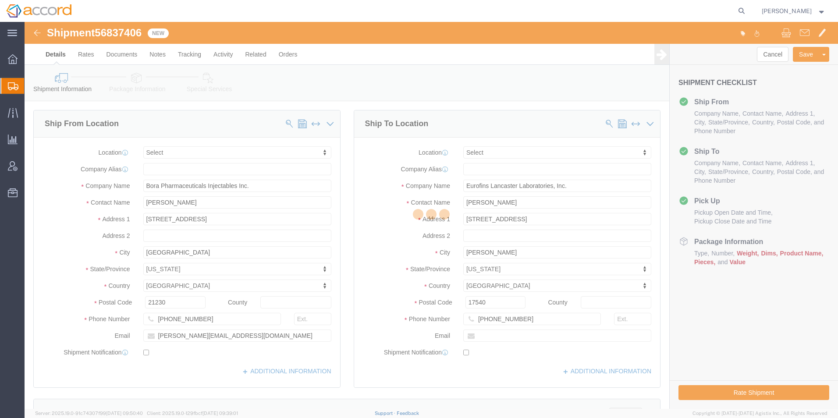
select select
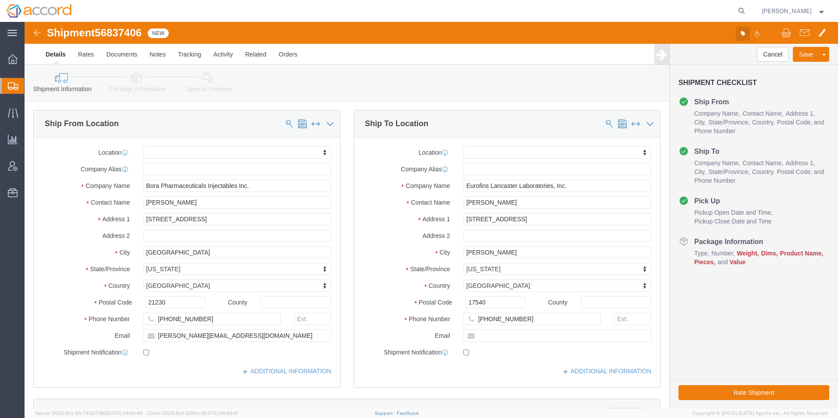
click icon "button"
click span "Edit tags"
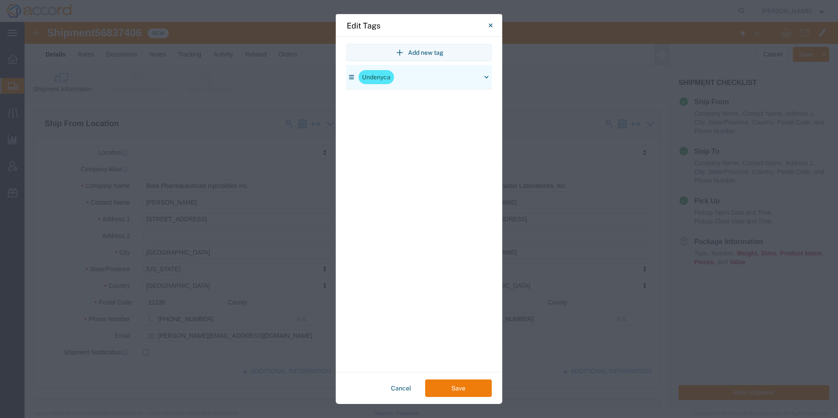
click at [486, 77] on icon "button" at bounding box center [487, 77] width 4 height 2
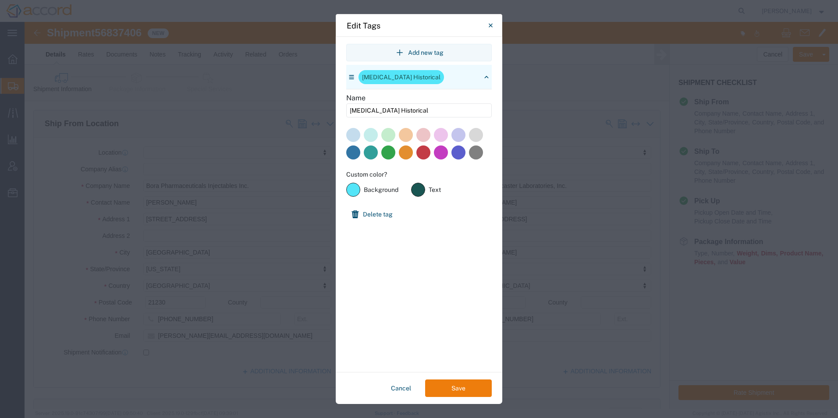
type input "[MEDICAL_DATA] Historical"
click at [402, 133] on label at bounding box center [406, 135] width 14 height 14
click at [477, 132] on label at bounding box center [476, 135] width 14 height 14
click at [462, 390] on button "Save" at bounding box center [458, 389] width 67 height 18
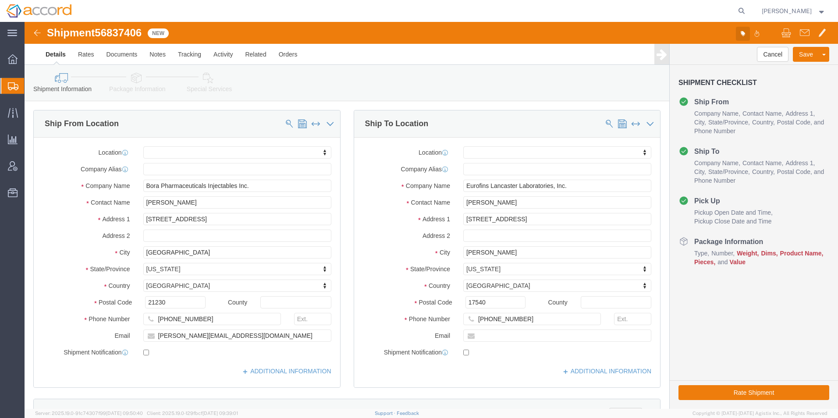
click icon "button"
click span "Edit tags"
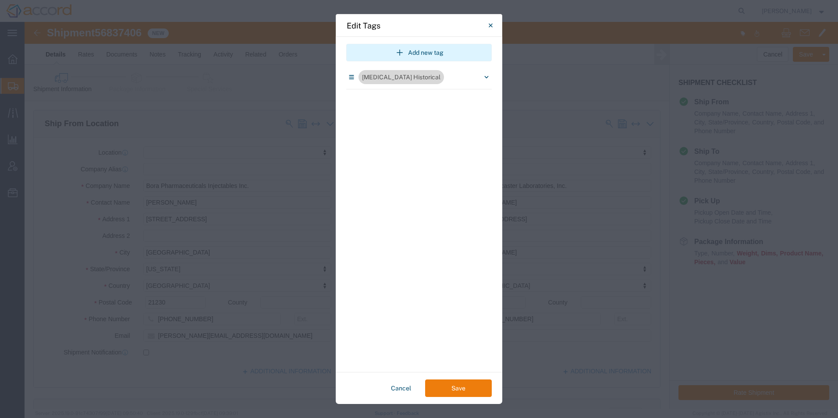
click at [380, 53] on button "Add new tag" at bounding box center [418, 53] width 145 height 18
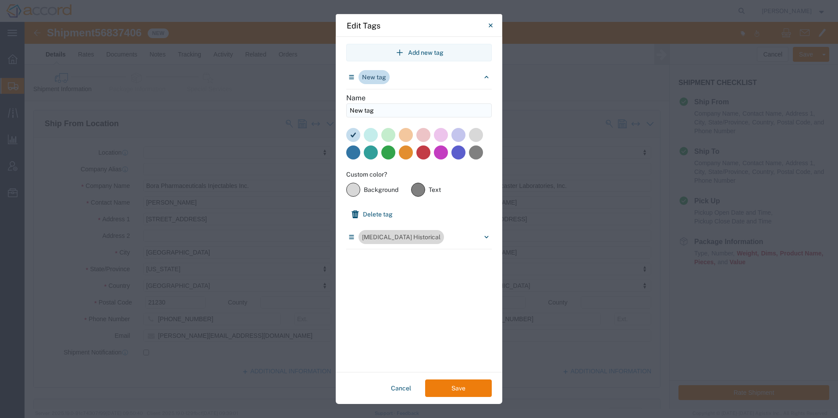
click at [394, 106] on input "New tag" at bounding box center [418, 110] width 145 height 14
drag, startPoint x: 401, startPoint y: 110, endPoint x: 280, endPoint y: 104, distance: 121.6
click at [280, 104] on div "Edit Tags Add new tag New tag Name New tag Custom color? #d8d8d8 Background #80…" at bounding box center [419, 209] width 838 height 418
type input "Other ENG Sample"
click at [441, 132] on label at bounding box center [441, 135] width 14 height 14
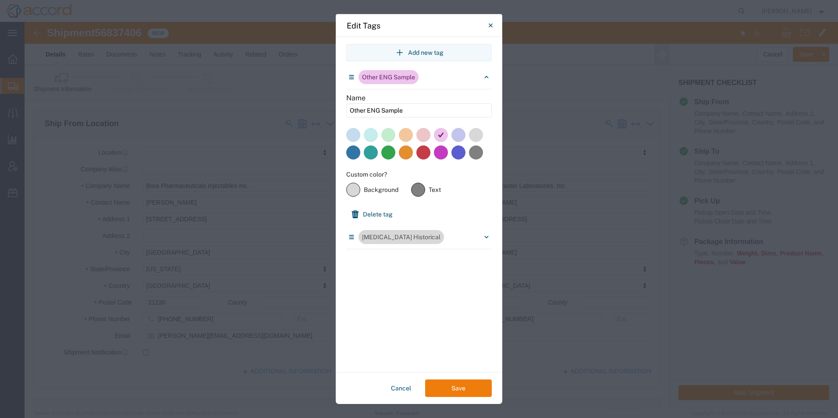
click at [458, 139] on label at bounding box center [458, 135] width 14 height 14
click at [461, 156] on label at bounding box center [458, 152] width 14 height 14
click at [422, 190] on label "#808080" at bounding box center [418, 190] width 14 height 14
click at [418, 190] on input "#808080" at bounding box center [418, 190] width 0 height 0
click at [400, 188] on div "#d8d8d8 Background #808080 Text" at bounding box center [393, 190] width 95 height 14
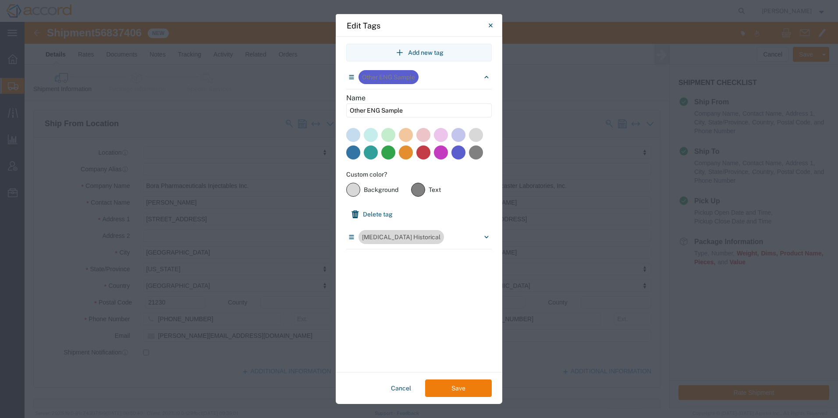
click at [382, 188] on span "Background" at bounding box center [381, 189] width 35 height 9
click at [428, 187] on div "#d8d8d8 Background #808080 Text" at bounding box center [393, 190] width 95 height 14
click at [433, 192] on span "Text" at bounding box center [435, 189] width 12 height 9
click at [420, 192] on label "#808080" at bounding box center [418, 190] width 14 height 14
click at [418, 190] on input "#808080" at bounding box center [418, 190] width 0 height 0
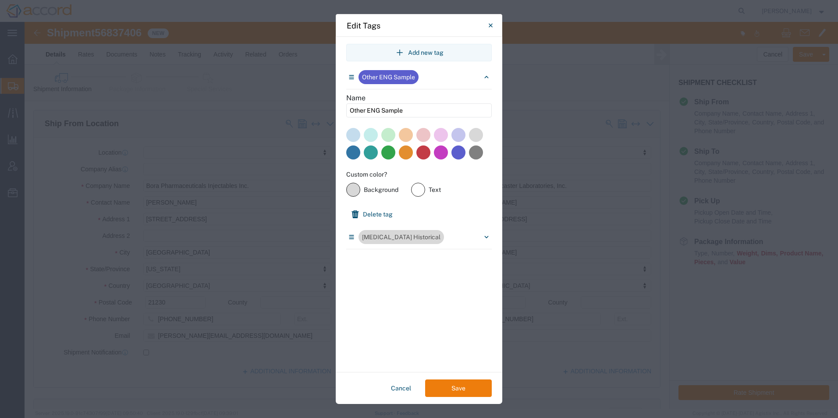
click at [348, 186] on label "#d8d8d8" at bounding box center [353, 190] width 14 height 14
click at [353, 190] on input "#d8d8d8" at bounding box center [353, 190] width 0 height 0
click at [461, 152] on label at bounding box center [458, 152] width 14 height 14
click at [462, 390] on button "Save" at bounding box center [458, 389] width 67 height 18
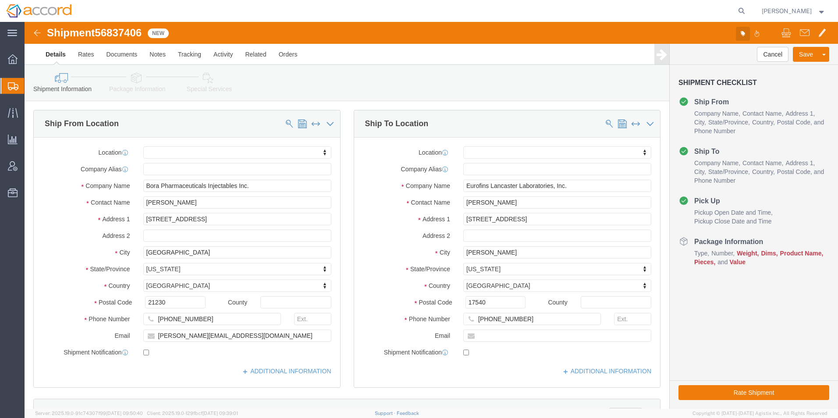
click icon "button"
click div "Edit tags"
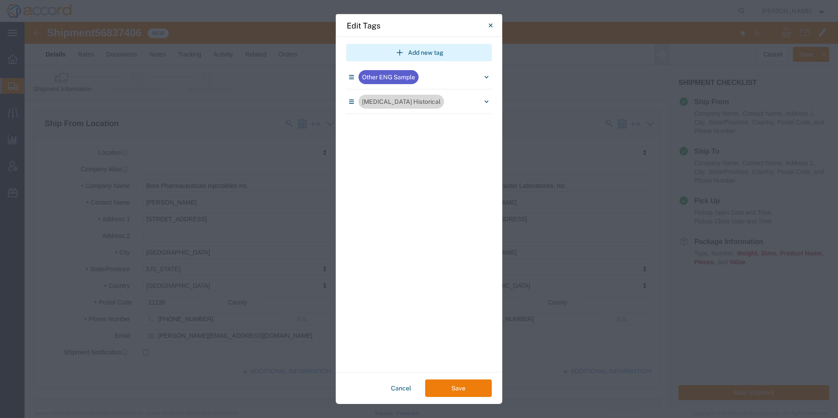
click at [405, 51] on button "Add new tag" at bounding box center [418, 53] width 145 height 18
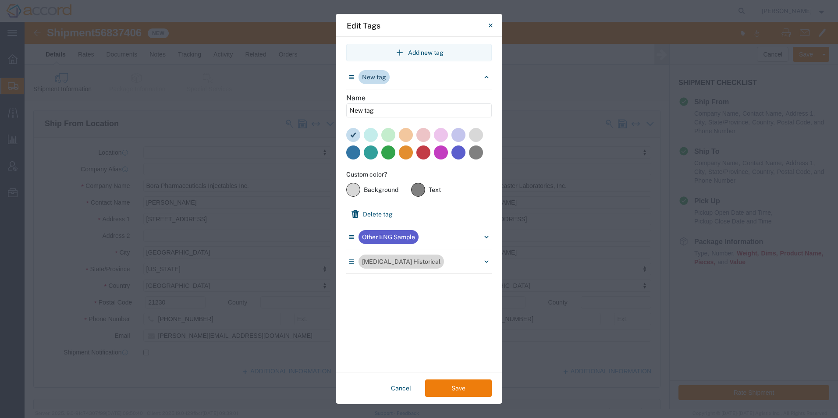
click at [385, 100] on label "Name New tag" at bounding box center [418, 105] width 145 height 25
click at [385, 103] on input "New tag" at bounding box center [418, 110] width 145 height 14
click at [387, 106] on input "New tag" at bounding box center [418, 110] width 145 height 14
drag, startPoint x: 390, startPoint y: 110, endPoint x: 320, endPoint y: 96, distance: 71.9
click at [321, 97] on div "Edit Tags Add new tag New tag Name New tag Custom color? #d8d8d8 Background #80…" at bounding box center [419, 209] width 838 height 418
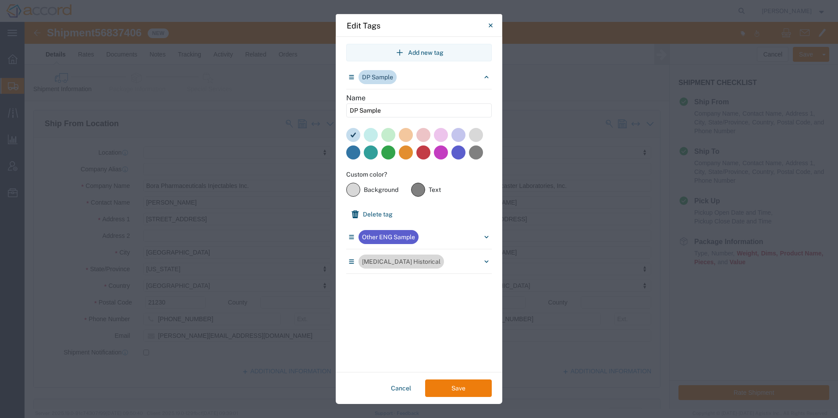
type input "DP Sample"
click at [455, 138] on label at bounding box center [458, 135] width 14 height 14
click at [457, 389] on button "Save" at bounding box center [458, 389] width 67 height 18
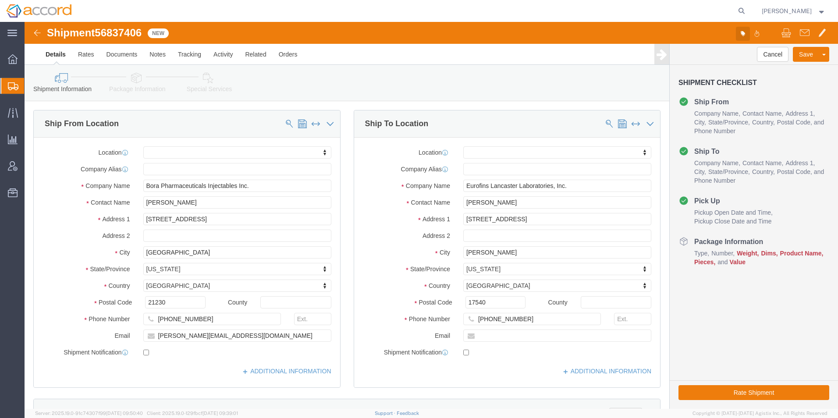
click button "button"
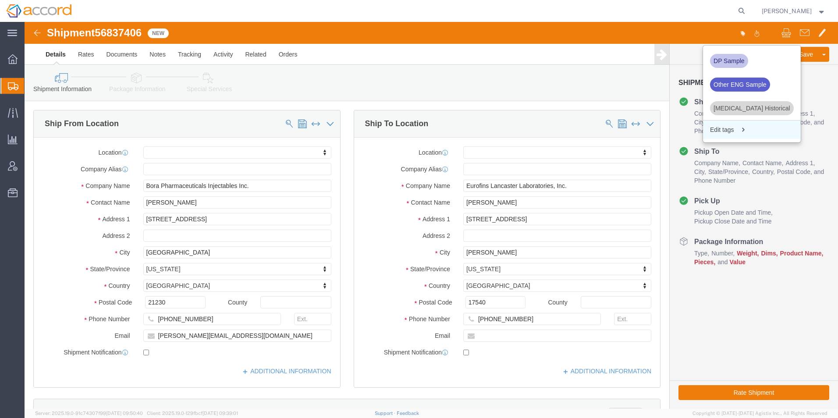
click span "Edit tags"
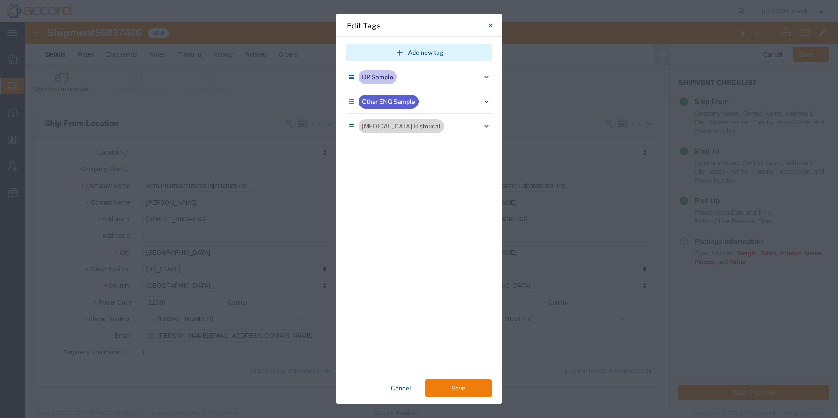
click at [402, 54] on icon "button" at bounding box center [399, 52] width 11 height 11
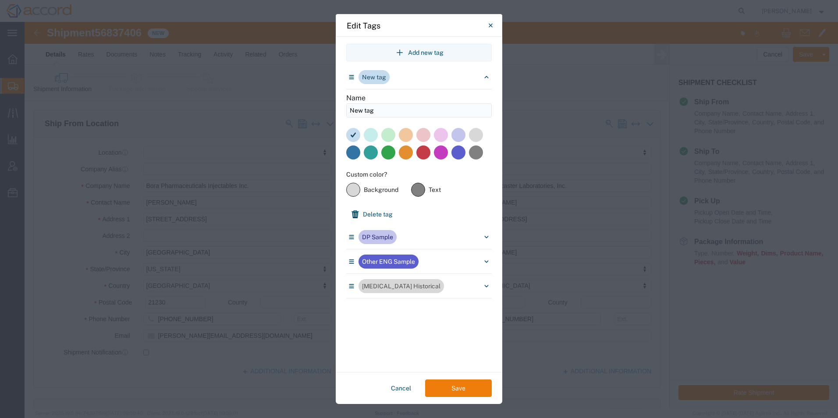
click at [373, 108] on input "New tag" at bounding box center [418, 110] width 145 height 14
drag, startPoint x: 383, startPoint y: 109, endPoint x: 204, endPoint y: 76, distance: 182.3
click at [206, 76] on div "Edit Tags Add new tag New tag Name New tag Custom color? #d8d8d8 Background #80…" at bounding box center [419, 209] width 838 height 418
type input "FPP"
click at [387, 149] on label at bounding box center [388, 152] width 14 height 14
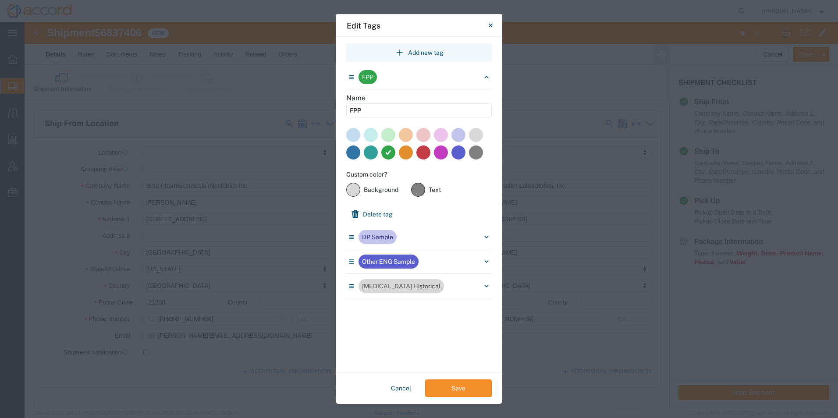
click at [442, 389] on button "Save" at bounding box center [458, 389] width 67 height 18
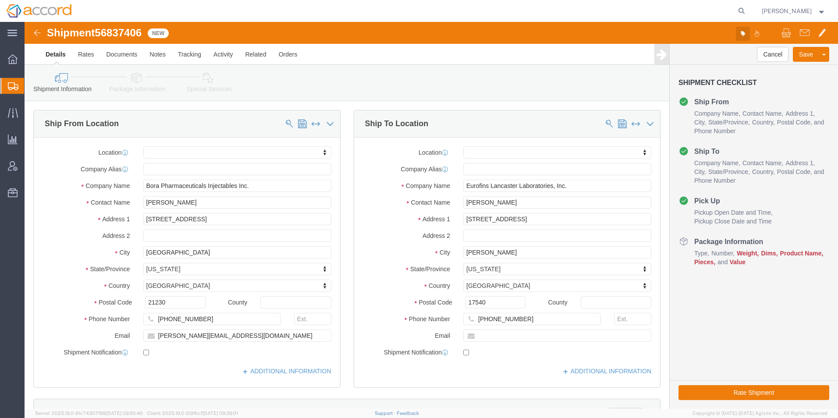
click button "button"
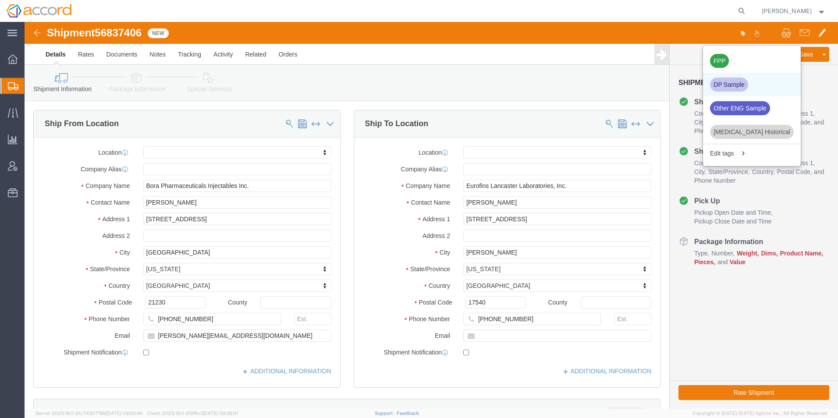
click div "DP Sample"
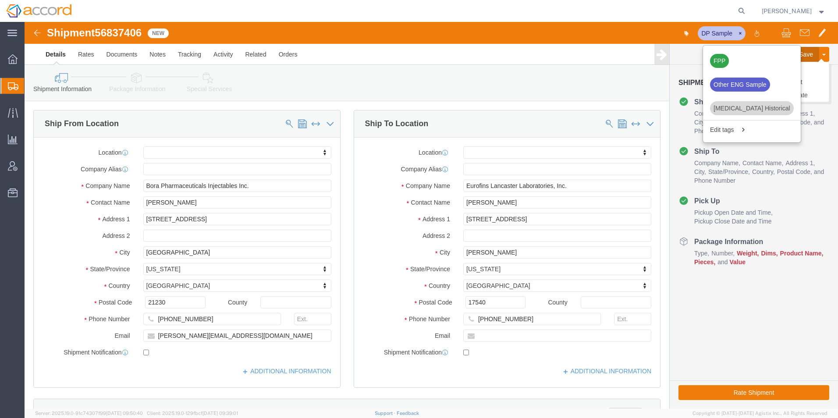
click button "Save"
click at [0, 0] on span "Shipment Manager" at bounding box center [0, 0] width 0 height 0
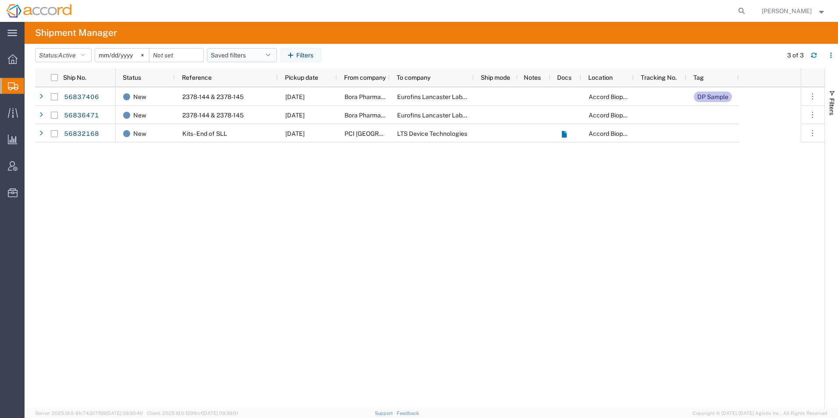
click at [244, 57] on button "Saved filters" at bounding box center [242, 55] width 70 height 14
click at [244, 91] on span "Open Shipments" at bounding box center [265, 93] width 115 height 16
type input "[DATE]"
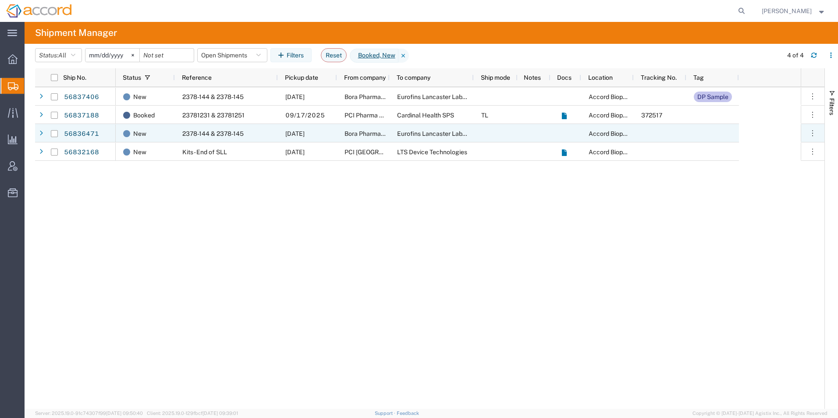
click at [122, 137] on div "New" at bounding box center [145, 133] width 59 height 18
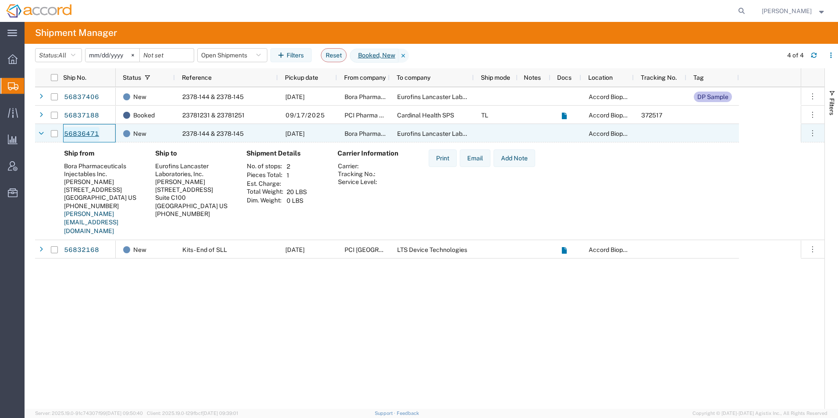
click at [72, 134] on link "56836471" at bounding box center [82, 134] width 36 height 14
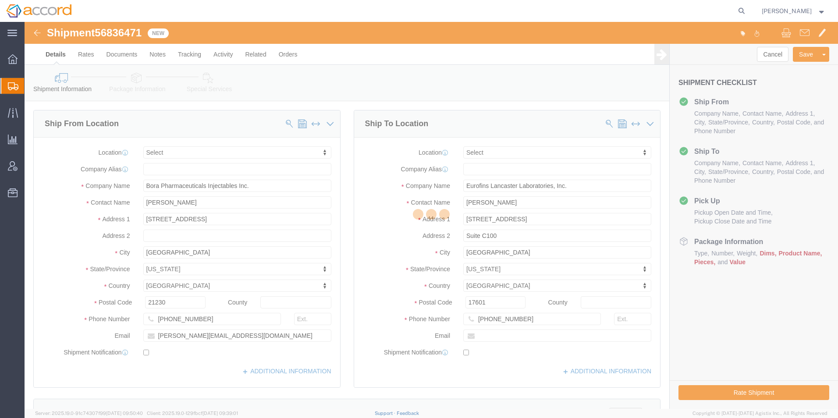
select select
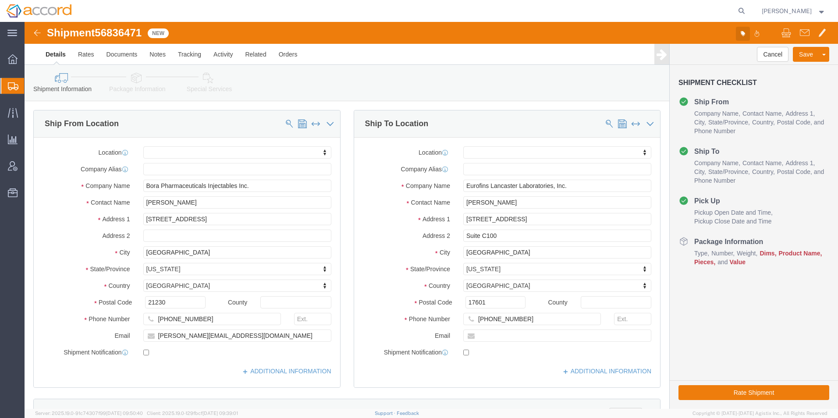
click button "button"
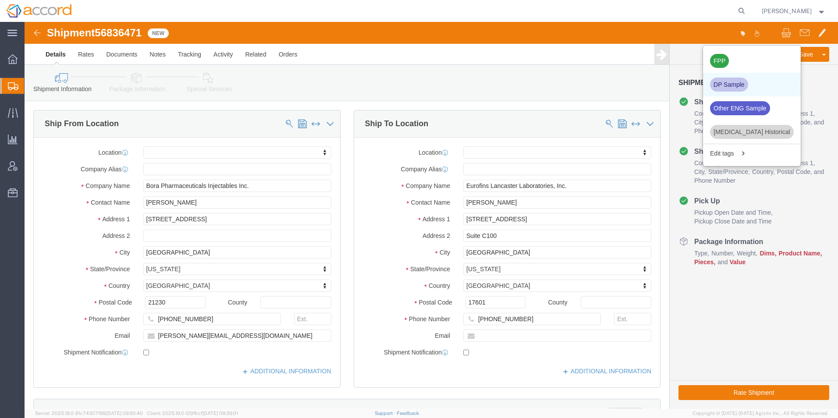
click div "DP Sample"
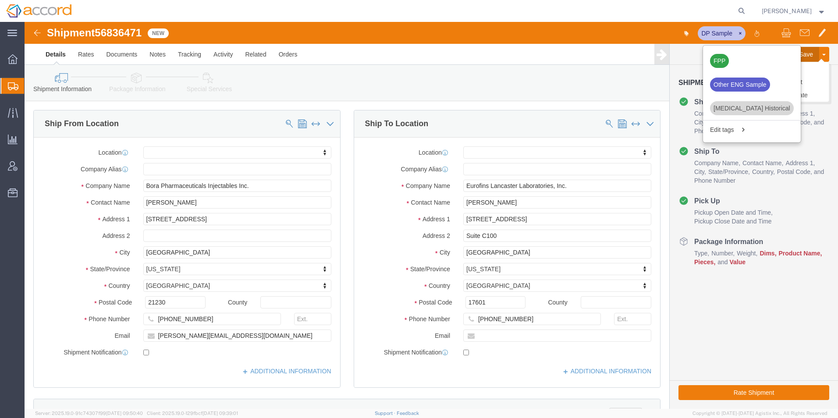
click button "Save"
click at [0, 0] on span "Shipment Manager" at bounding box center [0, 0] width 0 height 0
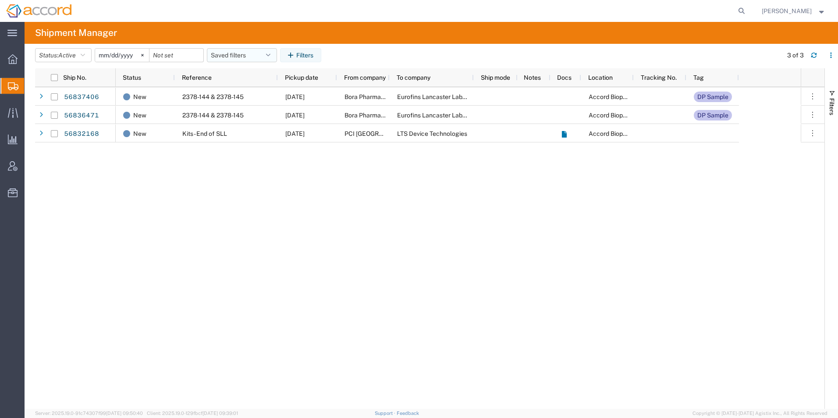
click at [252, 58] on button "Saved filters" at bounding box center [242, 55] width 70 height 14
click at [245, 94] on span "Open Shipments" at bounding box center [265, 93] width 115 height 16
type input "[DATE]"
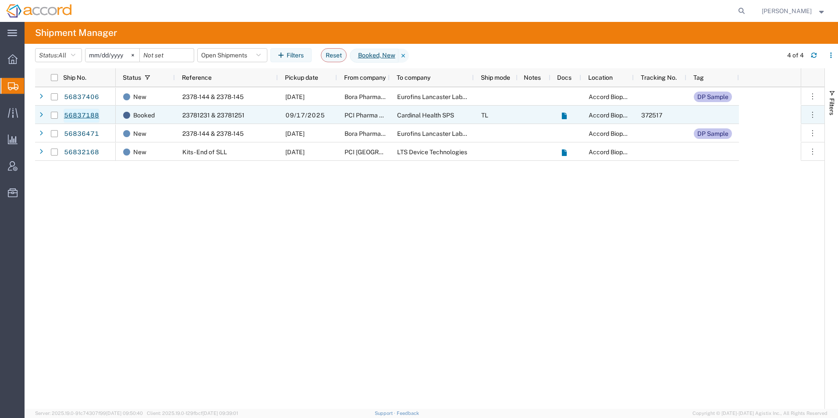
click at [96, 113] on link "56837188" at bounding box center [82, 116] width 36 height 14
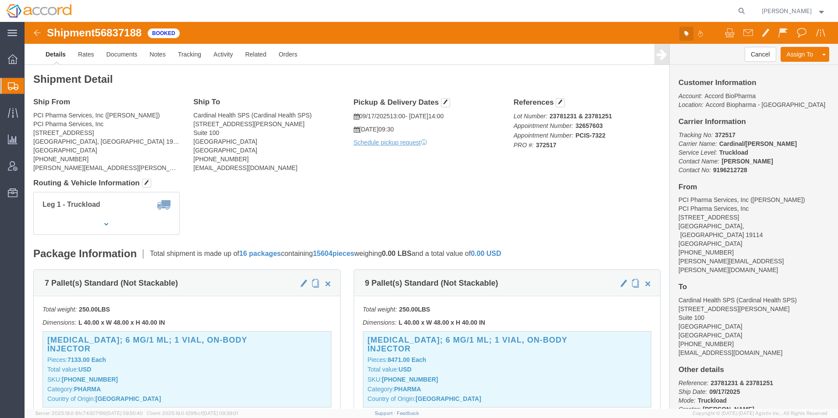
click icon "button"
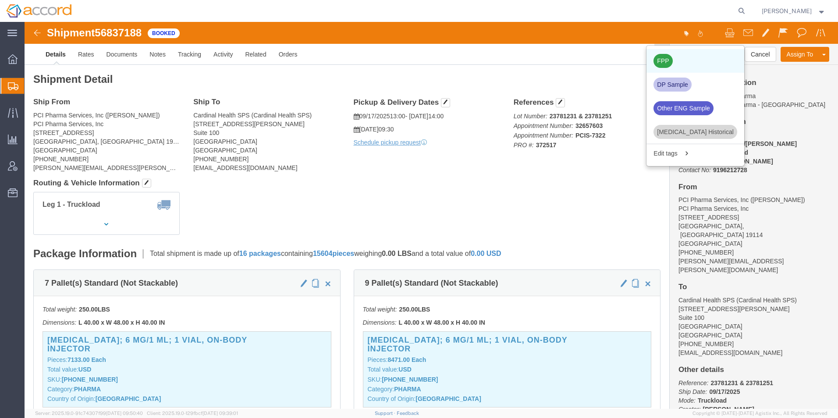
click div "FPP"
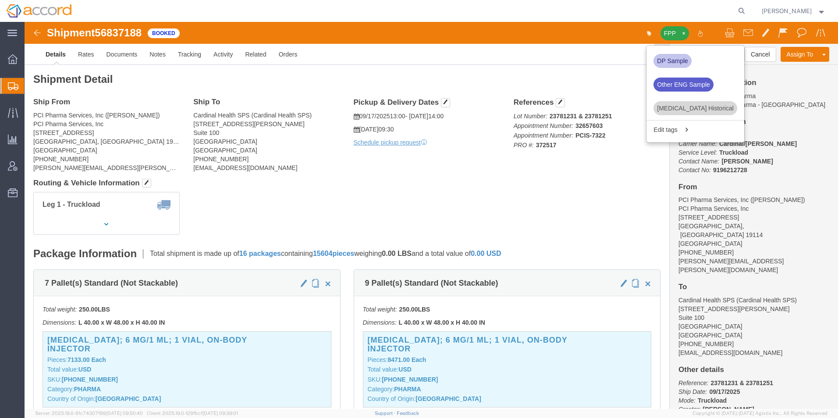
click p "Account: Accord BioPharma Location: Accord Biopharma - [GEOGRAPHIC_DATA]"
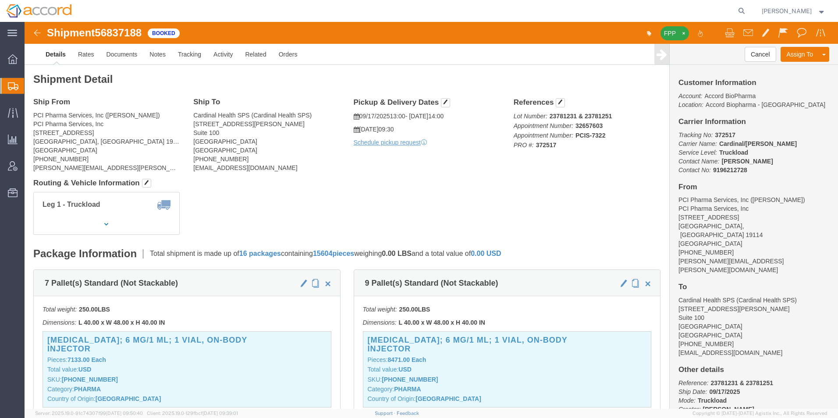
click img
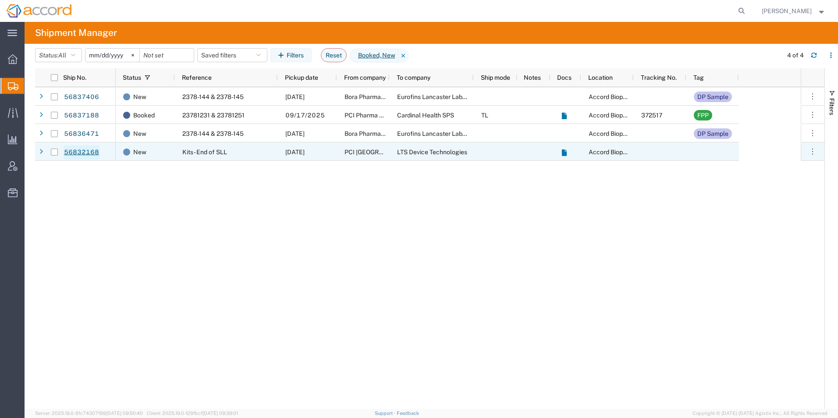
click at [86, 149] on link "56832168" at bounding box center [82, 152] width 36 height 14
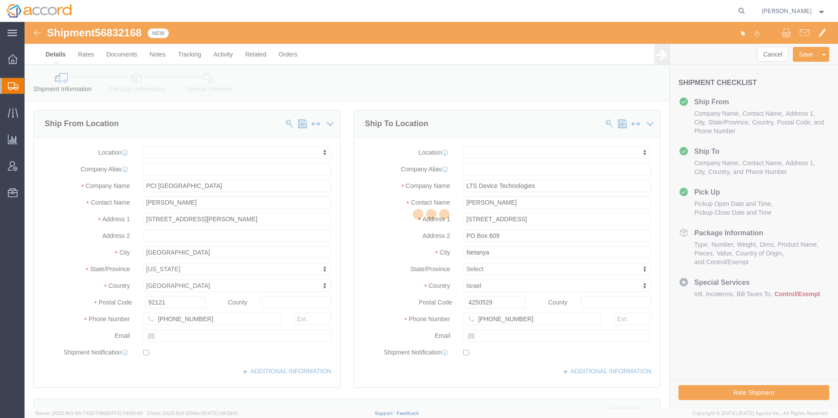
select select
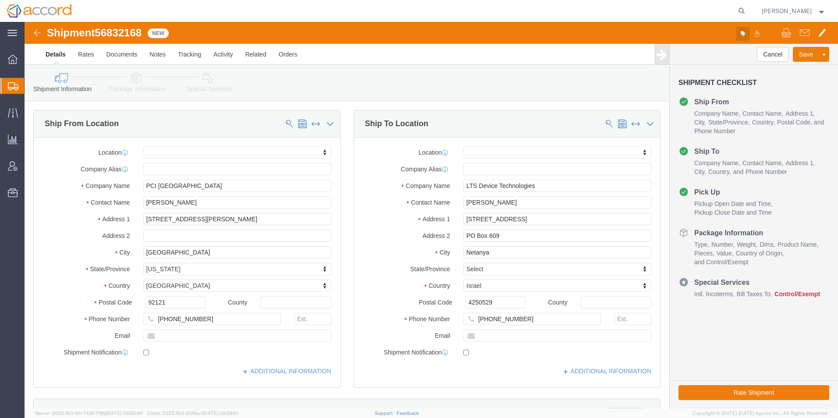
click button "button"
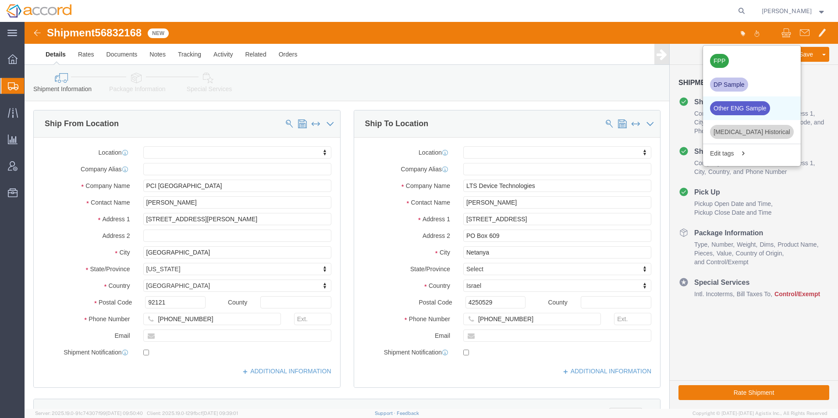
click div "Other ENG Sample"
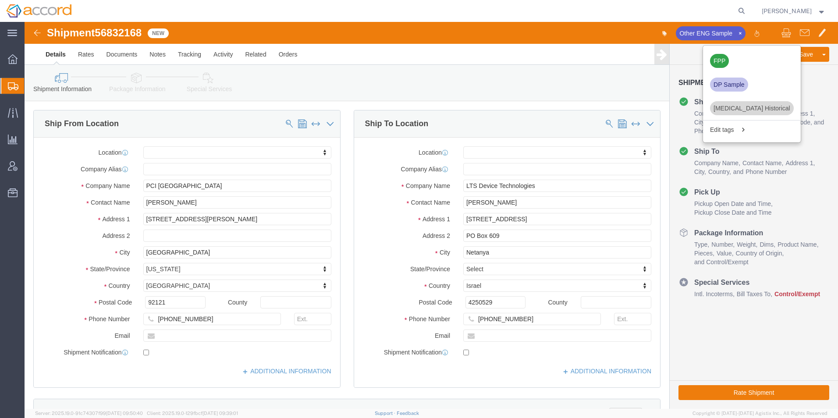
click img
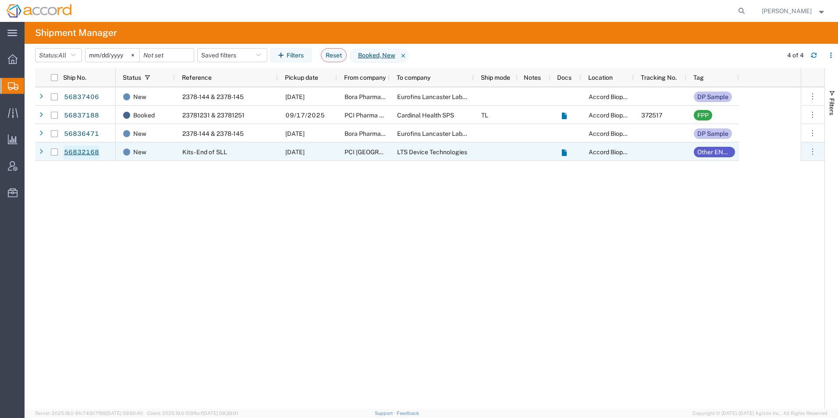
click at [80, 150] on link "56832168" at bounding box center [82, 152] width 36 height 14
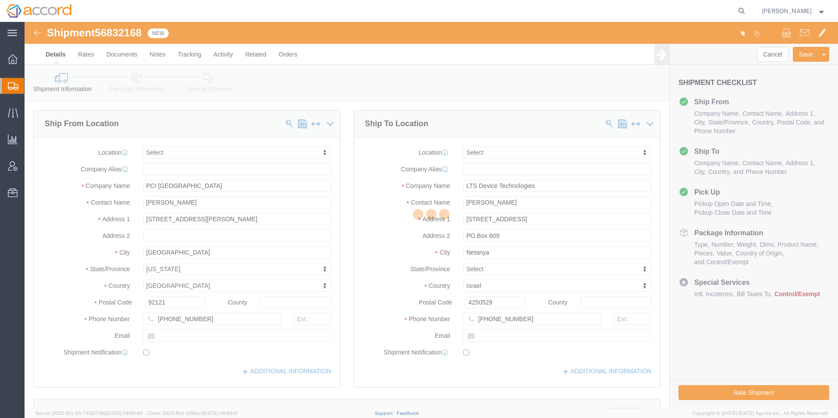
select select
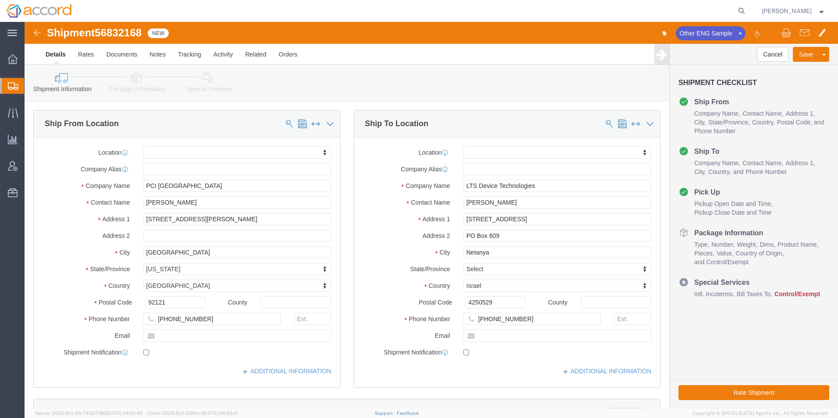
click div "Other ENG Sample"
drag, startPoint x: 627, startPoint y: 8, endPoint x: 631, endPoint y: 10, distance: 4.7
click div "Other ENG Sample"
click button "button"
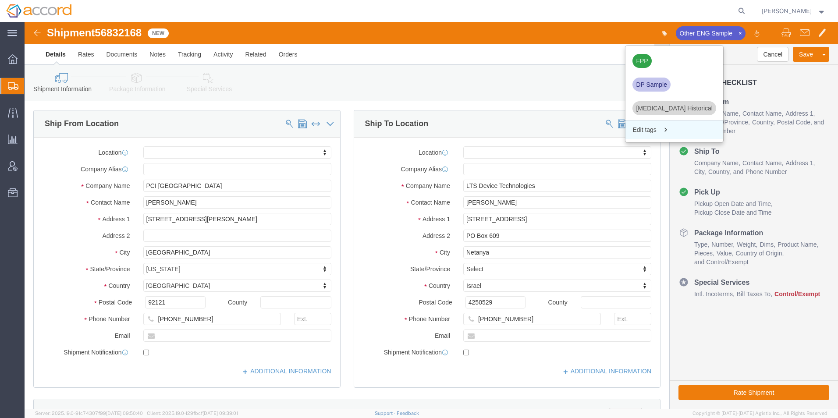
click span "Edit tags"
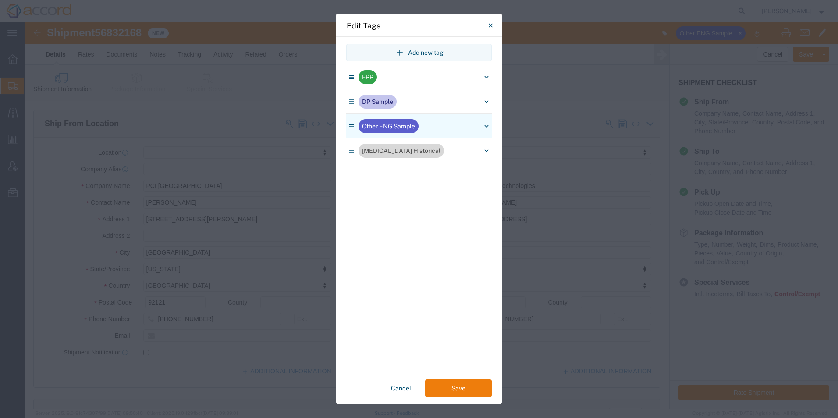
click at [490, 124] on div "Add new tag FPP DP Sample Other ENG Sample [MEDICAL_DATA] Historical" at bounding box center [419, 103] width 167 height 119
click at [485, 125] on button "button" at bounding box center [486, 126] width 11 height 11
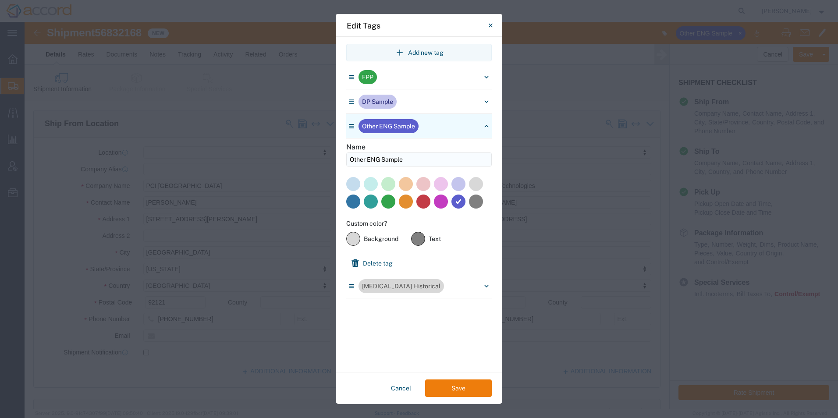
click at [369, 157] on input "Other ENG Sample" at bounding box center [418, 160] width 145 height 14
type input "Other/ENG Sample"
click at [454, 386] on button "Save" at bounding box center [458, 389] width 67 height 18
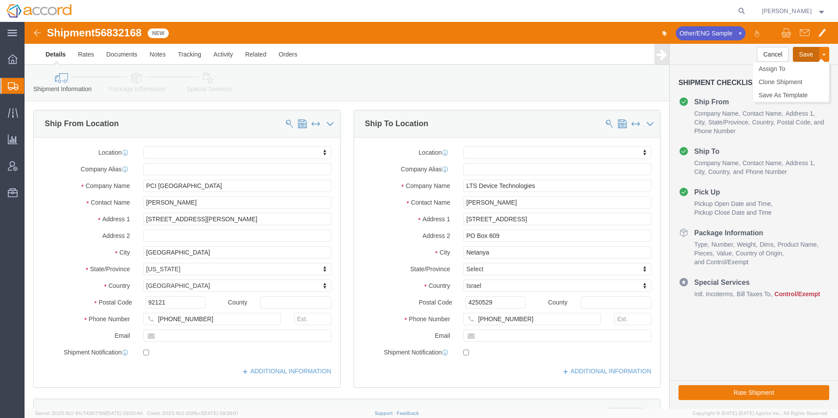
click button "Save"
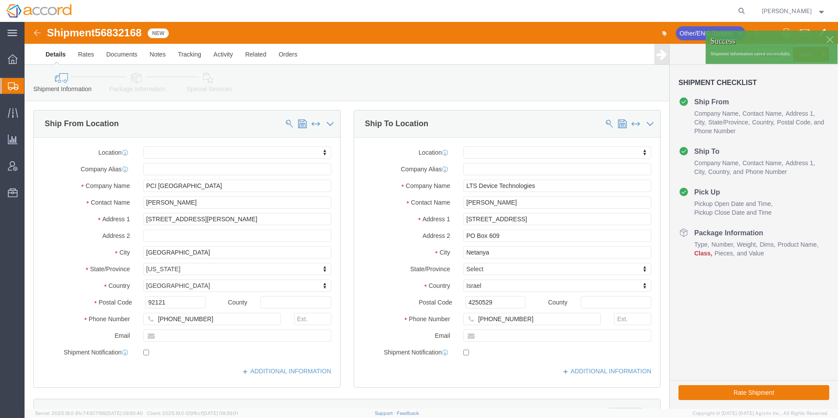
click at [0, 0] on span "Shipment Manager" at bounding box center [0, 0] width 0 height 0
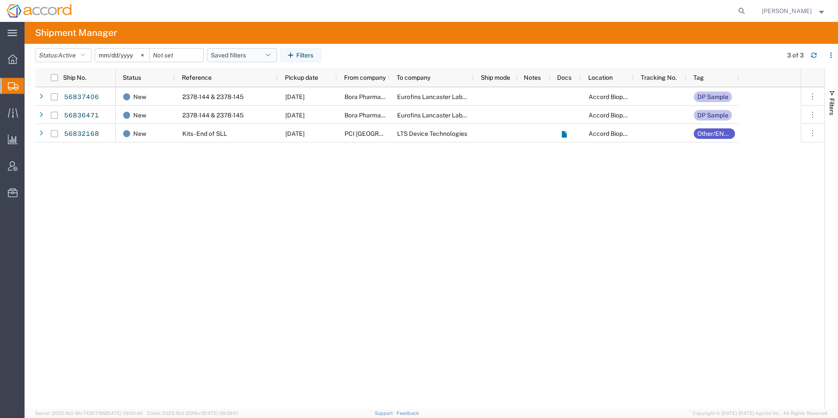
click at [245, 54] on button "Saved filters" at bounding box center [242, 55] width 70 height 14
click at [245, 94] on span "Open Shipments" at bounding box center [265, 93] width 115 height 16
type input "[DATE]"
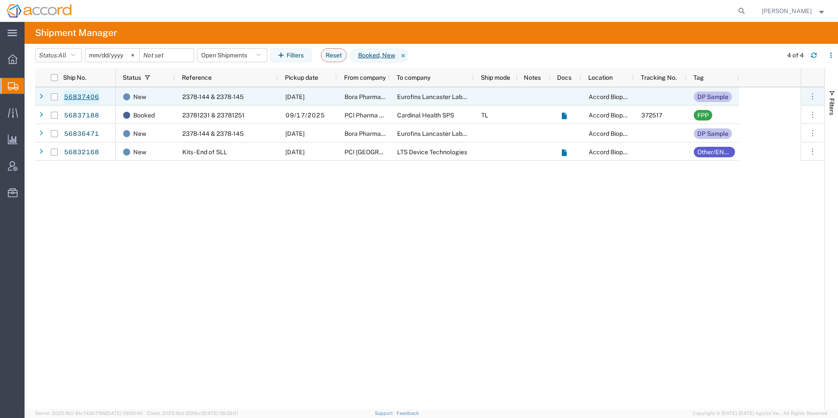
click at [69, 94] on link "56837406" at bounding box center [82, 97] width 36 height 14
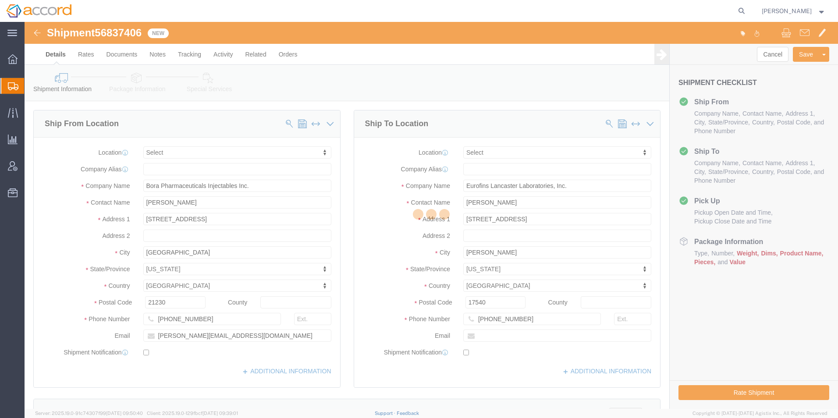
select select
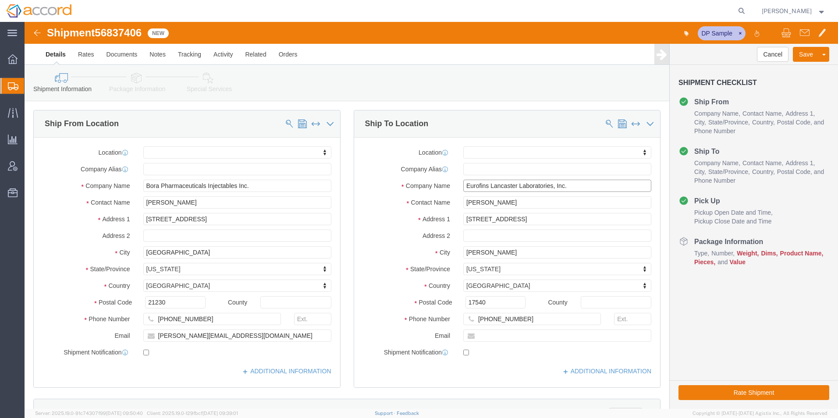
click input "Eurofins Lancaster Laboratories, Inc."
type input "Eurofins Lancaster Laboratories, Inc. - [GEOGRAPHIC_DATA]"
click link "Tracking"
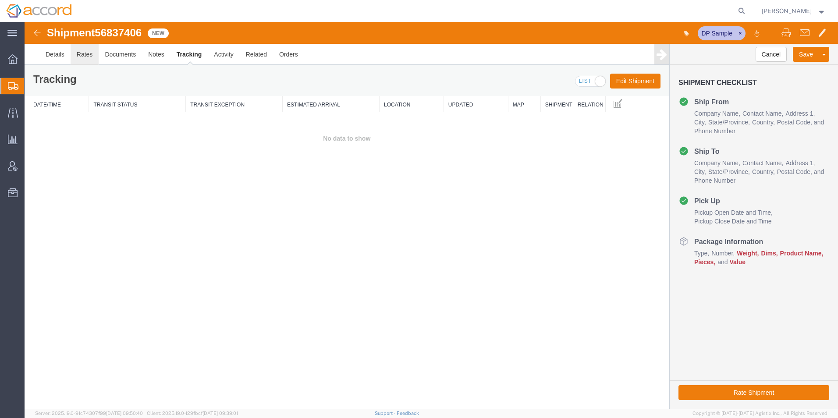
click at [82, 52] on link "Rates" at bounding box center [85, 54] width 28 height 21
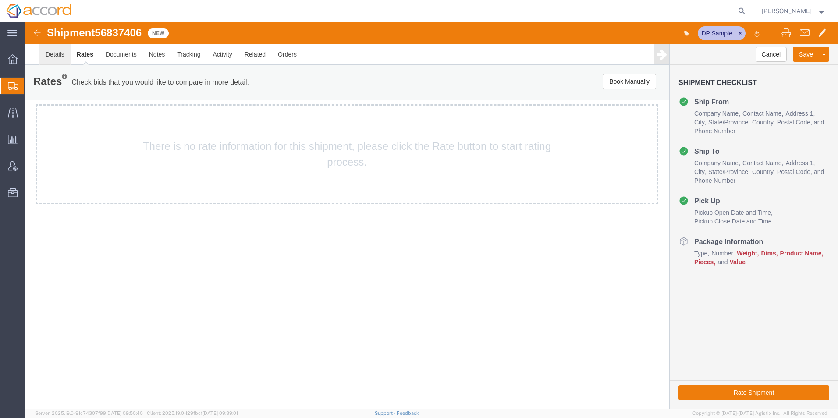
click at [54, 55] on link "Details" at bounding box center [54, 54] width 31 height 21
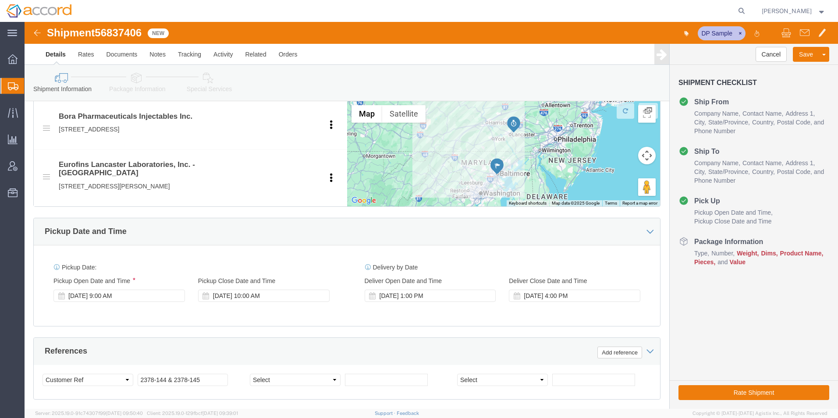
scroll to position [438, 0]
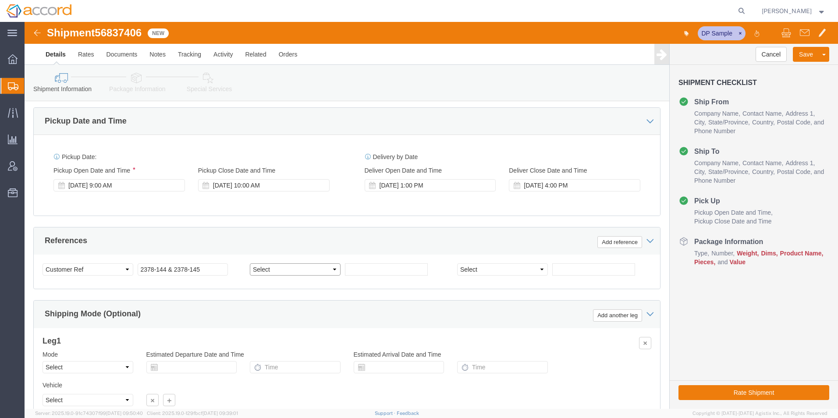
drag, startPoint x: 287, startPoint y: 237, endPoint x: 287, endPoint y: 241, distance: 4.4
click select "Select Account Type Activity ID Airline Appointment Number ASN Batch Request # …"
select select "HAWB"
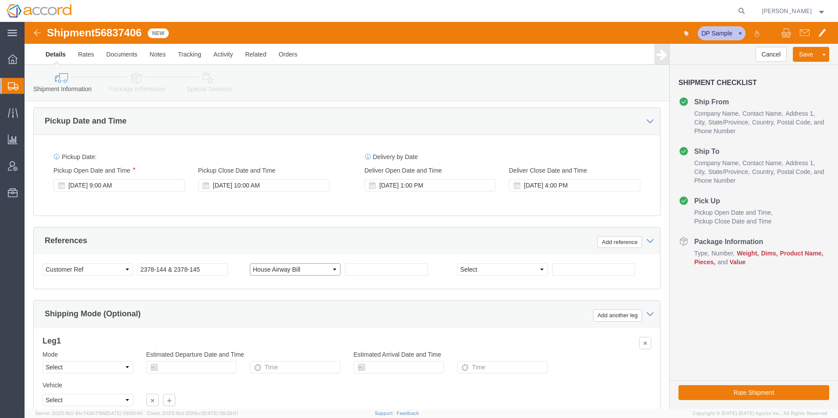
click select "Select Account Type Activity ID Airline Appointment Number ASN Batch Request # …"
click input "text"
paste input "620X36346777"
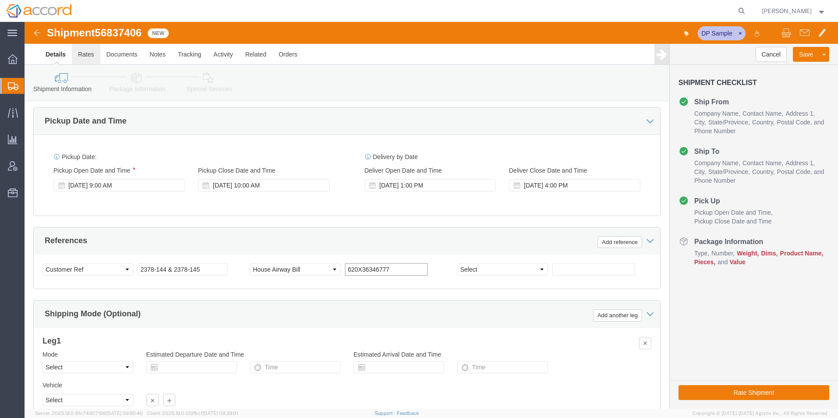
type input "620X36346777"
click link "Rates"
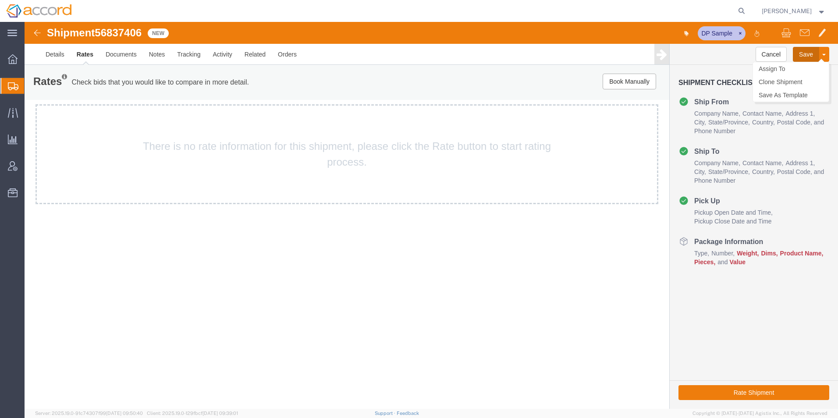
click at [800, 53] on button "Save" at bounding box center [806, 54] width 26 height 15
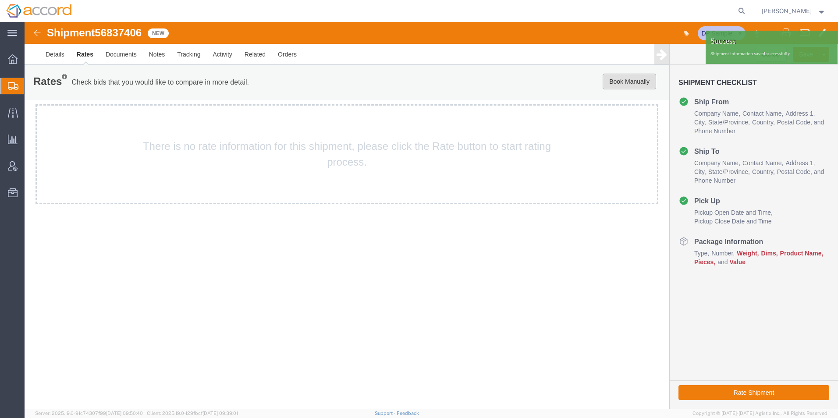
click at [617, 82] on button "Book Manually" at bounding box center [629, 82] width 53 height 16
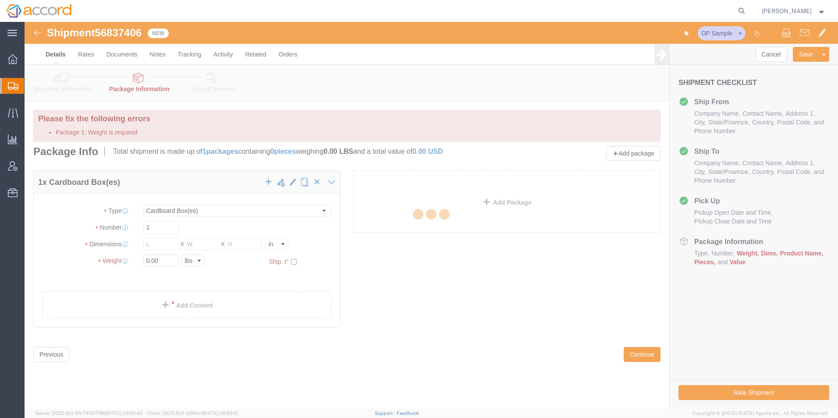
select select "CBOX"
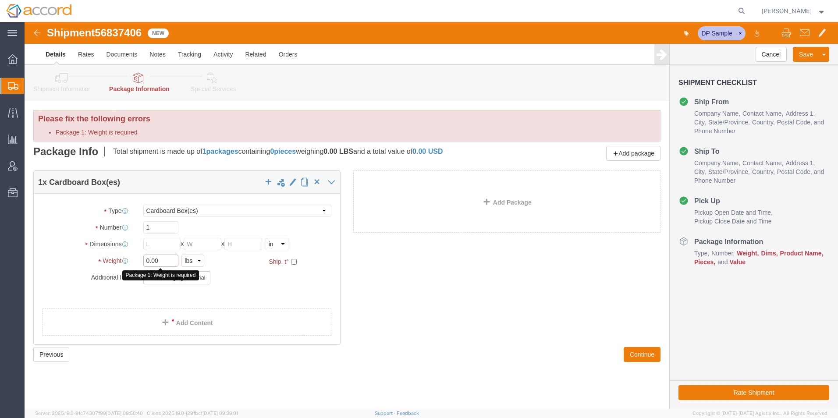
click input "0.00"
type input "0"
type input "20"
click button "Continue"
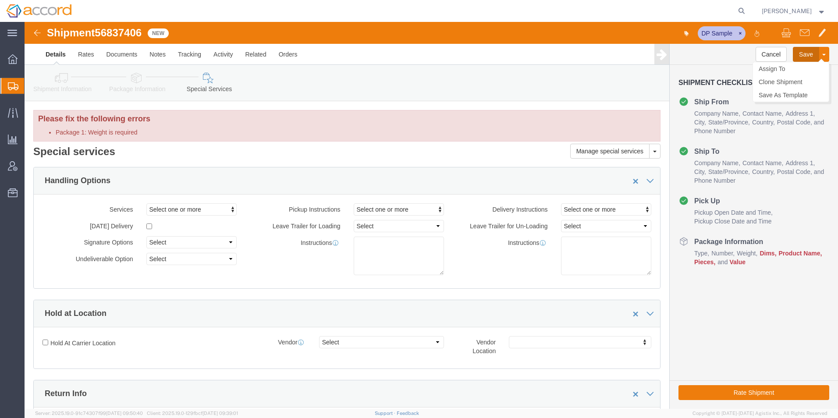
click button "Save"
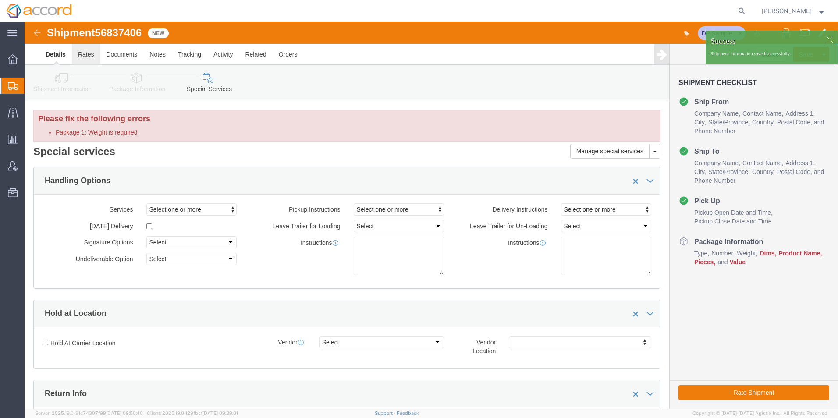
click link "Rates"
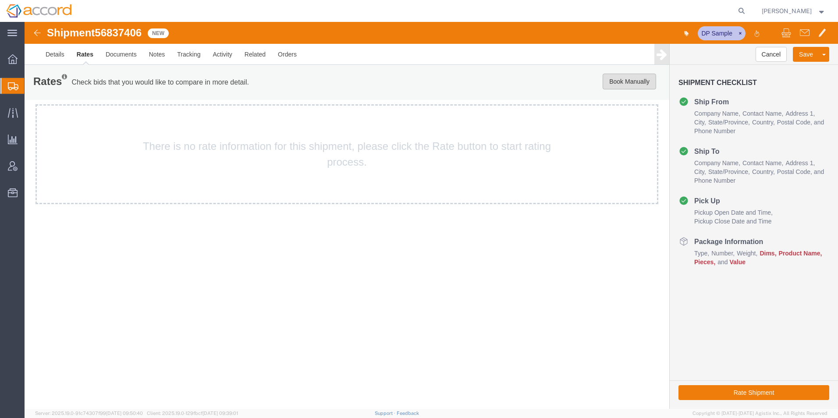
click at [643, 78] on button "Book Manually" at bounding box center [629, 82] width 53 height 16
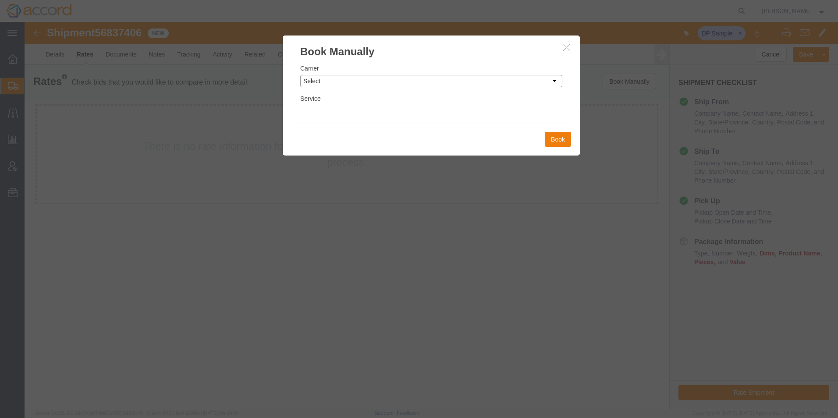
drag, startPoint x: 384, startPoint y: 78, endPoint x: 386, endPoint y: 87, distance: 8.5
click at [384, 79] on select "Select Add New Carrier (and default service) AIT Worldwide Cardinal/[PERSON_NAM…" at bounding box center [431, 81] width 262 height 12
select select "5496"
click at [300, 75] on select "Select Add New Carrier (and default service) AIT Worldwide Cardinal/[PERSON_NAM…" at bounding box center [431, 81] width 262 height 12
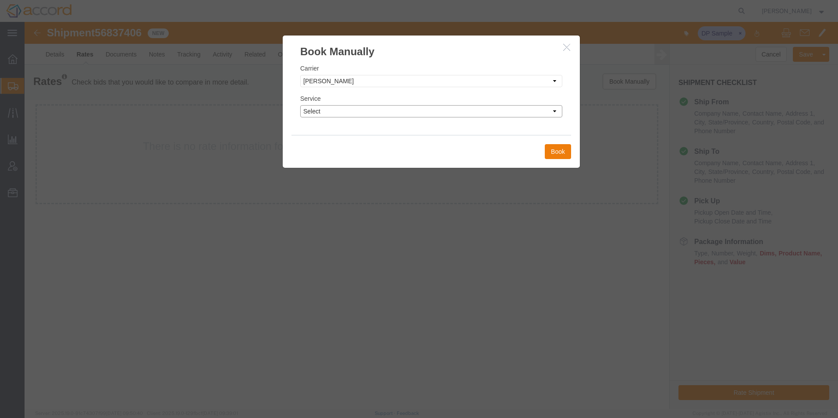
click at [421, 110] on select "Select 3 - 5 Day Air 1 Day Air 2 Day Invalid Service Small Truckload" at bounding box center [431, 111] width 262 height 12
select select "28782"
click at [300, 105] on select "Select 3 - 5 Day Air 1 Day Air 2 Day Invalid Service Small Truckload" at bounding box center [431, 111] width 262 height 12
click at [561, 149] on button "Book" at bounding box center [558, 151] width 26 height 15
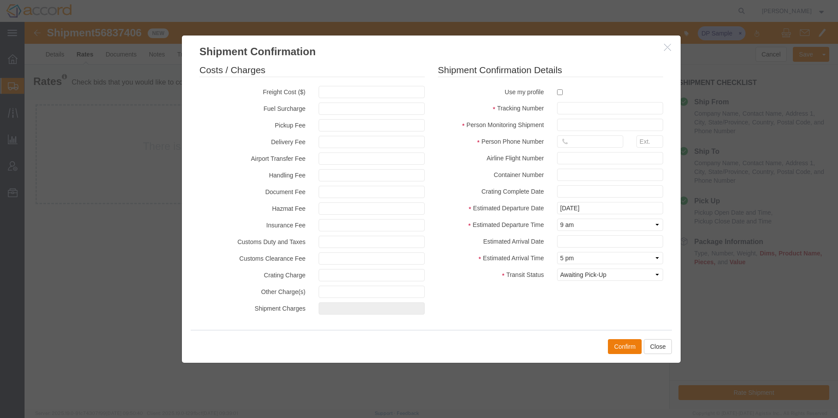
click at [574, 116] on fieldset "Shipment Confirmation Details Use my profile Tracking Number Person Monitoring …" at bounding box center [550, 175] width 225 height 222
click at [573, 112] on input "text" at bounding box center [610, 108] width 106 height 12
paste input "620X36346777"
type input "620X36346777"
click at [577, 125] on input "text" at bounding box center [610, 125] width 106 height 12
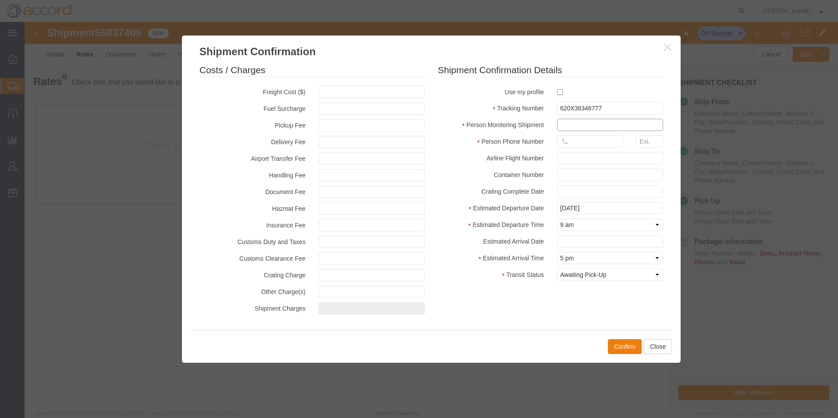
type input "[PERSON_NAME]"
click at [583, 142] on input "text" at bounding box center [590, 141] width 66 height 12
type input "9196212728"
click at [524, 224] on label "Estimated Departure Time" at bounding box center [490, 224] width 119 height 11
click at [628, 350] on button "Confirm" at bounding box center [625, 346] width 34 height 15
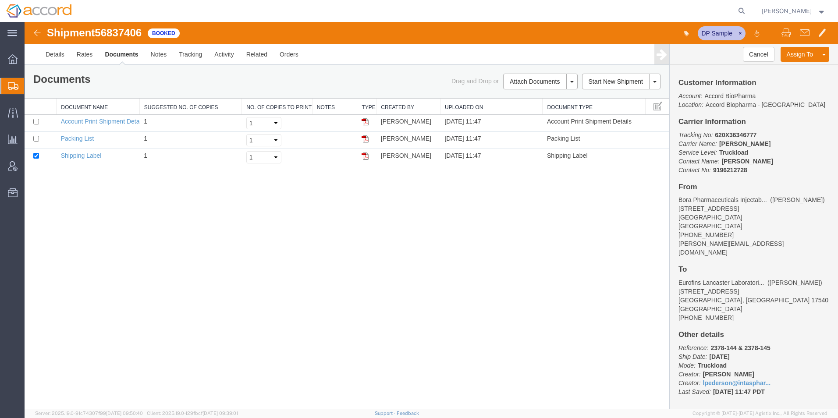
click at [0, 0] on span "Shipment Manager" at bounding box center [0, 0] width 0 height 0
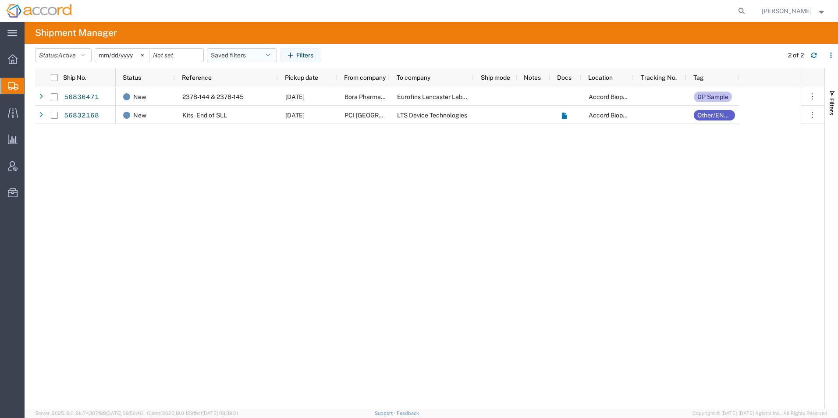
click at [248, 59] on button "Saved filters" at bounding box center [242, 55] width 70 height 14
click at [236, 96] on span "Open Shipments" at bounding box center [265, 93] width 115 height 16
type input "[DATE]"
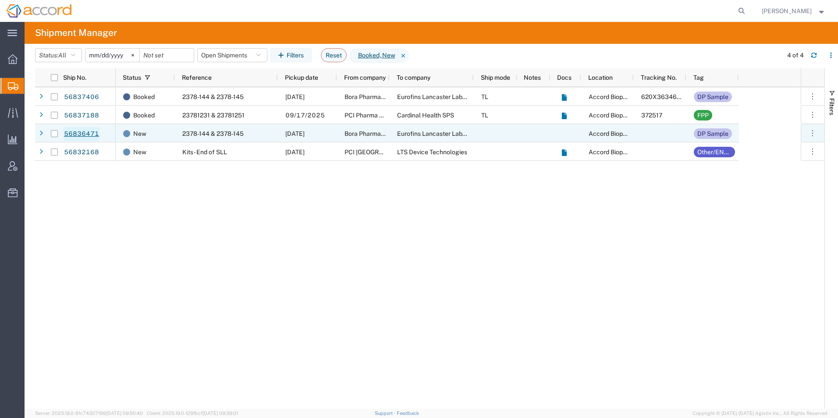
click at [82, 133] on link "56836471" at bounding box center [82, 134] width 36 height 14
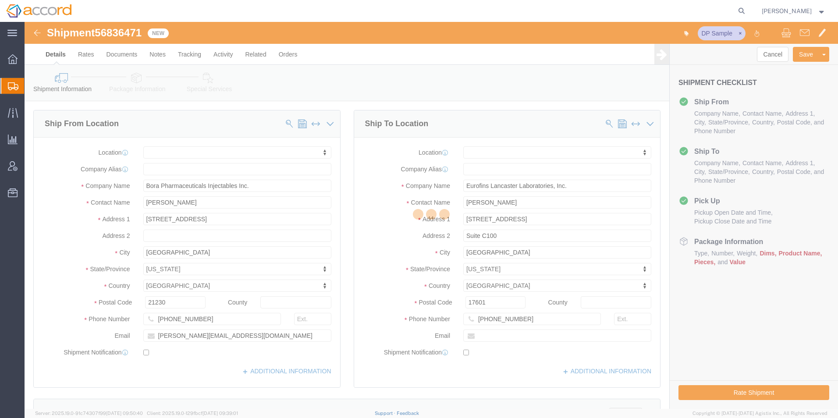
select select
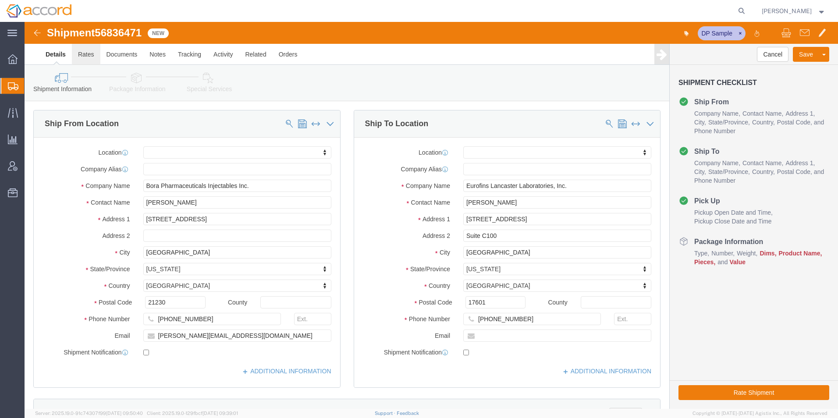
click link "Rates"
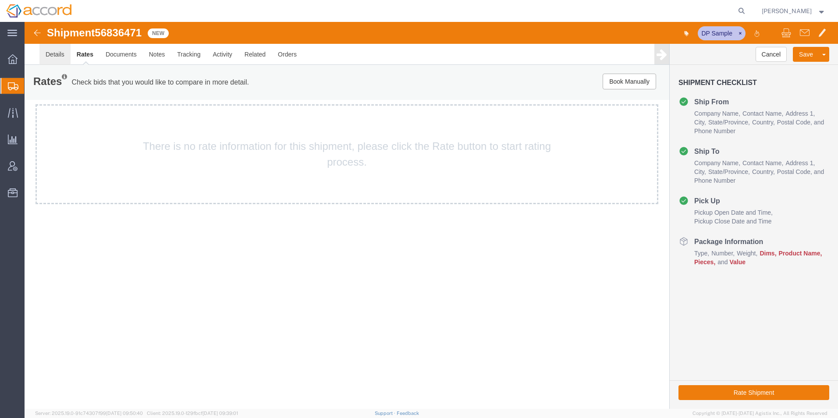
click at [62, 57] on link "Details" at bounding box center [54, 54] width 31 height 21
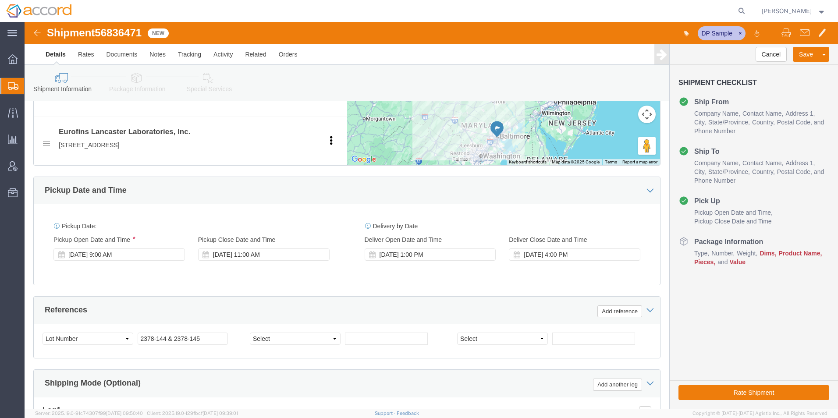
scroll to position [482, 0]
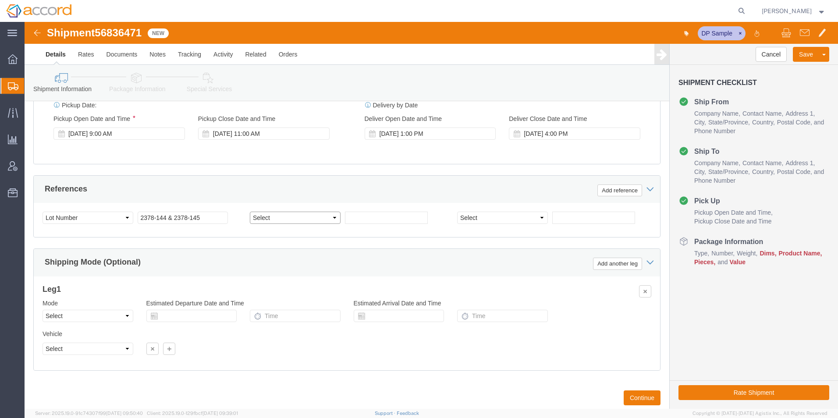
click select "Select Account Type Activity ID Airline Appointment Number ASN Batch Request # …"
select select "HAWB"
click select "Select Account Type Activity ID Airline Appointment Number ASN Batch Request # …"
click input "text"
paste input "620X36346790"
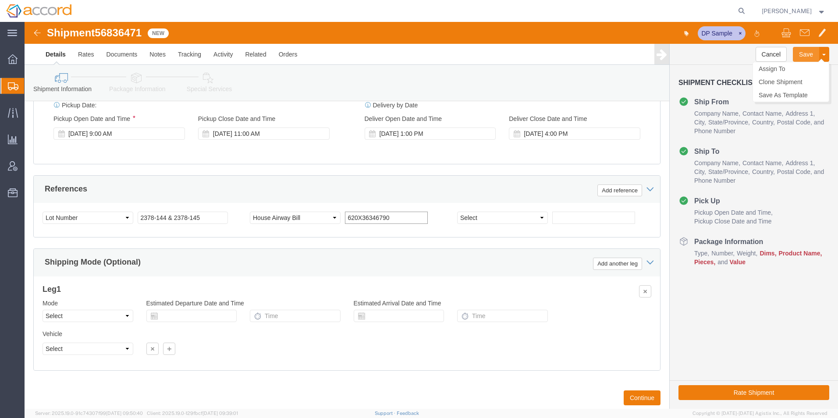
type input "620X36346790"
click button "Save"
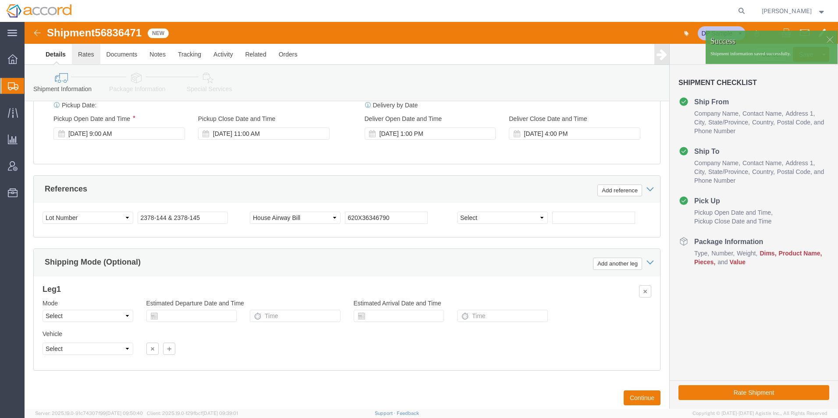
click link "Rates"
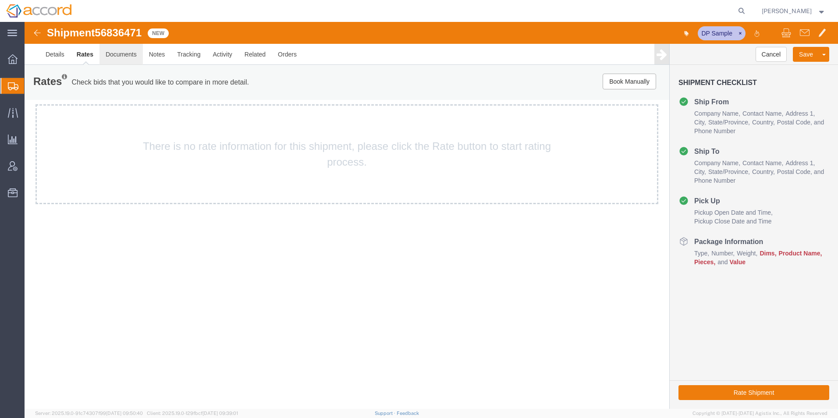
click at [118, 58] on link "Documents" at bounding box center [120, 54] width 43 height 21
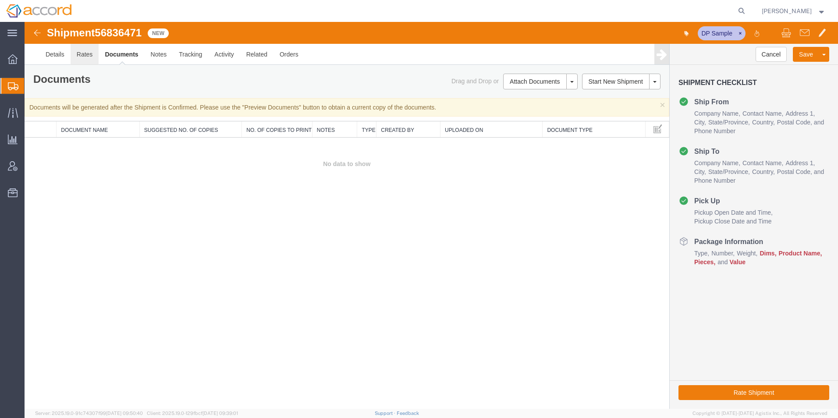
click at [89, 54] on link "Rates" at bounding box center [85, 54] width 28 height 21
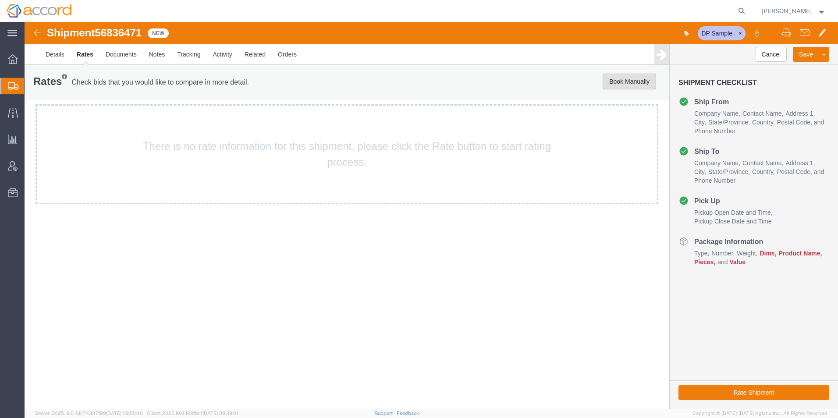
click at [621, 79] on button "Book Manually" at bounding box center [629, 82] width 53 height 16
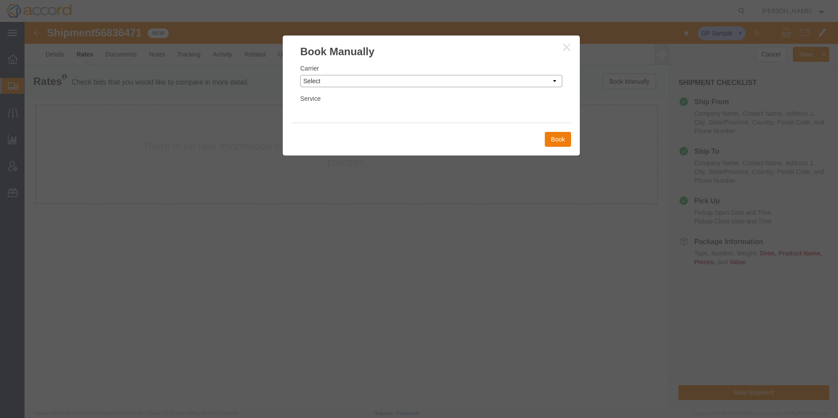
click at [366, 84] on select "Select Add New Carrier (and default service) AIT Worldwide Cardinal/[PERSON_NAM…" at bounding box center [431, 81] width 262 height 12
select select "5496"
click at [300, 75] on select "Select Add New Carrier (and default service) AIT Worldwide Cardinal/[PERSON_NAM…" at bounding box center [431, 81] width 262 height 12
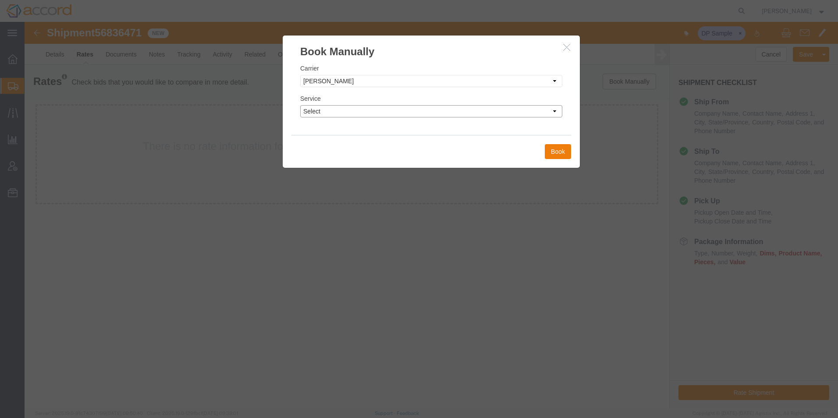
click at [411, 114] on select "Select 3 - 5 Day Air 1 Day Air 2 Day Invalid Service Small Truckload" at bounding box center [431, 111] width 262 height 12
select select "28782"
click at [300, 105] on select "Select 3 - 5 Day Air 1 Day Air 2 Day Invalid Service Small Truckload" at bounding box center [431, 111] width 262 height 12
click at [551, 150] on button "Book" at bounding box center [558, 151] width 26 height 15
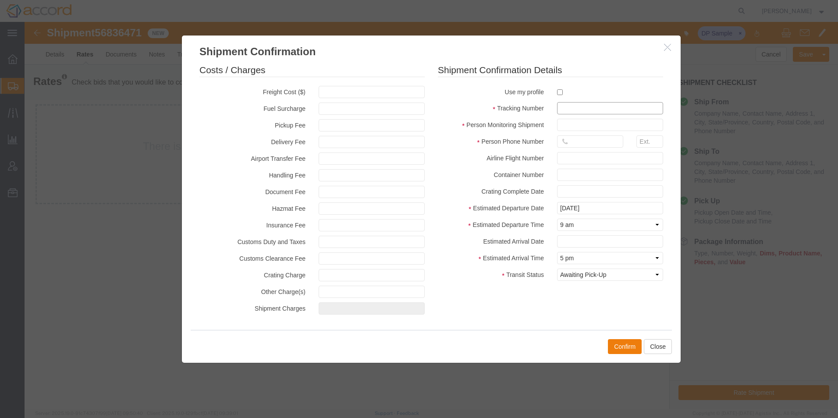
click at [567, 106] on input "text" at bounding box center [610, 108] width 106 height 12
paste input "620X36346790"
type input "620X36346790"
click at [570, 128] on input "text" at bounding box center [610, 125] width 106 height 12
type input "[PERSON_NAME]"
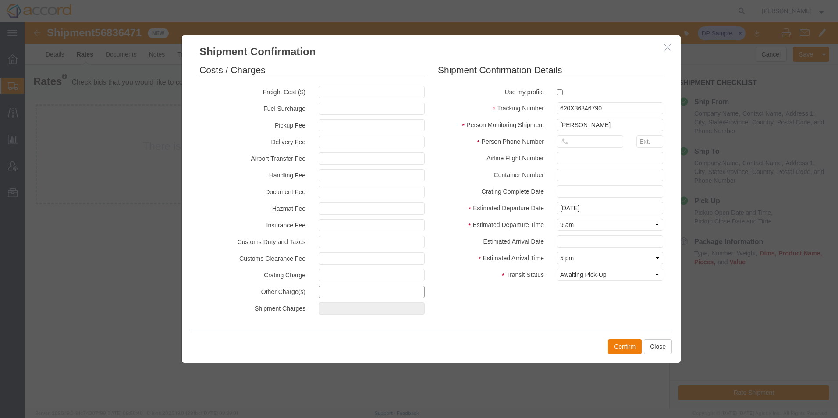
type input "9196212728"
click at [525, 170] on label "Container Number" at bounding box center [490, 174] width 119 height 11
click at [612, 346] on button "Confirm" at bounding box center [625, 346] width 34 height 15
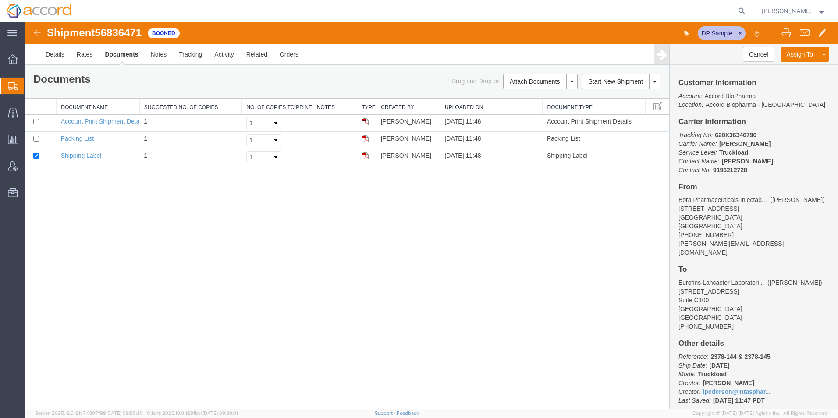
click at [50, 105] on th at bounding box center [41, 107] width 32 height 16
click at [0, 0] on span "Shipment Manager" at bounding box center [0, 0] width 0 height 0
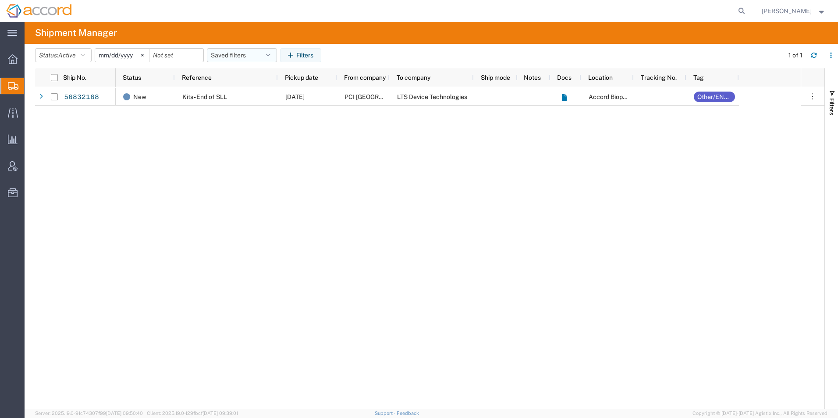
click at [270, 56] on icon "button" at bounding box center [268, 55] width 4 height 6
click at [235, 93] on span "Open Shipments" at bounding box center [265, 93] width 115 height 16
type input "[DATE]"
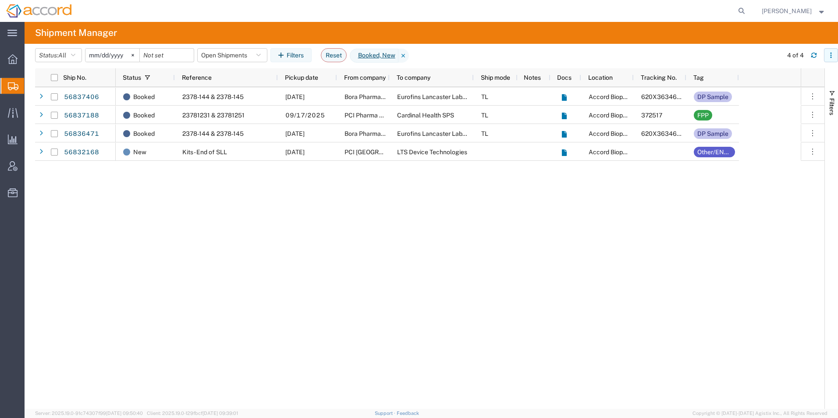
click at [828, 55] on icon "button" at bounding box center [831, 55] width 6 height 6
click at [795, 111] on agx-table-column-manager-action "Manage columns" at bounding box center [785, 114] width 49 height 18
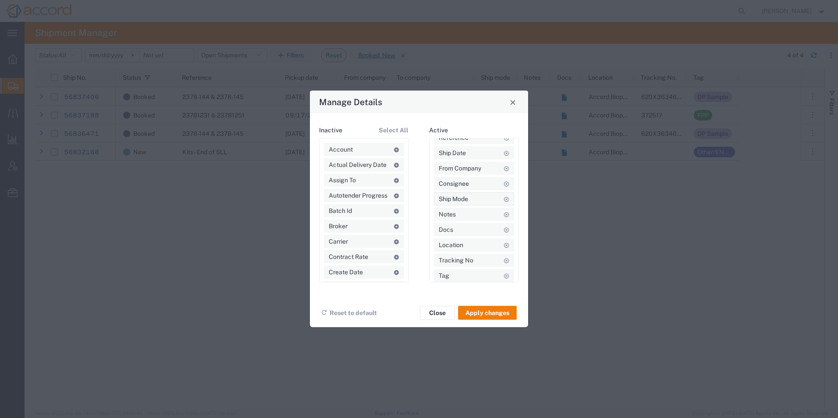
click at [503, 200] on icon at bounding box center [506, 198] width 6 height 5
click at [498, 231] on div "Ship No. Ship Status Reference Ship Date From Company Consignee Notes Docs Loca…" at bounding box center [474, 183] width 80 height 135
click at [492, 312] on button "Apply changes" at bounding box center [487, 313] width 59 height 14
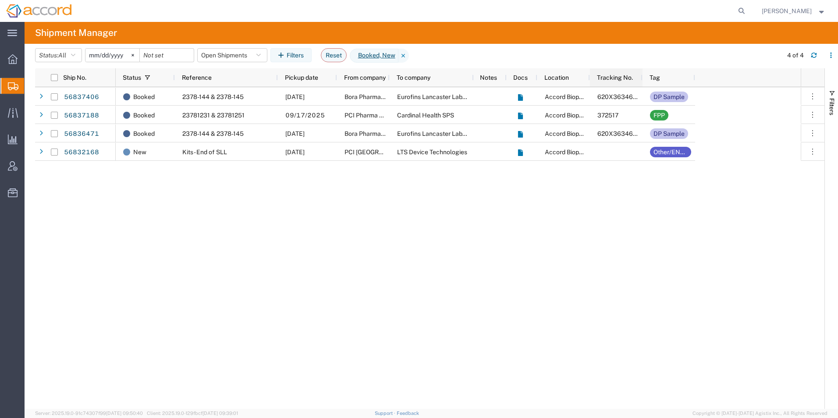
click at [642, 78] on div "Status Reference Pickup date From company To company Notes Docs Location Tracki…" at bounding box center [405, 77] width 579 height 18
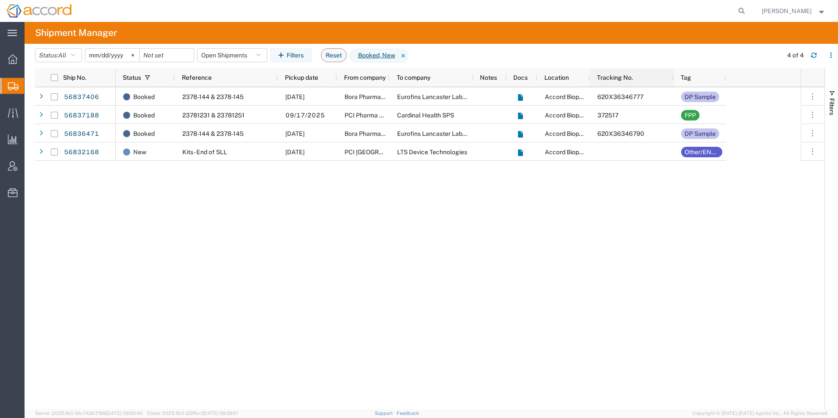
drag, startPoint x: 642, startPoint y: 78, endPoint x: 674, endPoint y: 79, distance: 32.9
click at [674, 79] on div at bounding box center [673, 77] width 4 height 18
click at [0, 0] on span "Address Book" at bounding box center [0, 0] width 0 height 0
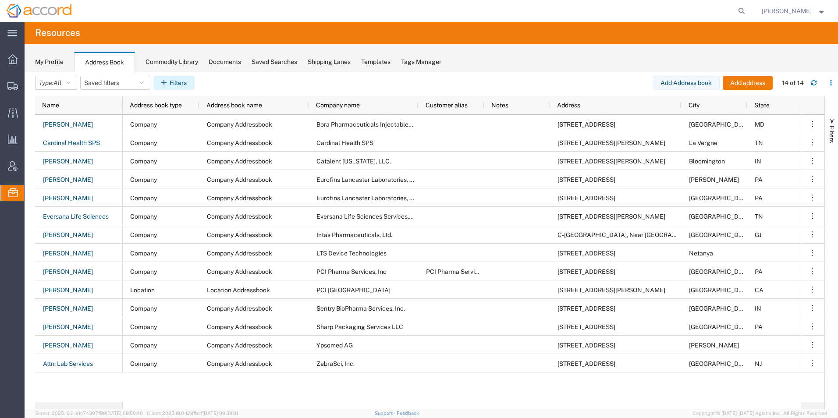
click at [169, 86] on button "Filters" at bounding box center [173, 83] width 41 height 14
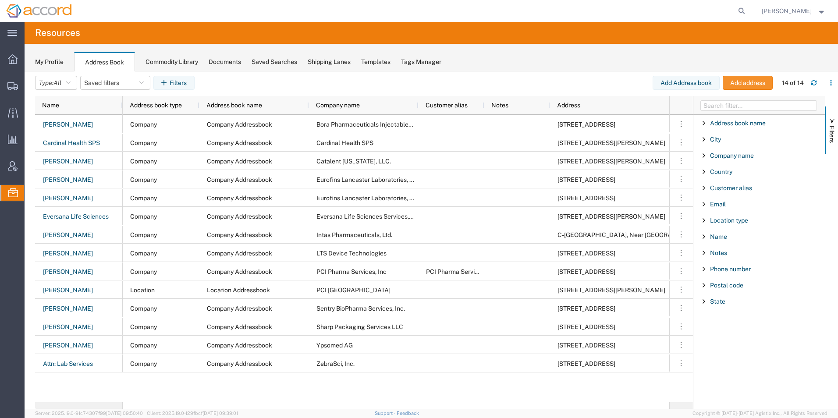
click at [732, 81] on button "Add address" at bounding box center [748, 83] width 50 height 14
select select "US"
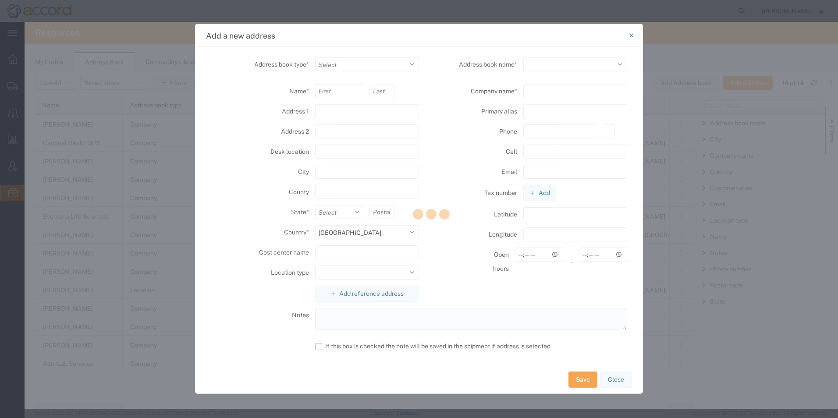
select select
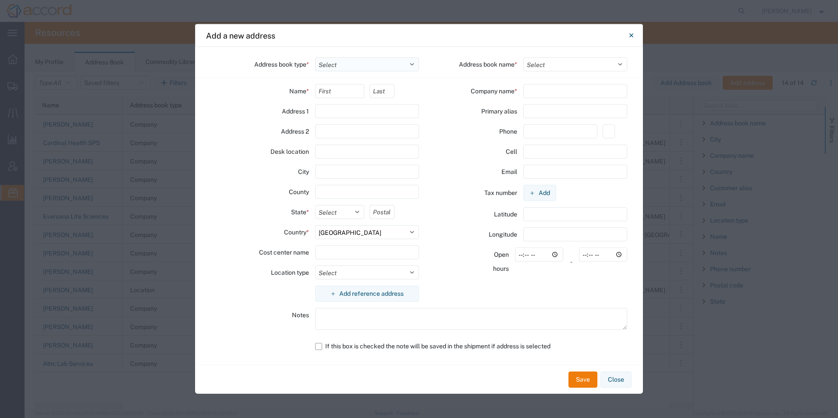
click at [387, 60] on select "Select Location Company Personal Other Shared" at bounding box center [367, 64] width 104 height 14
select select "COMPANY"
click at [315, 57] on select "Select Location Company Personal Other Shared" at bounding box center [367, 64] width 104 height 14
select select
click at [610, 380] on button "Close" at bounding box center [615, 380] width 31 height 16
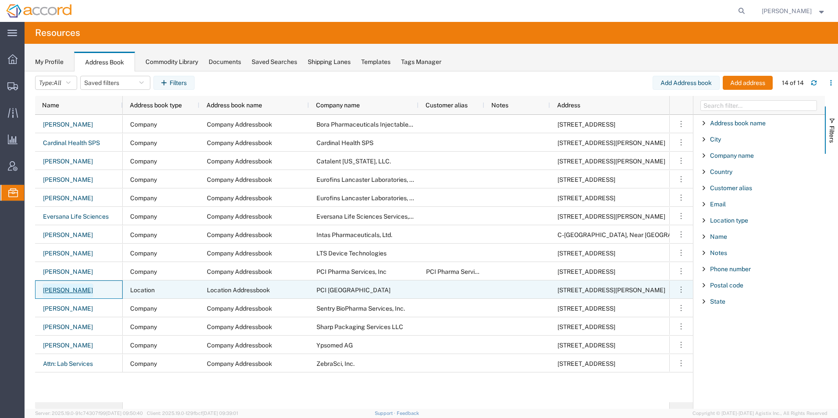
click at [78, 290] on link "[PERSON_NAME]" at bounding box center [68, 291] width 51 height 14
select select "LOCATION"
select select "126200"
select select "CA"
select select "US"
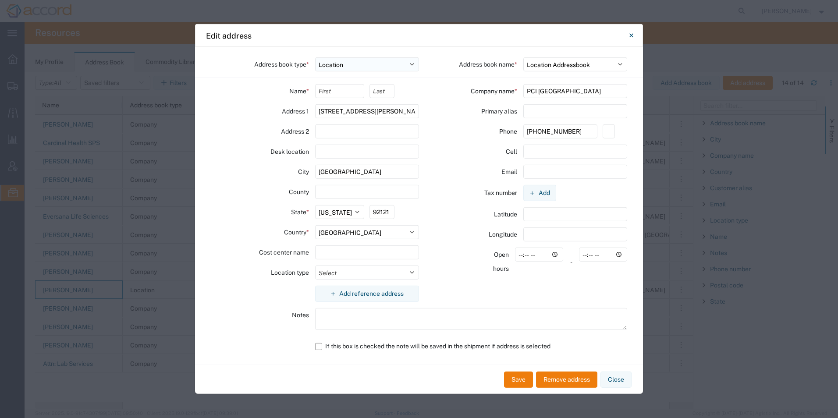
click at [355, 64] on select "Select Location Company Personal Other Shared" at bounding box center [367, 64] width 104 height 14
select select "COMPANY"
click at [315, 57] on select "Select Location Company Personal Other Shared" at bounding box center [367, 64] width 104 height 14
click at [553, 66] on select "Select Company Addressbook Company Addressbook" at bounding box center [575, 64] width 104 height 14
click at [525, 383] on button "Save" at bounding box center [518, 380] width 29 height 16
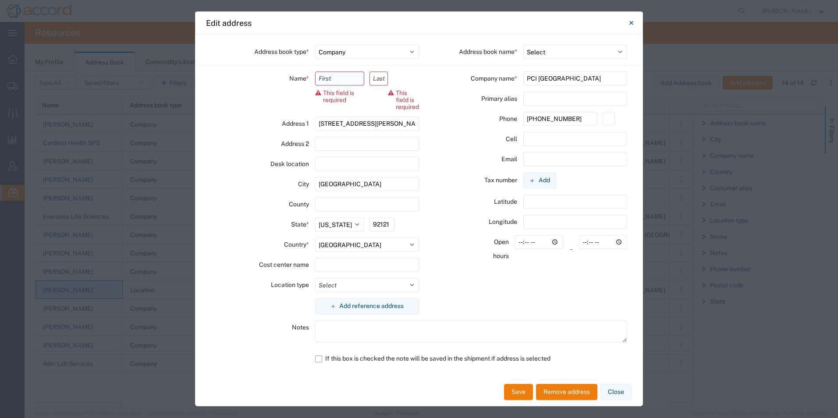
click at [324, 77] on input "text" at bounding box center [340, 78] width 50 height 14
type input "[PERSON_NAME]"
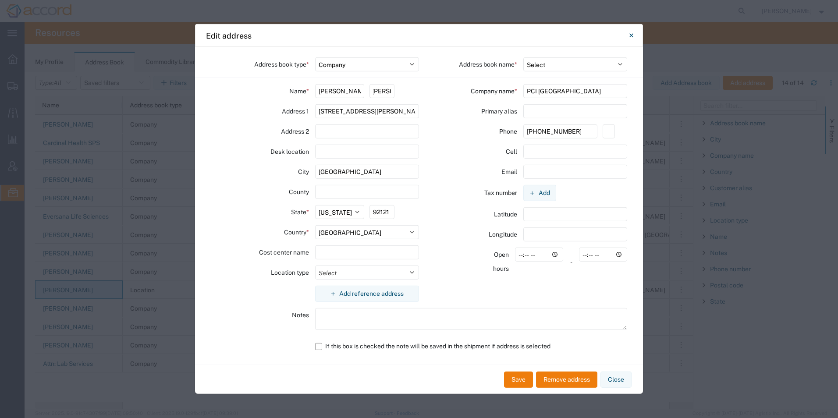
scroll to position [0, 4]
type input "[PERSON_NAME]"
click at [522, 377] on button "Save" at bounding box center [518, 380] width 29 height 16
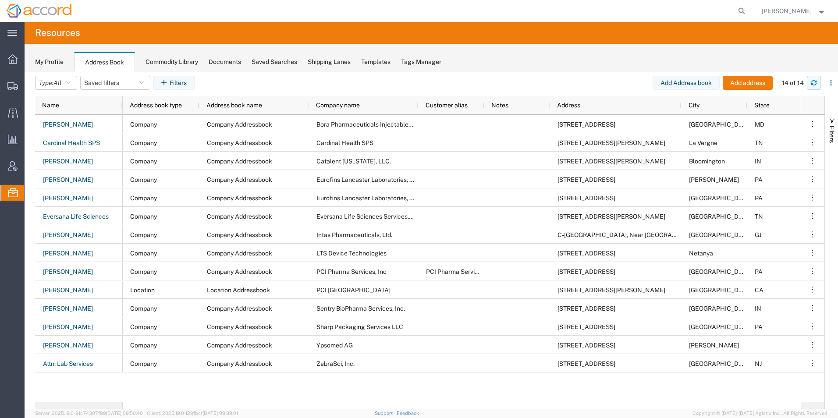
click at [814, 84] on icon "button" at bounding box center [814, 83] width 6 height 6
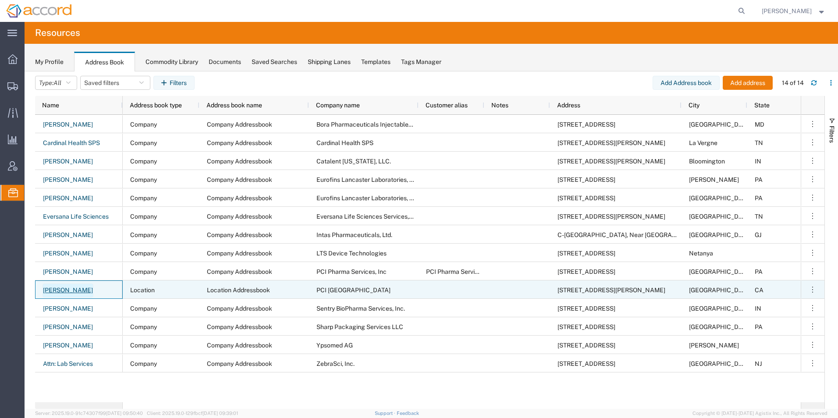
click at [80, 292] on link "[PERSON_NAME]" at bounding box center [68, 291] width 51 height 14
select select "LOCATION"
select select "126200"
select select "CA"
select select "US"
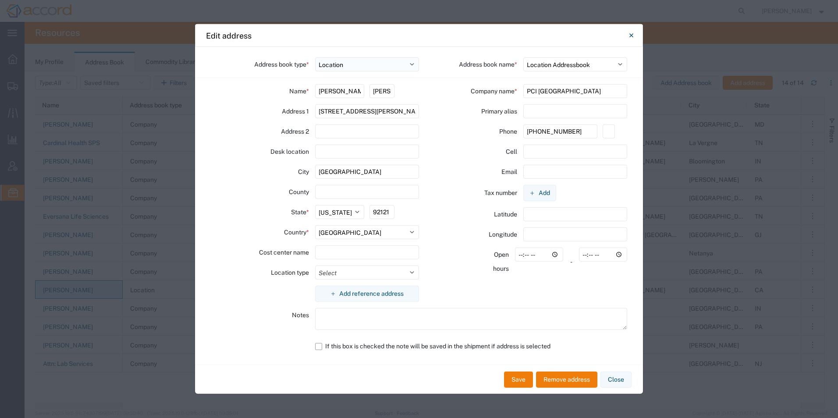
click at [392, 68] on select "Select Location Company Personal Other Shared" at bounding box center [367, 64] width 104 height 14
select select "COMPANY"
click at [315, 57] on select "Select Location Company Personal Other Shared" at bounding box center [367, 64] width 104 height 14
click at [557, 60] on select "Select Company Addressbook Company Addressbook" at bounding box center [575, 64] width 104 height 14
select select "127034"
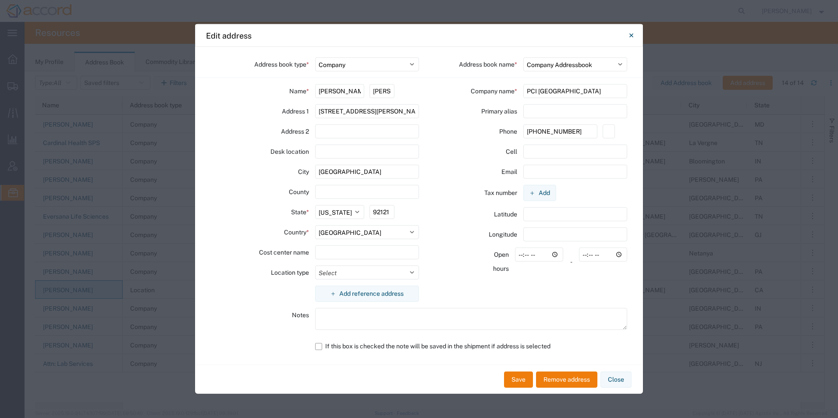
click at [523, 57] on select "Select Company Addressbook Company Addressbook" at bounding box center [575, 64] width 104 height 14
click at [523, 377] on button "Save" at bounding box center [518, 380] width 29 height 16
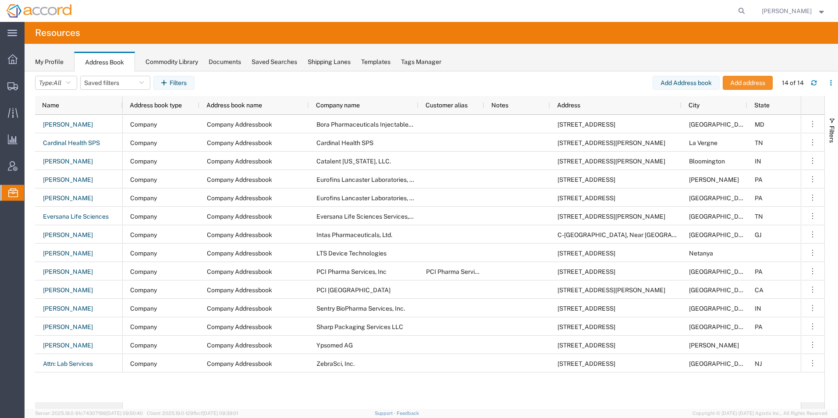
click at [742, 83] on button "Add address" at bounding box center [748, 83] width 50 height 14
select select "US"
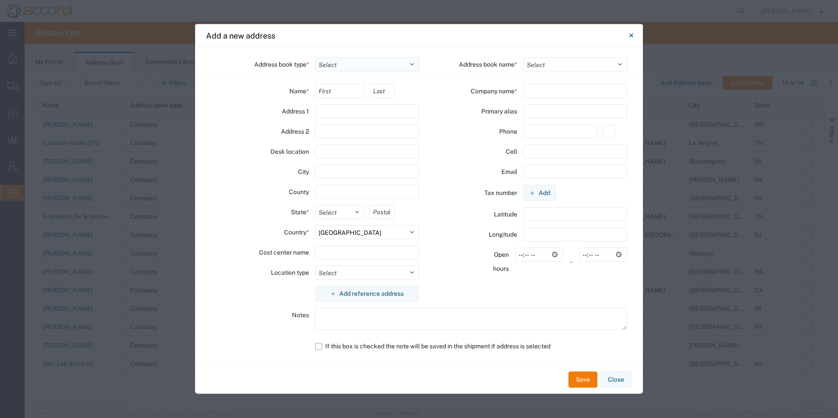
click at [355, 67] on select "Select Location Company Personal Other Shared" at bounding box center [367, 64] width 104 height 14
select select "COMPANY"
click at [315, 57] on select "Select Location Company Personal Other Shared" at bounding box center [367, 64] width 104 height 14
select select
click at [329, 92] on input "text" at bounding box center [340, 91] width 50 height 14
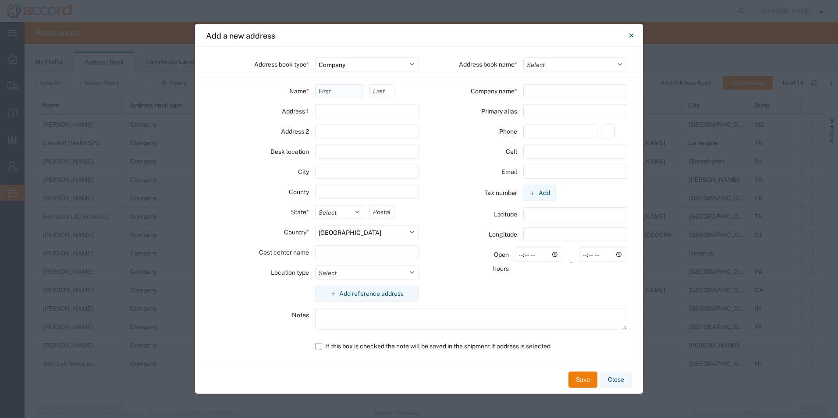
click at [329, 92] on input "text" at bounding box center [340, 91] width 50 height 14
click at [316, 117] on input "text" at bounding box center [367, 111] width 104 height 14
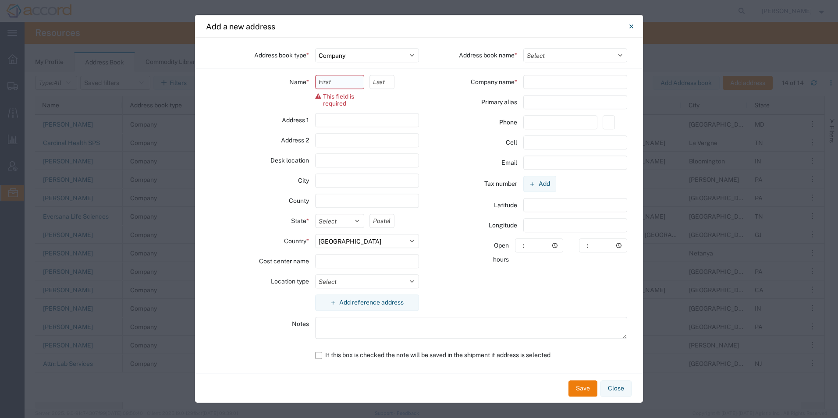
click at [326, 80] on input "text" at bounding box center [340, 82] width 50 height 14
click at [337, 51] on select "Select Location Company Personal Other Shared" at bounding box center [367, 55] width 104 height 14
select select "LOCATION"
click at [315, 48] on select "Select Location Company Personal Other Shared" at bounding box center [367, 55] width 104 height 14
select select
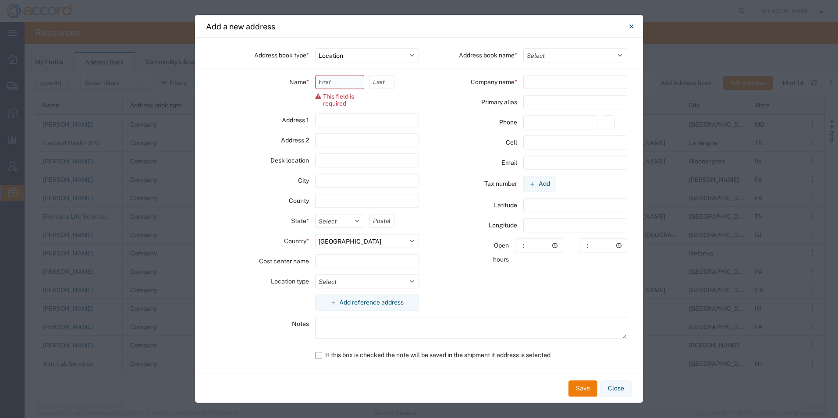
drag, startPoint x: 340, startPoint y: 64, endPoint x: 342, endPoint y: 85, distance: 21.1
click at [341, 84] on input "text" at bounding box center [340, 82] width 50 height 14
click at [293, 100] on div "Name * This field is required" at bounding box center [315, 91] width 99 height 32
click at [564, 47] on div "Address book type * Select Location Company Personal Other Shared Address book …" at bounding box center [419, 206] width 448 height 336
click at [563, 52] on select "Select Location Addressbook" at bounding box center [575, 55] width 104 height 14
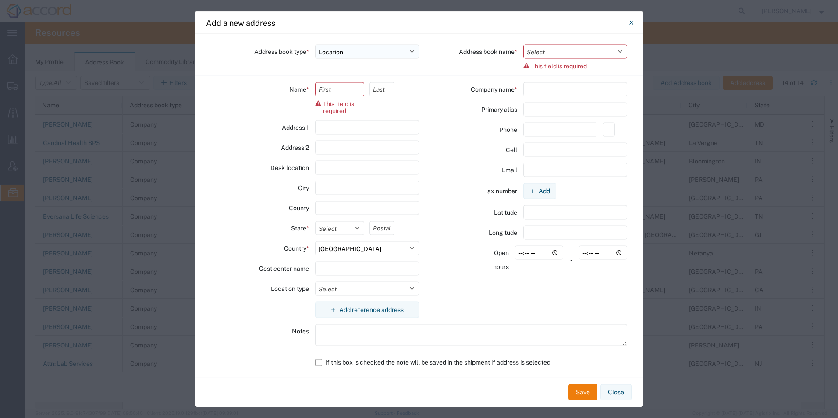
click at [328, 55] on select "Select Location Company Personal Other Shared" at bounding box center [367, 52] width 104 height 14
select select "COMPANY"
click at [315, 45] on select "Select Location Company Personal Other Shared" at bounding box center [367, 52] width 104 height 14
select select
click at [339, 89] on input "text" at bounding box center [340, 89] width 50 height 14
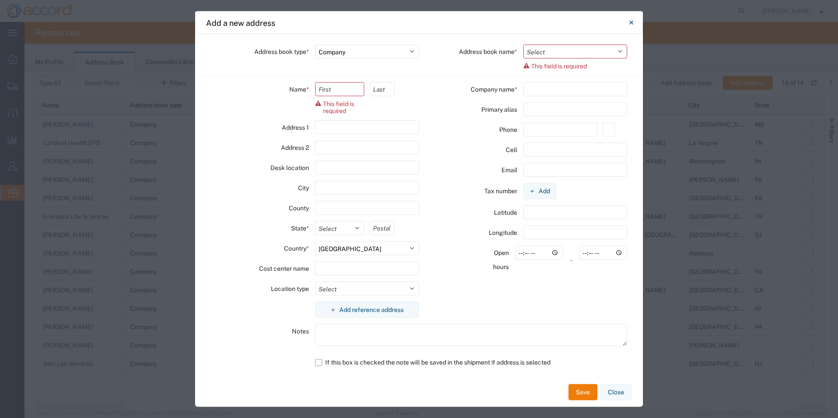
click at [235, 169] on div "Desk location" at bounding box center [260, 168] width 98 height 14
